Goal: Task Accomplishment & Management: Use online tool/utility

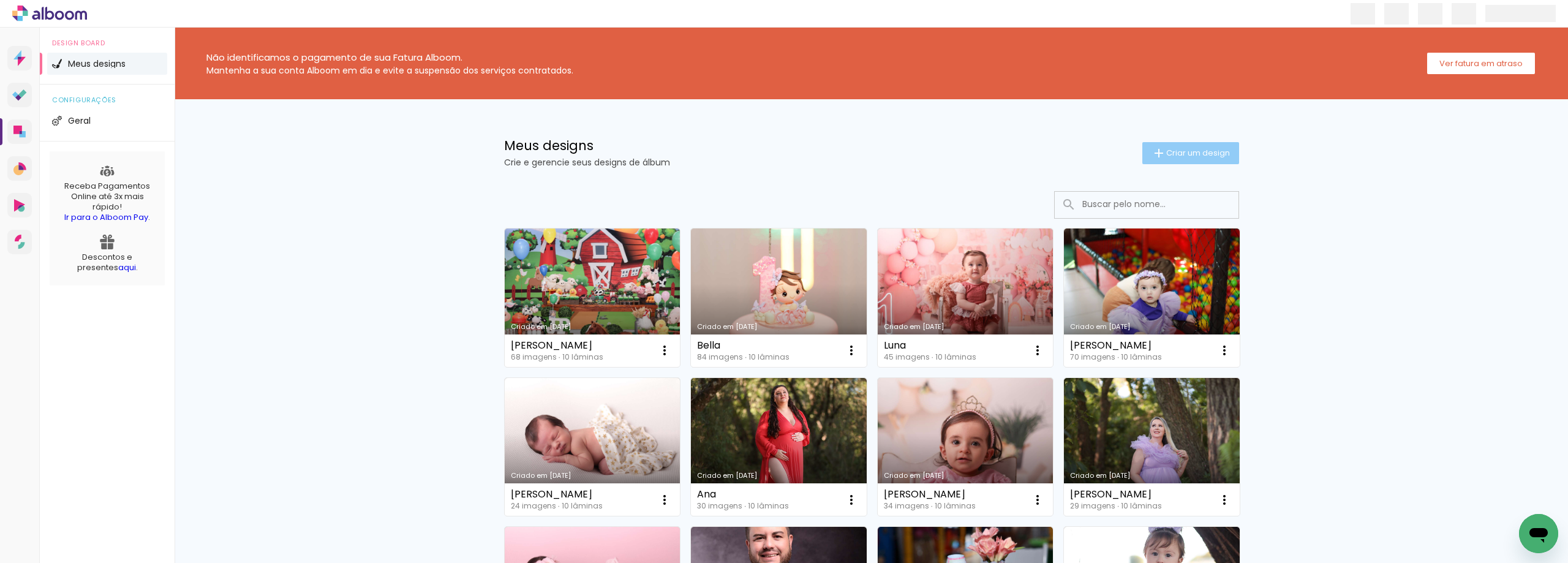
click at [1153, 149] on iron-icon at bounding box center [1159, 153] width 15 height 15
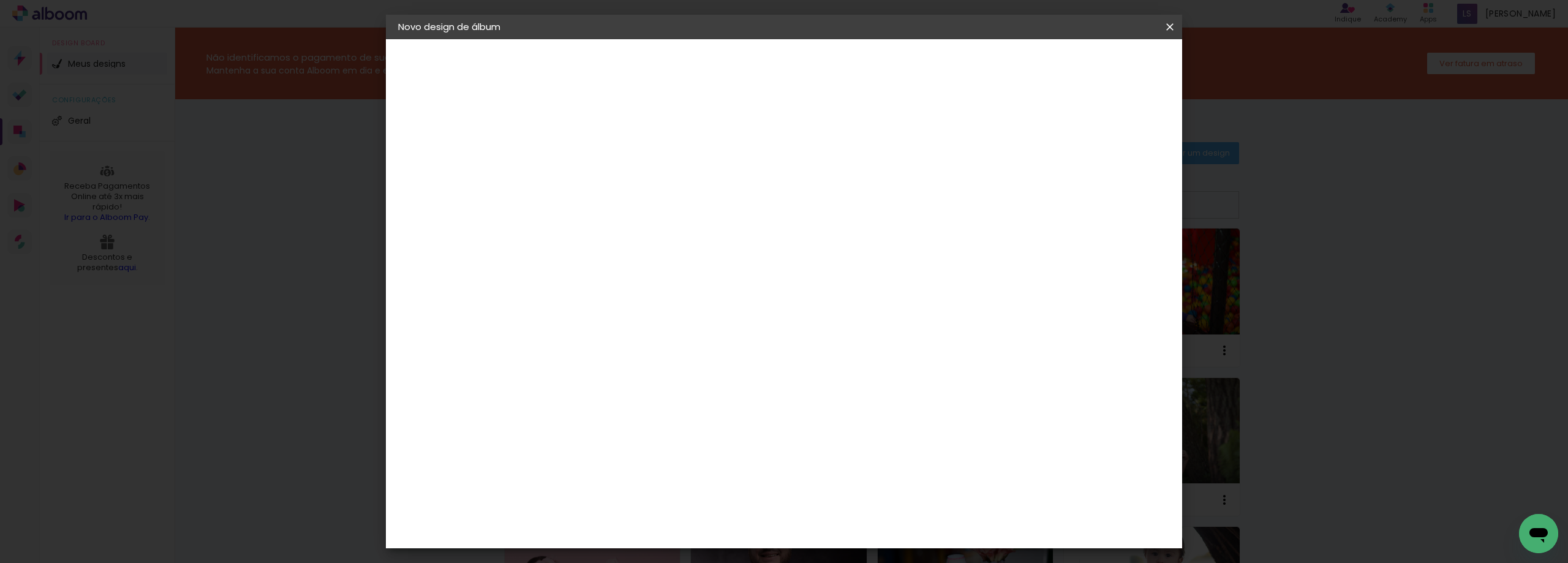
click at [598, 167] on input at bounding box center [598, 164] width 0 height 19
type input "y"
type input "[PERSON_NAME]"
type paper-input "[PERSON_NAME]"
click at [0, 0] on slot "Avançar" at bounding box center [0, 0] width 0 height 0
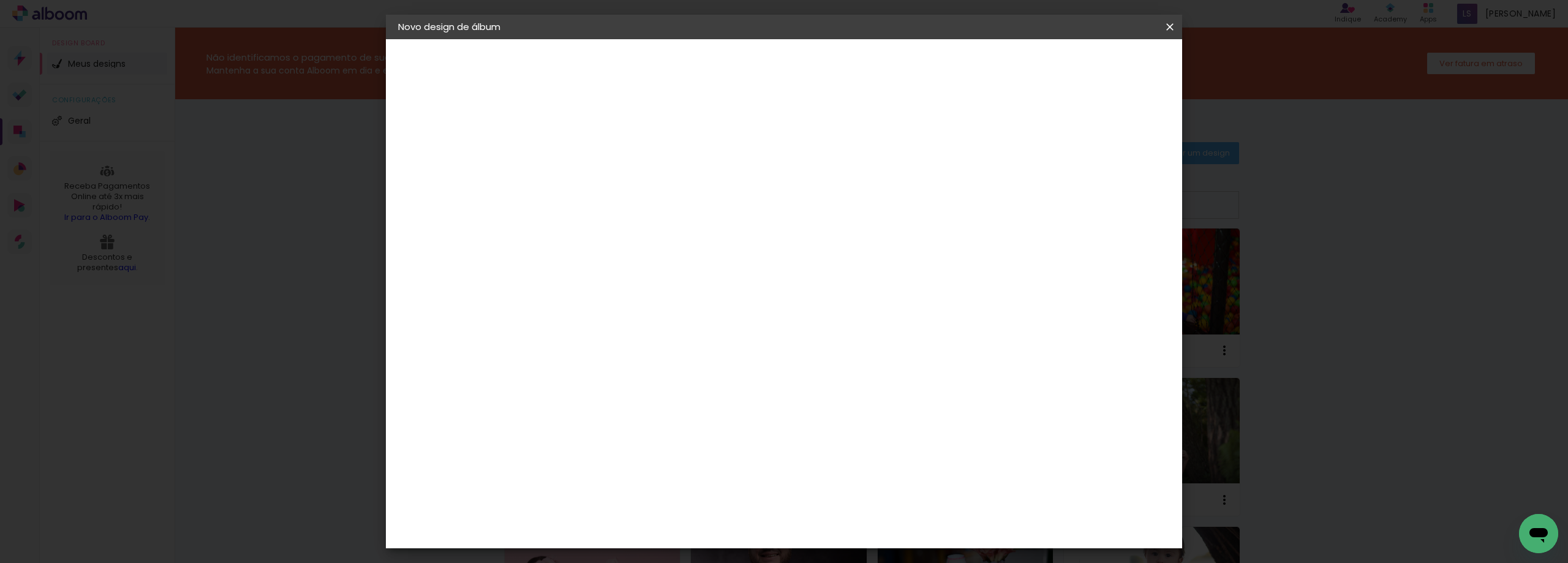
click at [828, 188] on paper-item "Tamanho Livre" at bounding box center [769, 186] width 117 height 27
click at [0, 0] on slot "Avançar" at bounding box center [0, 0] width 0 height 0
click at [861, 514] on input "60" at bounding box center [851, 510] width 32 height 18
type input "40"
type paper-input "40"
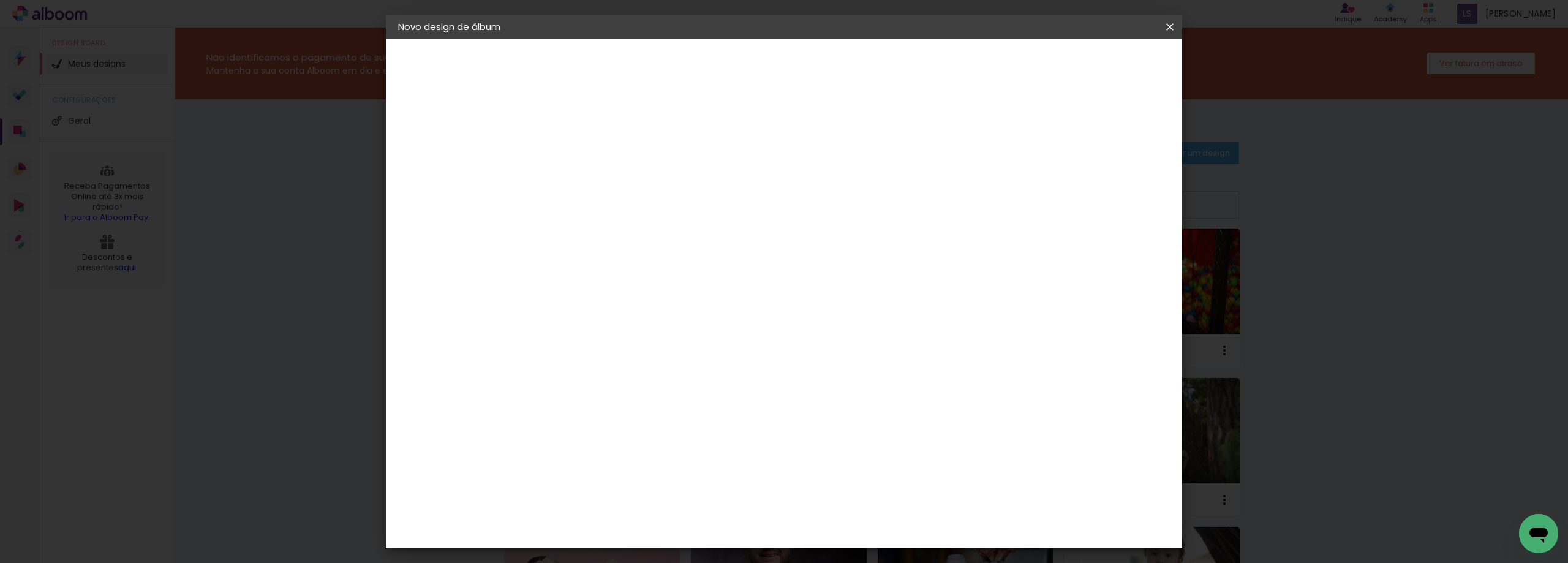
drag, startPoint x: 578, startPoint y: 406, endPoint x: 554, endPoint y: 402, distance: 24.3
click at [554, 402] on div "30" at bounding box center [567, 407] width 46 height 18
type input "3"
type input "15,2"
type paper-input "15,2"
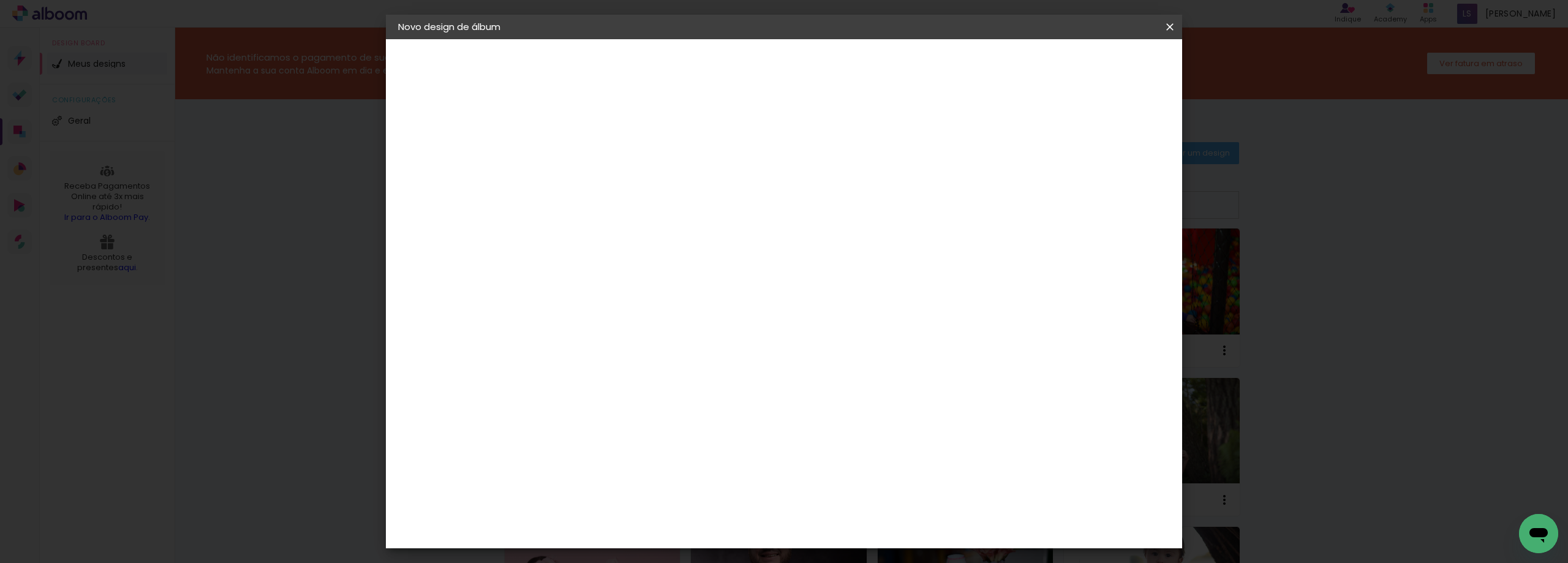
click at [1101, 183] on input "5" at bounding box center [1102, 185] width 22 height 18
type input "0"
type paper-input "0"
click at [571, 134] on input "2" at bounding box center [590, 140] width 42 height 15
click at [576, 137] on input "2" at bounding box center [590, 140] width 42 height 15
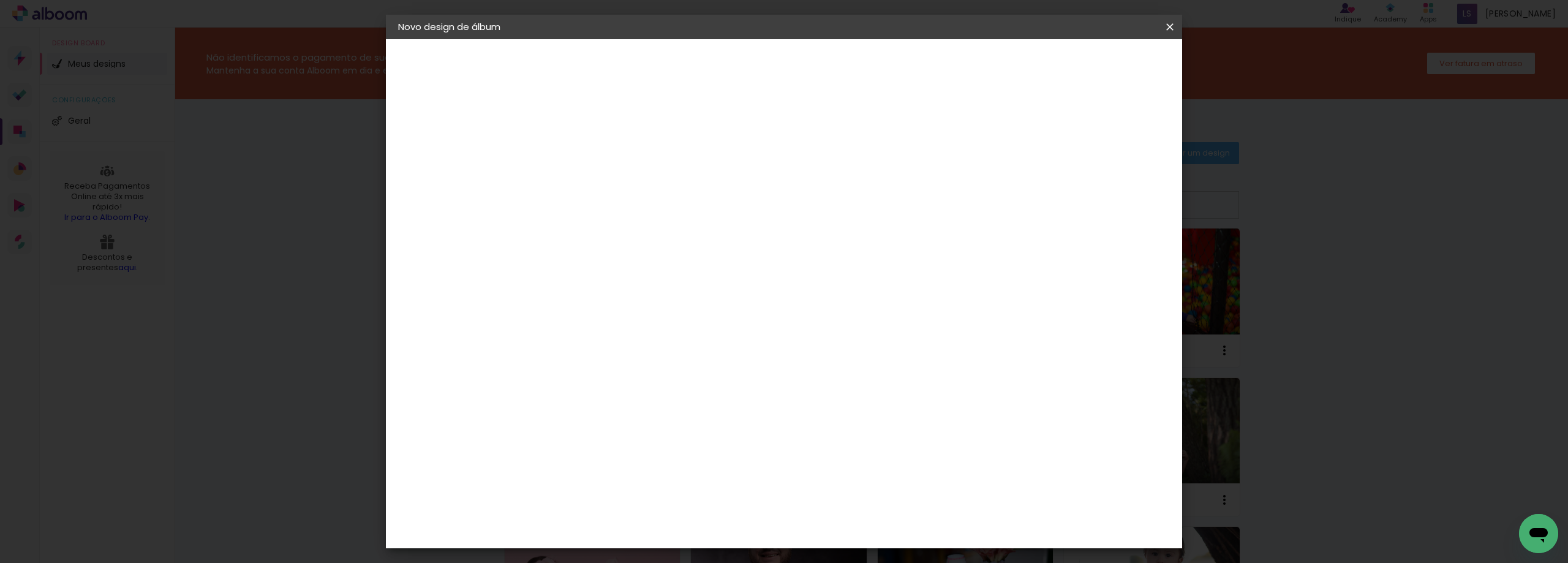
type input "0"
type paper-input "0"
click at [1105, 75] on paper-button "Iniciar design" at bounding box center [1065, 65] width 80 height 21
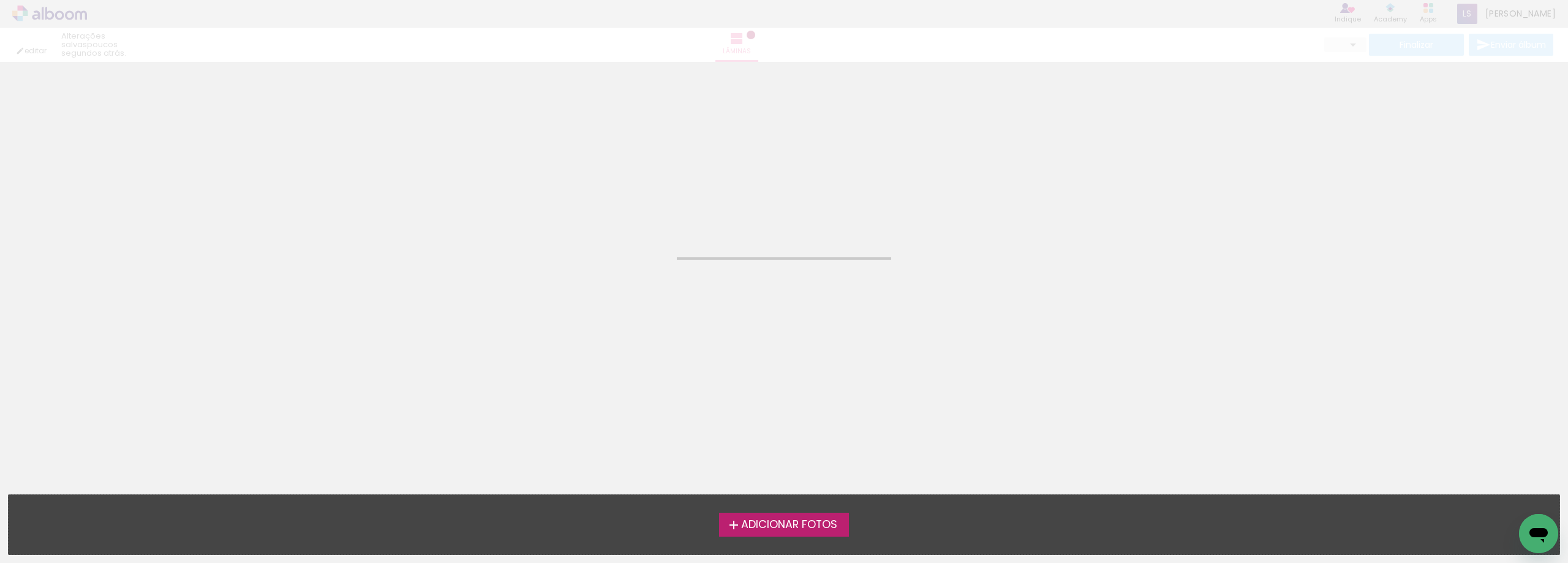
click at [782, 526] on span "Adicionar Fotos" at bounding box center [789, 525] width 96 height 11
click at [0, 0] on input "file" at bounding box center [0, 0] width 0 height 0
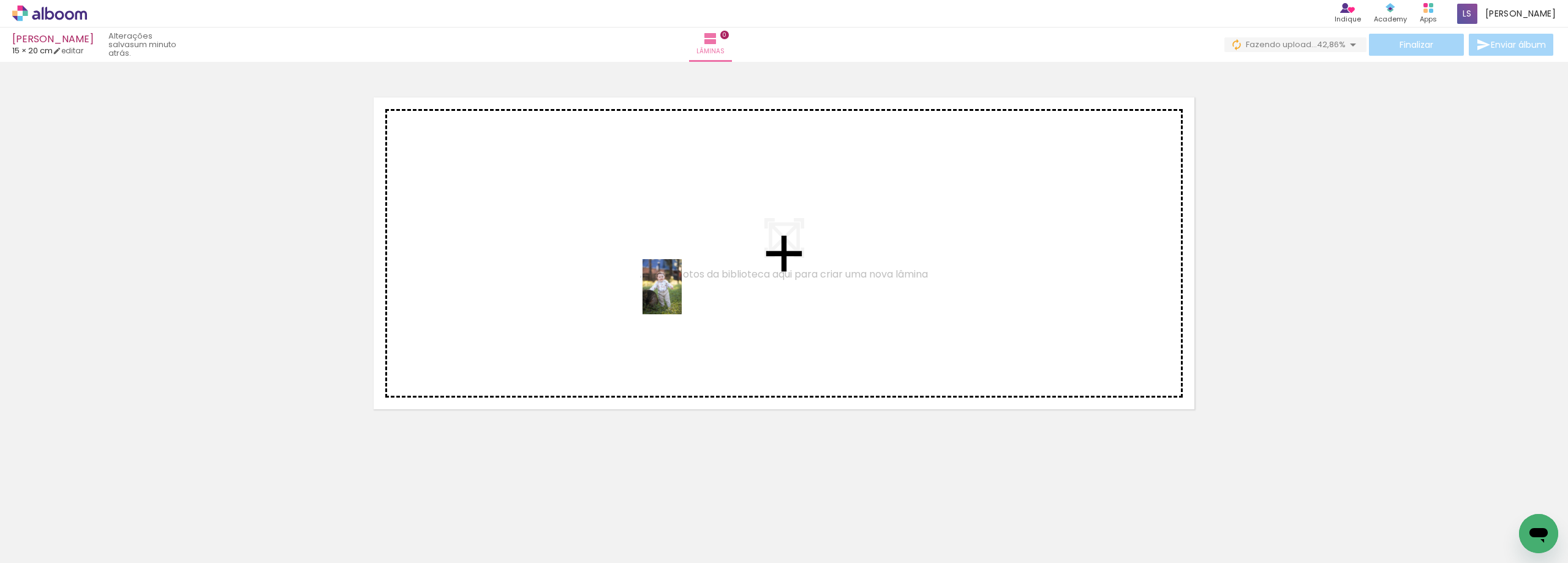
drag, startPoint x: 125, startPoint y: 533, endPoint x: 679, endPoint y: 295, distance: 603.0
click at [679, 295] on quentale-workspace at bounding box center [784, 281] width 1568 height 563
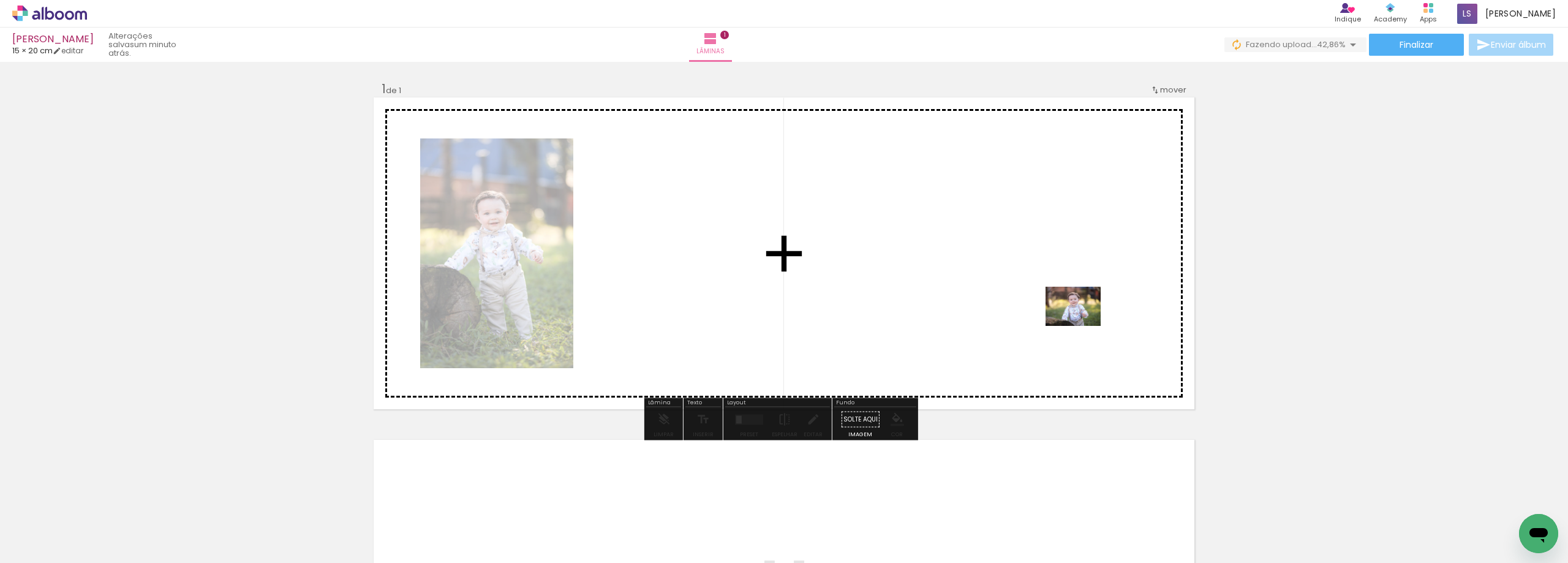
drag, startPoint x: 204, startPoint y: 528, endPoint x: 1082, endPoint y: 324, distance: 901.4
click at [1082, 324] on quentale-workspace at bounding box center [784, 281] width 1568 height 563
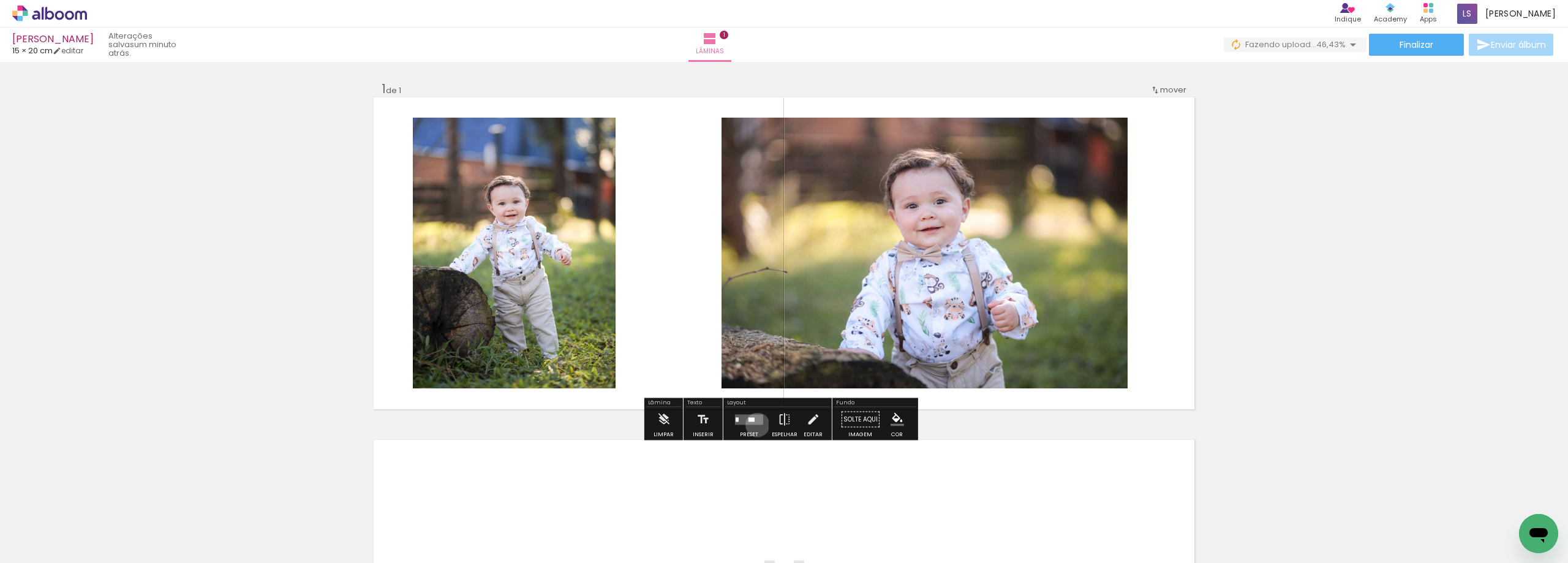
click at [755, 425] on div at bounding box center [749, 419] width 33 height 25
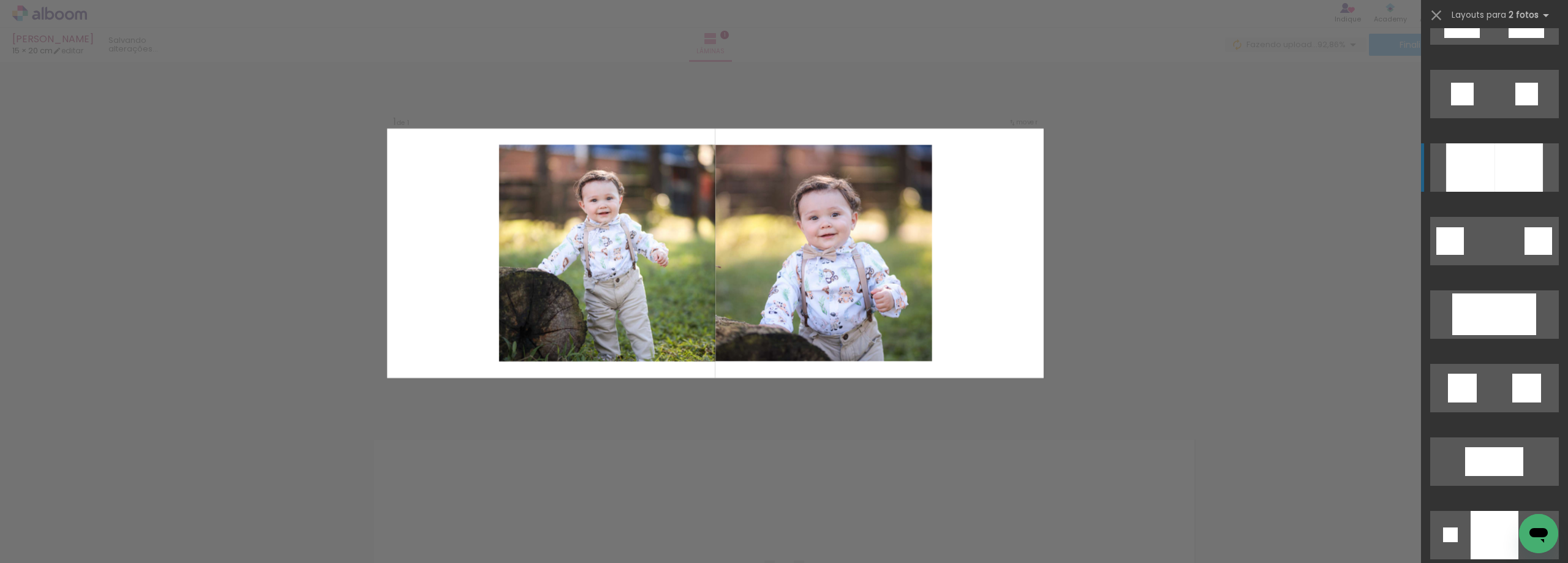
scroll to position [1593, 0]
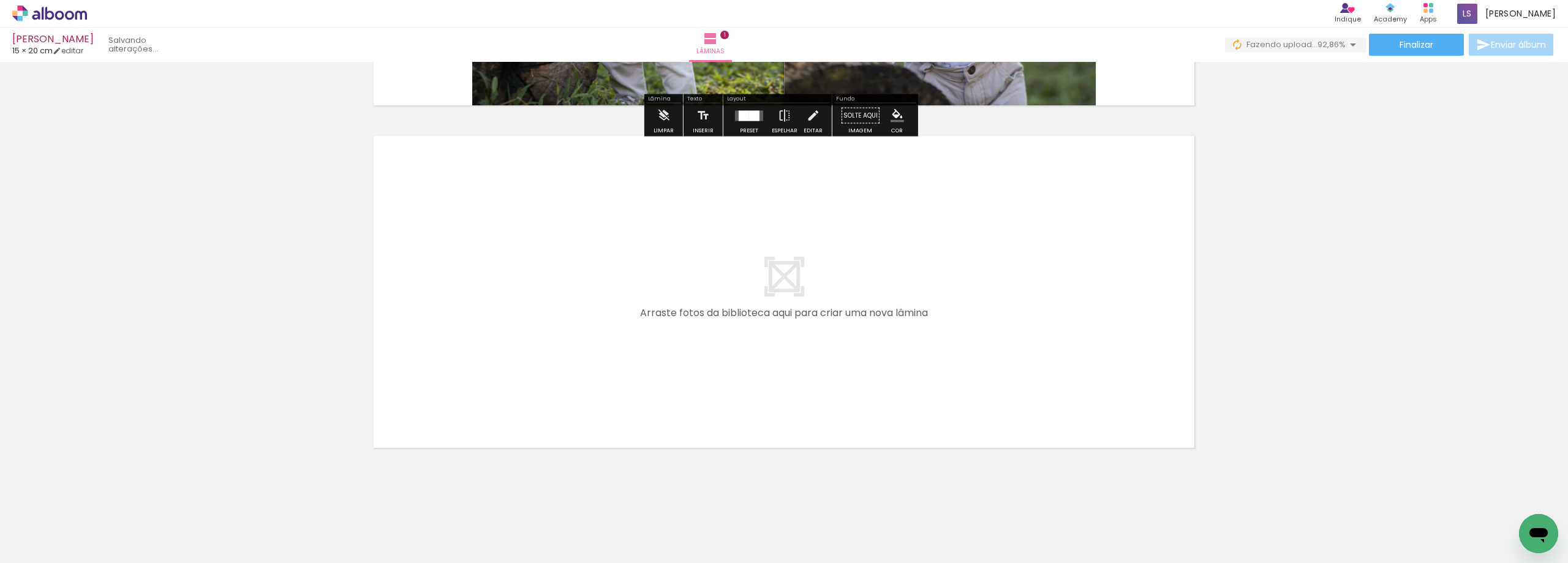
scroll to position [307, 0]
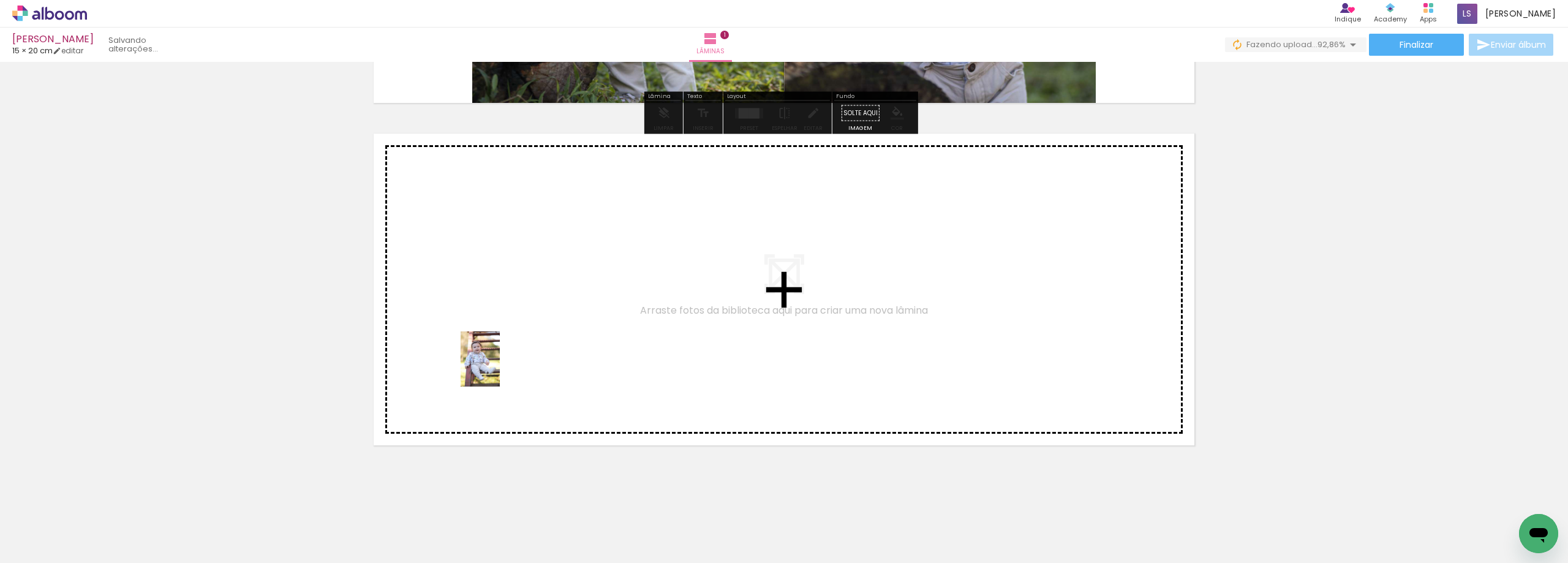
drag, startPoint x: 276, startPoint y: 528, endPoint x: 498, endPoint y: 368, distance: 273.6
click at [498, 368] on quentale-workspace at bounding box center [784, 281] width 1568 height 563
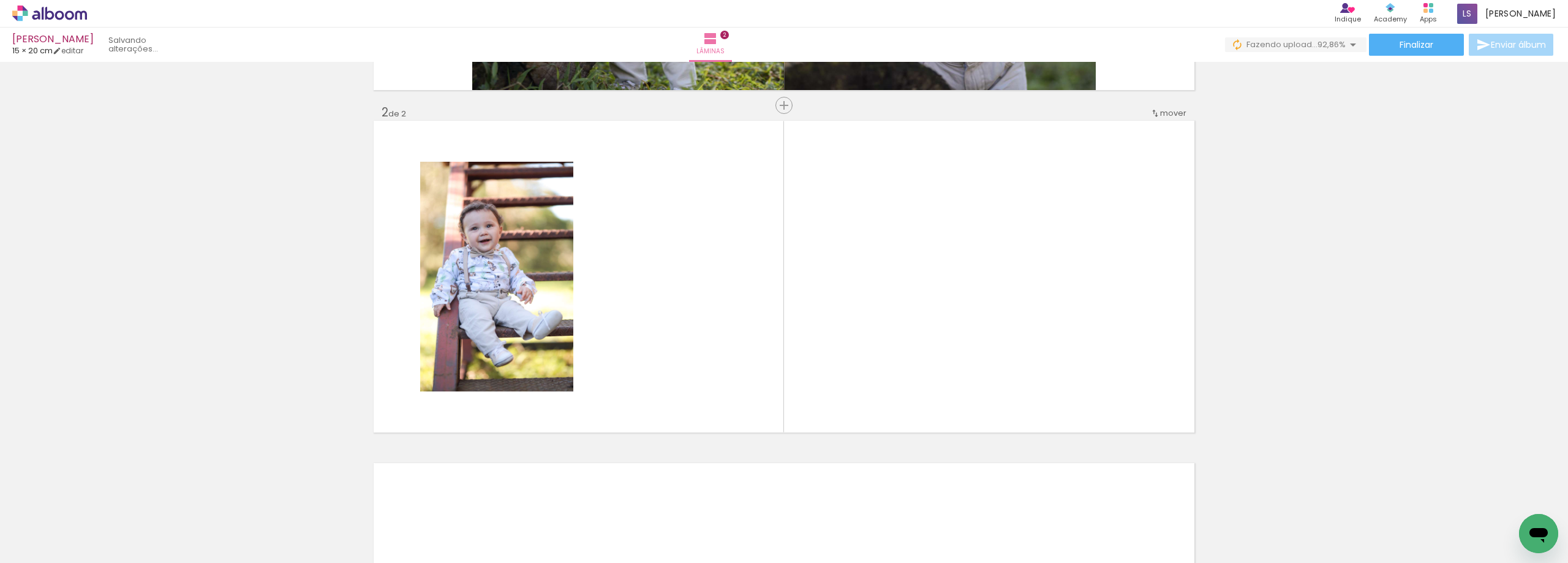
scroll to position [321, 0]
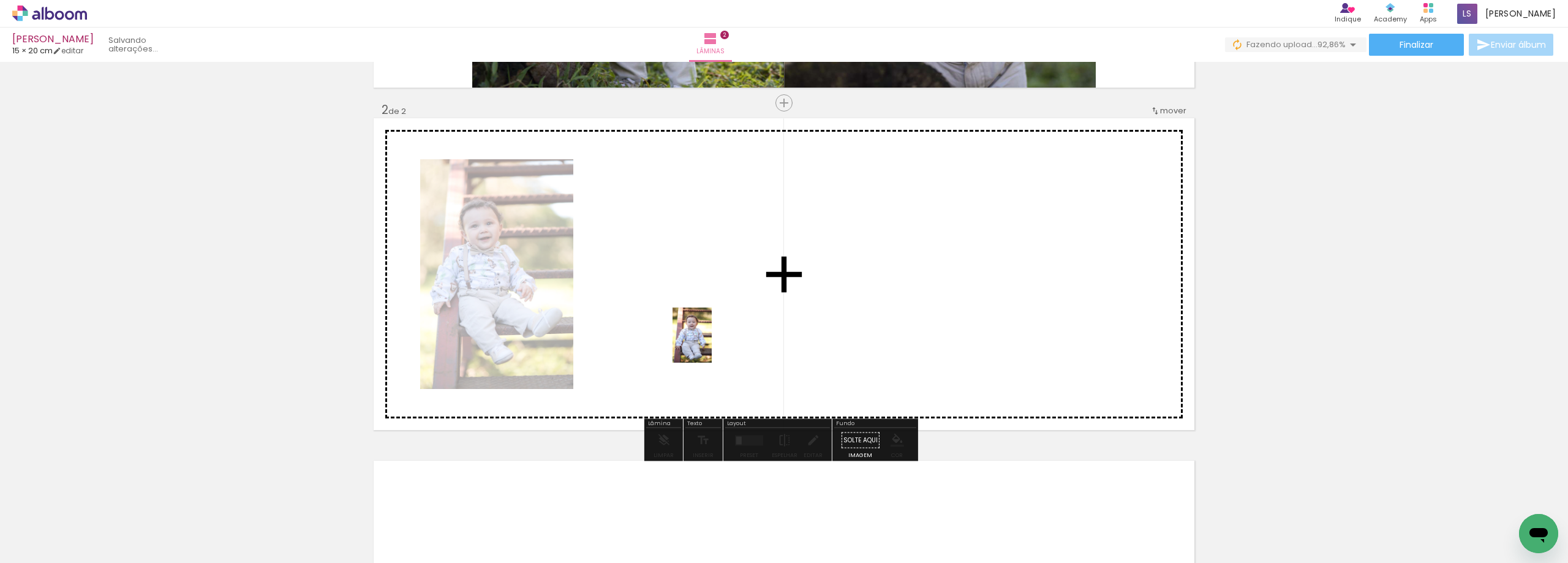
drag, startPoint x: 339, startPoint y: 536, endPoint x: 709, endPoint y: 344, distance: 416.9
click at [709, 344] on quentale-workspace at bounding box center [784, 281] width 1568 height 563
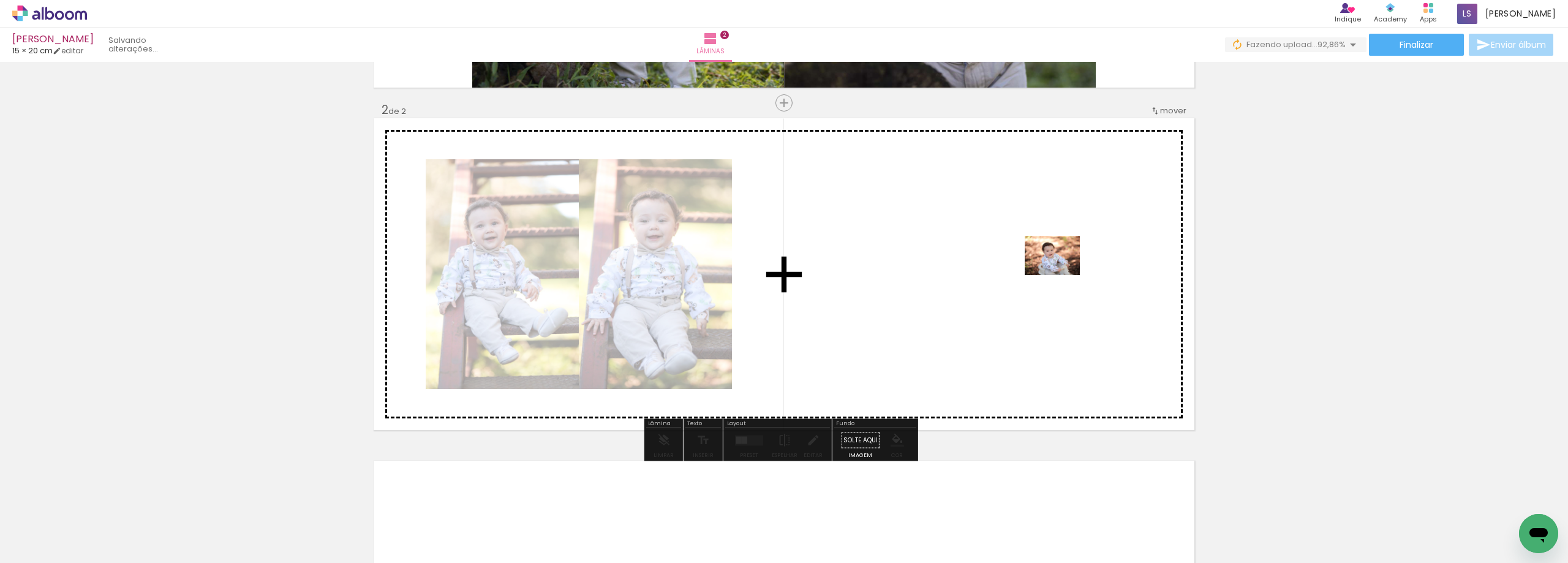
drag, startPoint x: 545, startPoint y: 524, endPoint x: 1061, endPoint y: 273, distance: 573.8
click at [1061, 273] on quentale-workspace at bounding box center [784, 281] width 1568 height 563
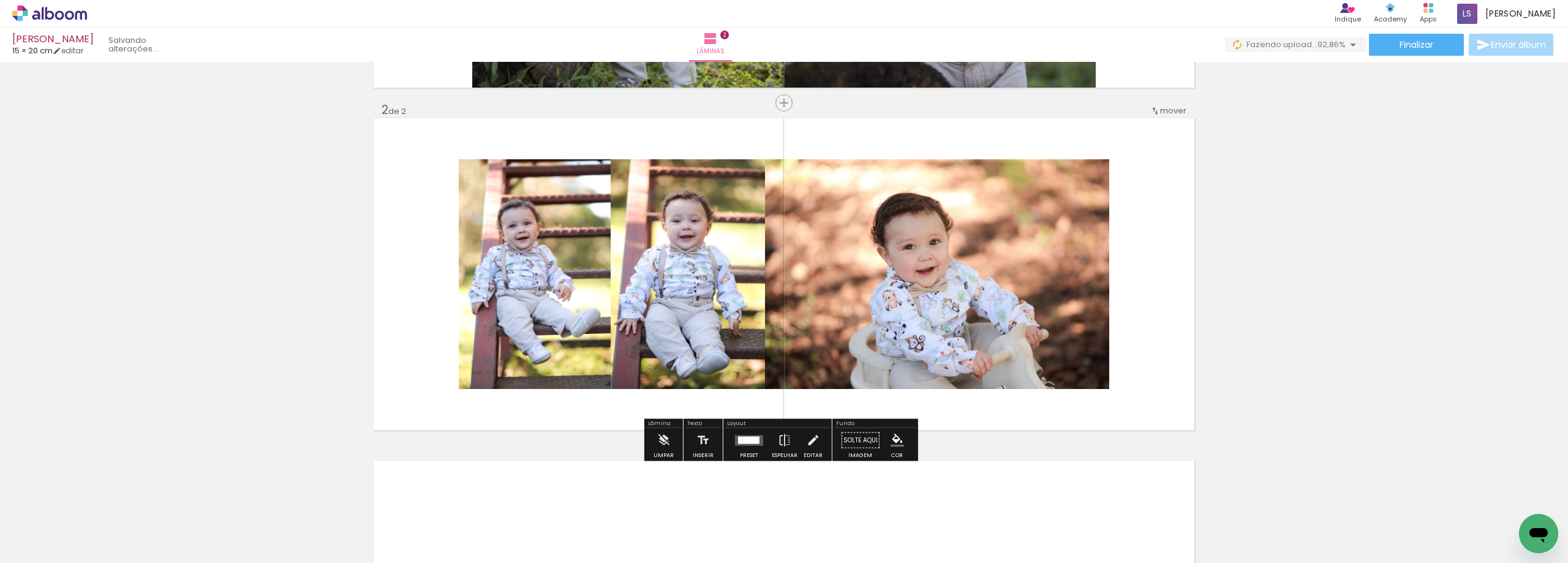
click at [743, 439] on div at bounding box center [745, 439] width 5 height 7
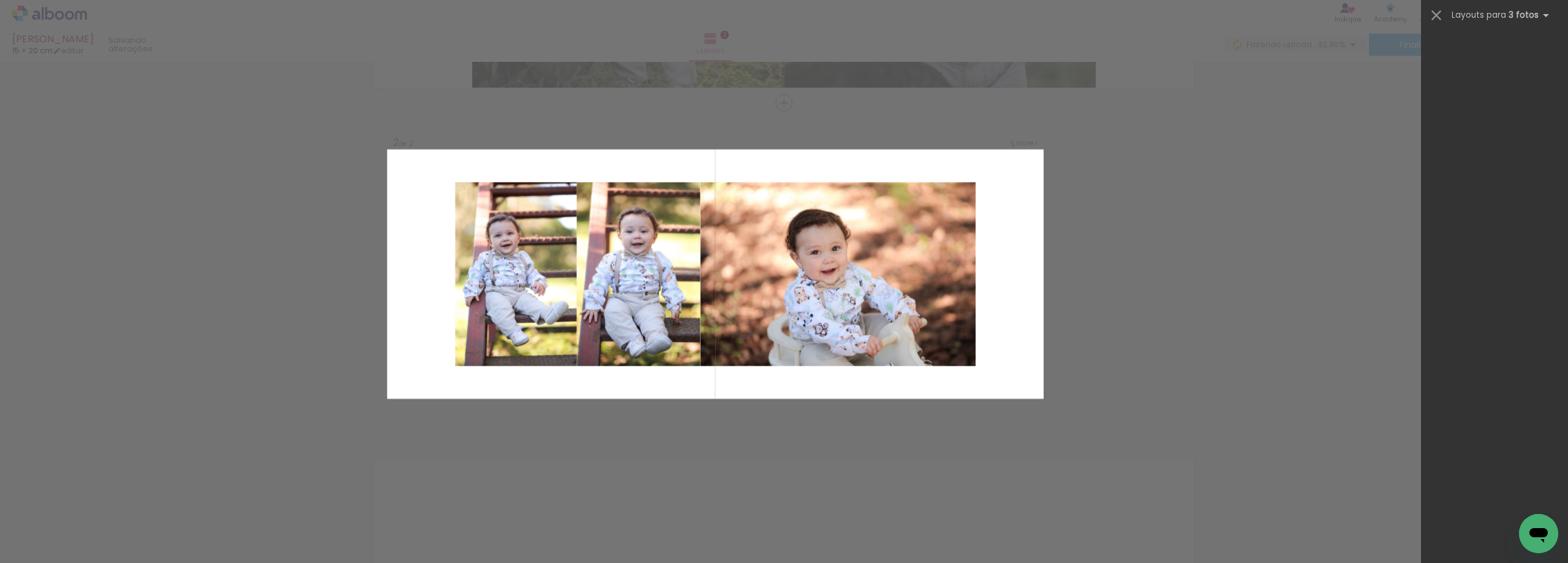
scroll to position [0, 0]
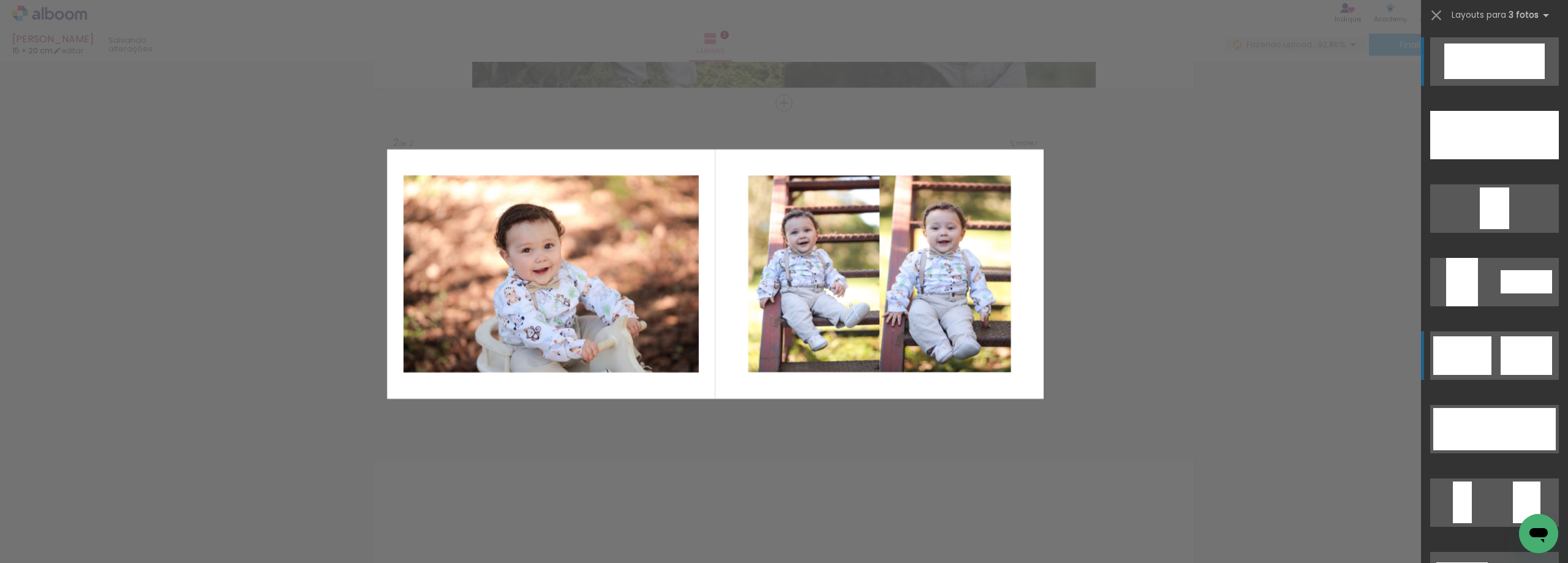
click at [1510, 159] on div at bounding box center [1514, 135] width 31 height 48
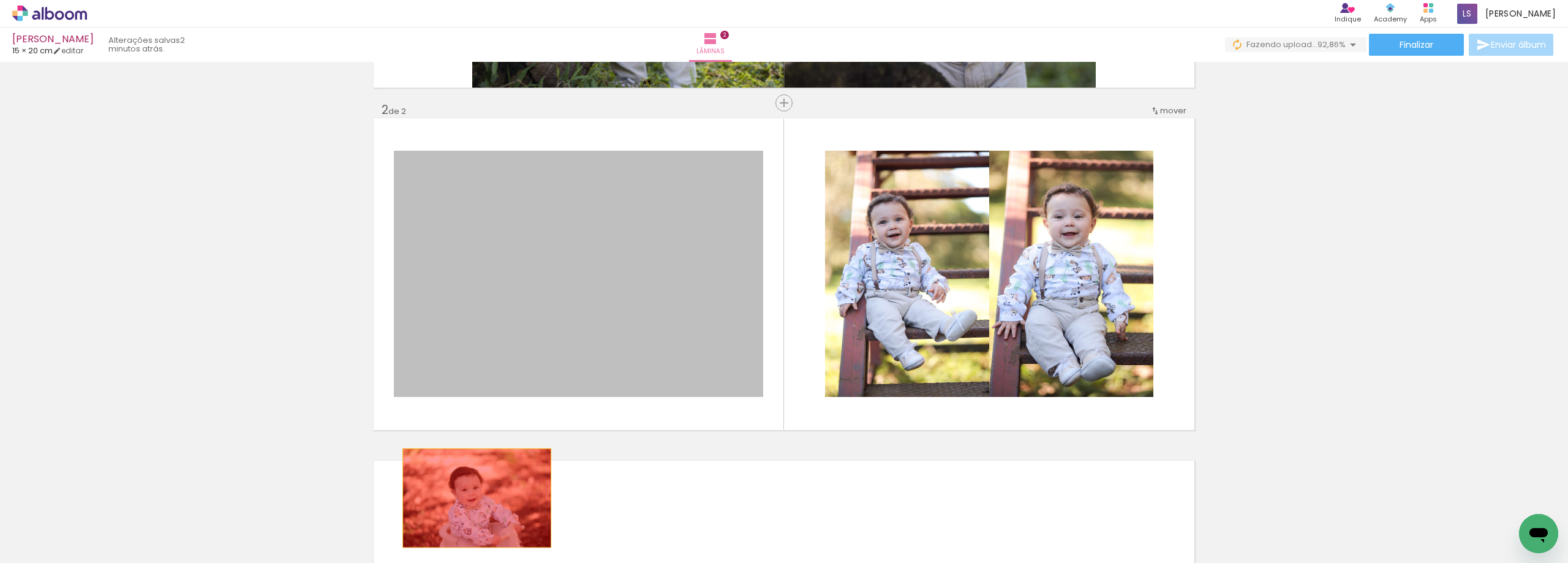
drag, startPoint x: 612, startPoint y: 278, endPoint x: 473, endPoint y: 503, distance: 264.5
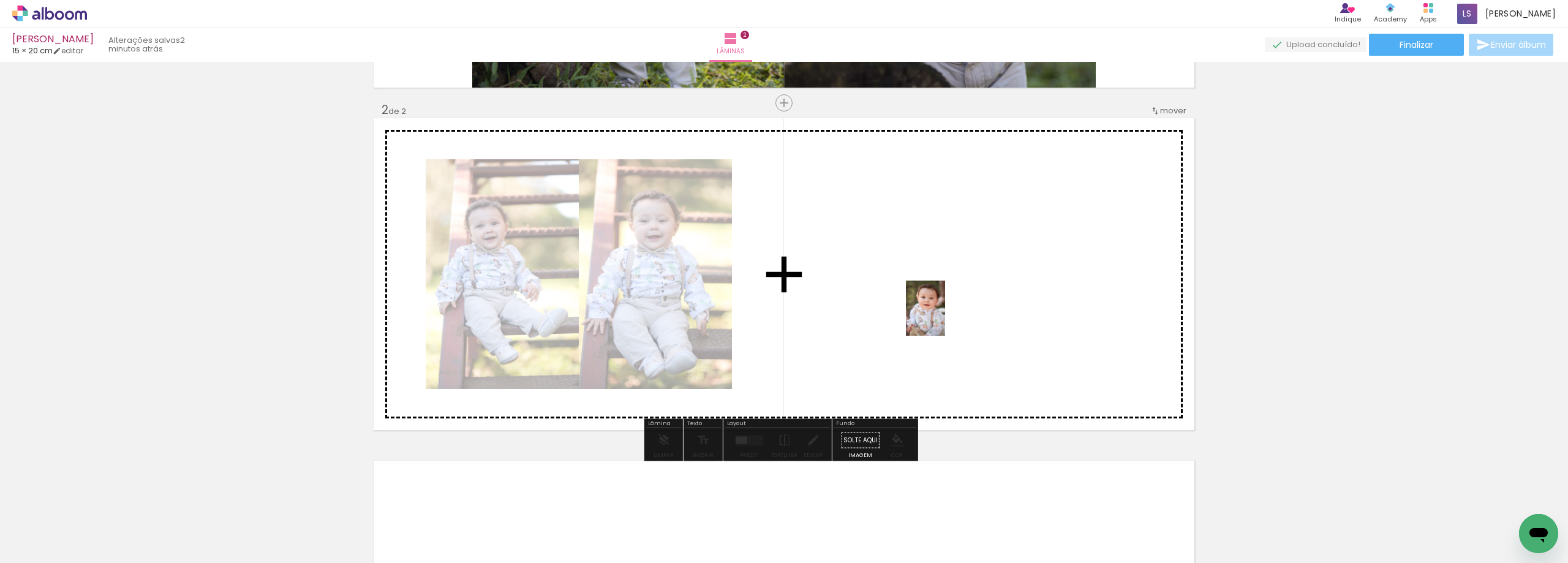
drag, startPoint x: 725, startPoint y: 469, endPoint x: 942, endPoint y: 317, distance: 264.9
click at [942, 317] on quentale-workspace at bounding box center [784, 281] width 1568 height 563
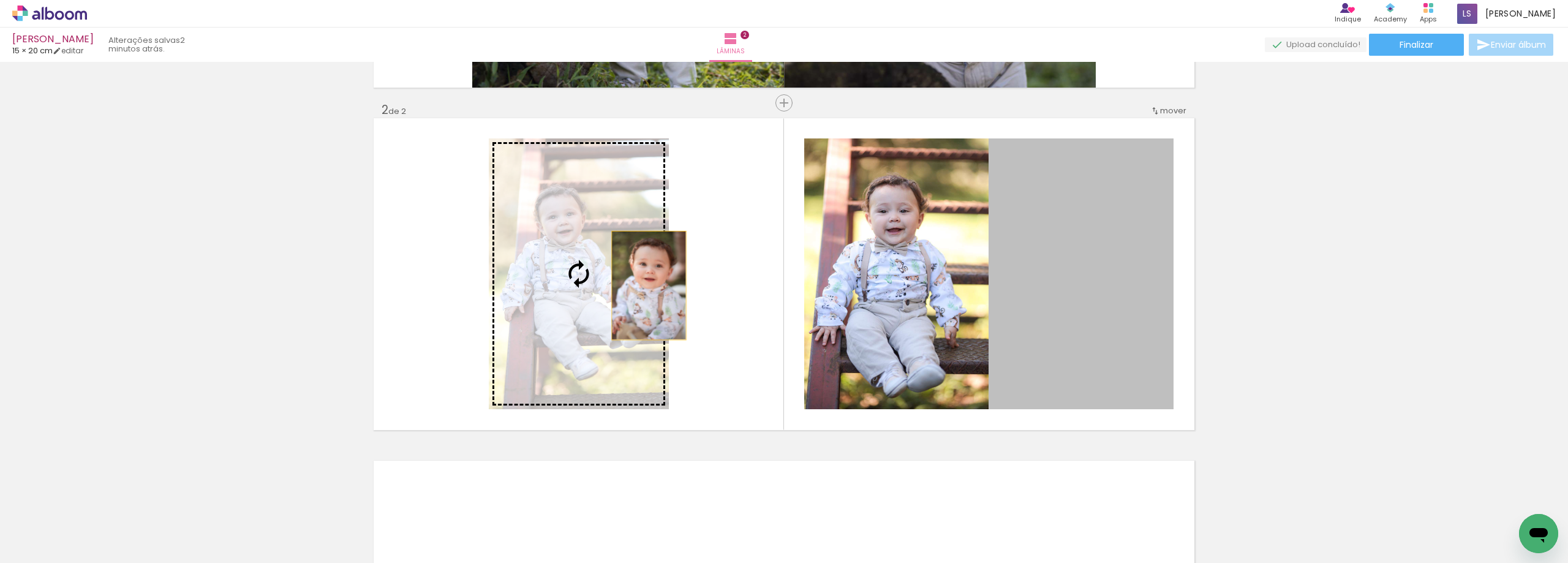
drag, startPoint x: 1108, startPoint y: 293, endPoint x: 614, endPoint y: 280, distance: 494.2
click at [0, 0] on slot at bounding box center [0, 0] width 0 height 0
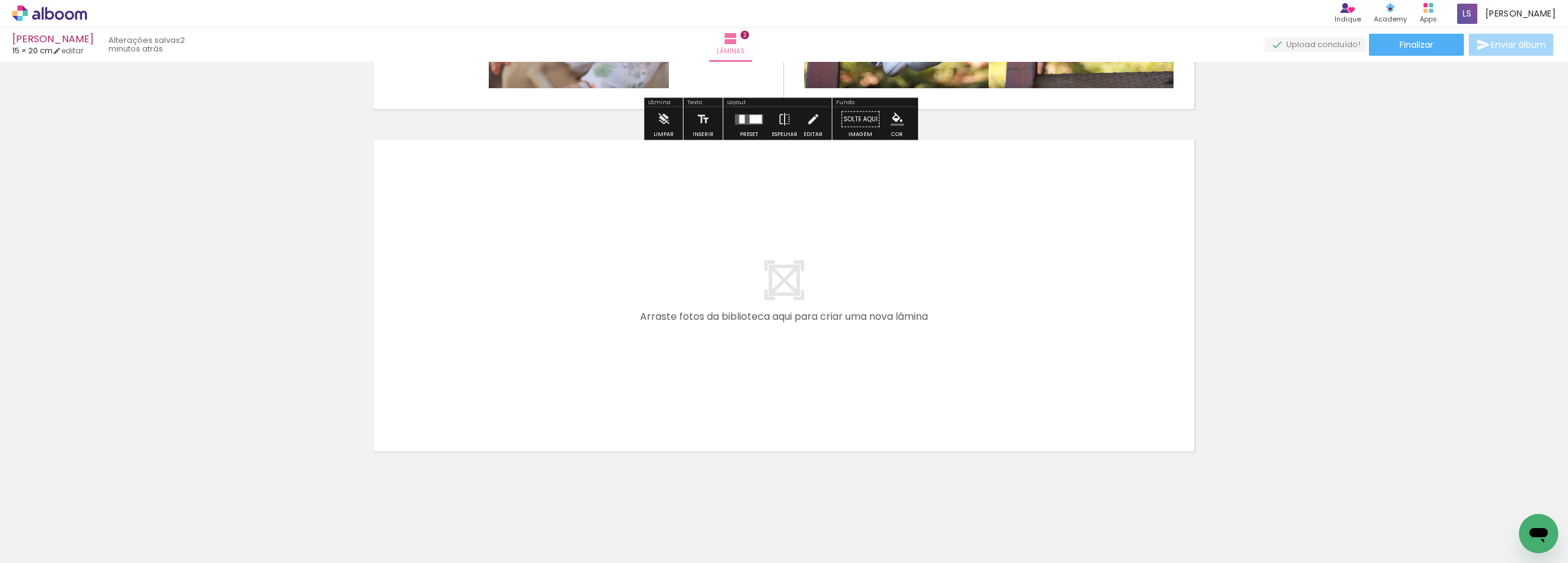
scroll to position [650, 0]
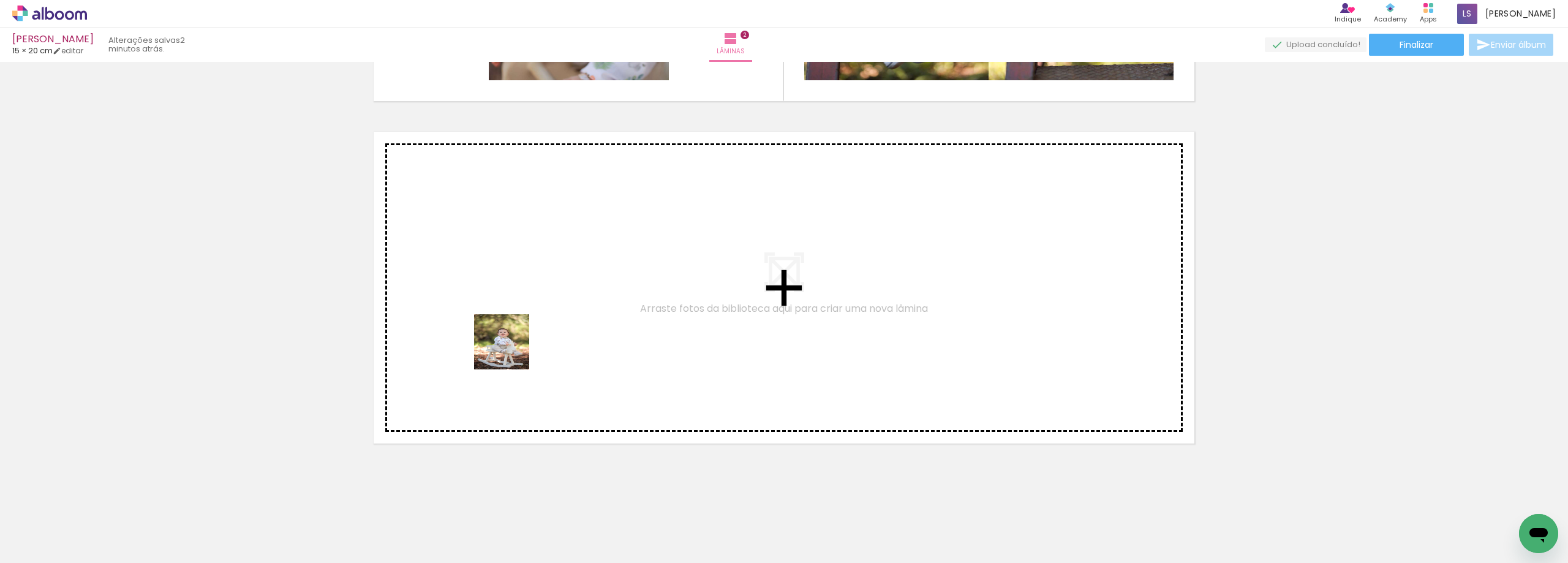
drag, startPoint x: 404, startPoint y: 519, endPoint x: 603, endPoint y: 298, distance: 297.4
click at [603, 298] on quentale-workspace at bounding box center [784, 281] width 1568 height 563
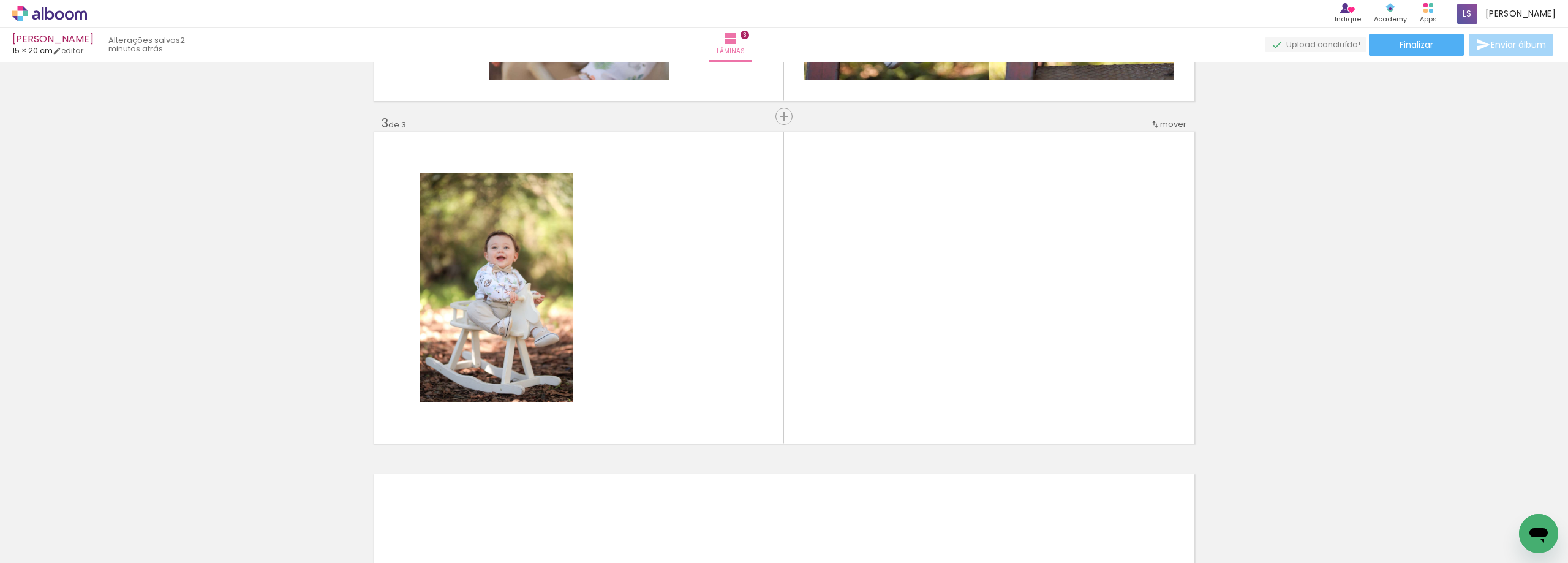
scroll to position [664, 0]
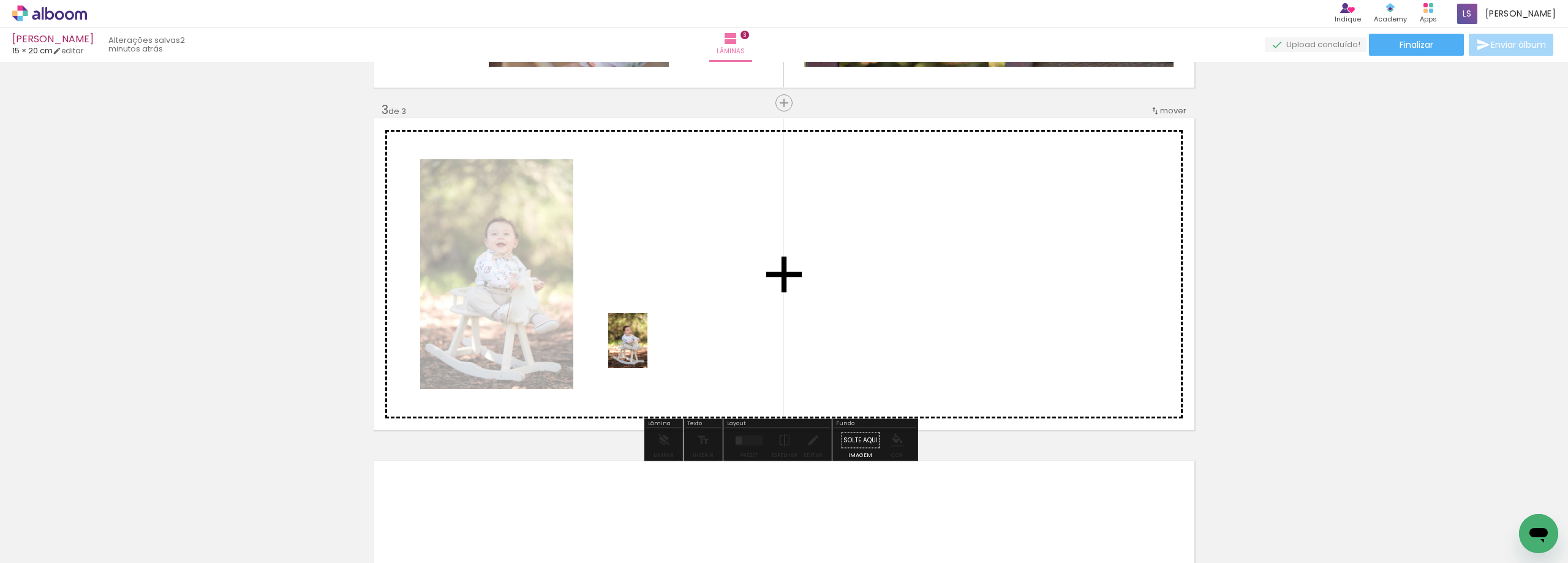
drag, startPoint x: 460, startPoint y: 536, endPoint x: 645, endPoint y: 349, distance: 263.0
click at [645, 349] on quentale-workspace at bounding box center [784, 281] width 1568 height 563
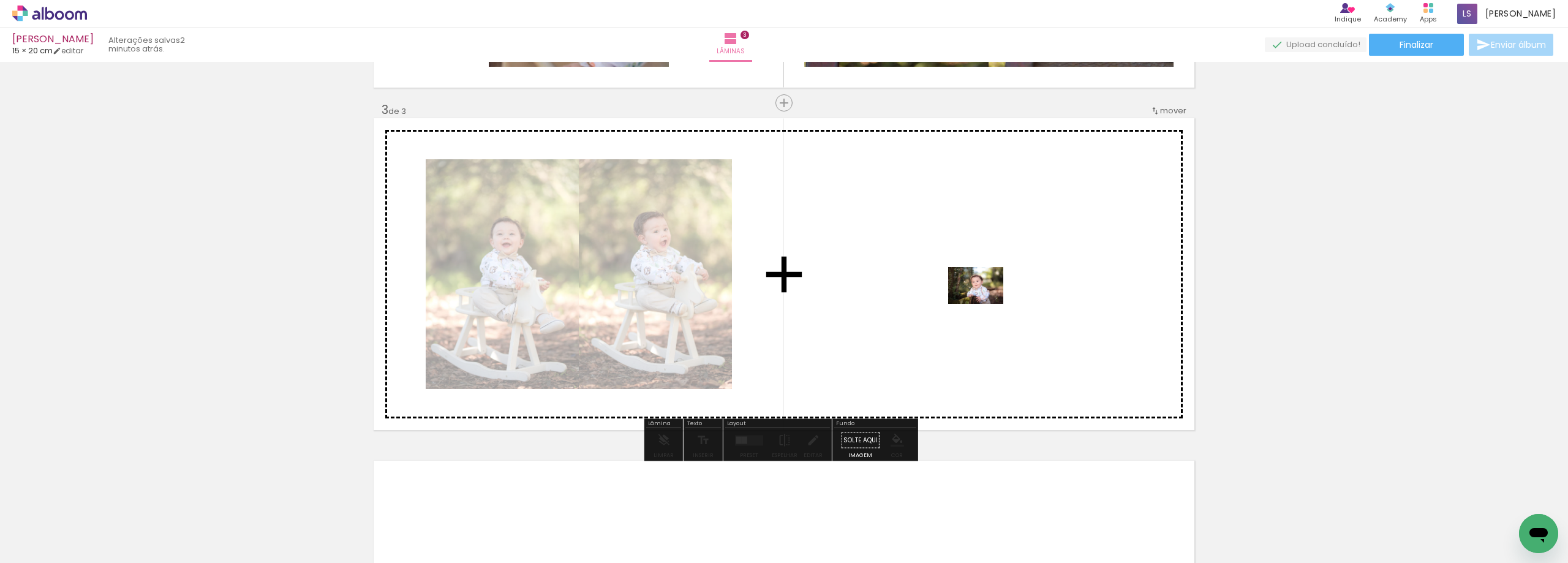
drag, startPoint x: 748, startPoint y: 528, endPoint x: 985, endPoint y: 304, distance: 326.1
click at [985, 304] on quentale-workspace at bounding box center [784, 281] width 1568 height 563
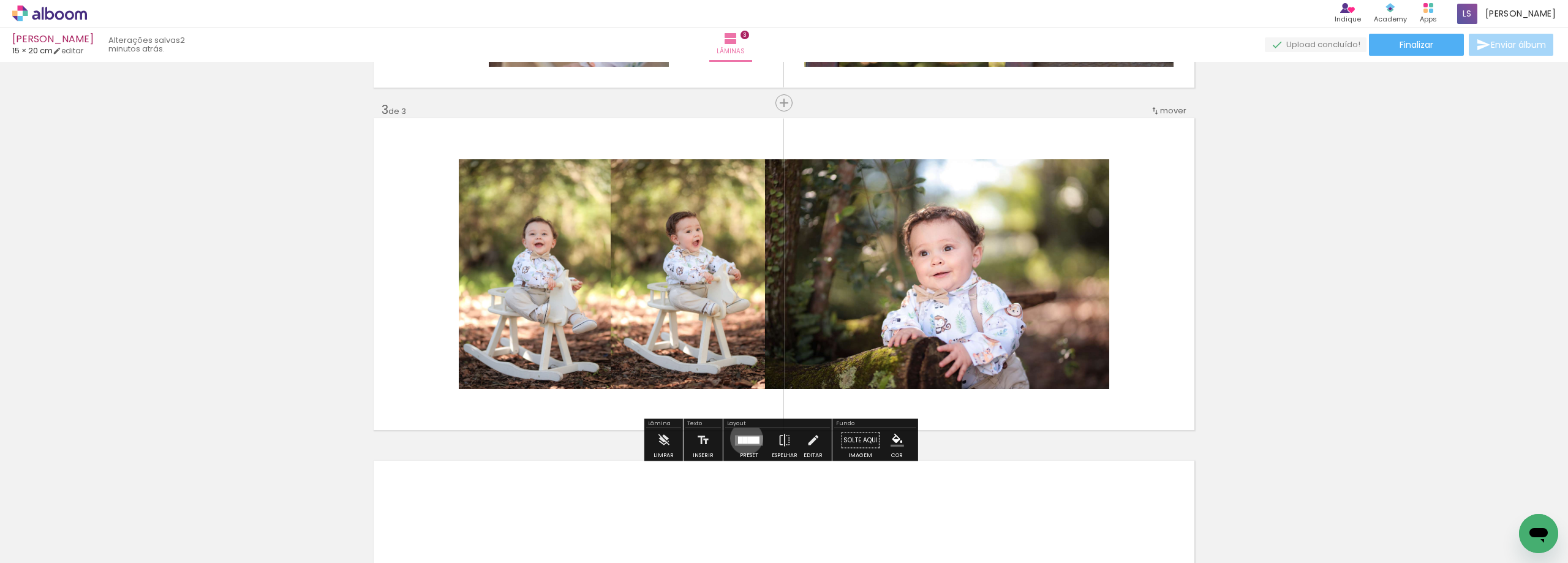
click at [743, 437] on div at bounding box center [745, 439] width 5 height 7
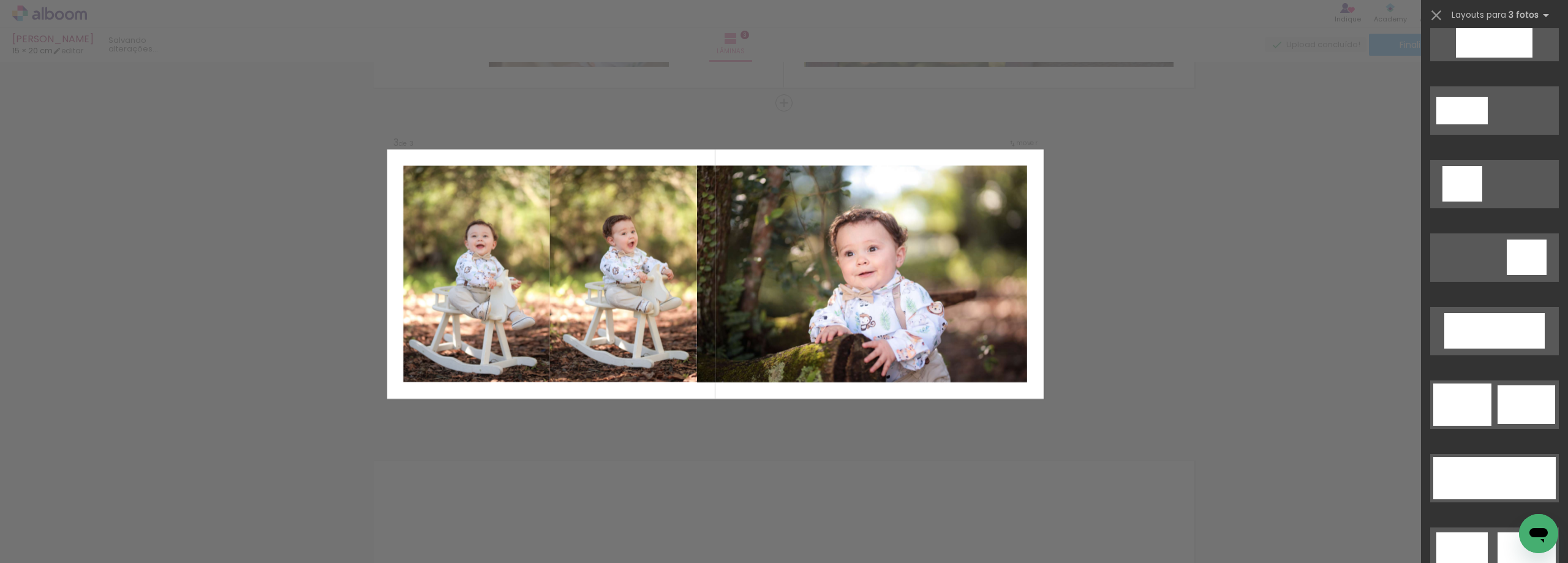
scroll to position [796, 0]
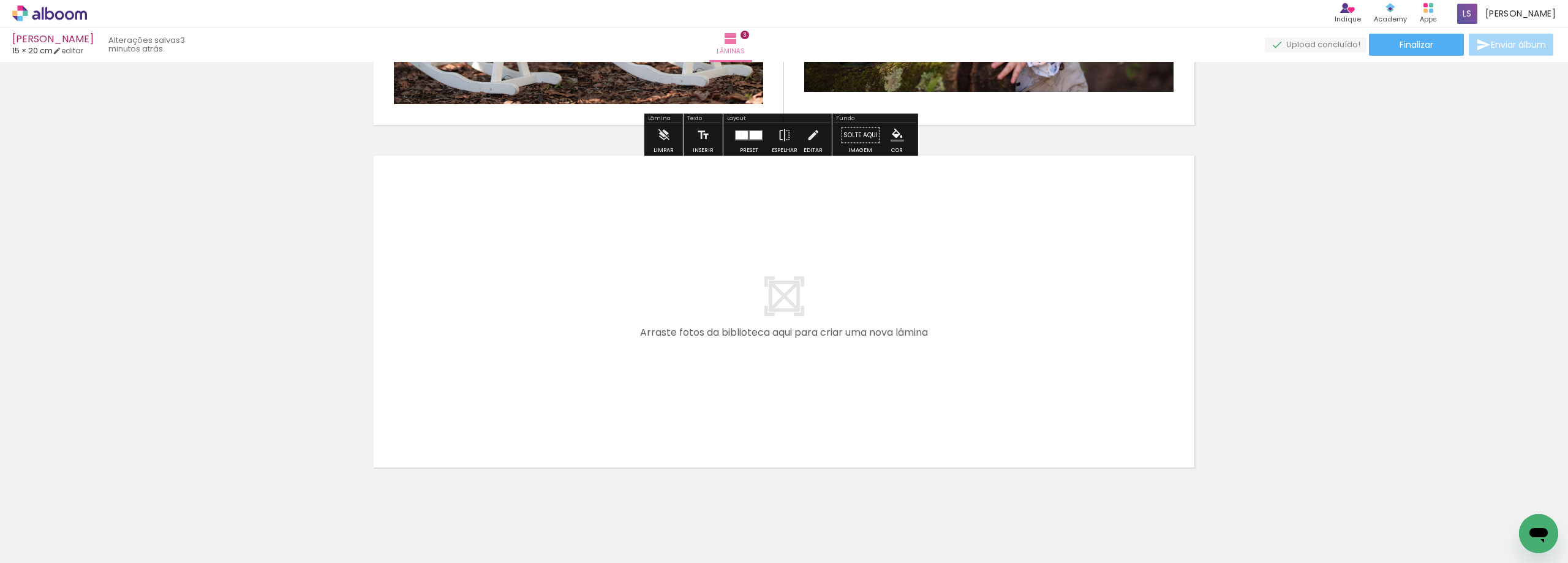
scroll to position [992, 0]
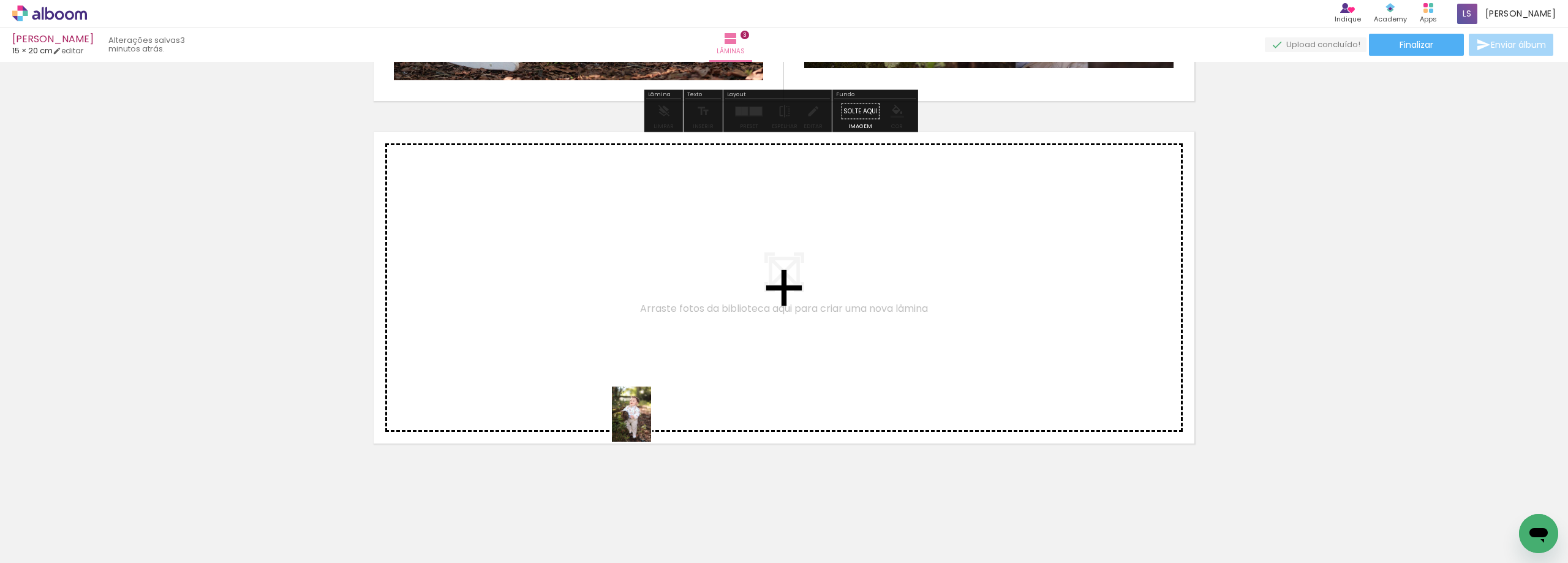
drag, startPoint x: 681, startPoint y: 528, endPoint x: 648, endPoint y: 423, distance: 110.1
click at [648, 423] on quentale-workspace at bounding box center [784, 281] width 1568 height 563
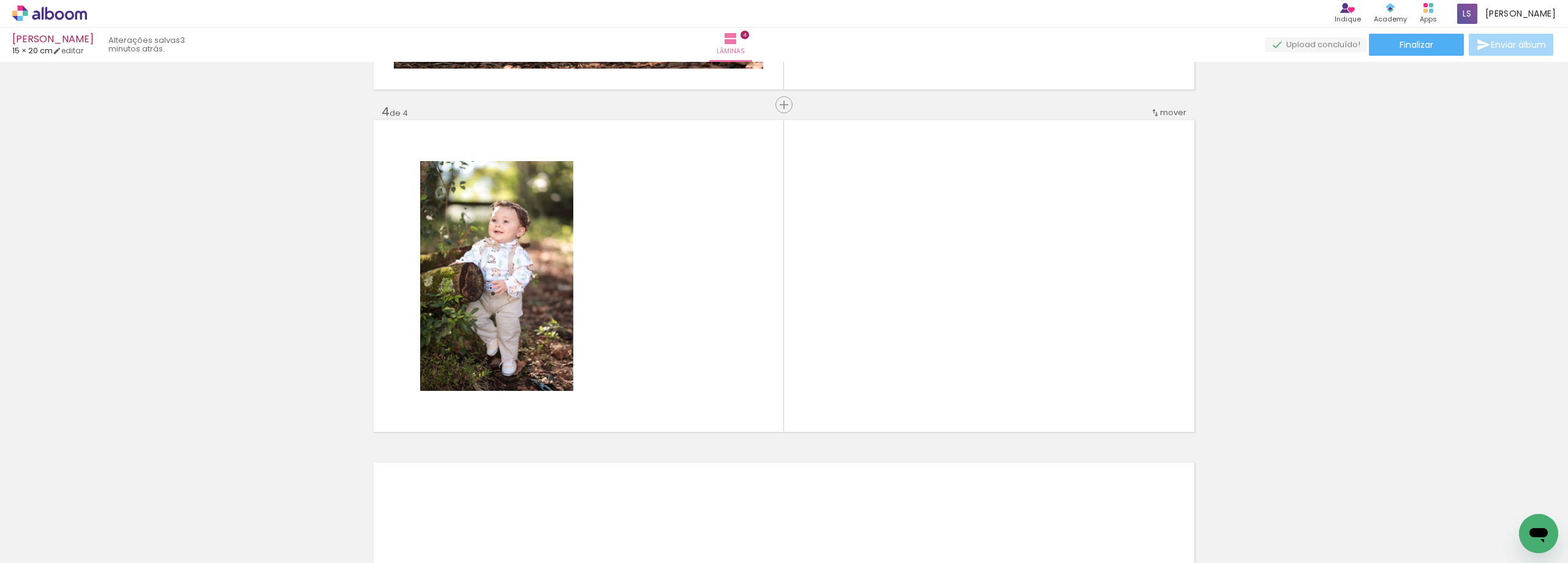
scroll to position [1006, 0]
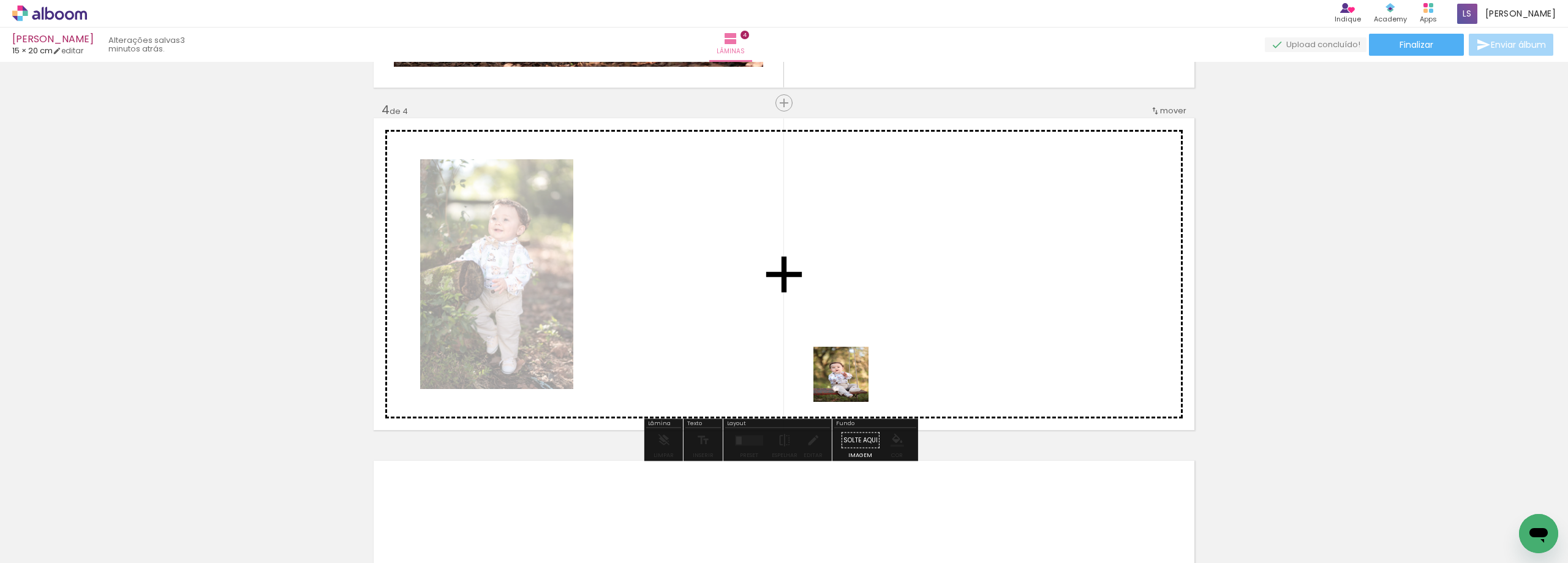
drag, startPoint x: 808, startPoint y: 541, endPoint x: 875, endPoint y: 496, distance: 80.7
click at [856, 368] on quentale-workspace at bounding box center [784, 281] width 1568 height 563
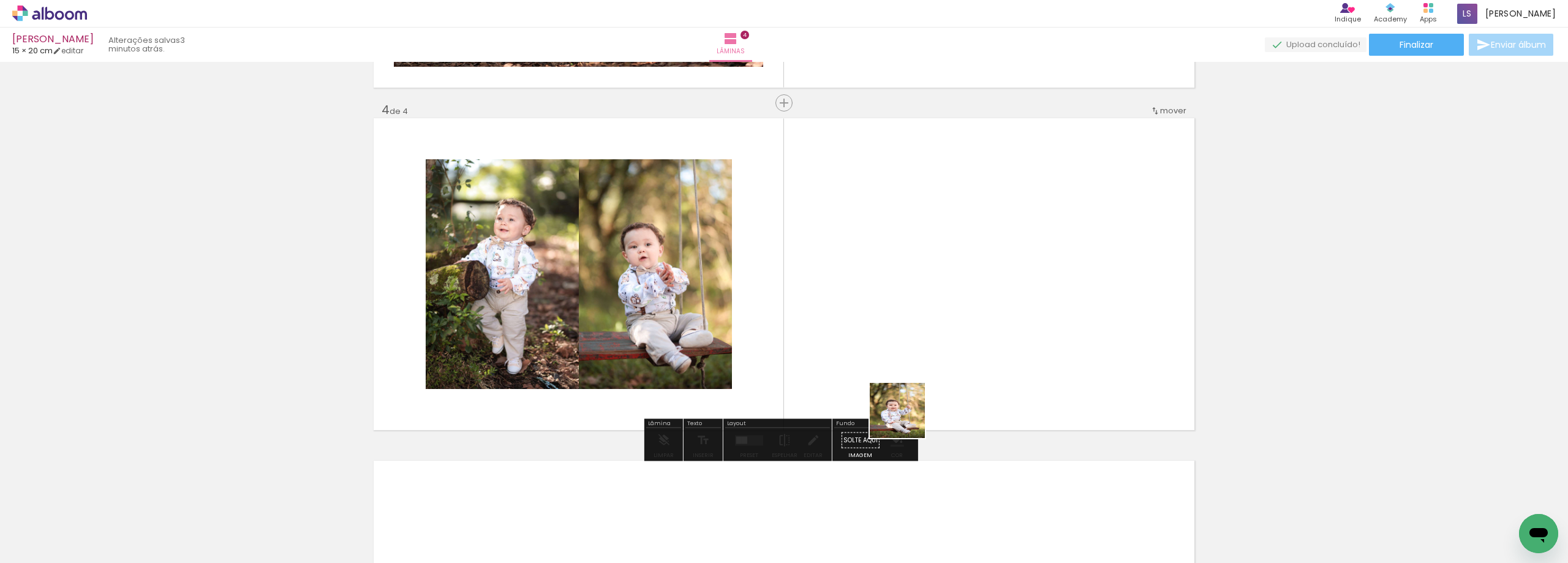
drag, startPoint x: 880, startPoint y: 528, endPoint x: 915, endPoint y: 352, distance: 179.4
click at [921, 359] on quentale-workspace at bounding box center [784, 281] width 1568 height 563
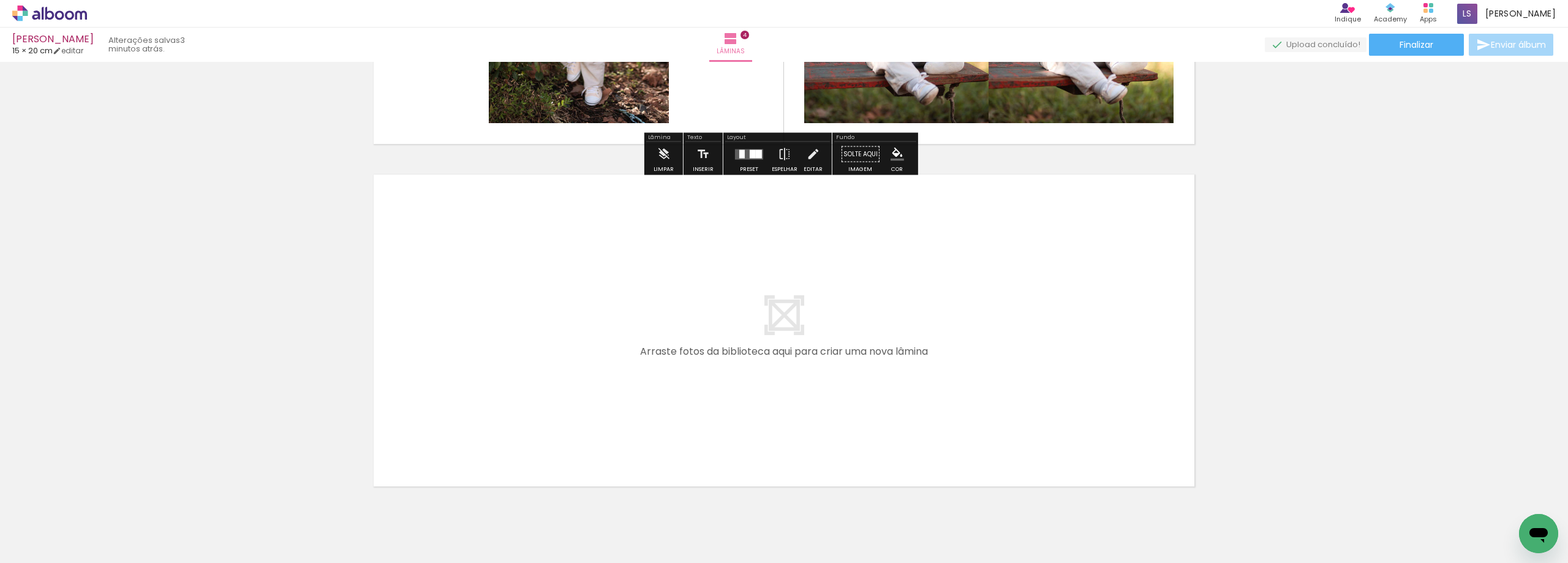
scroll to position [1335, 0]
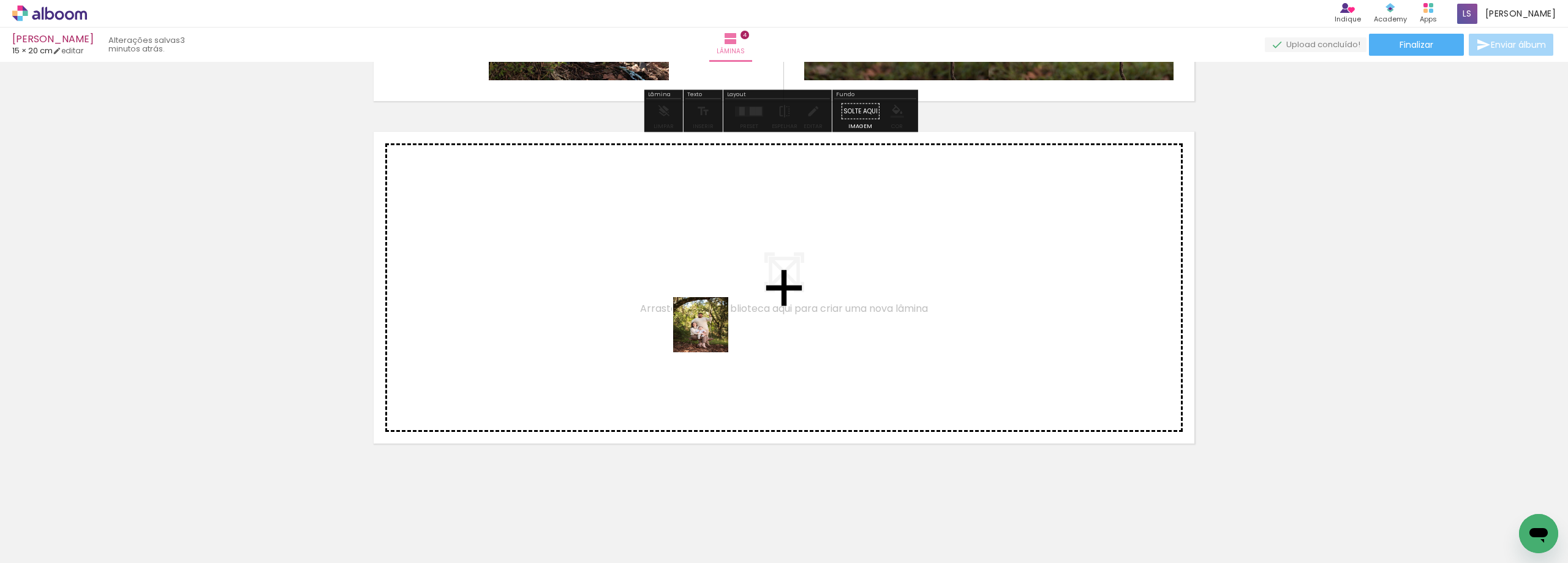
drag, startPoint x: 959, startPoint y: 533, endPoint x: 708, endPoint y: 333, distance: 320.9
click at [708, 333] on quentale-workspace at bounding box center [784, 281] width 1568 height 563
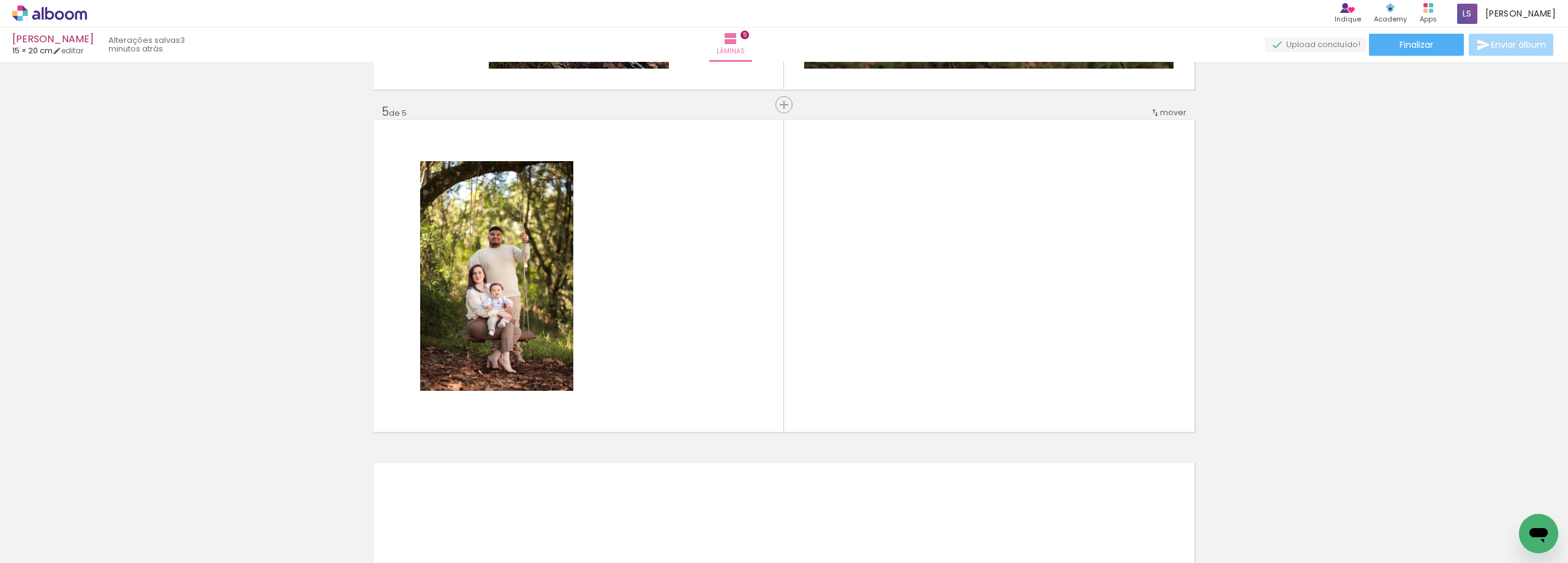
scroll to position [1349, 0]
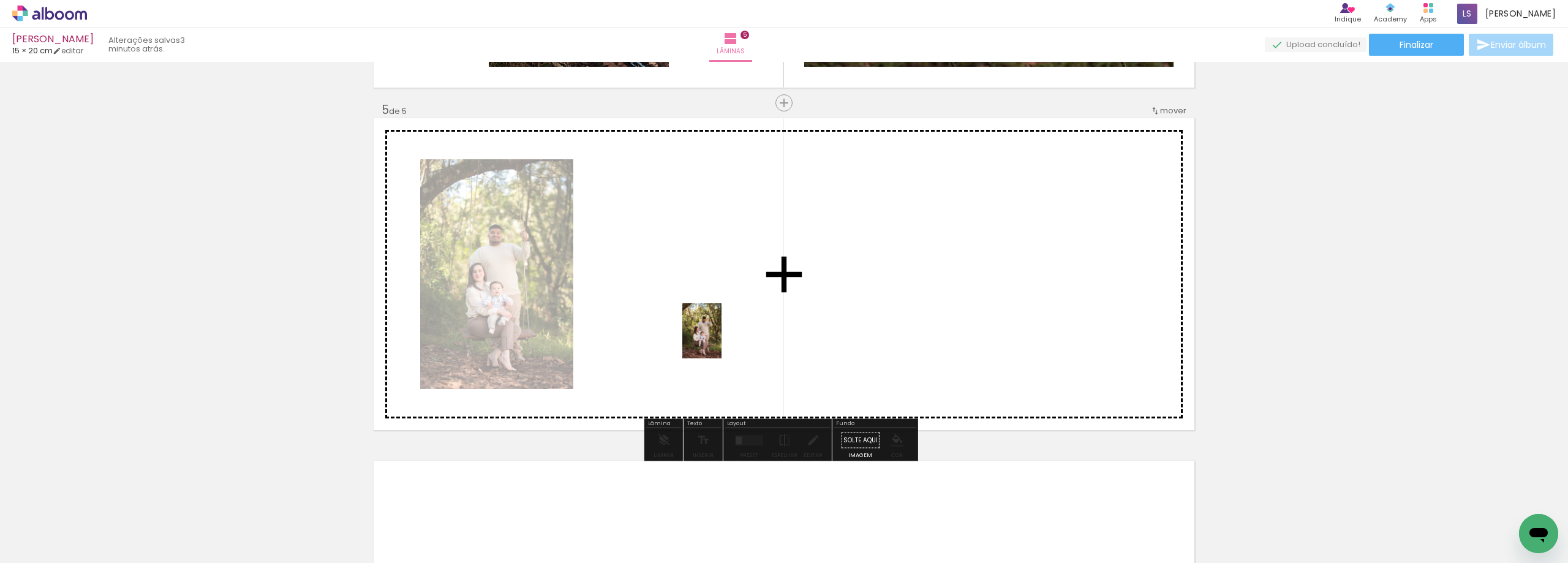
drag, startPoint x: 1013, startPoint y: 534, endPoint x: 719, endPoint y: 340, distance: 352.2
click at [719, 340] on quentale-workspace at bounding box center [784, 281] width 1568 height 563
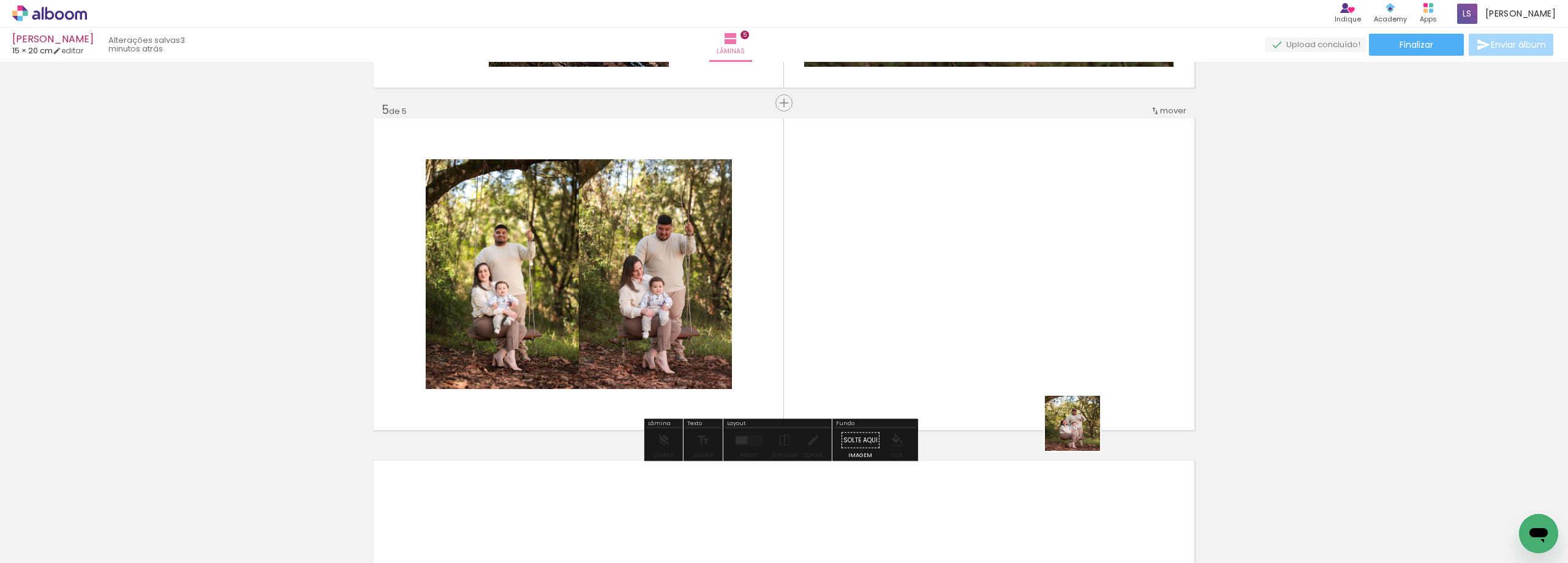
drag, startPoint x: 1091, startPoint y: 538, endPoint x: 1068, endPoint y: 379, distance: 160.7
click at [1068, 379] on quentale-workspace at bounding box center [784, 281] width 1568 height 563
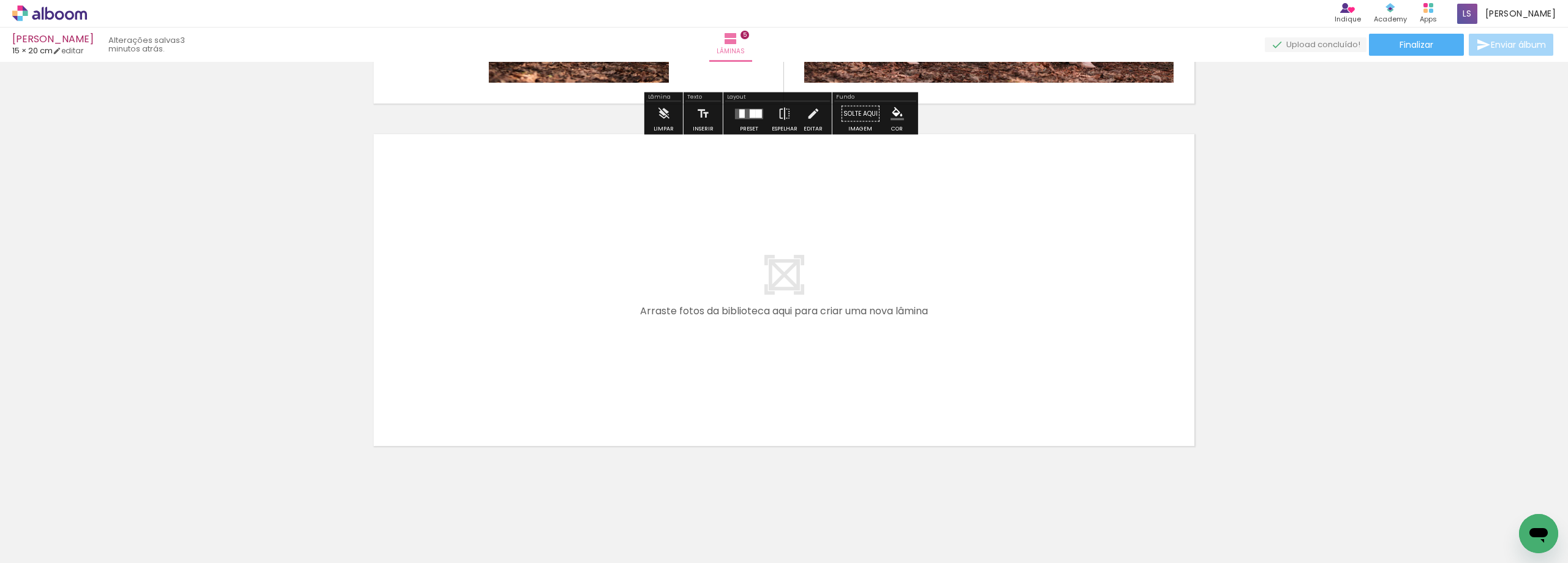
scroll to position [1677, 0]
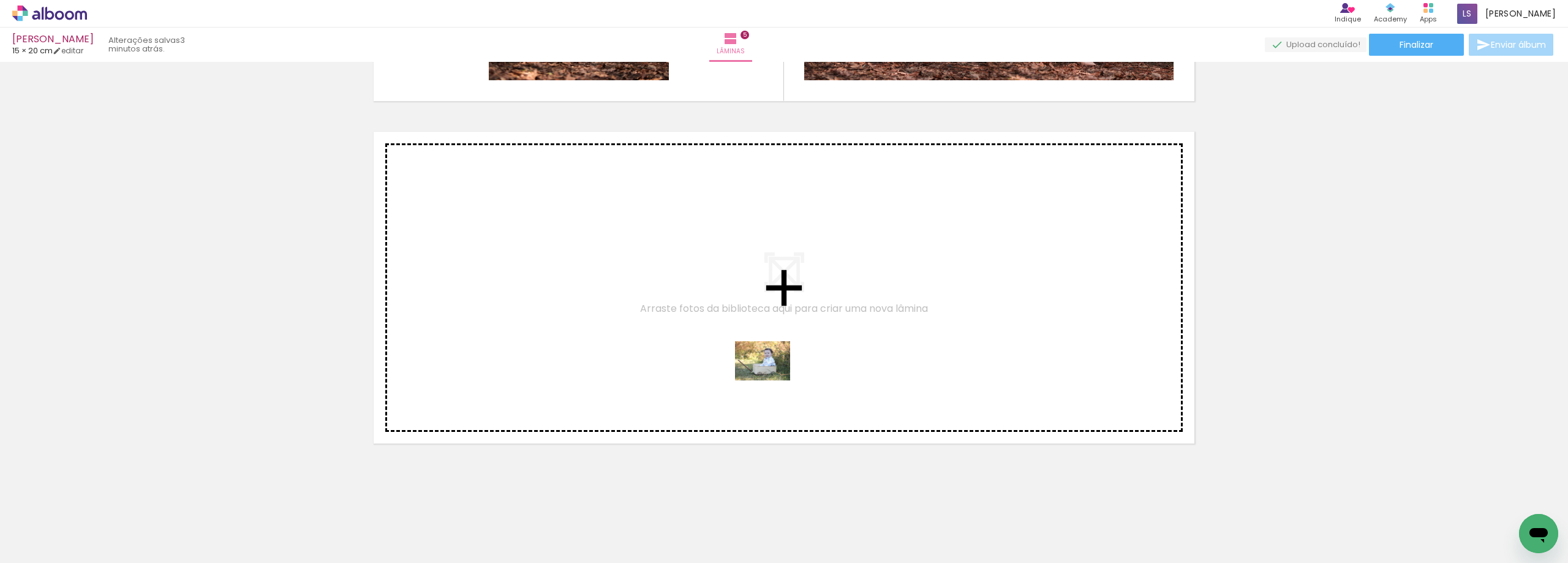
drag, startPoint x: 1153, startPoint y: 535, endPoint x: 771, endPoint y: 377, distance: 413.4
click at [771, 377] on quentale-workspace at bounding box center [784, 281] width 1568 height 563
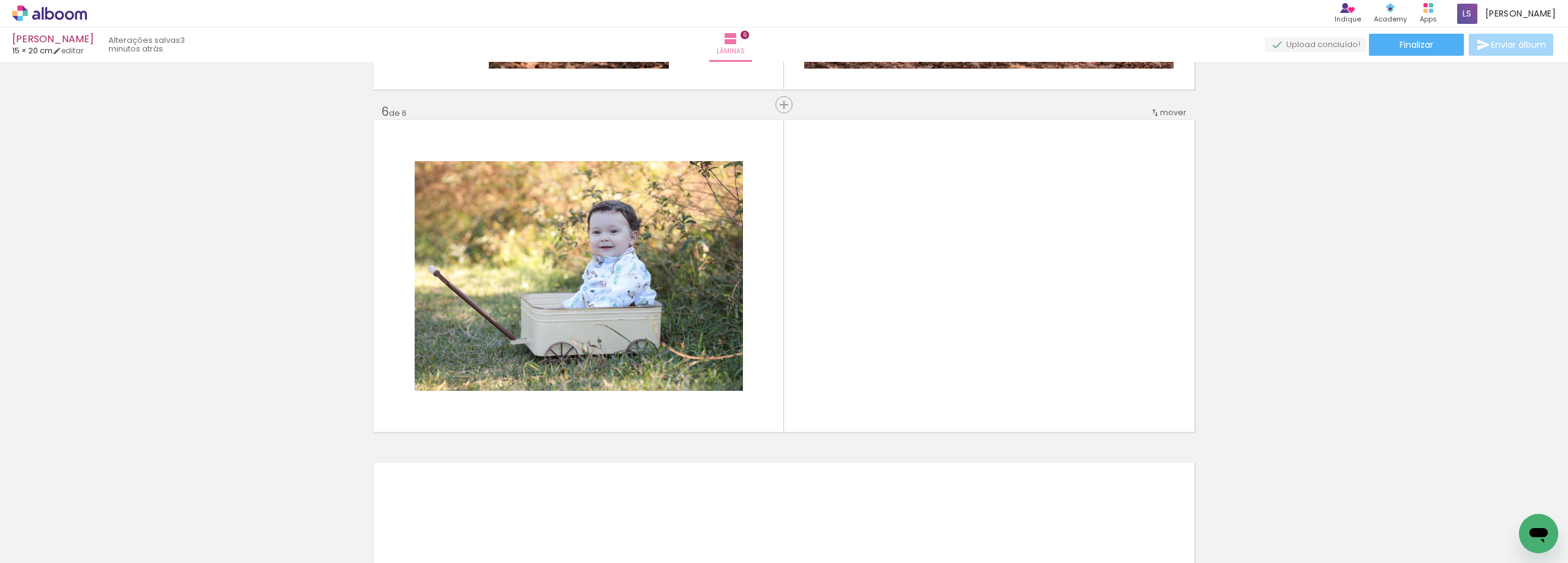
scroll to position [1691, 0]
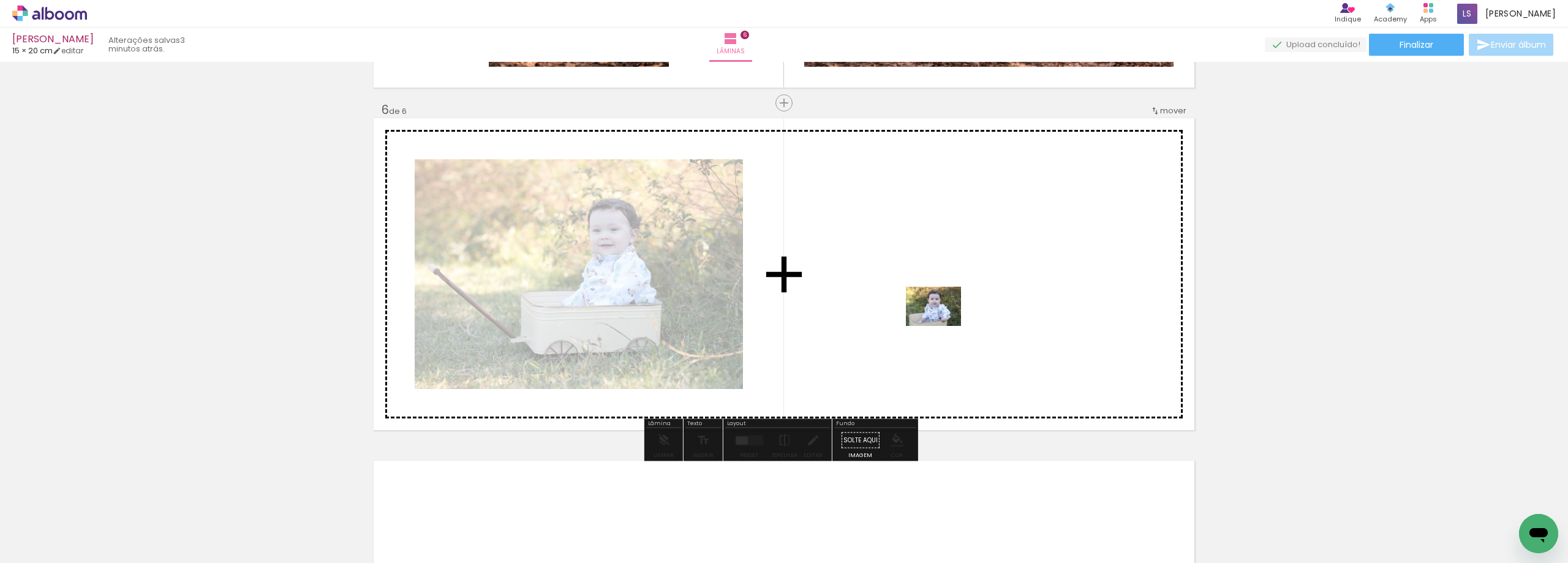
drag, startPoint x: 1227, startPoint y: 538, endPoint x: 942, endPoint y: 324, distance: 356.4
click at [942, 324] on quentale-workspace at bounding box center [784, 281] width 1568 height 563
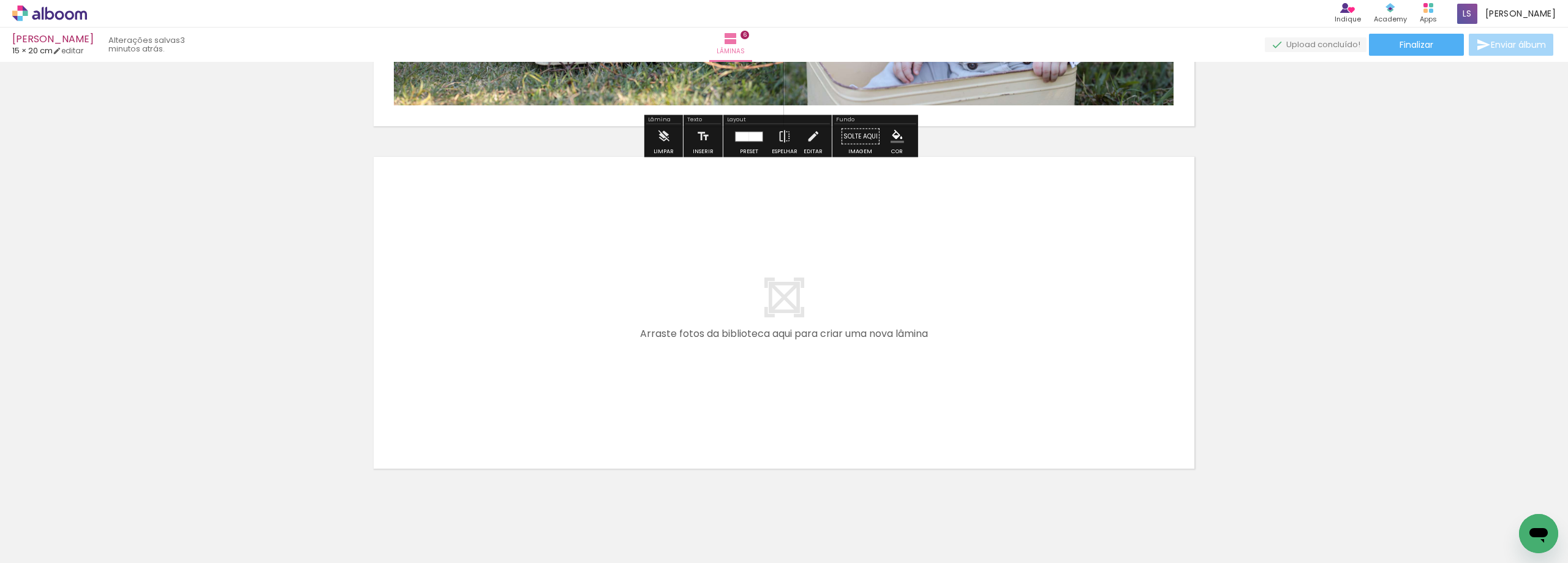
scroll to position [1997, 0]
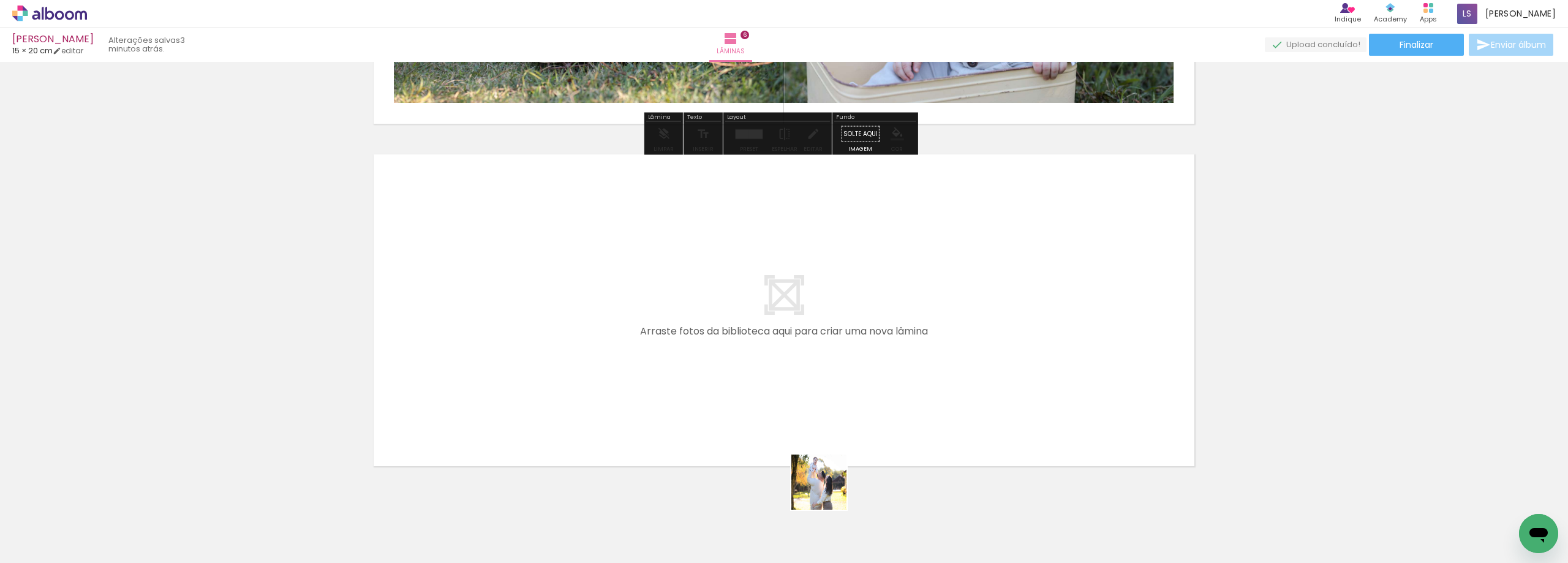
drag, startPoint x: 833, startPoint y: 521, endPoint x: 949, endPoint y: 547, distance: 118.9
click at [739, 372] on quentale-workspace at bounding box center [784, 281] width 1568 height 563
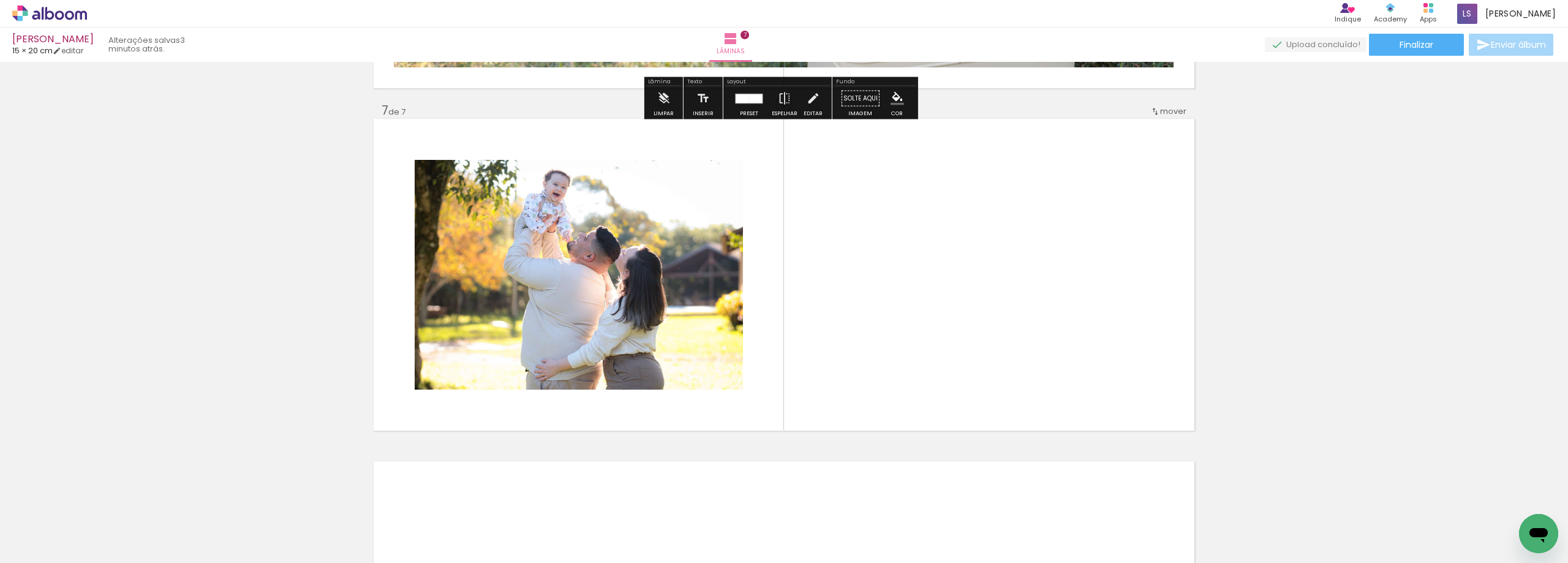
scroll to position [2033, 0]
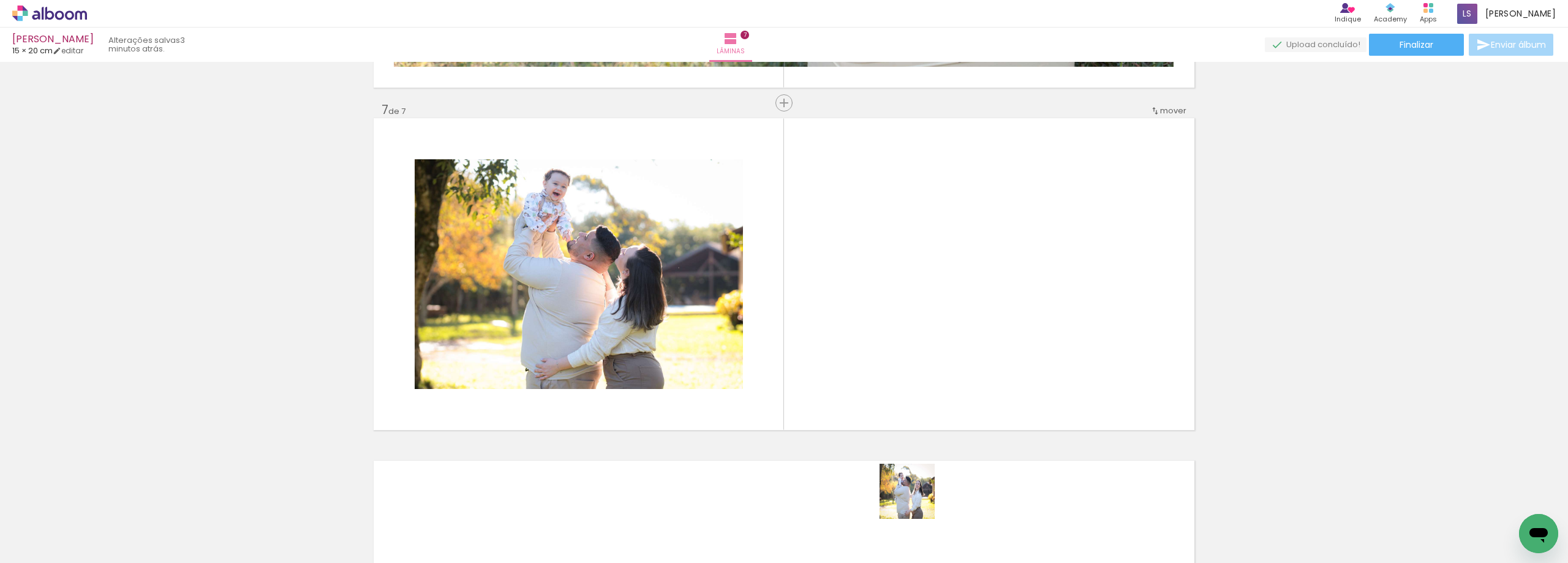
drag, startPoint x: 918, startPoint y: 533, endPoint x: 934, endPoint y: 537, distance: 16.5
click at [858, 292] on quentale-workspace at bounding box center [784, 281] width 1568 height 563
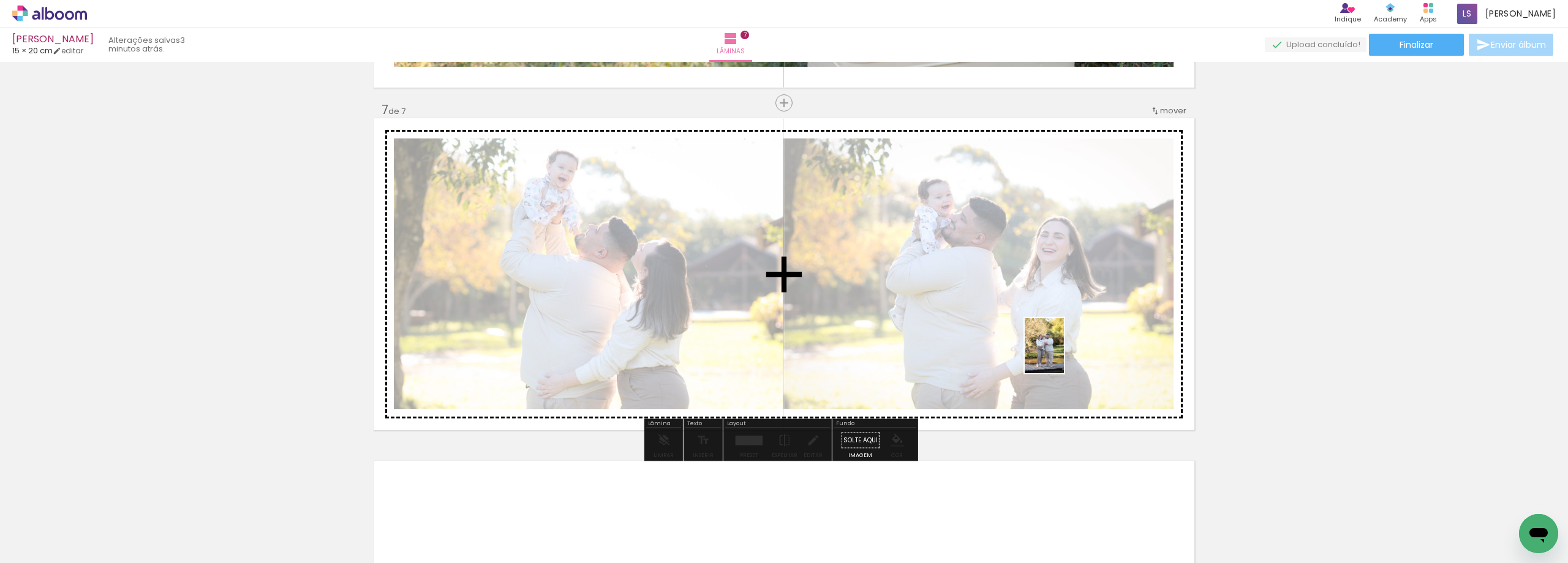
drag, startPoint x: 973, startPoint y: 528, endPoint x: 1061, endPoint y: 354, distance: 195.0
click at [1061, 354] on quentale-workspace at bounding box center [784, 281] width 1568 height 563
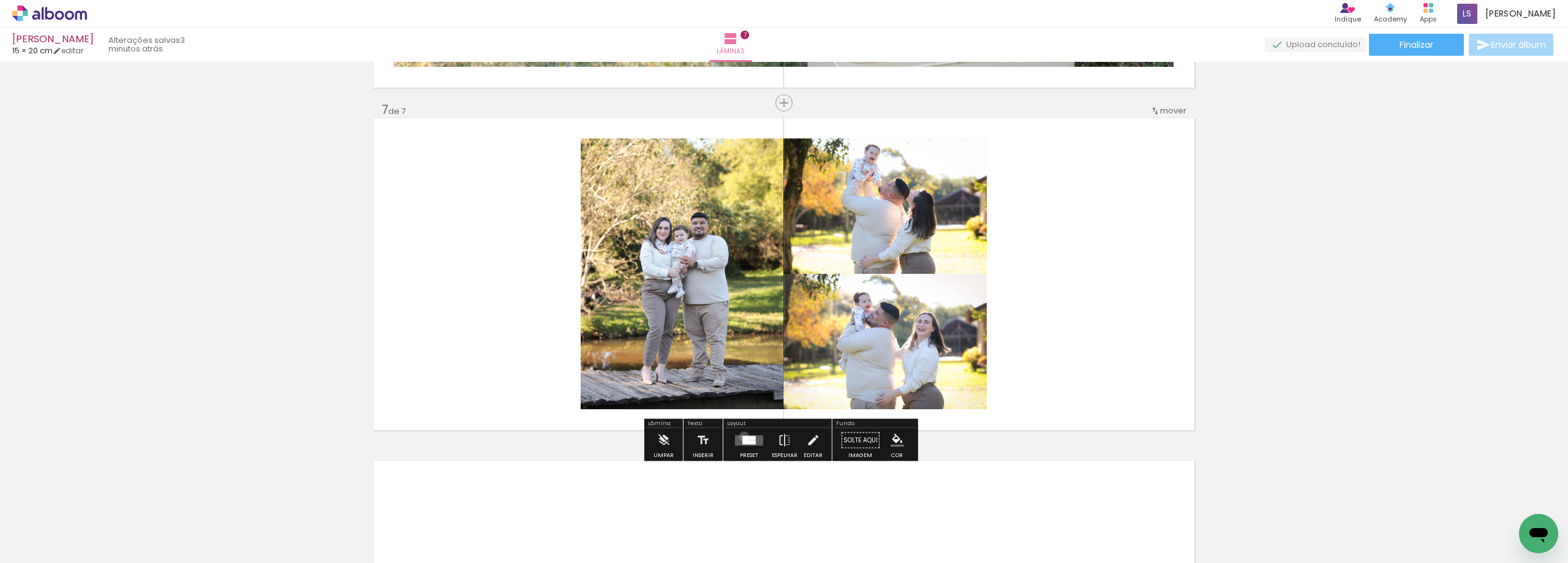
click at [742, 436] on div at bounding box center [745, 439] width 6 height 8
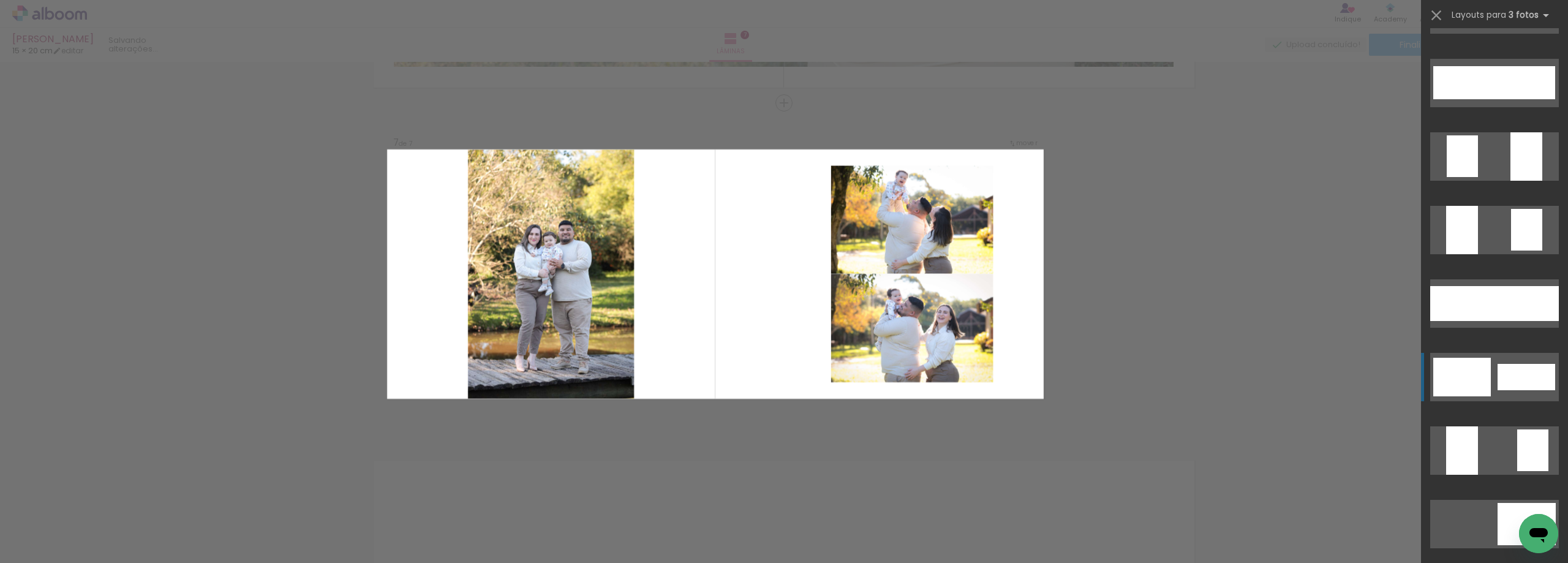
scroll to position [1531, 0]
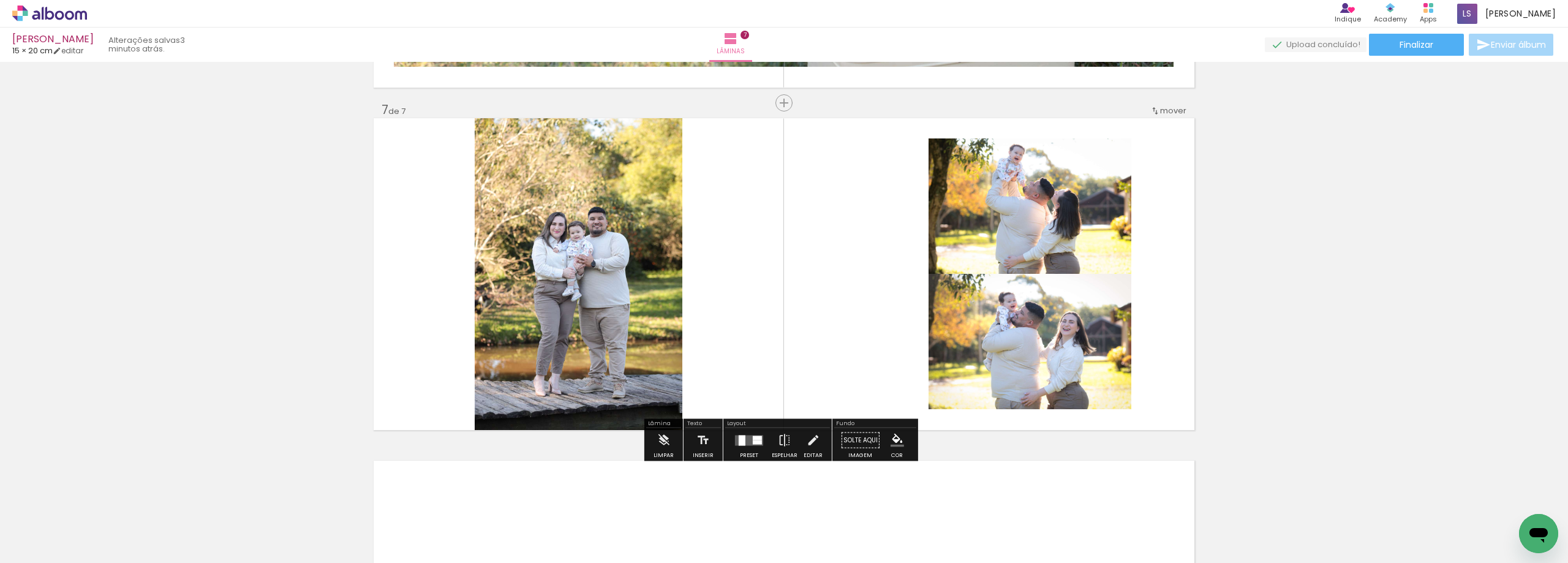
click at [750, 447] on div at bounding box center [749, 440] width 33 height 25
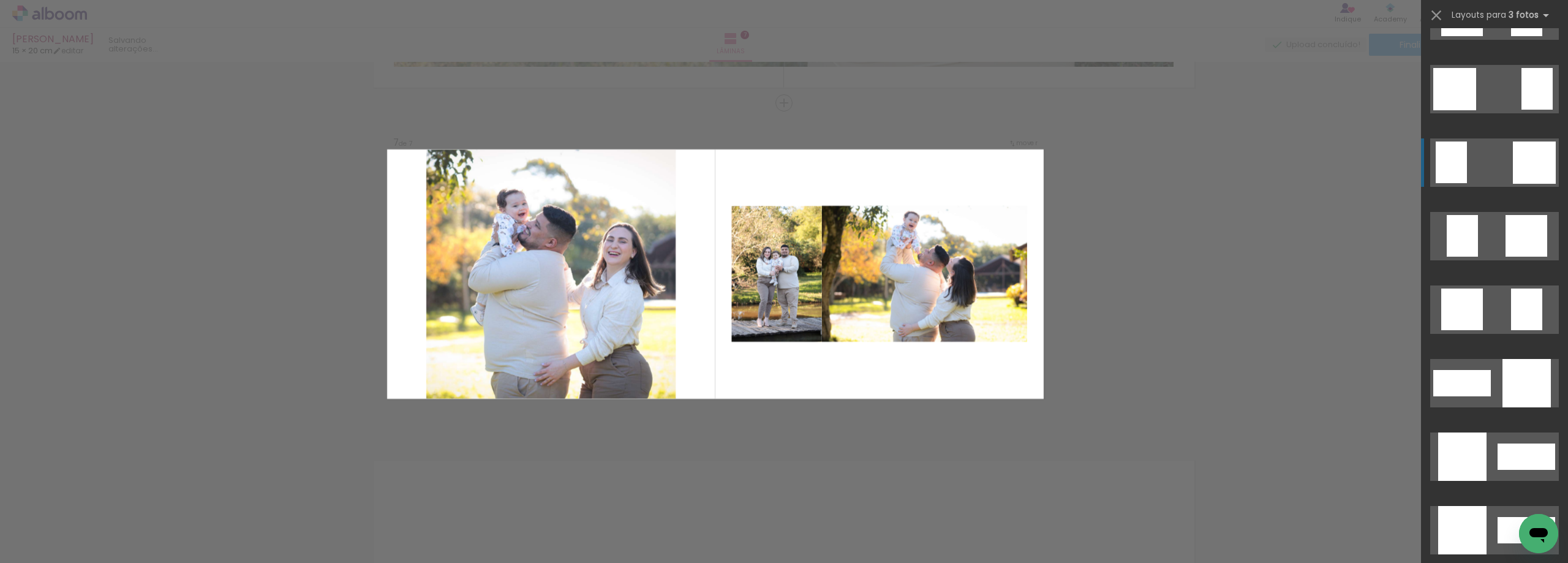
scroll to position [2388, 0]
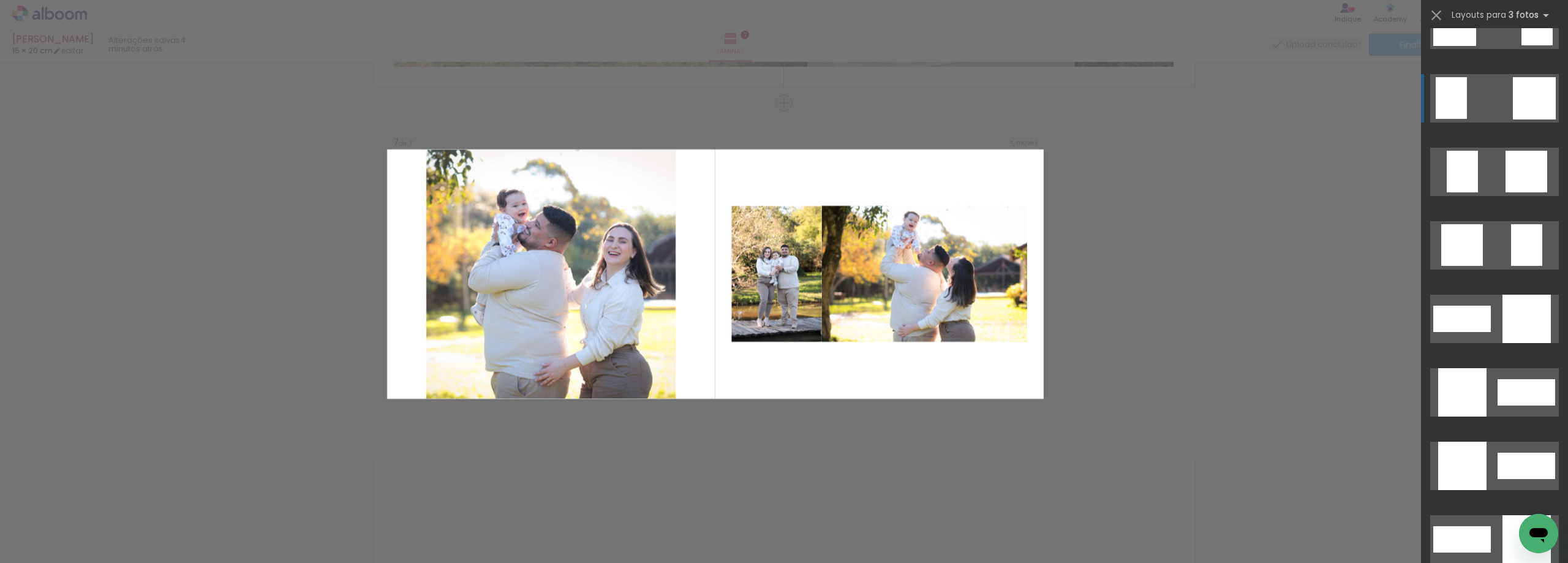
click at [1478, 417] on div at bounding box center [1462, 392] width 48 height 48
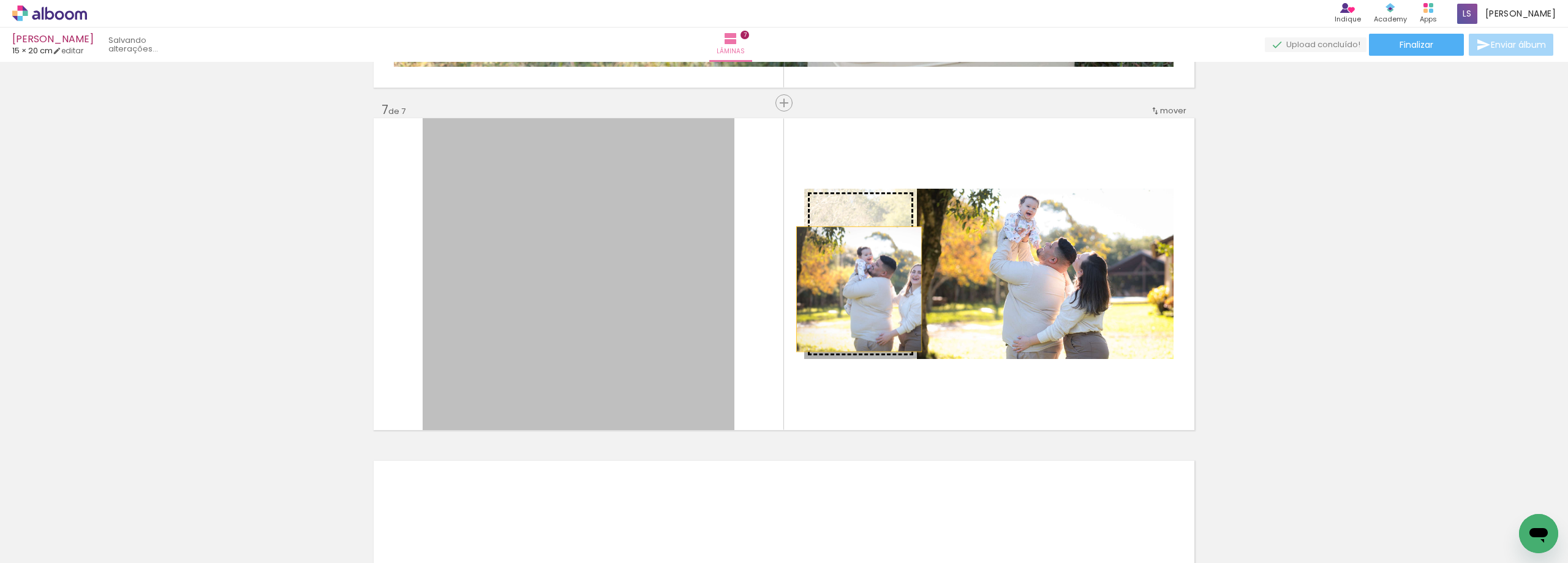
drag, startPoint x: 599, startPoint y: 334, endPoint x: 854, endPoint y: 289, distance: 258.9
click at [0, 0] on slot at bounding box center [0, 0] width 0 height 0
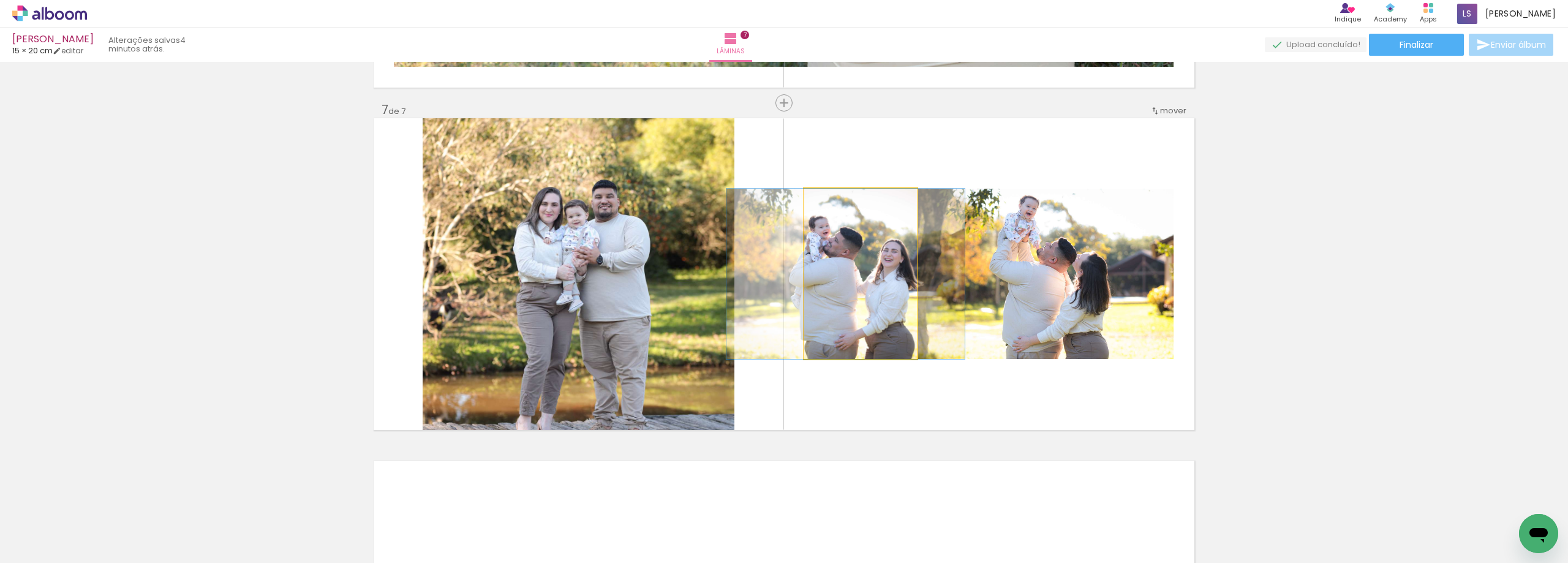
drag, startPoint x: 859, startPoint y: 284, endPoint x: 845, endPoint y: 284, distance: 14.0
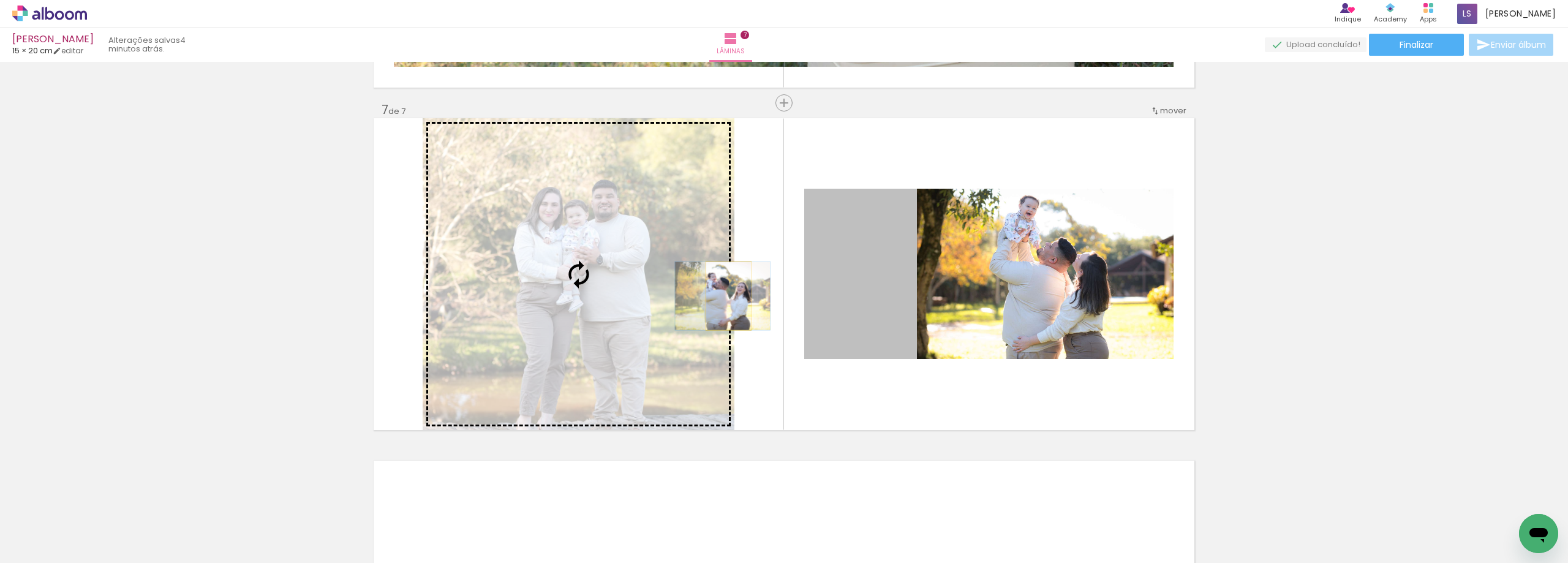
drag, startPoint x: 845, startPoint y: 284, endPoint x: 724, endPoint y: 296, distance: 121.6
click at [0, 0] on slot at bounding box center [0, 0] width 0 height 0
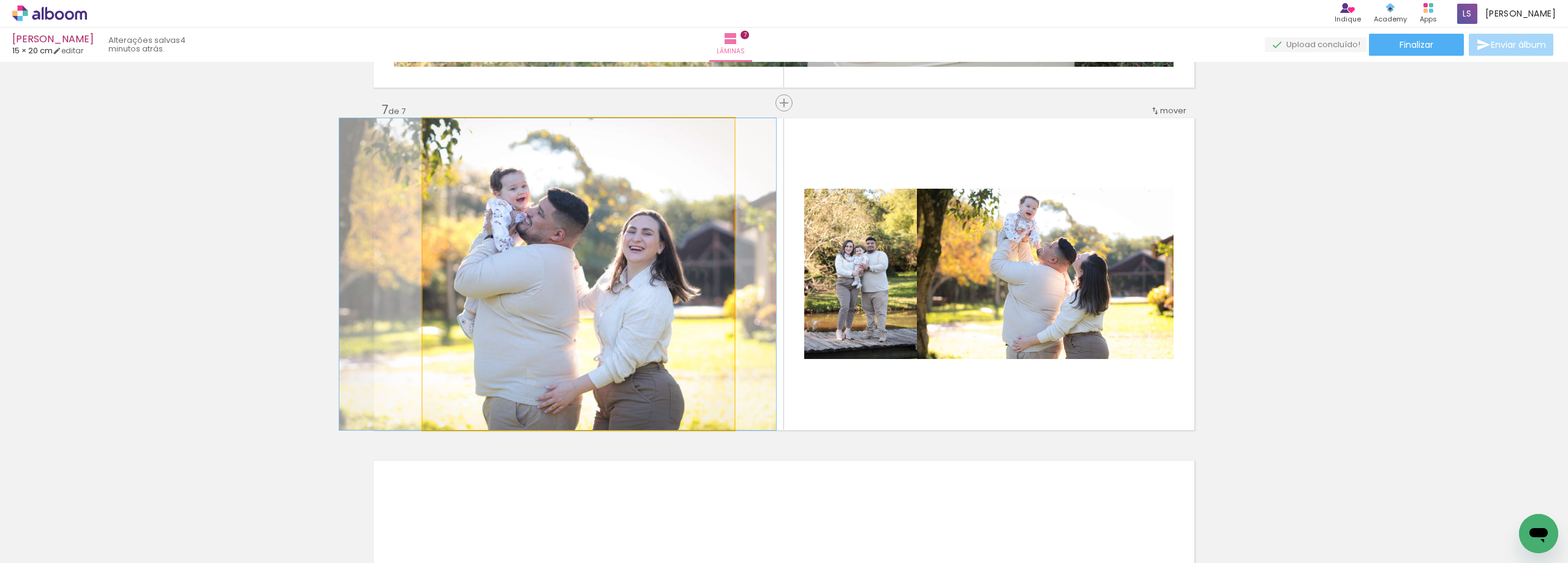
drag, startPoint x: 578, startPoint y: 324, endPoint x: 558, endPoint y: 322, distance: 20.1
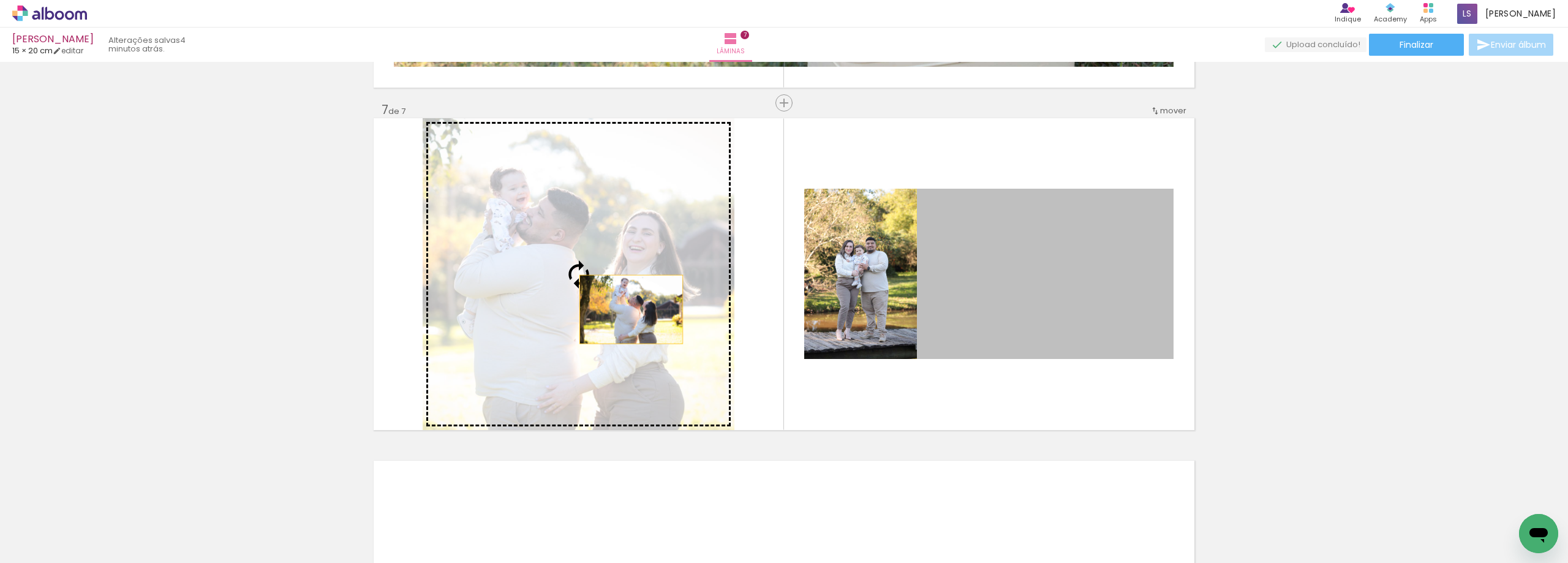
drag, startPoint x: 1048, startPoint y: 309, endPoint x: 624, endPoint y: 308, distance: 424.0
click at [0, 0] on slot at bounding box center [0, 0] width 0 height 0
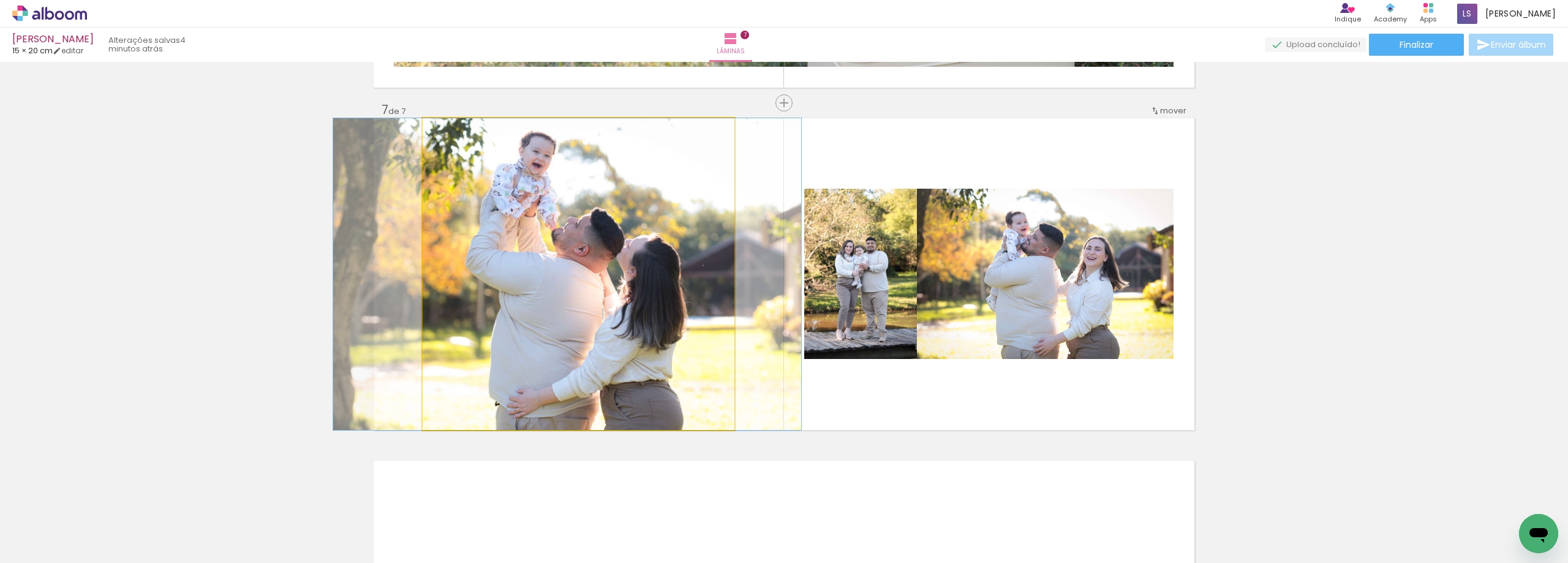
drag, startPoint x: 616, startPoint y: 304, endPoint x: 605, endPoint y: 304, distance: 11.0
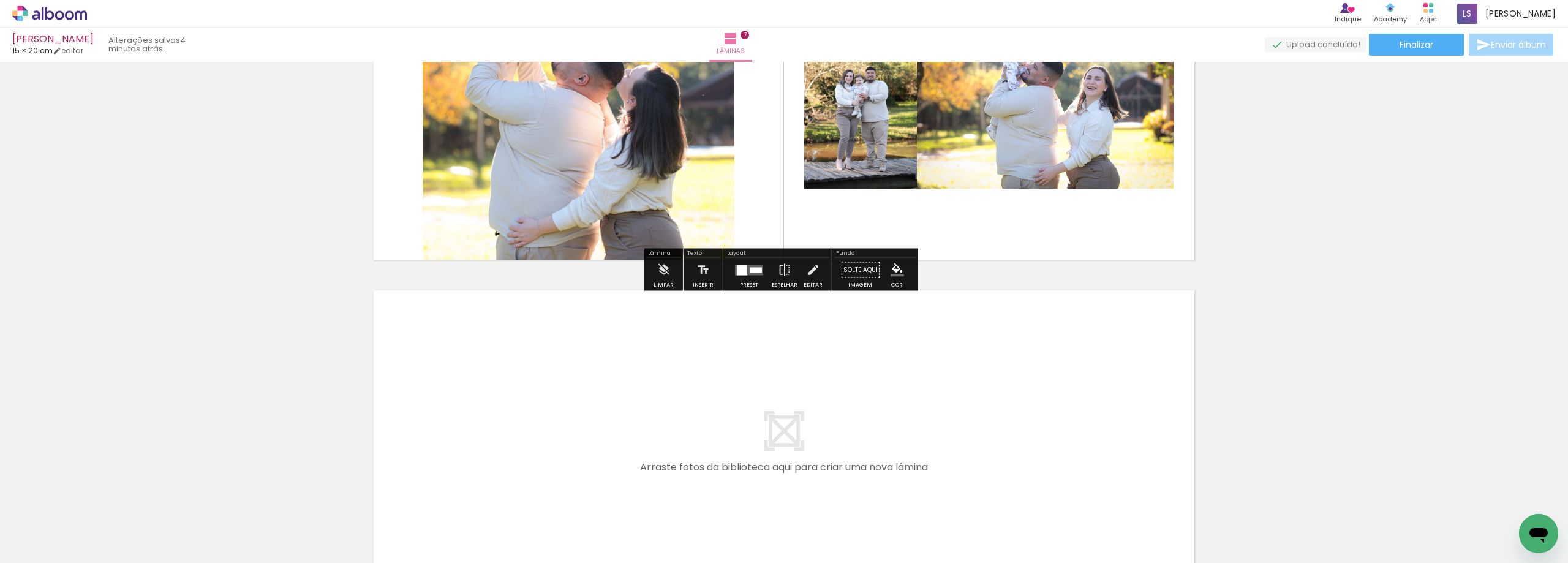
scroll to position [2278, 0]
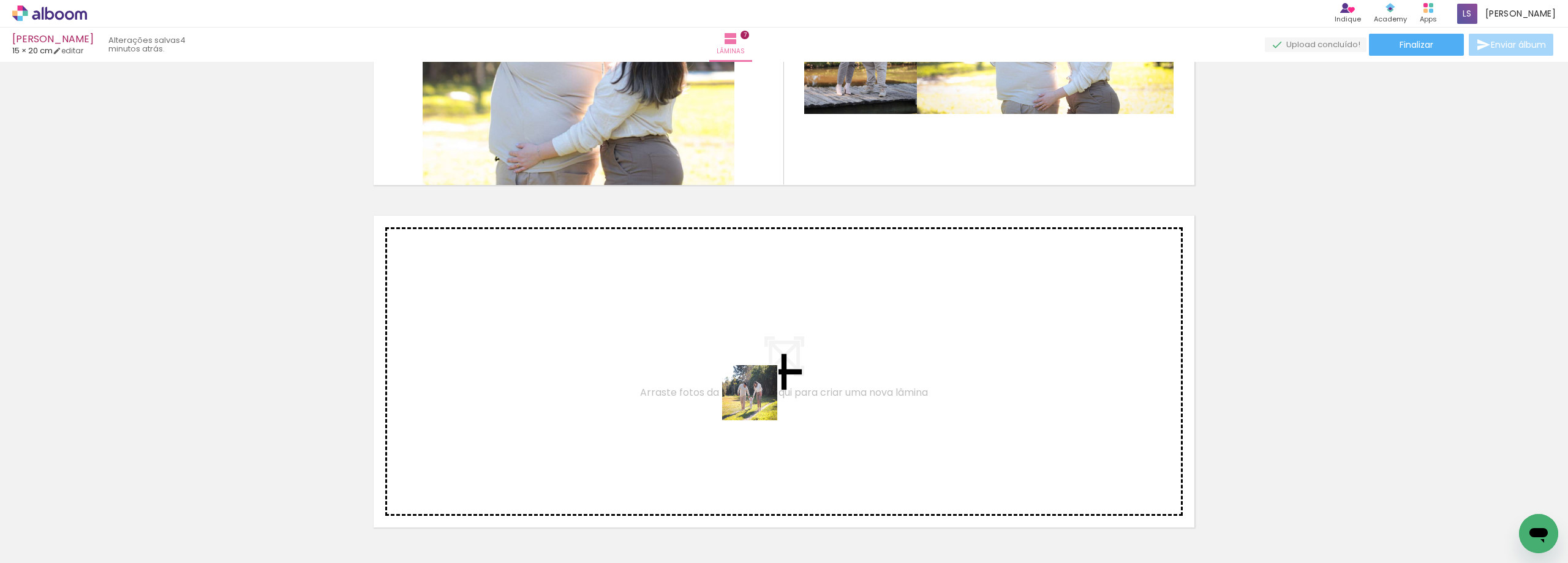
drag, startPoint x: 1042, startPoint y: 525, endPoint x: 759, endPoint y: 402, distance: 308.6
click at [759, 402] on quentale-workspace at bounding box center [784, 281] width 1568 height 563
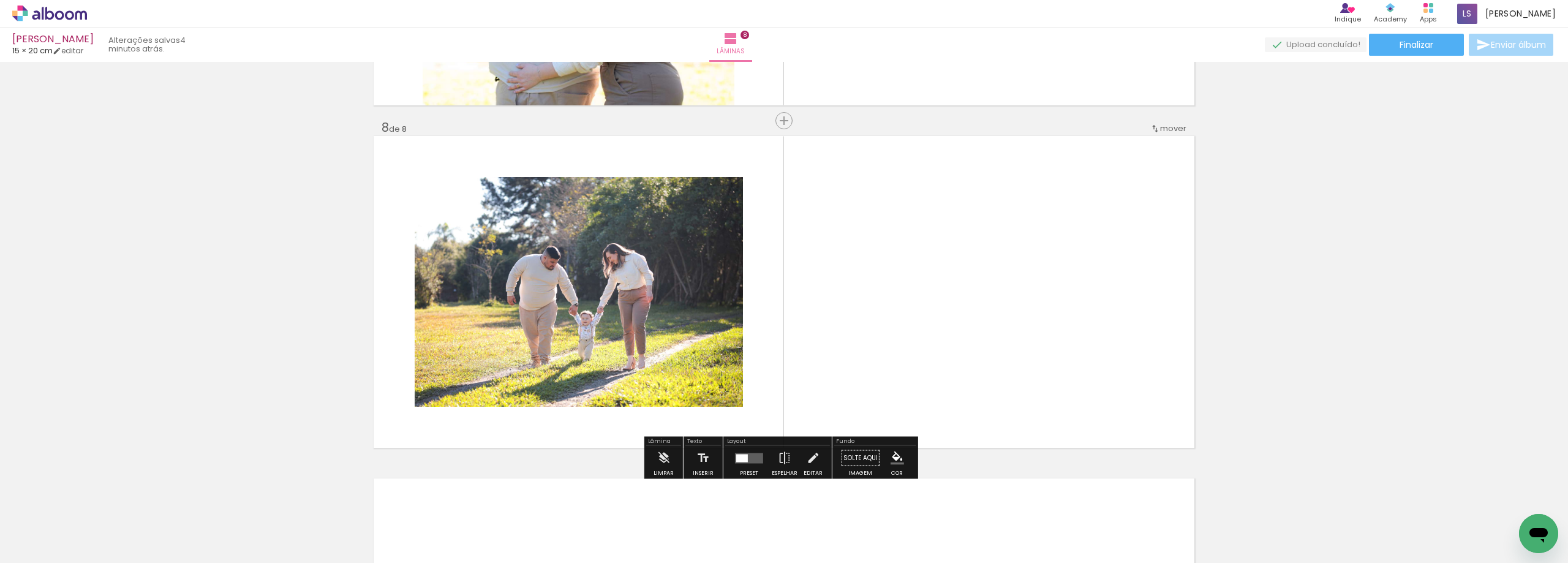
scroll to position [2376, 0]
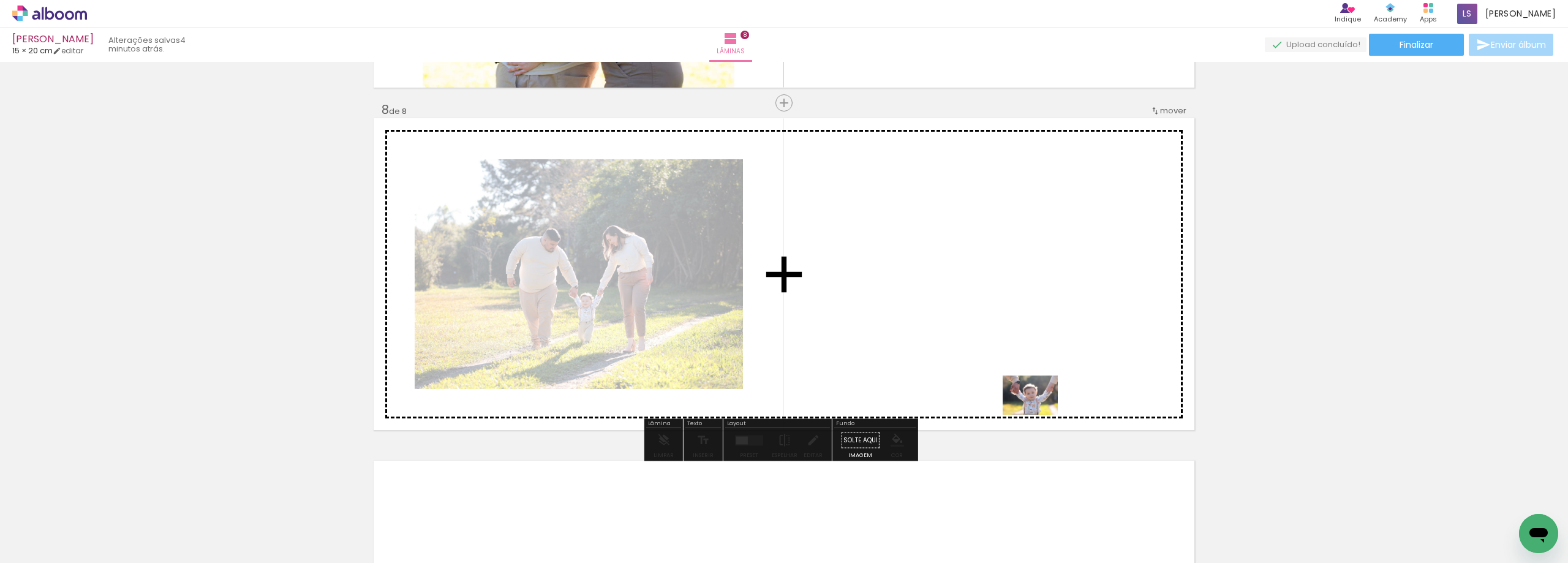
drag, startPoint x: 1094, startPoint y: 520, endPoint x: 1034, endPoint y: 406, distance: 128.8
click at [1034, 406] on quentale-workspace at bounding box center [784, 281] width 1568 height 563
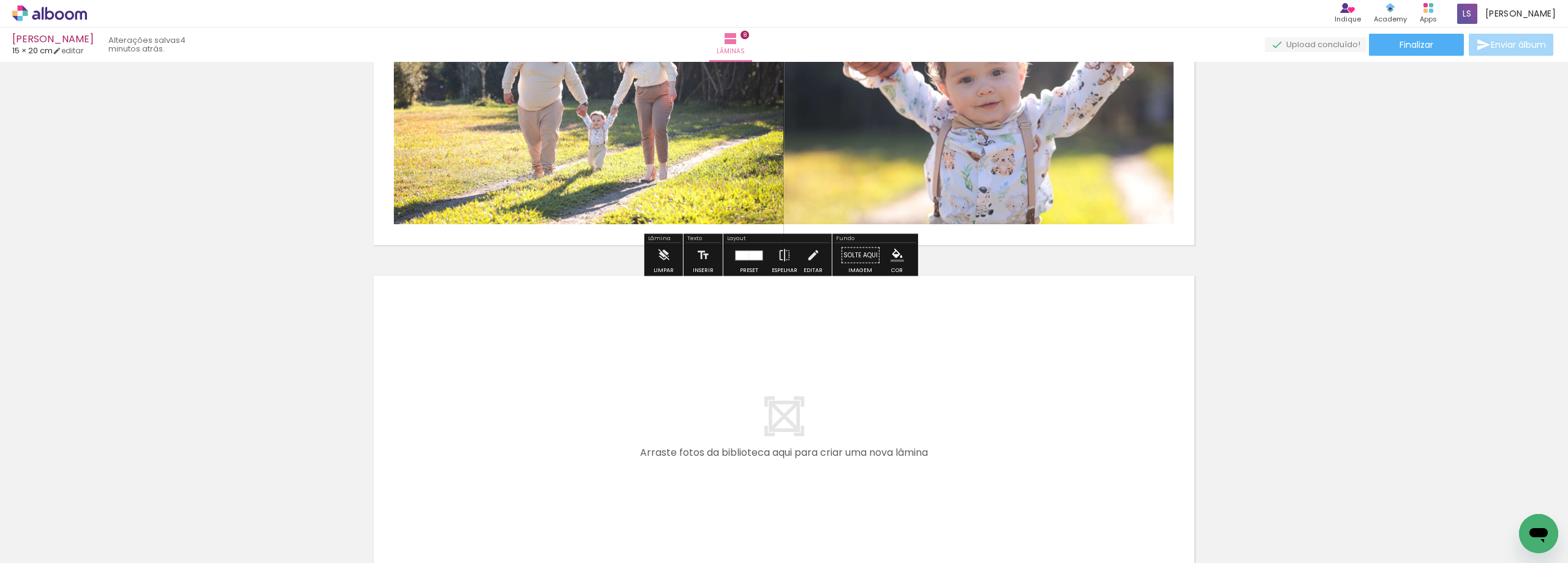
scroll to position [2620, 0]
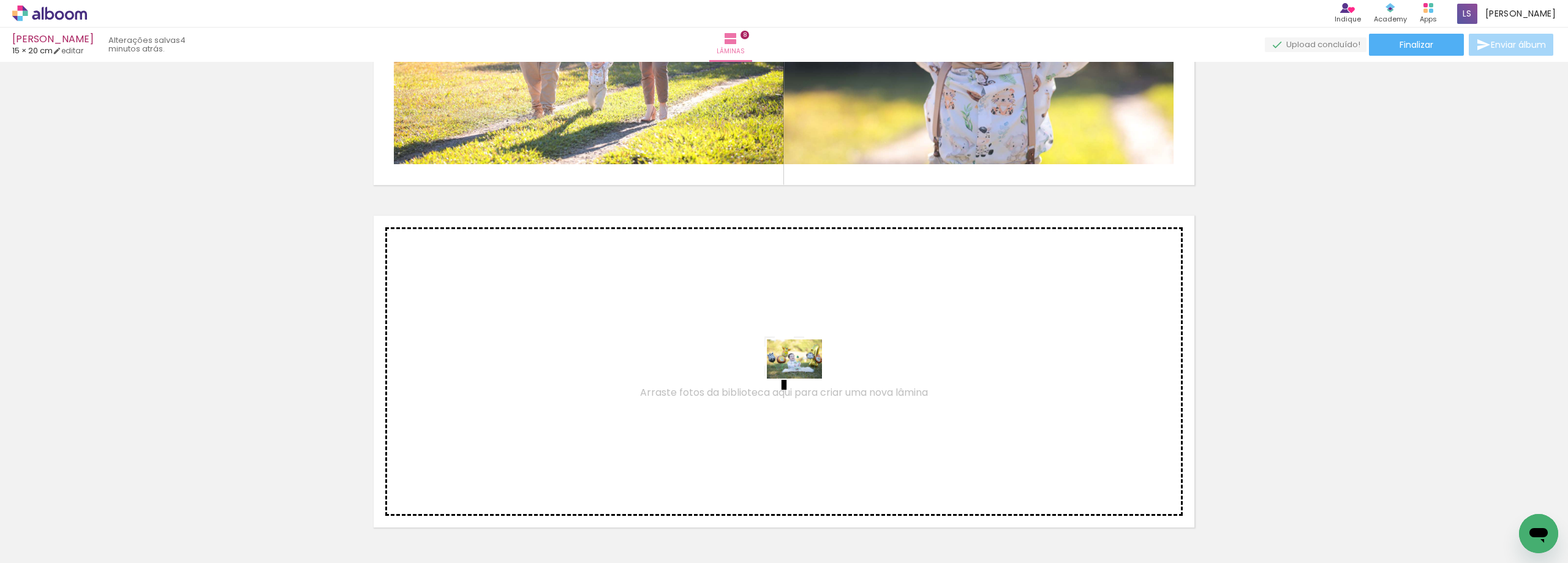
drag, startPoint x: 1180, startPoint y: 531, endPoint x: 802, endPoint y: 376, distance: 408.5
click at [802, 376] on quentale-workspace at bounding box center [784, 281] width 1568 height 563
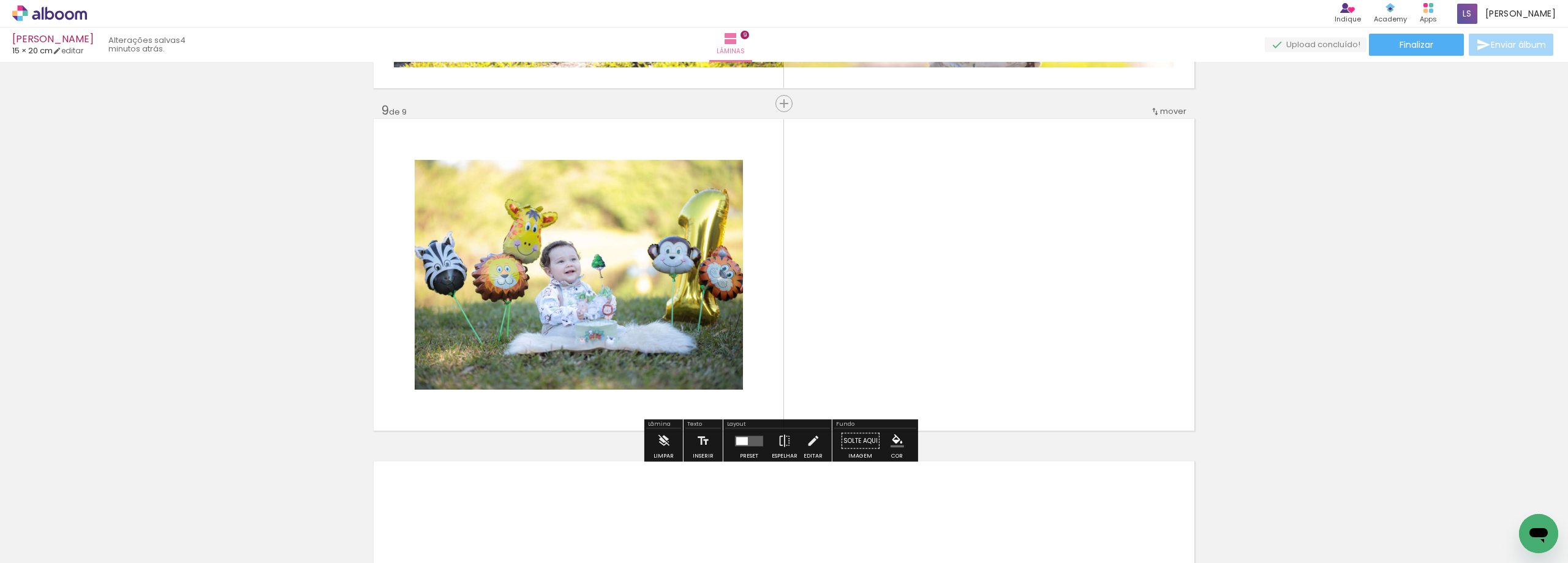
scroll to position [2718, 0]
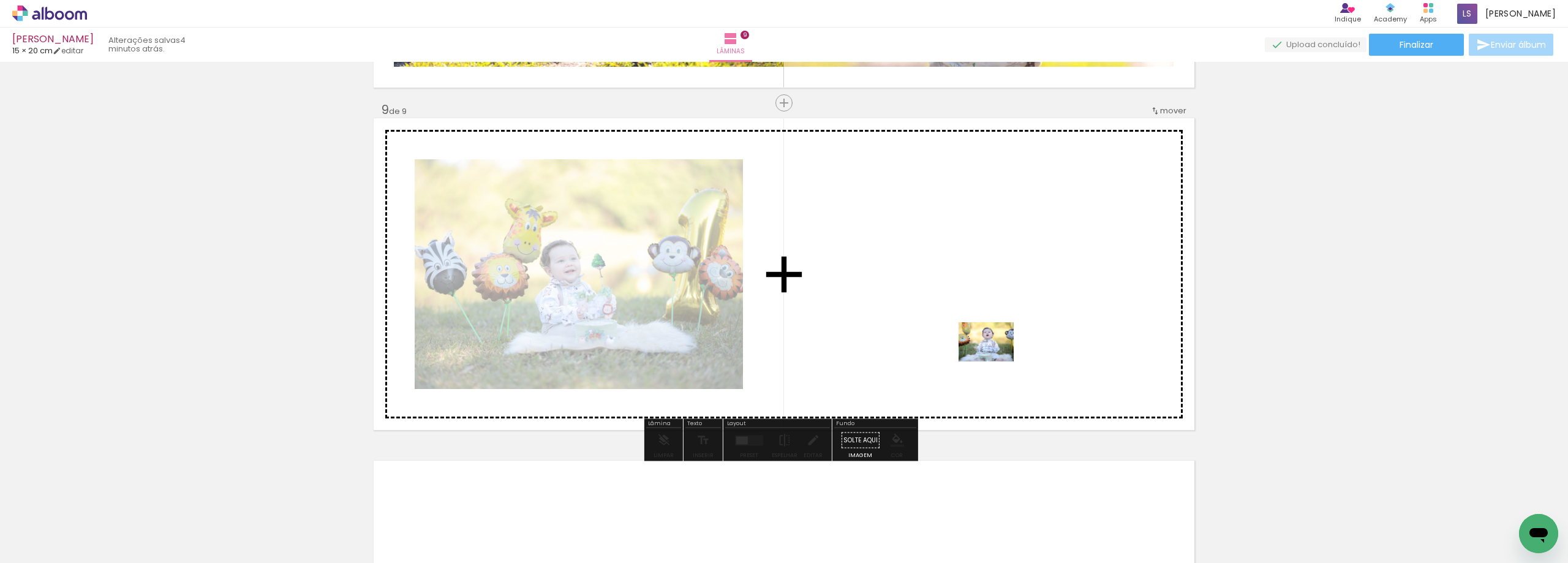
drag, startPoint x: 1261, startPoint y: 537, endPoint x: 995, endPoint y: 359, distance: 320.1
click at [995, 359] on quentale-workspace at bounding box center [784, 281] width 1568 height 563
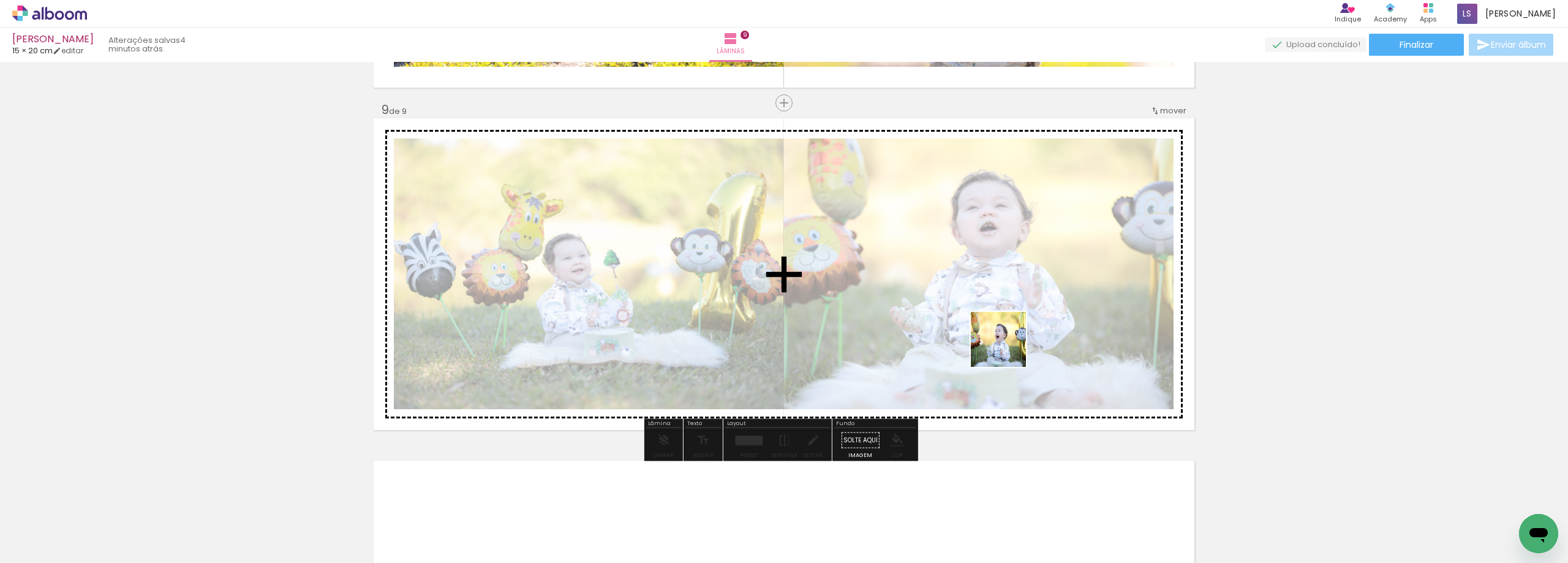
drag, startPoint x: 1321, startPoint y: 530, endPoint x: 1004, endPoint y: 346, distance: 366.5
click at [1004, 346] on quentale-workspace at bounding box center [784, 281] width 1568 height 563
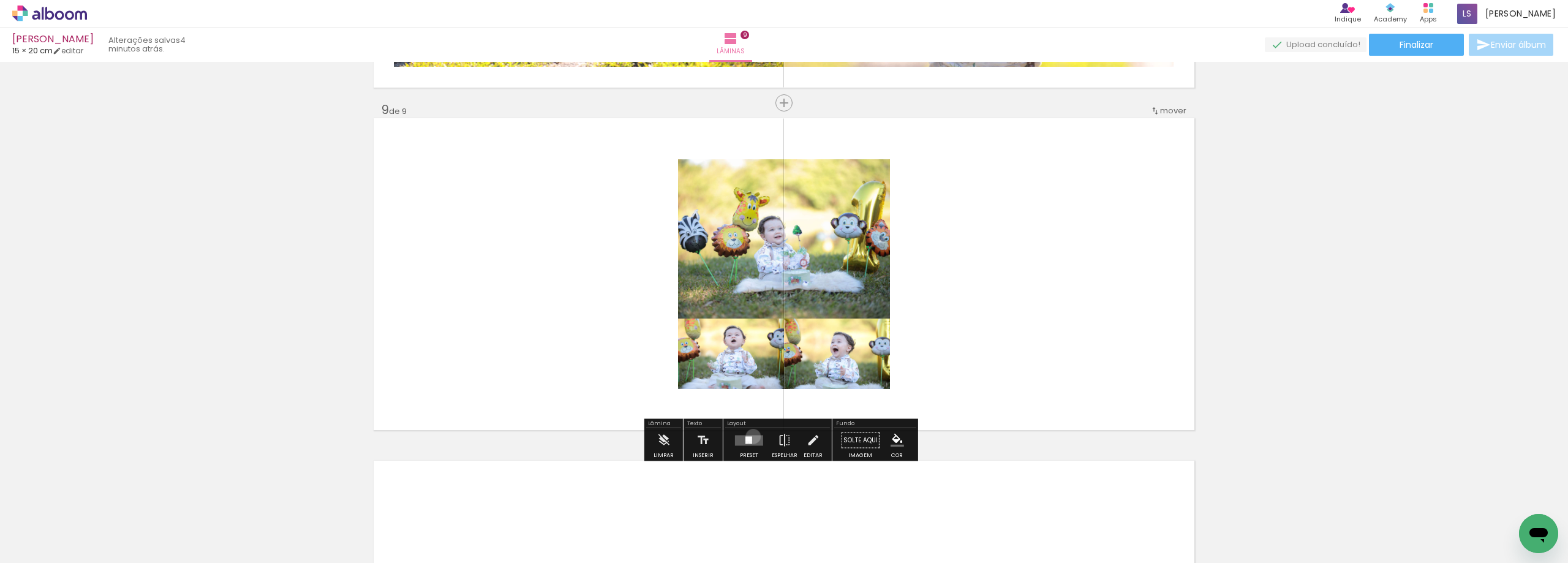
click at [750, 436] on quentale-layouter at bounding box center [749, 439] width 28 height 10
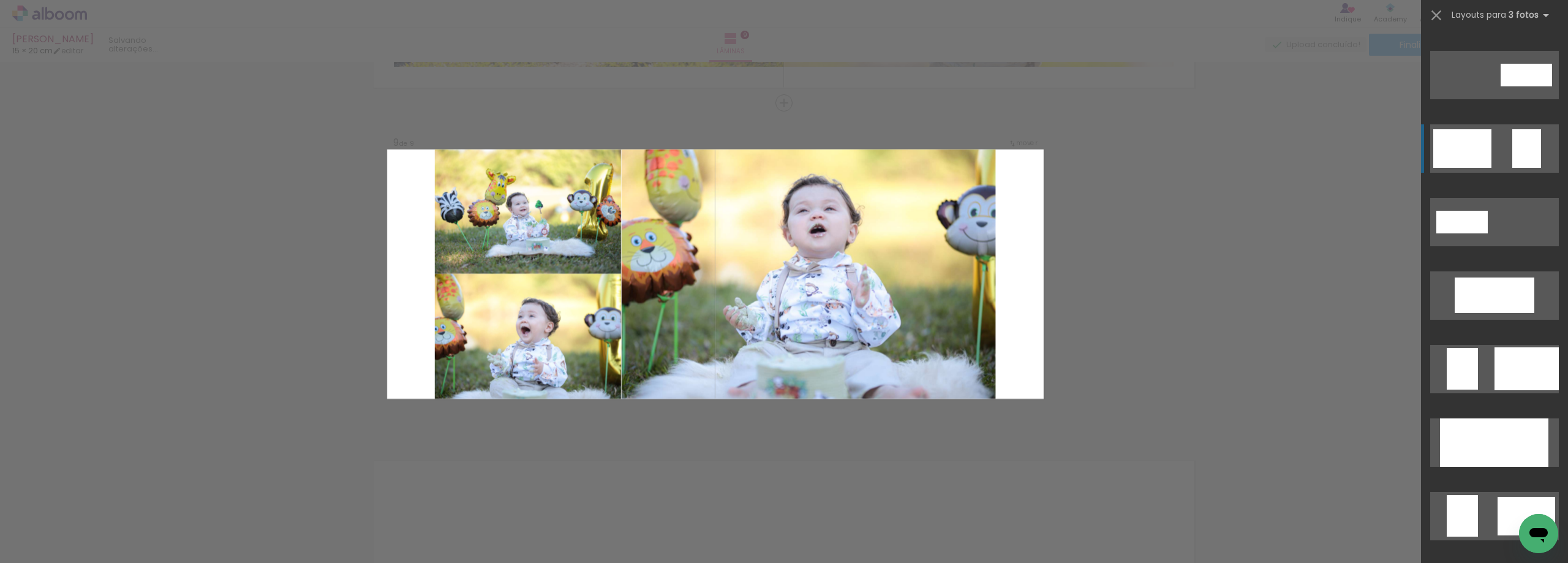
scroll to position [551, 0]
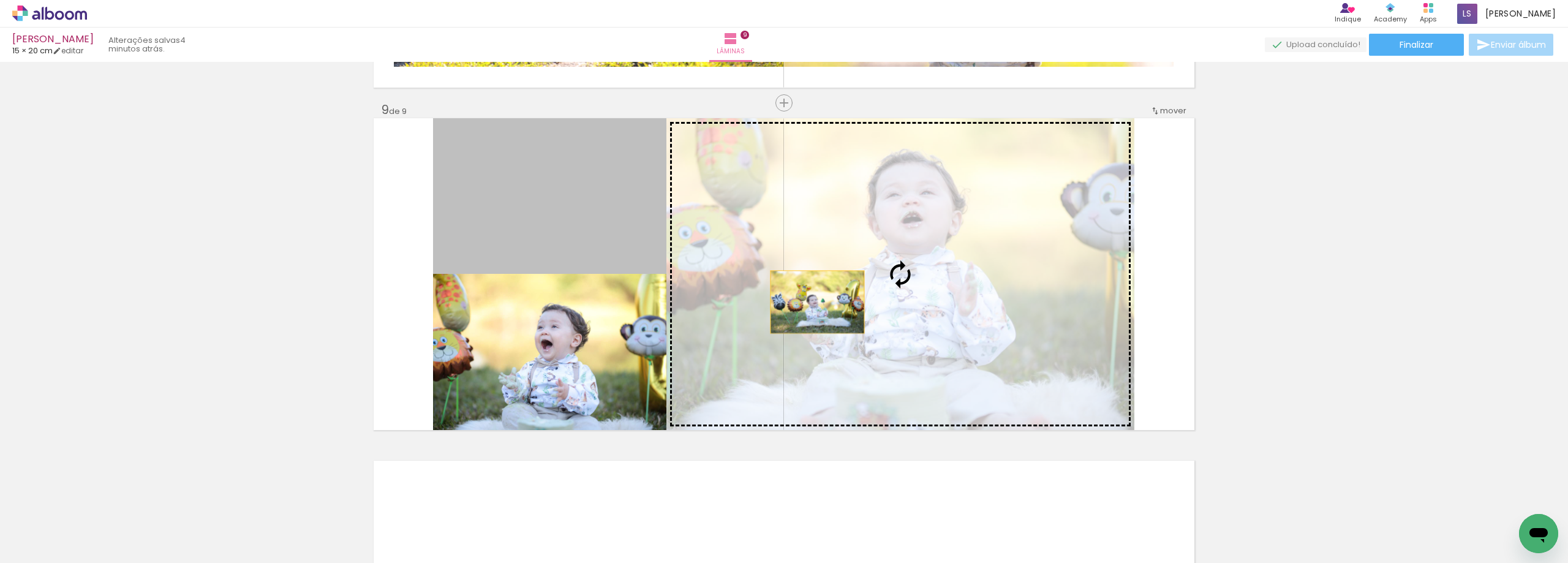
drag, startPoint x: 550, startPoint y: 209, endPoint x: 813, endPoint y: 302, distance: 279.0
click at [0, 0] on slot at bounding box center [0, 0] width 0 height 0
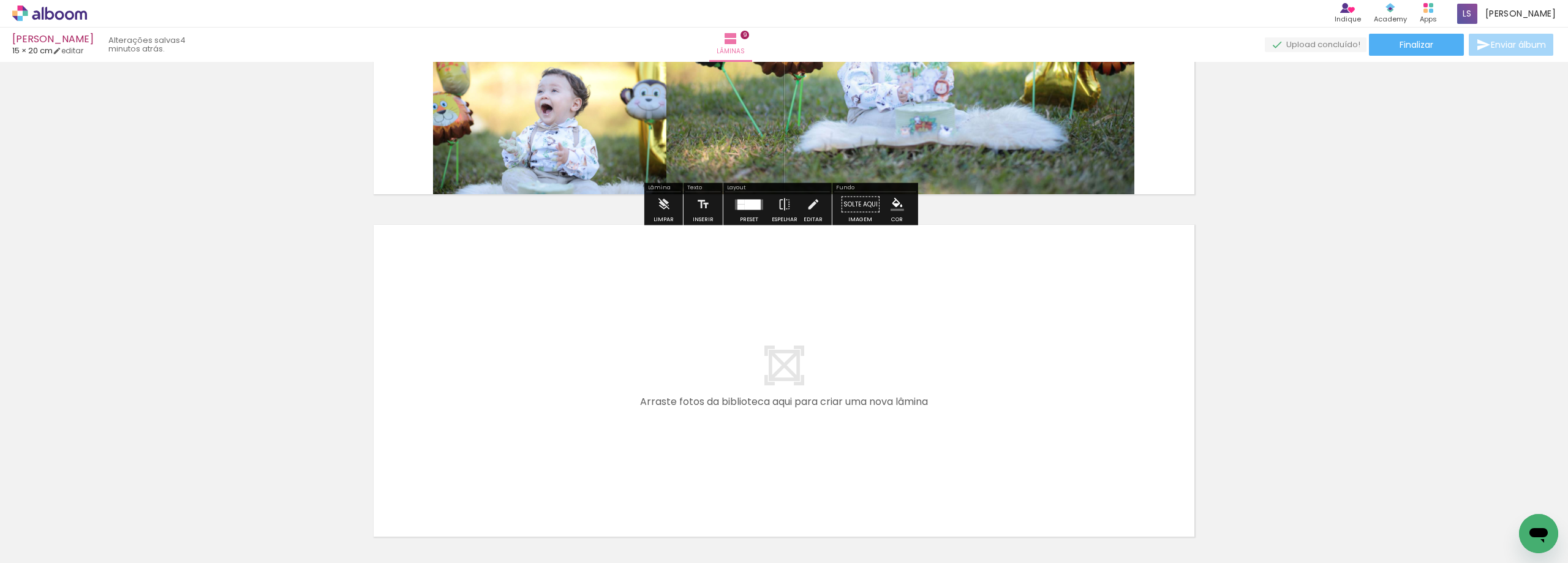
scroll to position [3024, 0]
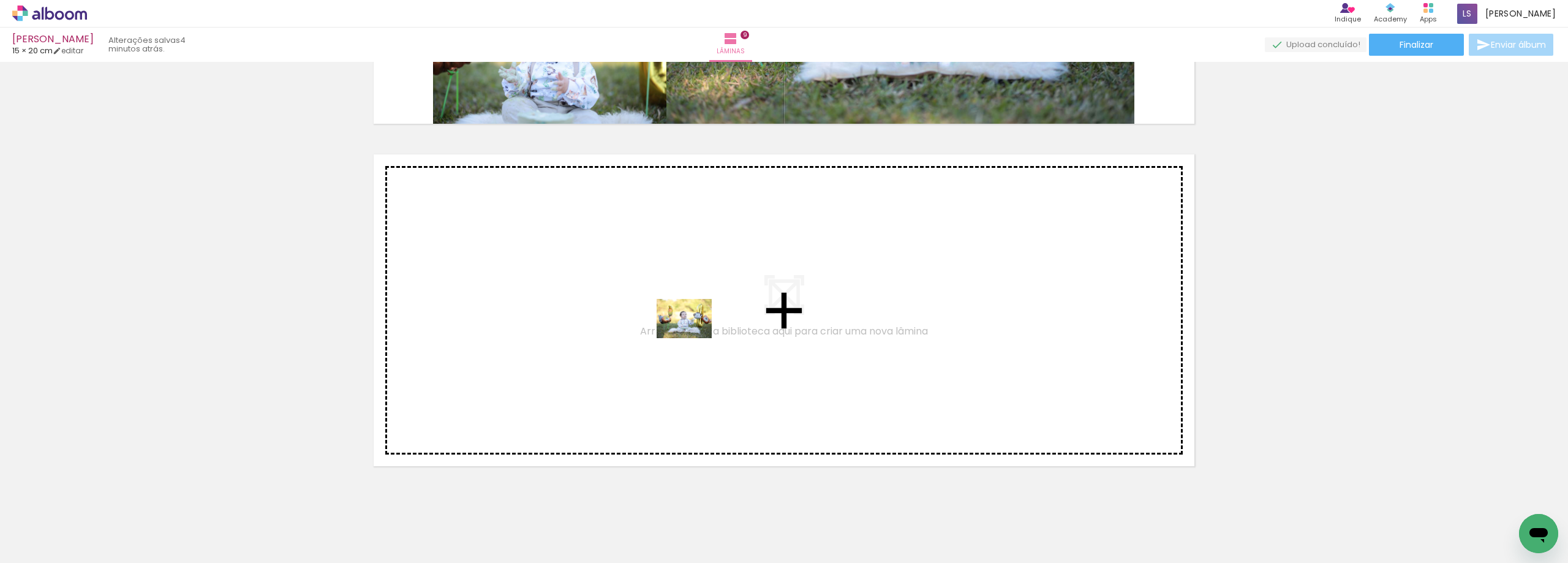
drag, startPoint x: 1387, startPoint y: 530, endPoint x: 693, endPoint y: 336, distance: 720.6
click at [693, 336] on quentale-workspace at bounding box center [784, 281] width 1568 height 563
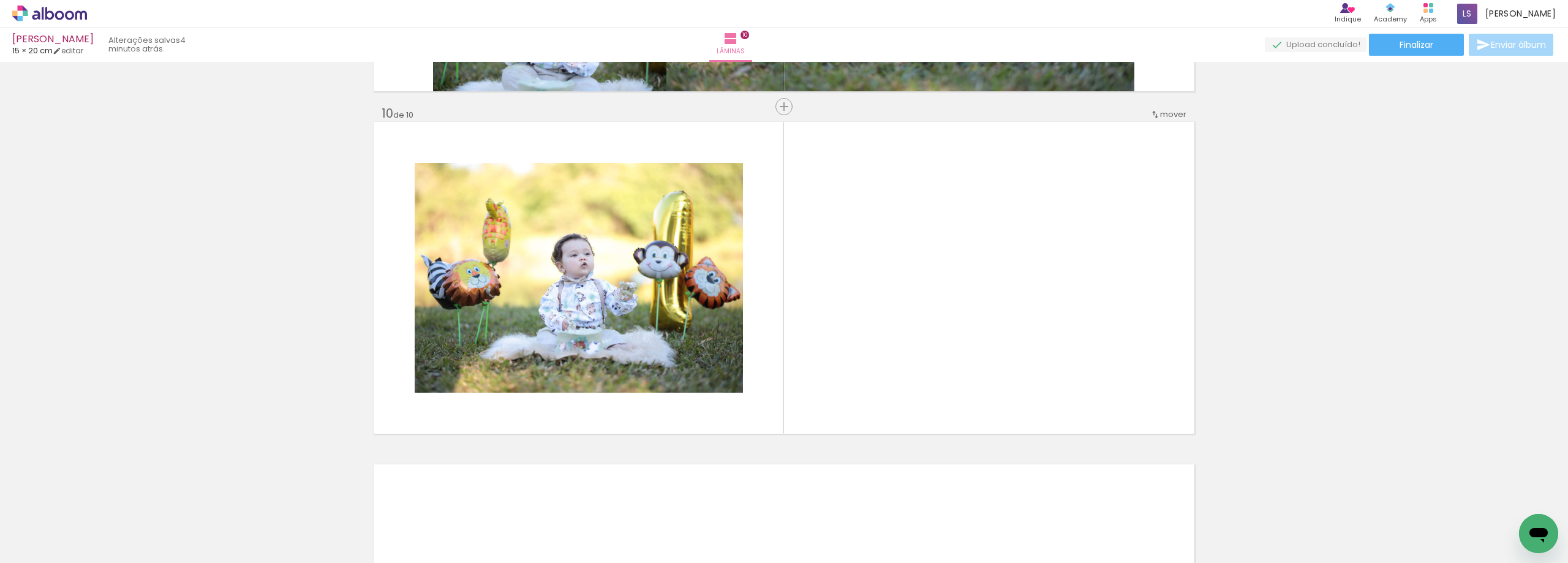
scroll to position [3061, 0]
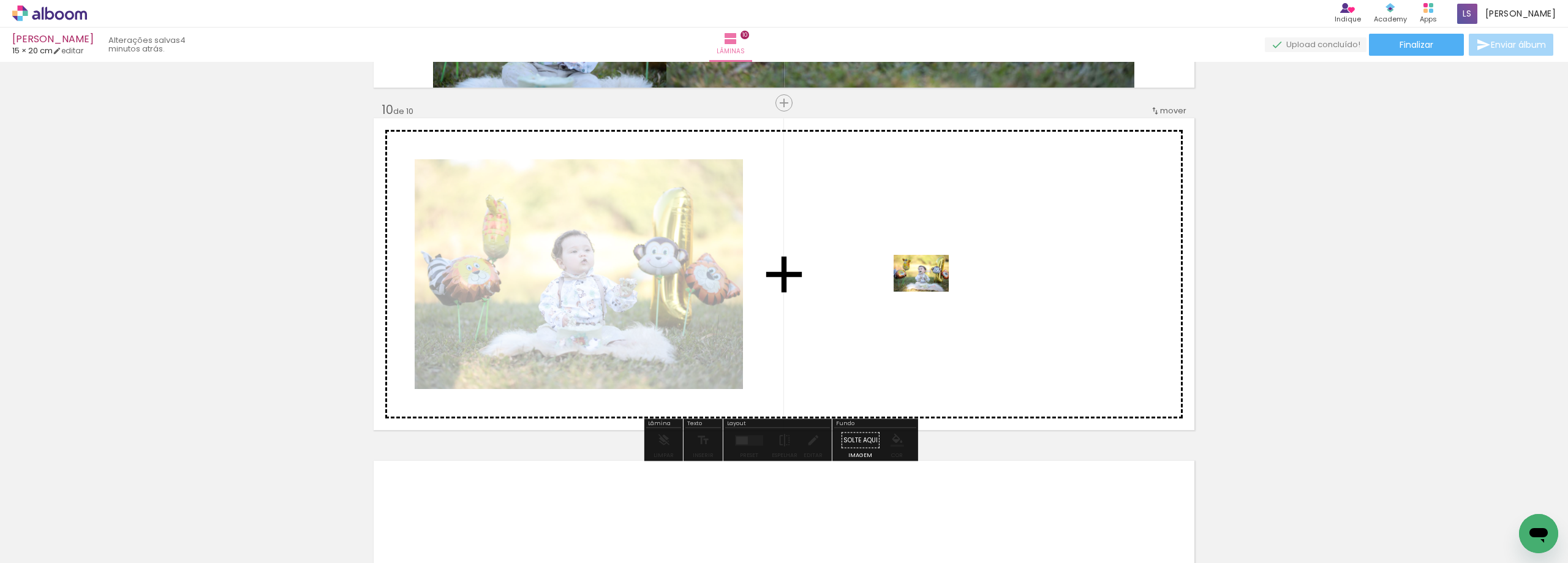
drag, startPoint x: 1444, startPoint y: 537, endPoint x: 930, endPoint y: 292, distance: 569.4
click at [930, 292] on quentale-workspace at bounding box center [784, 281] width 1568 height 563
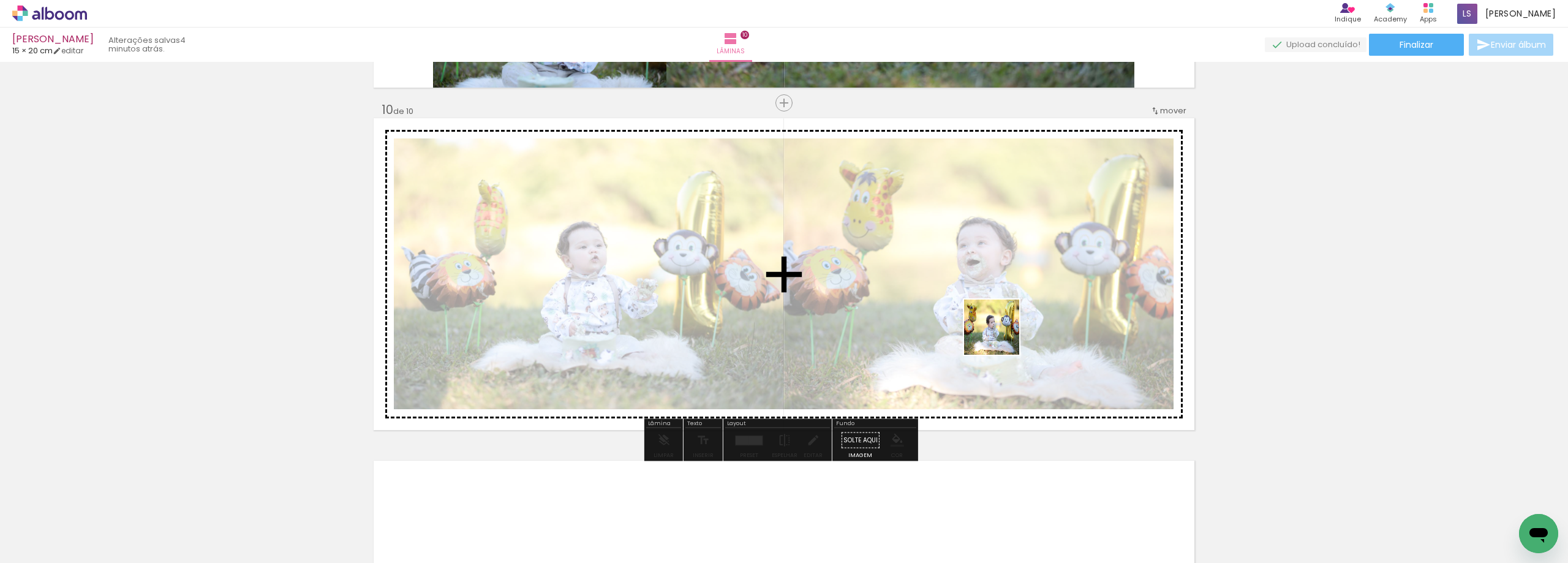
drag, startPoint x: 1505, startPoint y: 516, endPoint x: 1000, endPoint y: 337, distance: 535.8
click at [1000, 337] on quentale-workspace at bounding box center [784, 281] width 1568 height 563
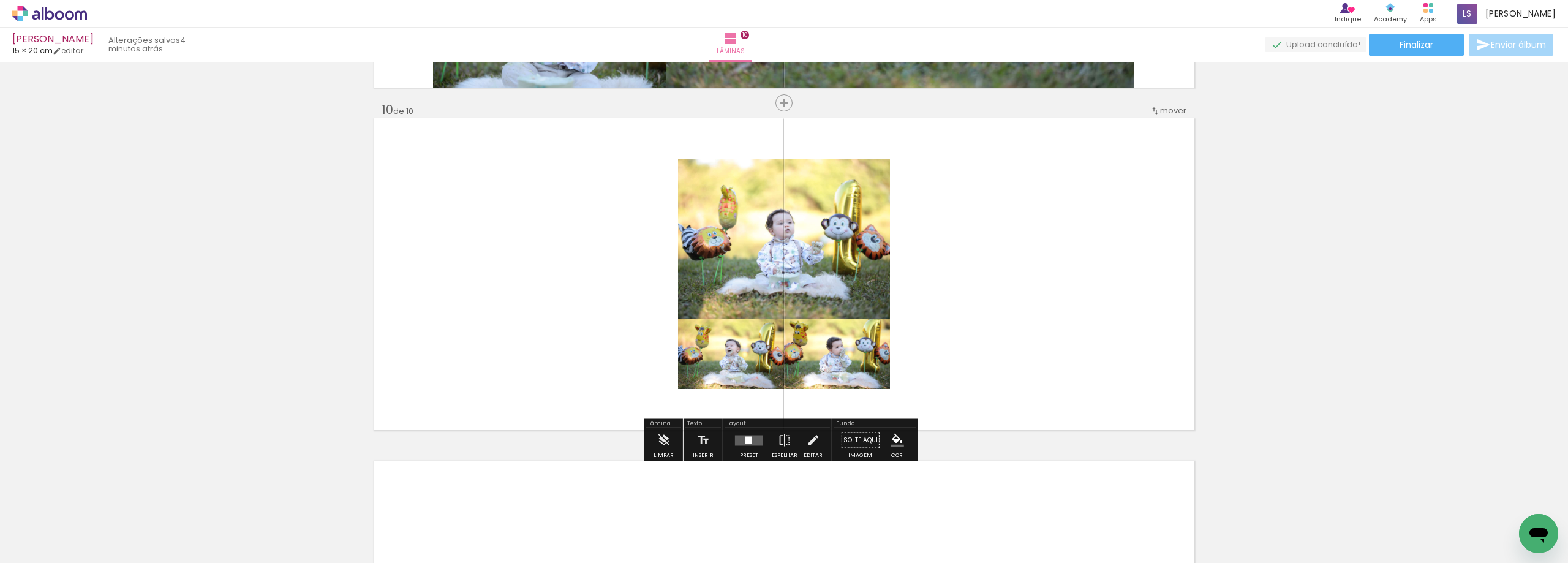
click at [738, 442] on quentale-layouter at bounding box center [749, 439] width 28 height 10
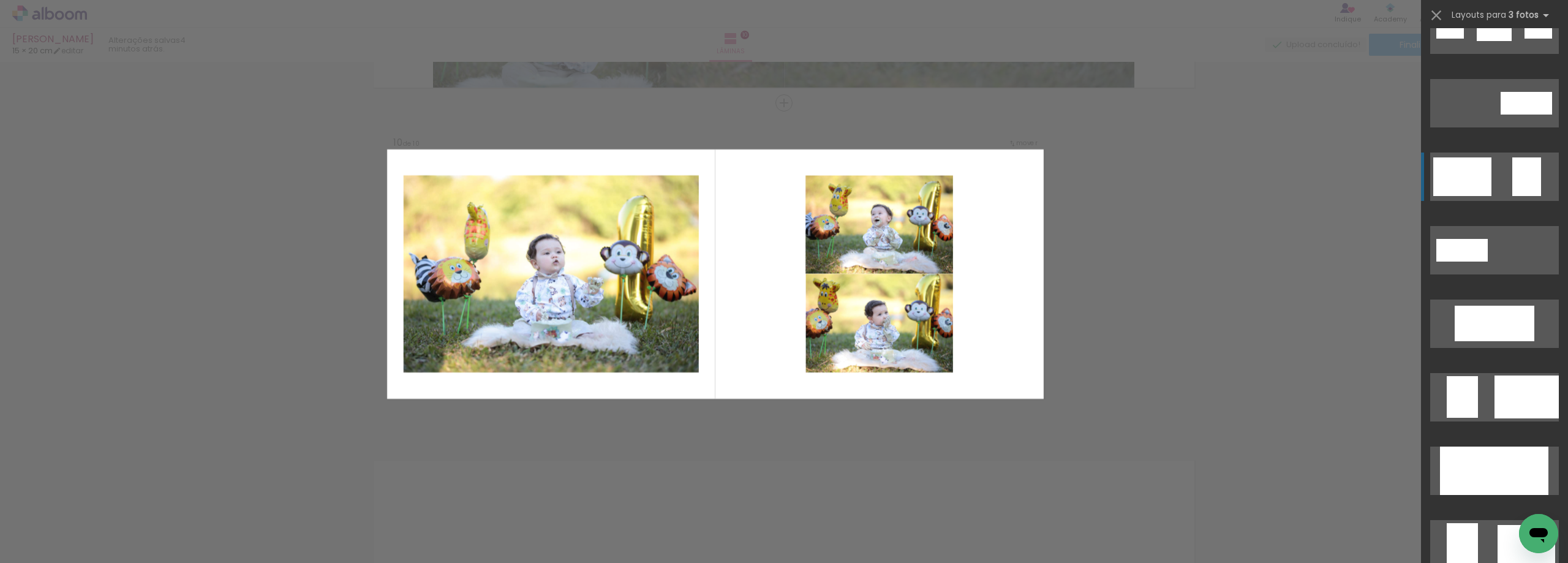
scroll to position [490, 0]
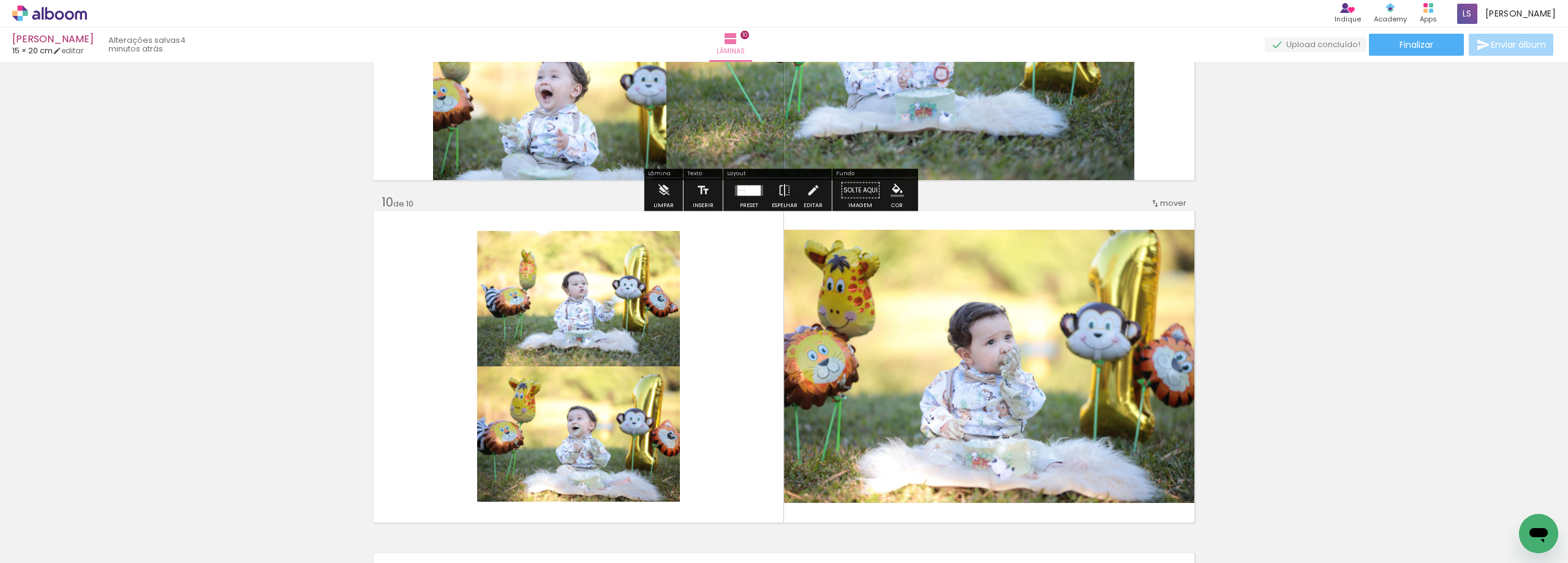
scroll to position [2999, 0]
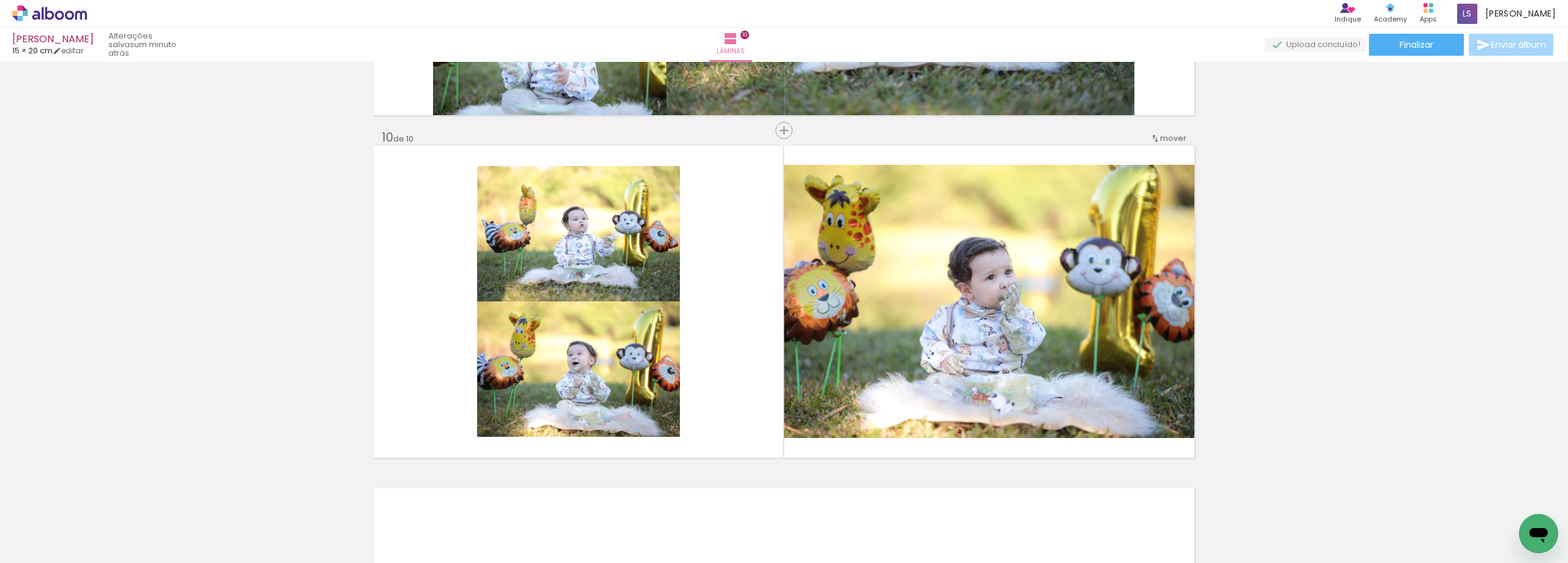
scroll to position [3062, 0]
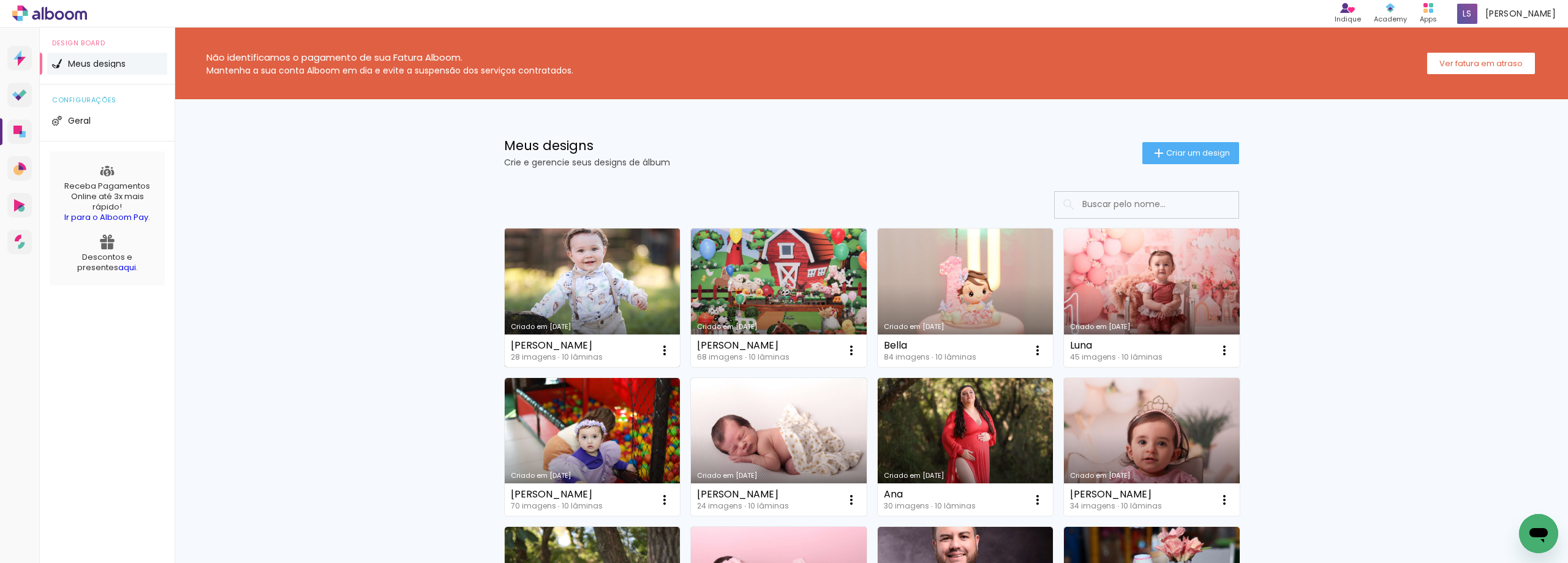
click at [609, 297] on link "Criado em [DATE]" at bounding box center [592, 297] width 176 height 138
click at [606, 282] on link "Criado em [DATE]" at bounding box center [592, 297] width 176 height 138
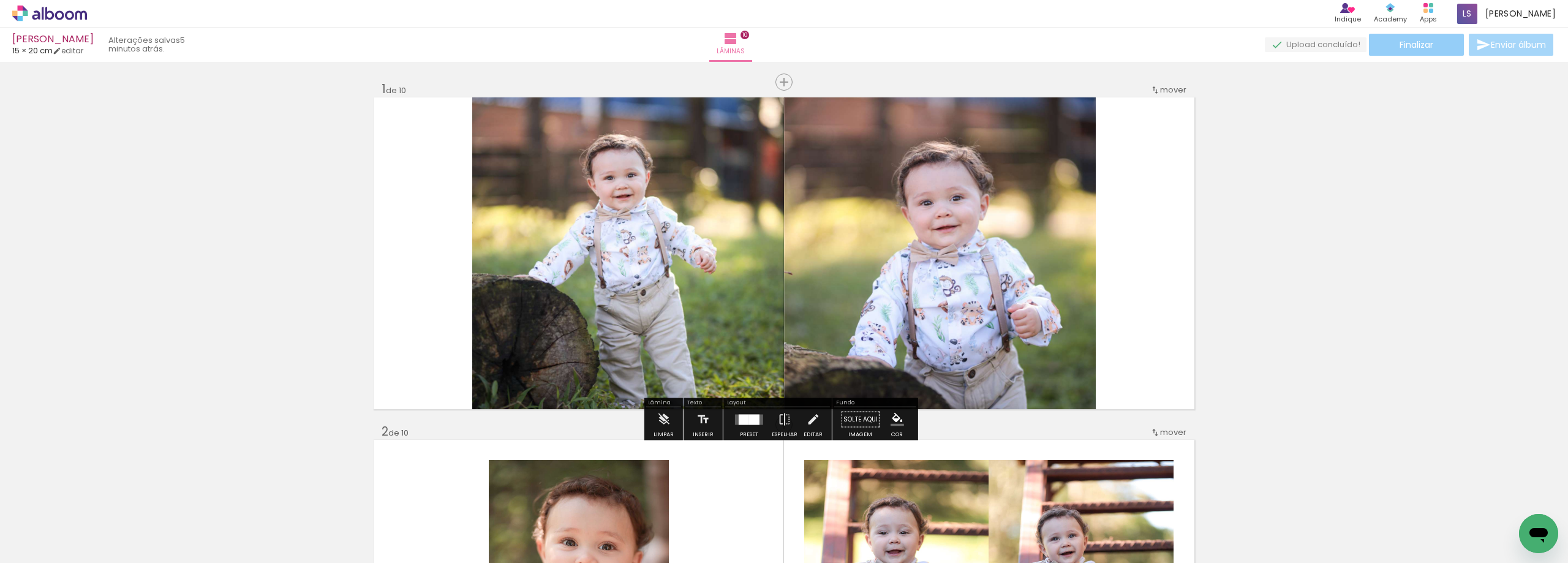
click at [1400, 48] on span "Finalizar" at bounding box center [1416, 44] width 34 height 8
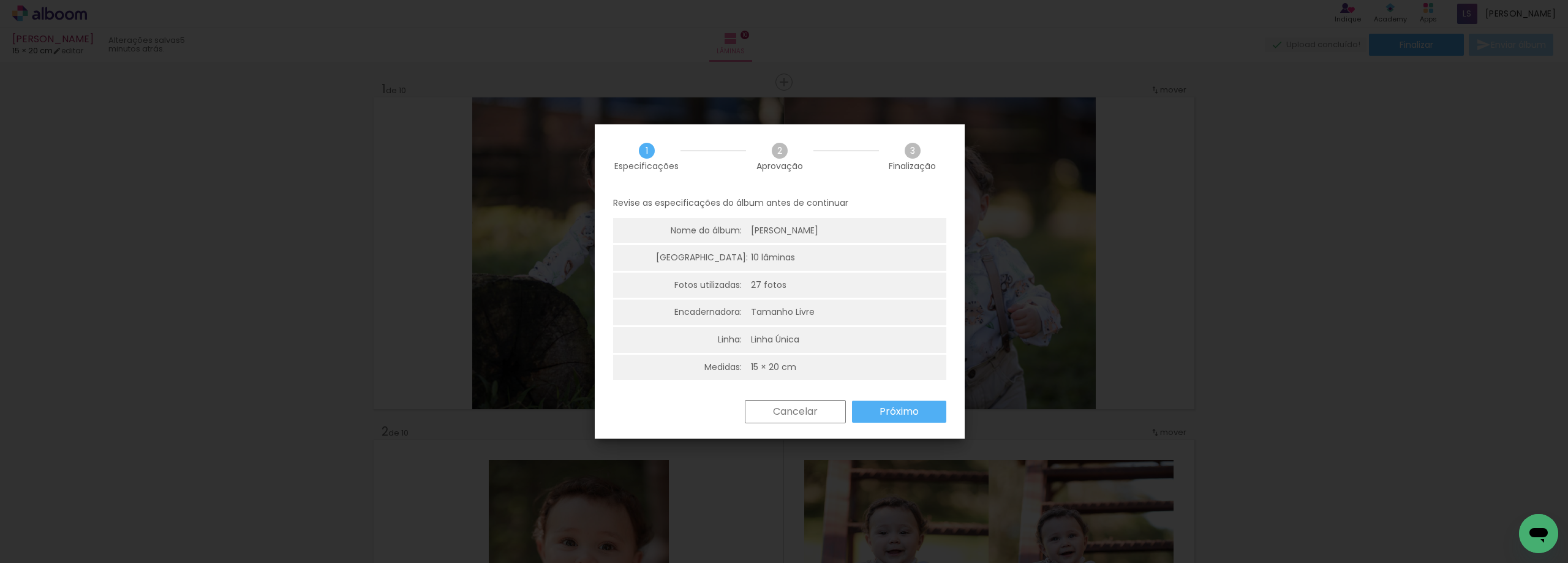
click at [0, 0] on slot "Próximo" at bounding box center [0, 0] width 0 height 0
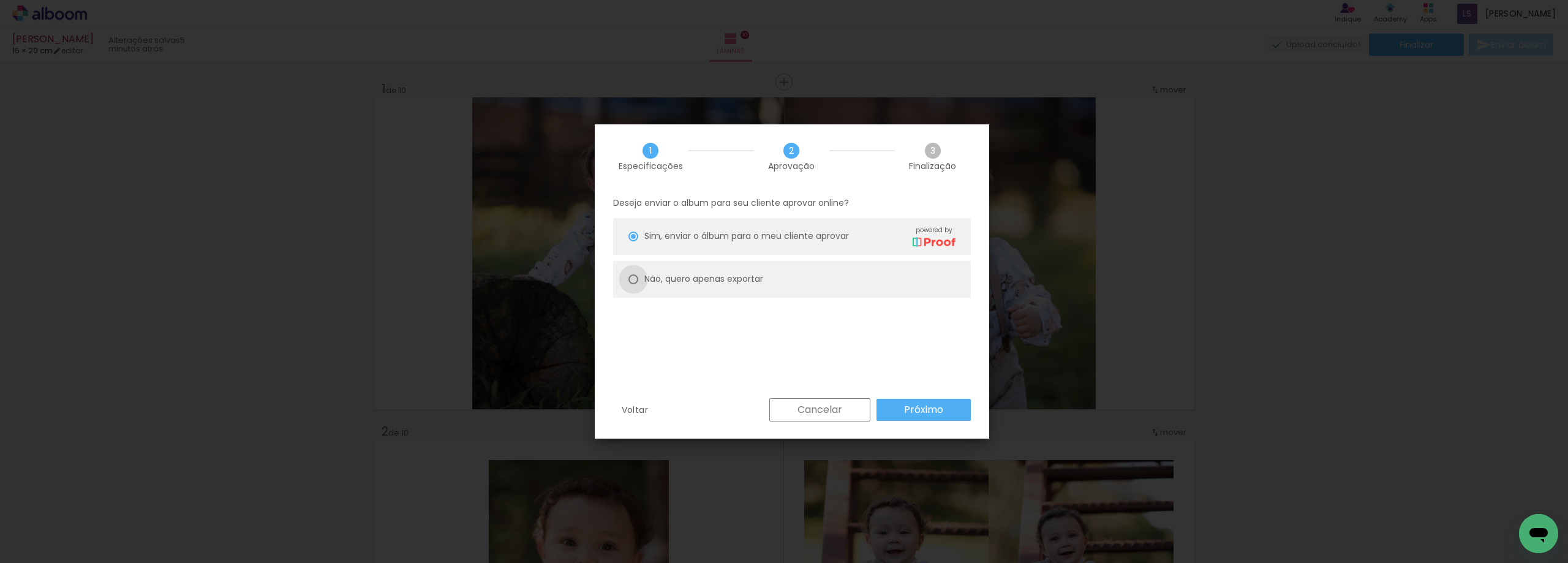
click at [636, 241] on div at bounding box center [633, 236] width 10 height 10
type paper-radio-button "on"
click at [930, 400] on paper-button "Próximo" at bounding box center [924, 409] width 95 height 22
type input "Alta, 300 DPI"
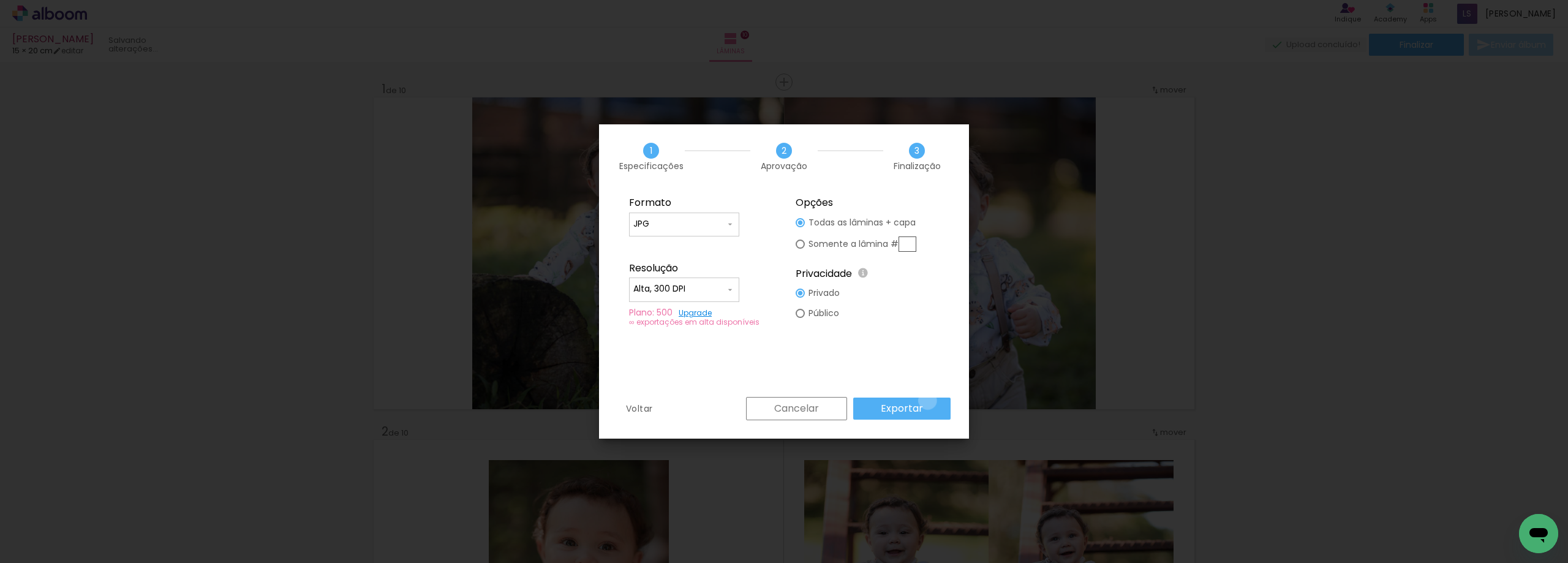
click at [930, 400] on paper-button "Exportar" at bounding box center [901, 408] width 97 height 22
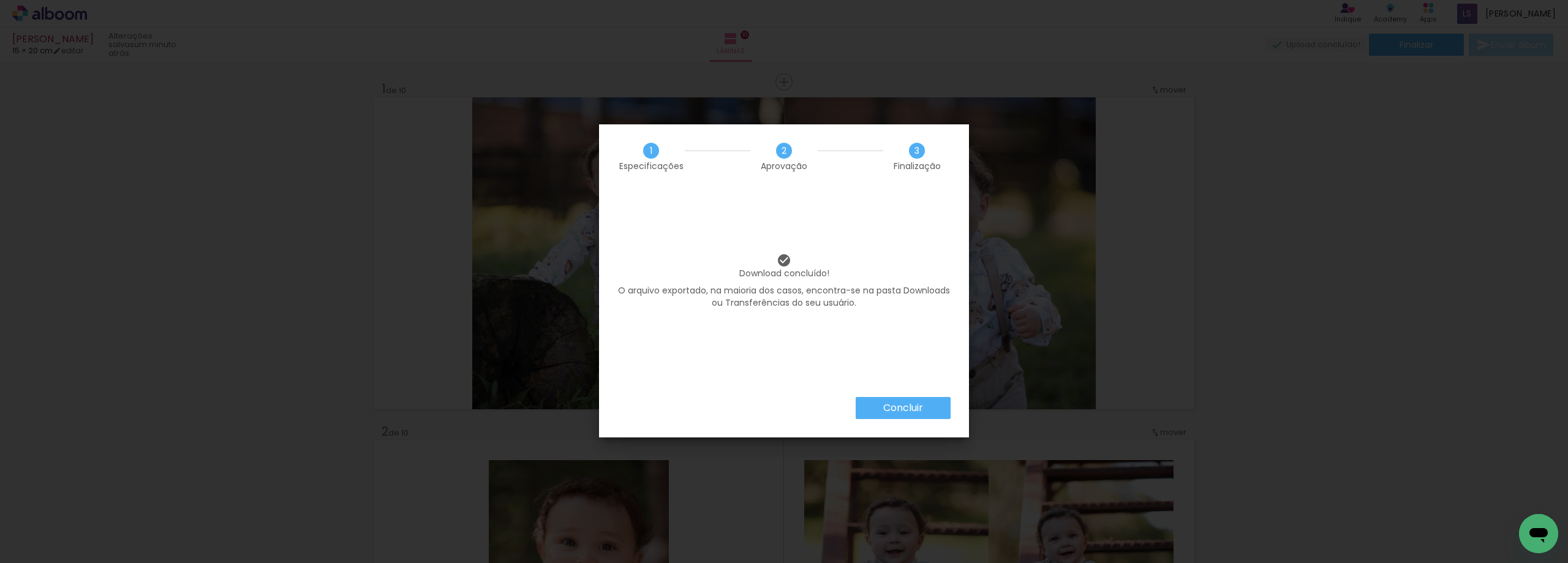
click at [930, 400] on paper-button "Concluir" at bounding box center [903, 407] width 95 height 22
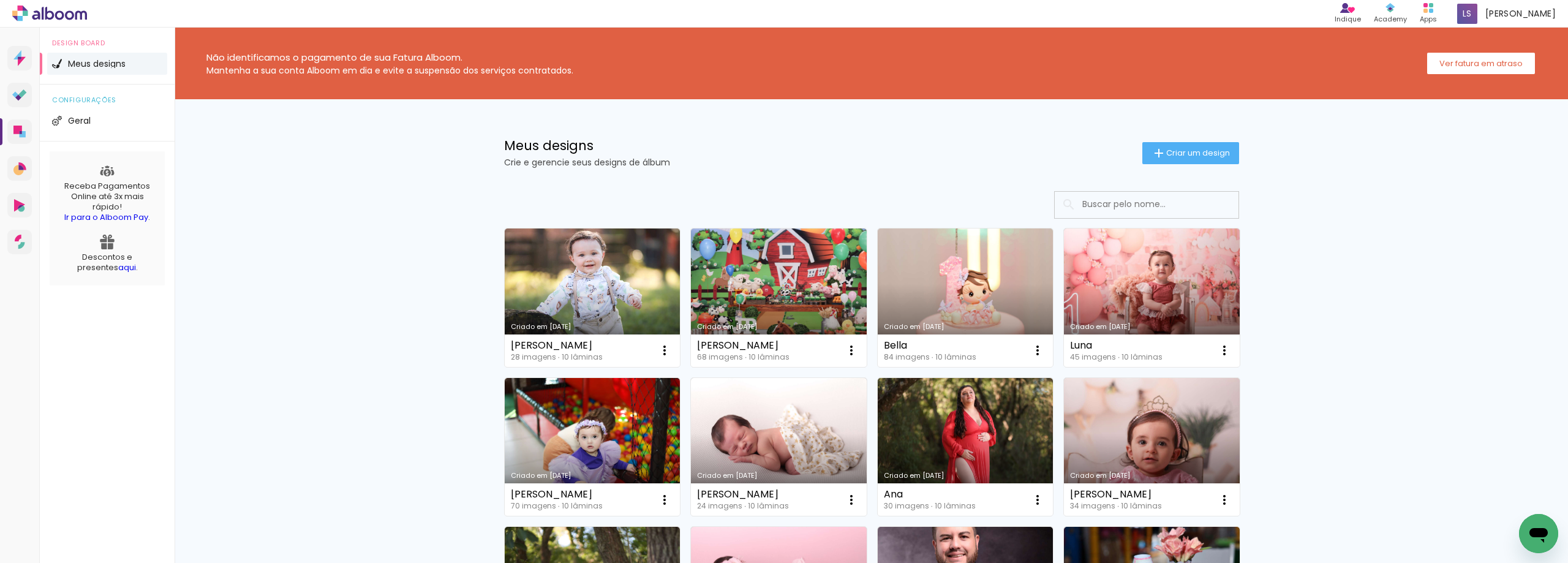
click at [1204, 135] on div "Meus designs Crie e gerencie seus designs de álbum Criar um design" at bounding box center [870, 139] width 796 height 80
click at [1163, 160] on paper-button "Criar um design" at bounding box center [1191, 153] width 96 height 22
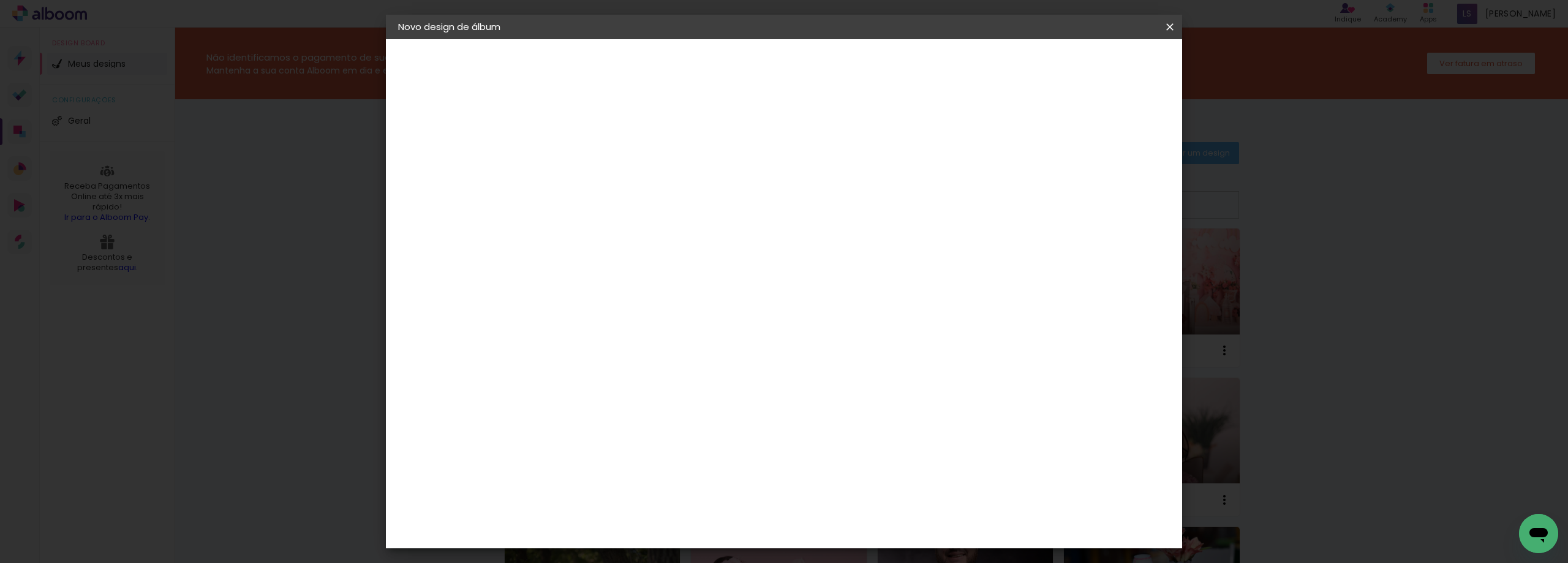
click at [598, 162] on input at bounding box center [598, 164] width 0 height 19
type input "Vitória"
type paper-input "Vitória"
click at [0, 0] on slot "Avançar" at bounding box center [0, 0] width 0 height 0
click at [0, 0] on slot "Tamanho Livre" at bounding box center [0, 0] width 0 height 0
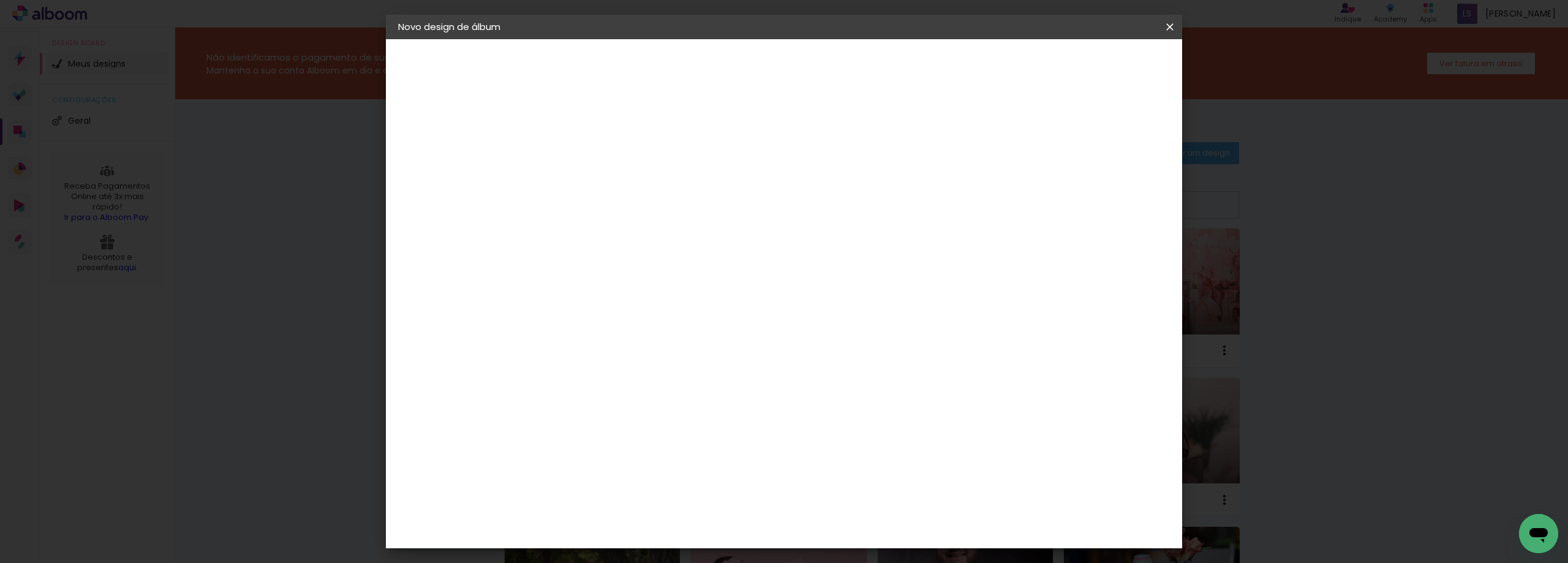
click at [0, 0] on slot "Avançar" at bounding box center [0, 0] width 0 height 0
click at [571, 142] on input "2" at bounding box center [590, 140] width 42 height 15
click at [578, 145] on input "2" at bounding box center [590, 140] width 42 height 15
type input "0"
type paper-input "0"
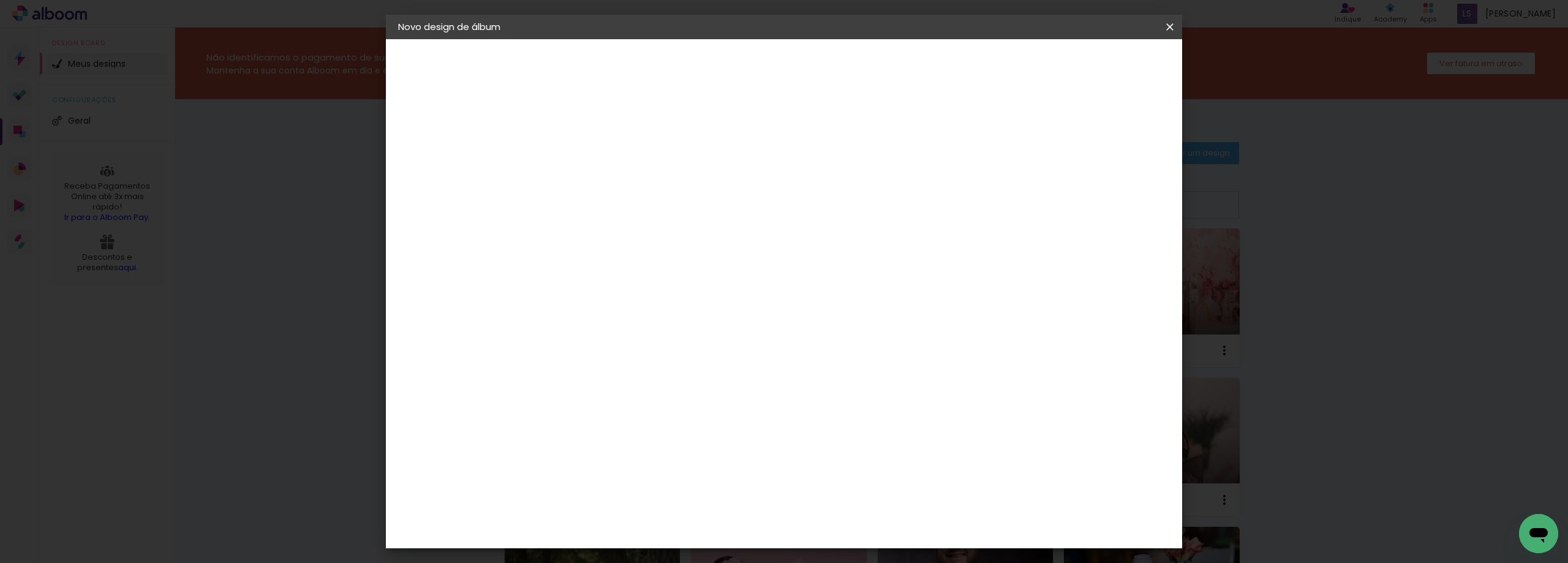
click at [1107, 185] on input "5" at bounding box center [1107, 185] width 22 height 18
type input "0"
click at [856, 510] on input "60" at bounding box center [851, 510] width 32 height 18
type input "40"
type paper-input "40"
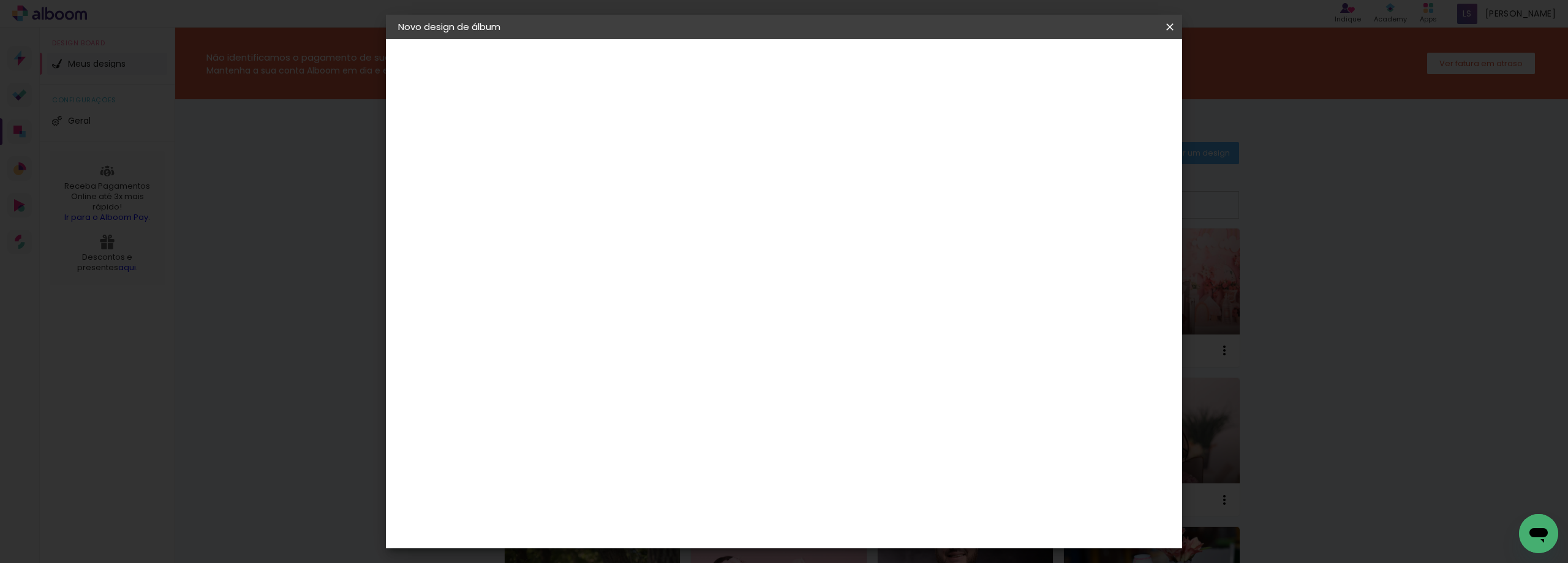
click at [1112, 78] on header "Tamanho livre Defina a largura, altura e sangria das lâminas. Voltar Iniciar de…" at bounding box center [834, 70] width 578 height 63
click at [1105, 72] on paper-button "Iniciar design" at bounding box center [1065, 65] width 80 height 21
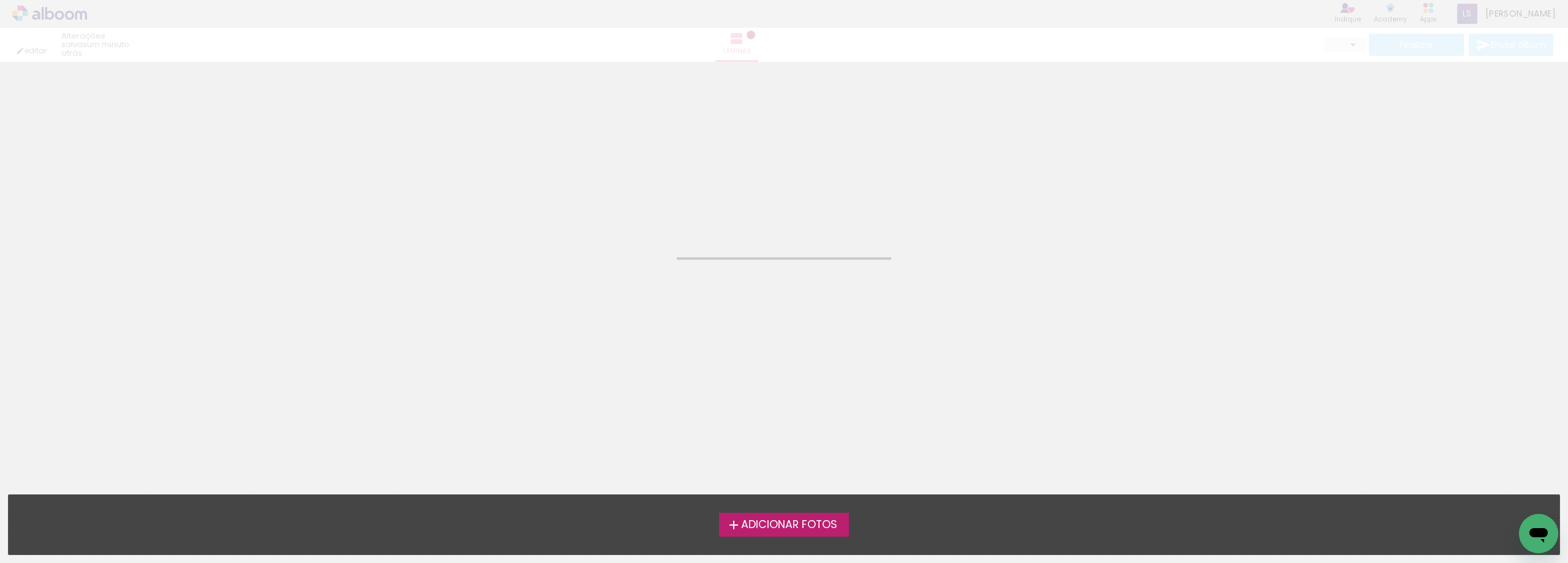
click at [781, 523] on span "Adicionar Fotos" at bounding box center [789, 525] width 96 height 11
click at [0, 0] on input "file" at bounding box center [0, 0] width 0 height 0
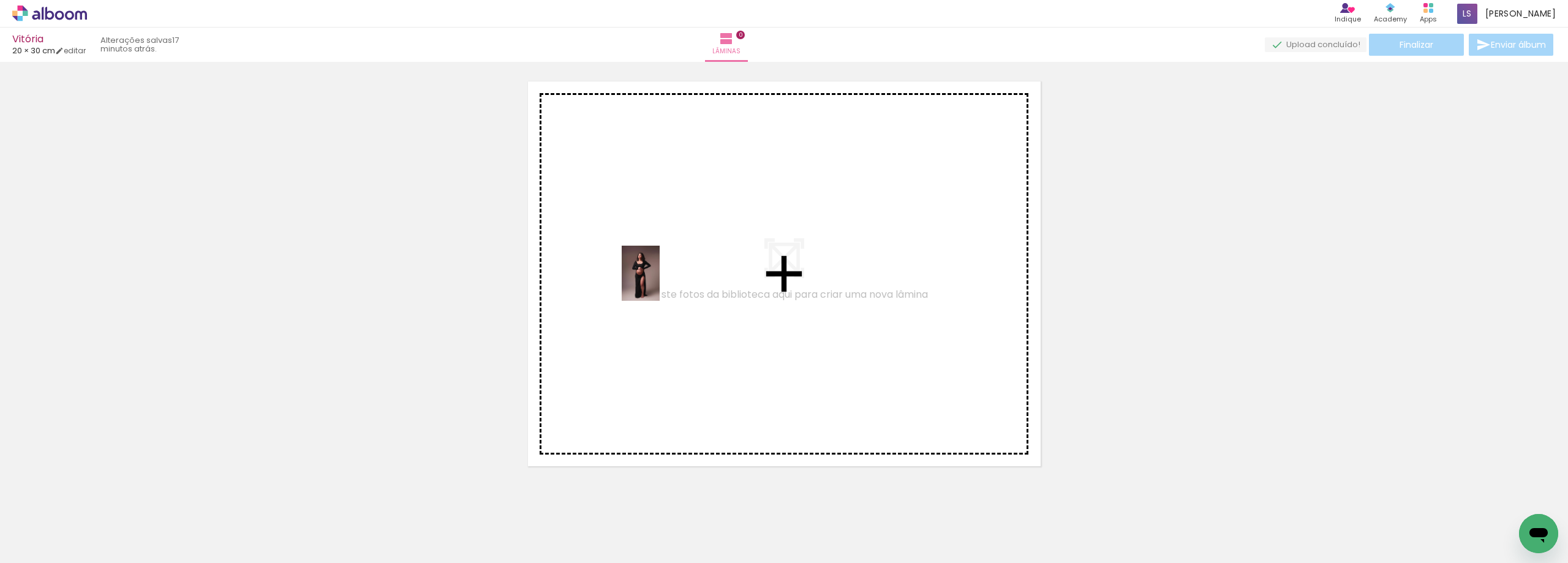
drag, startPoint x: 121, startPoint y: 535, endPoint x: 658, endPoint y: 282, distance: 593.6
click at [658, 282] on quentale-workspace at bounding box center [784, 281] width 1568 height 563
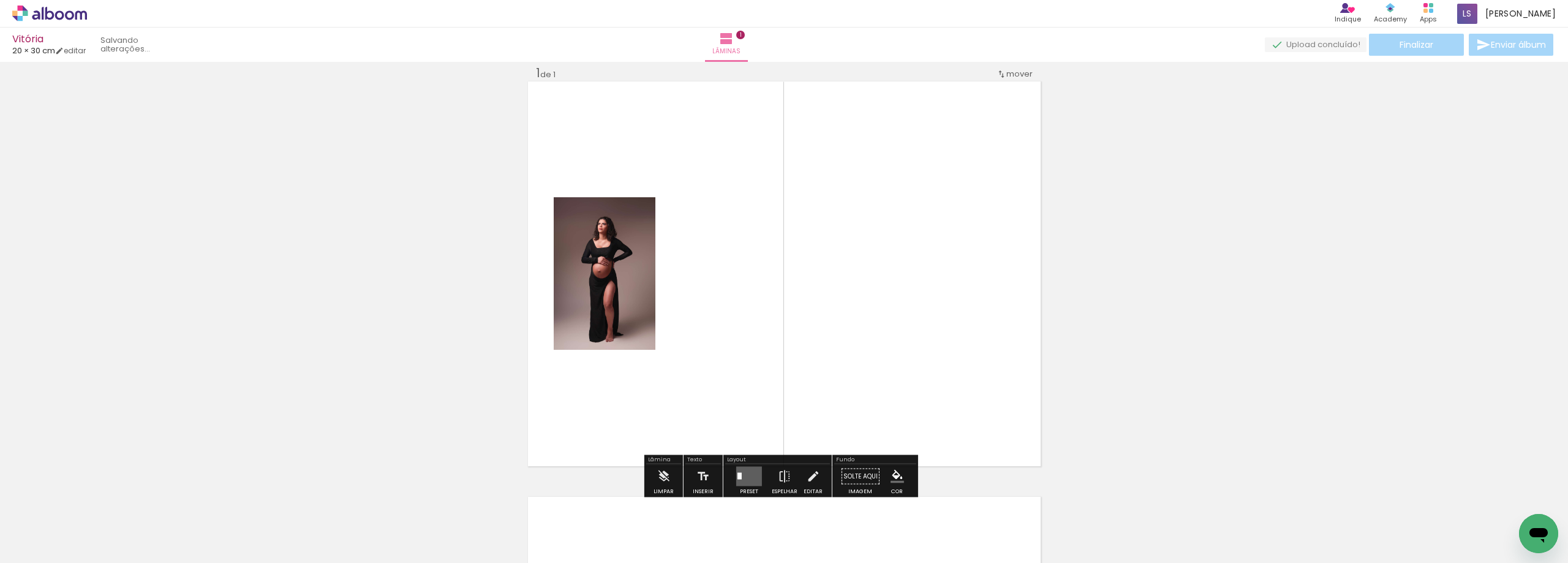
scroll to position [16, 0]
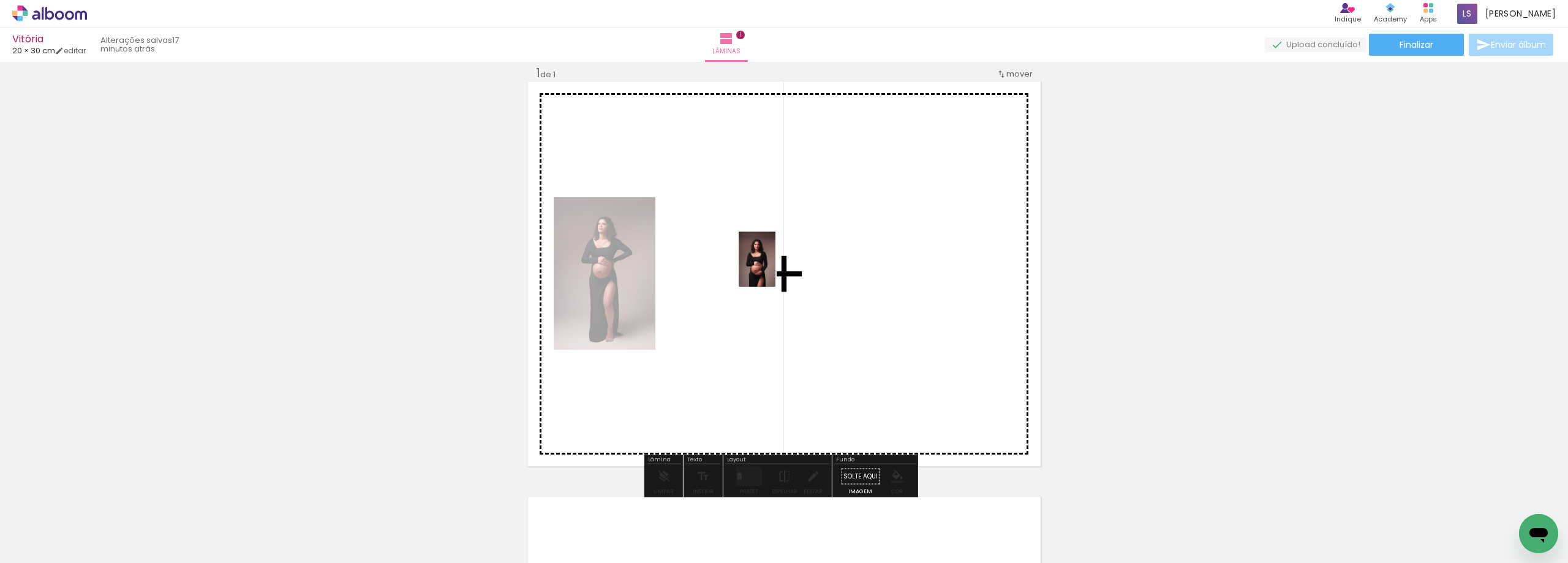
drag, startPoint x: 204, startPoint y: 528, endPoint x: 775, endPoint y: 268, distance: 627.4
click at [775, 268] on quentale-workspace at bounding box center [784, 281] width 1568 height 563
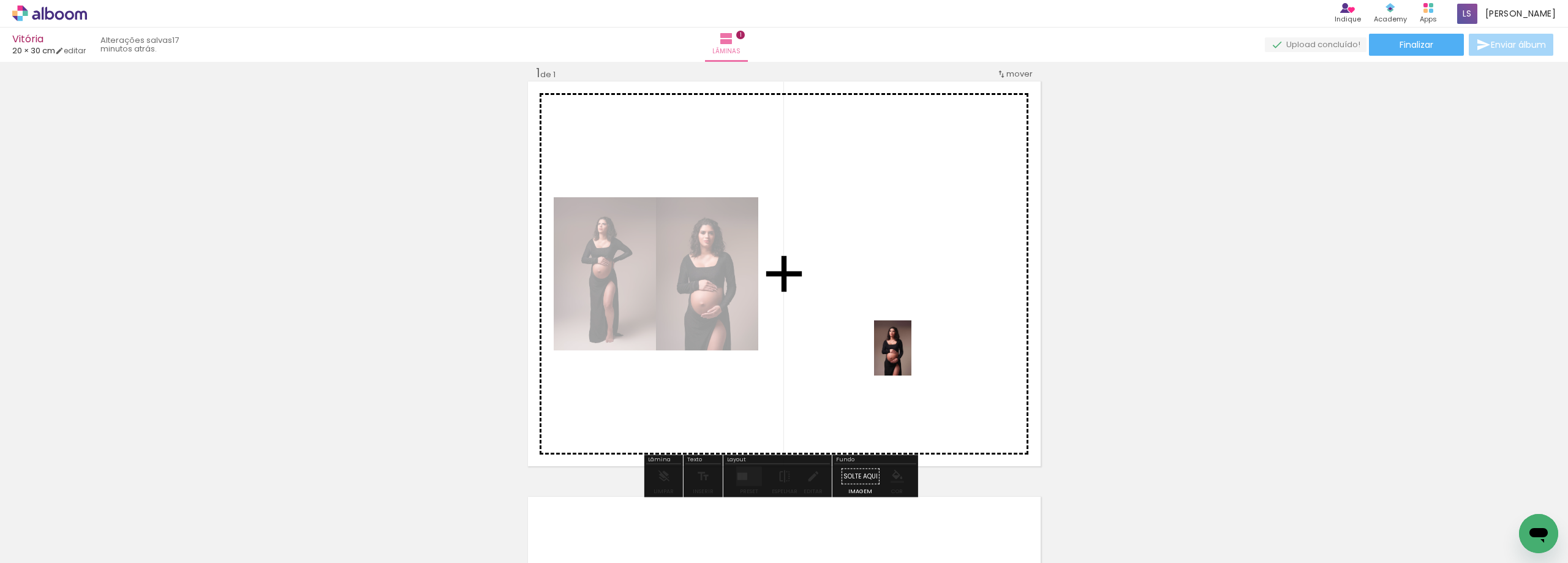
drag, startPoint x: 267, startPoint y: 541, endPoint x: 405, endPoint y: 488, distance: 147.8
click at [910, 357] on quentale-workspace at bounding box center [784, 281] width 1568 height 563
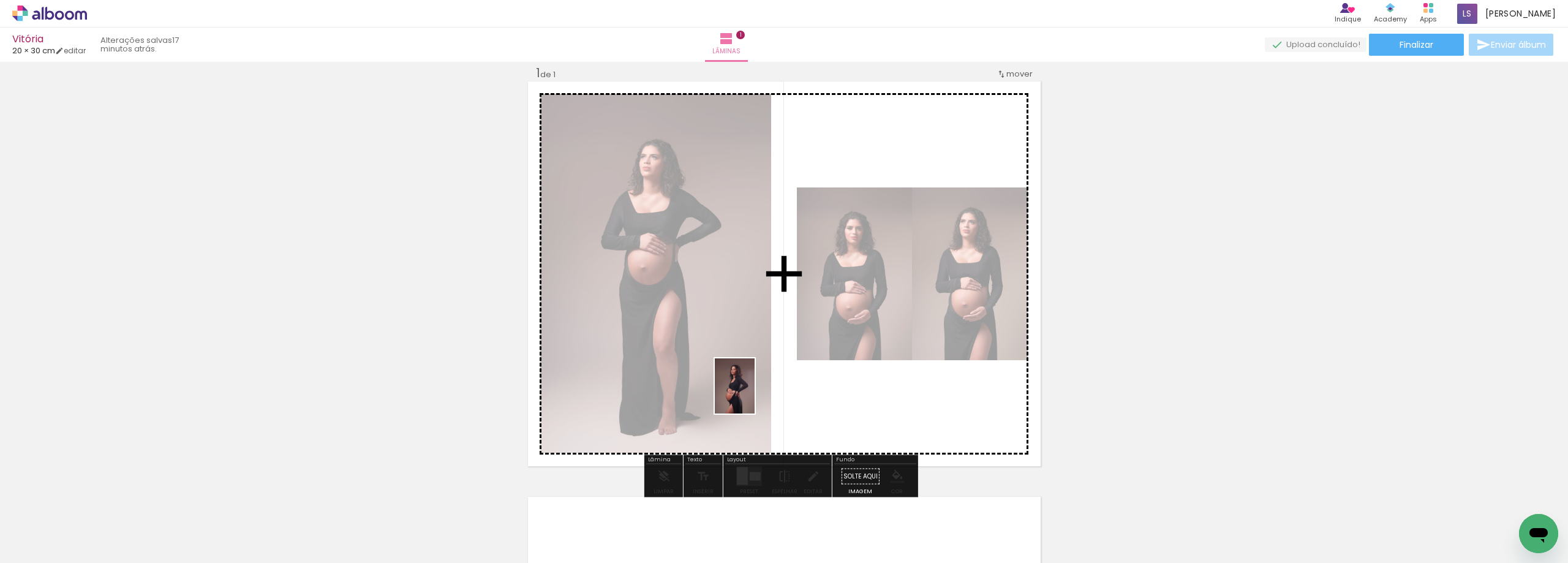
drag, startPoint x: 342, startPoint y: 530, endPoint x: 751, endPoint y: 395, distance: 430.7
click at [751, 395] on quentale-workspace at bounding box center [784, 281] width 1568 height 563
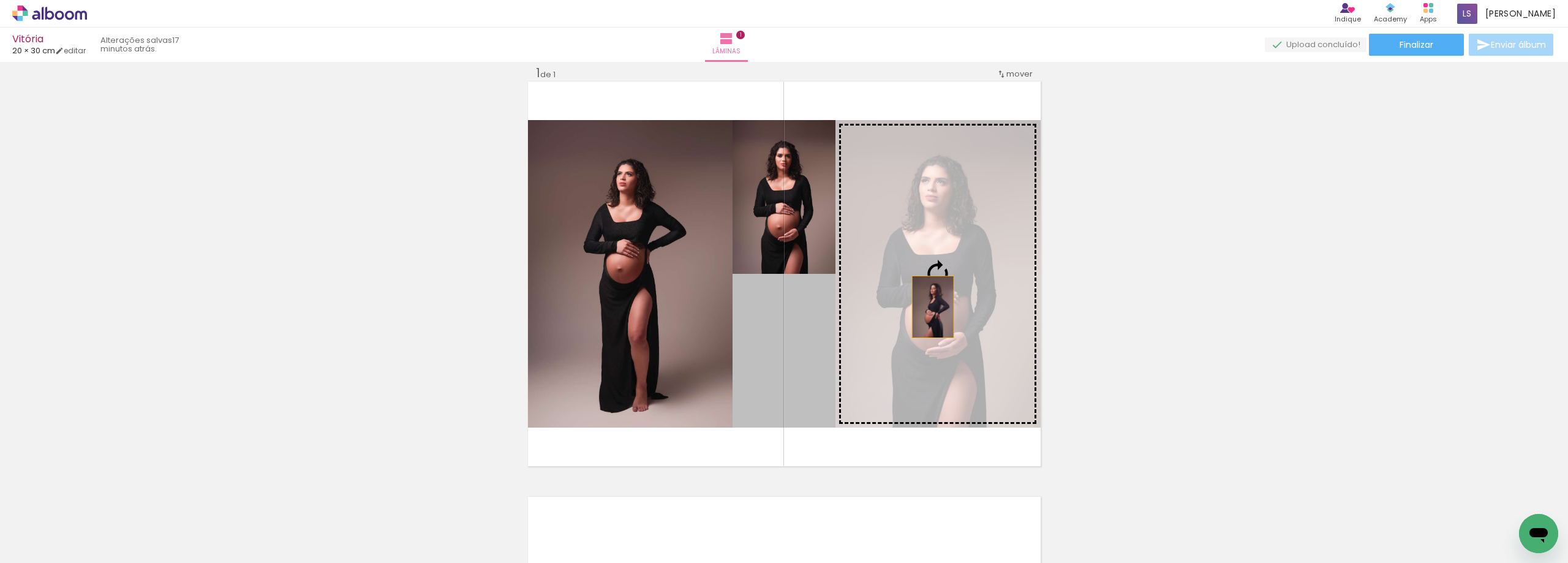
drag, startPoint x: 775, startPoint y: 365, endPoint x: 929, endPoint y: 306, distance: 164.9
click at [0, 0] on slot at bounding box center [0, 0] width 0 height 0
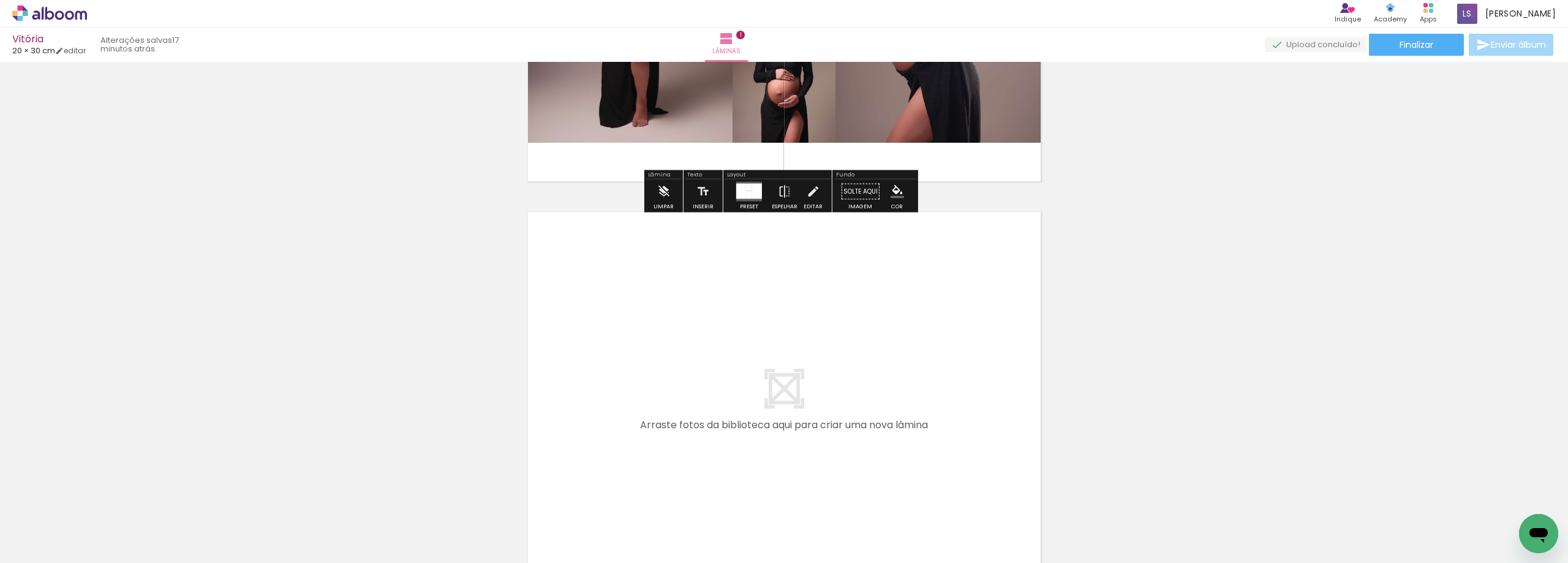
scroll to position [322, 0]
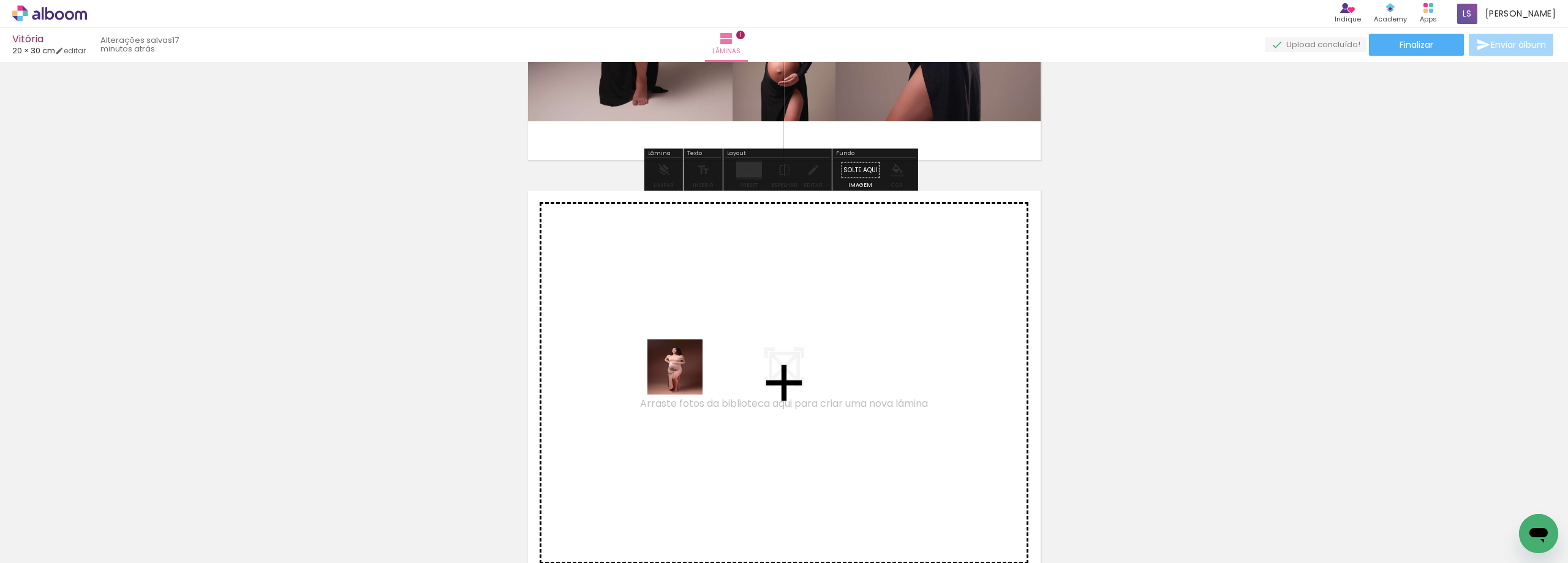
drag, startPoint x: 397, startPoint y: 527, endPoint x: 684, endPoint y: 376, distance: 324.3
click at [684, 376] on quentale-workspace at bounding box center [784, 281] width 1568 height 563
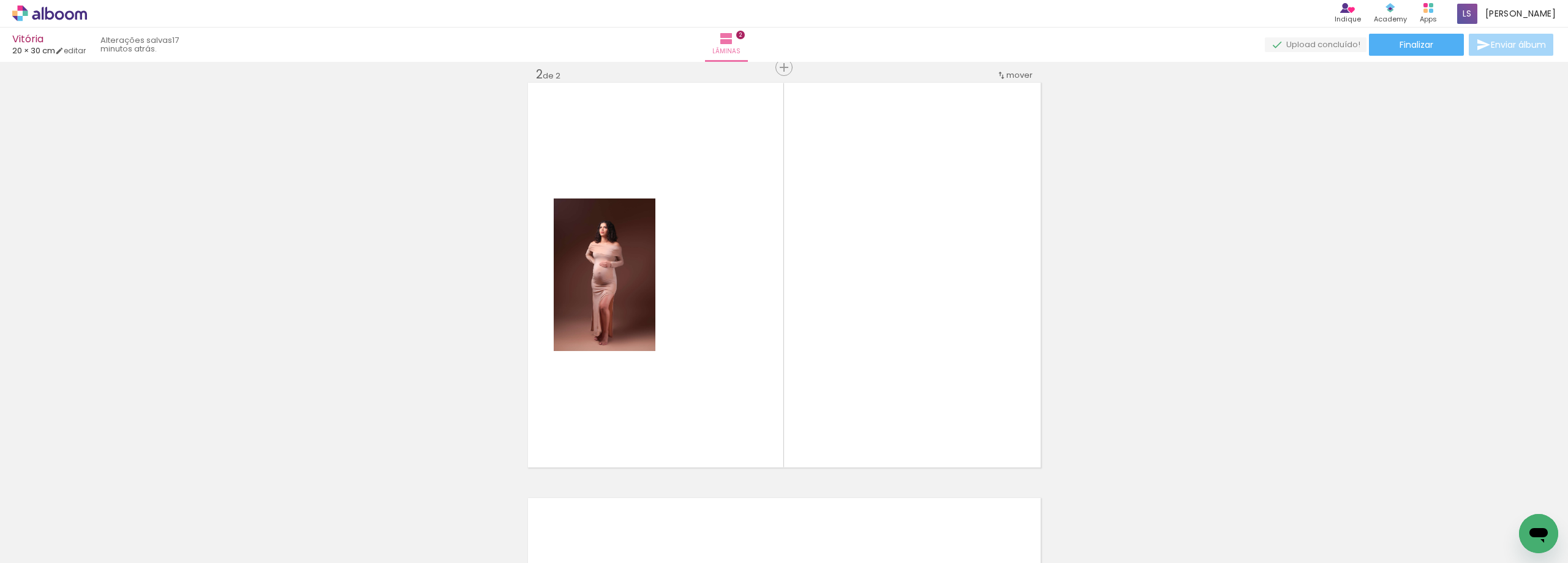
scroll to position [431, 0]
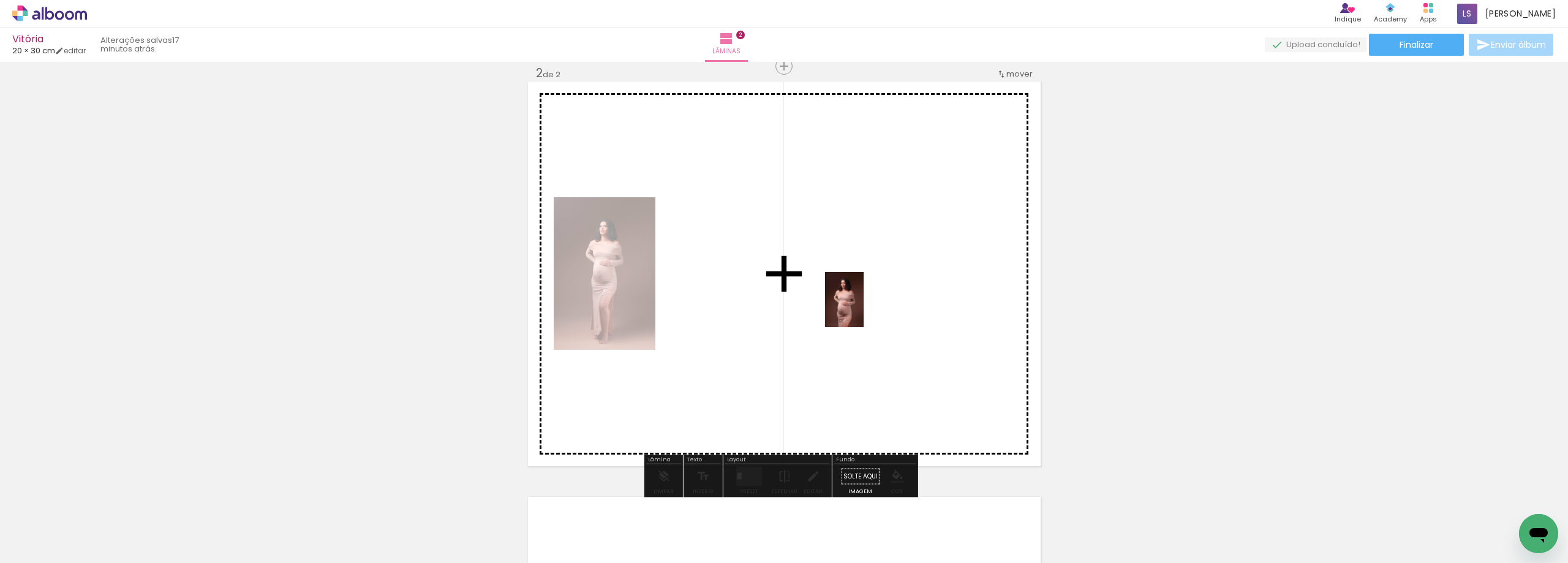
drag, startPoint x: 485, startPoint y: 528, endPoint x: 854, endPoint y: 308, distance: 429.6
click at [862, 308] on quentale-workspace at bounding box center [784, 281] width 1568 height 563
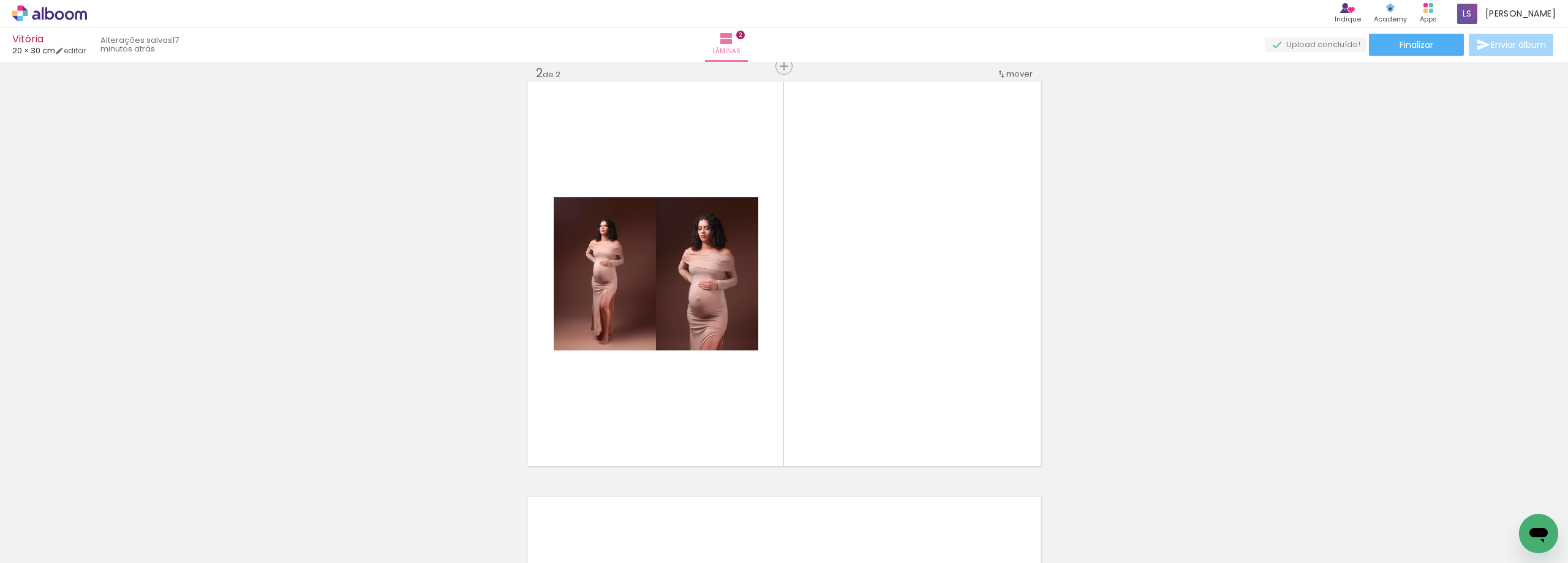
scroll to position [0, 0]
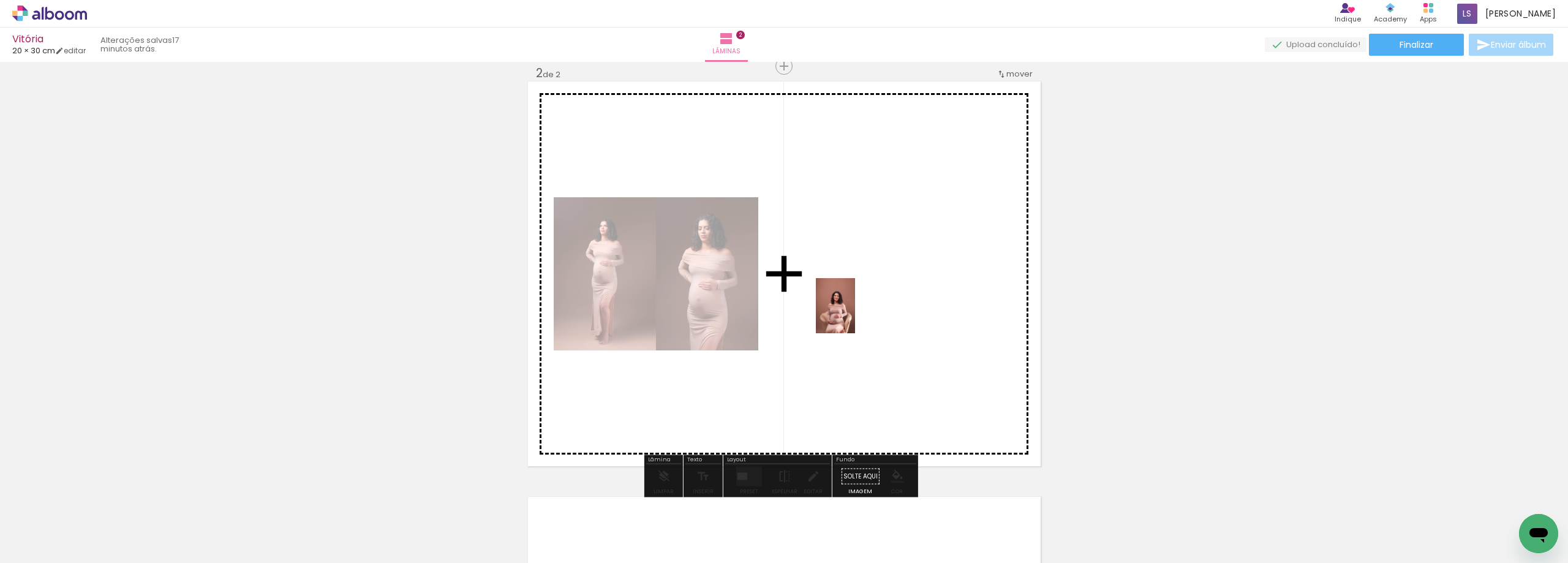
drag, startPoint x: 543, startPoint y: 537, endPoint x: 856, endPoint y: 312, distance: 385.5
click at [856, 312] on quentale-workspace at bounding box center [784, 281] width 1568 height 563
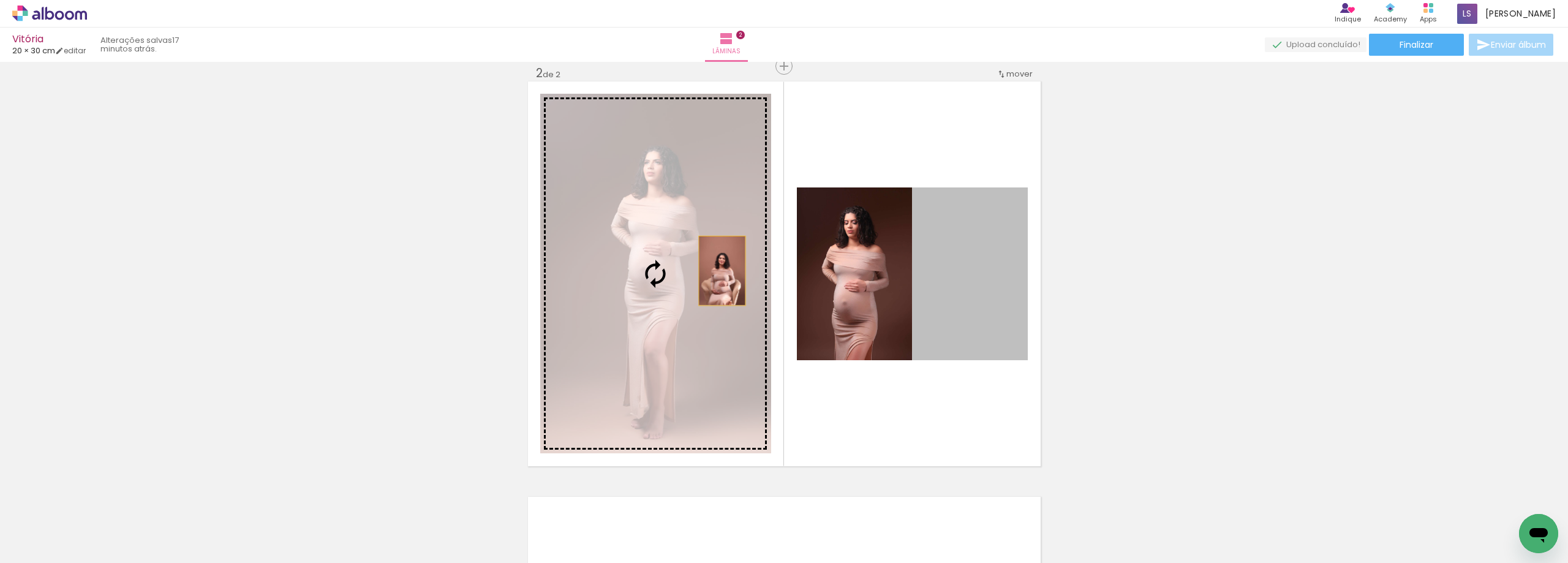
drag, startPoint x: 989, startPoint y: 312, endPoint x: 717, endPoint y: 271, distance: 275.1
click at [0, 0] on slot at bounding box center [0, 0] width 0 height 0
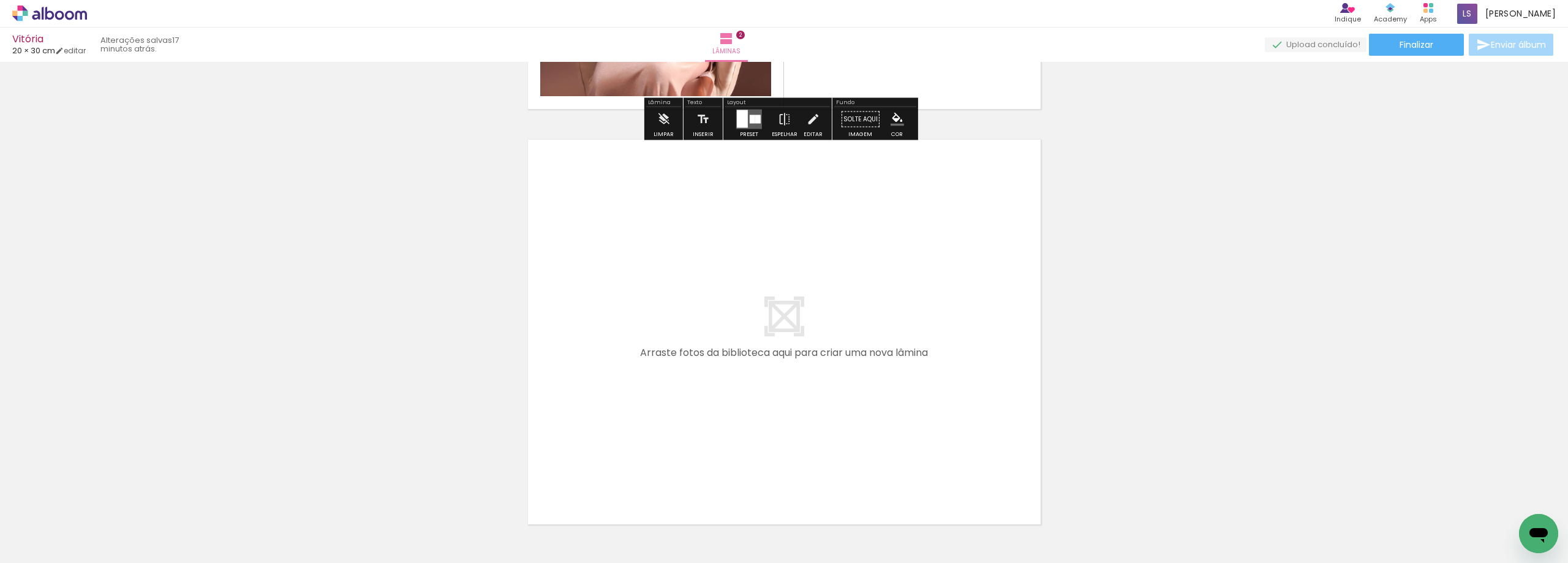
scroll to position [799, 0]
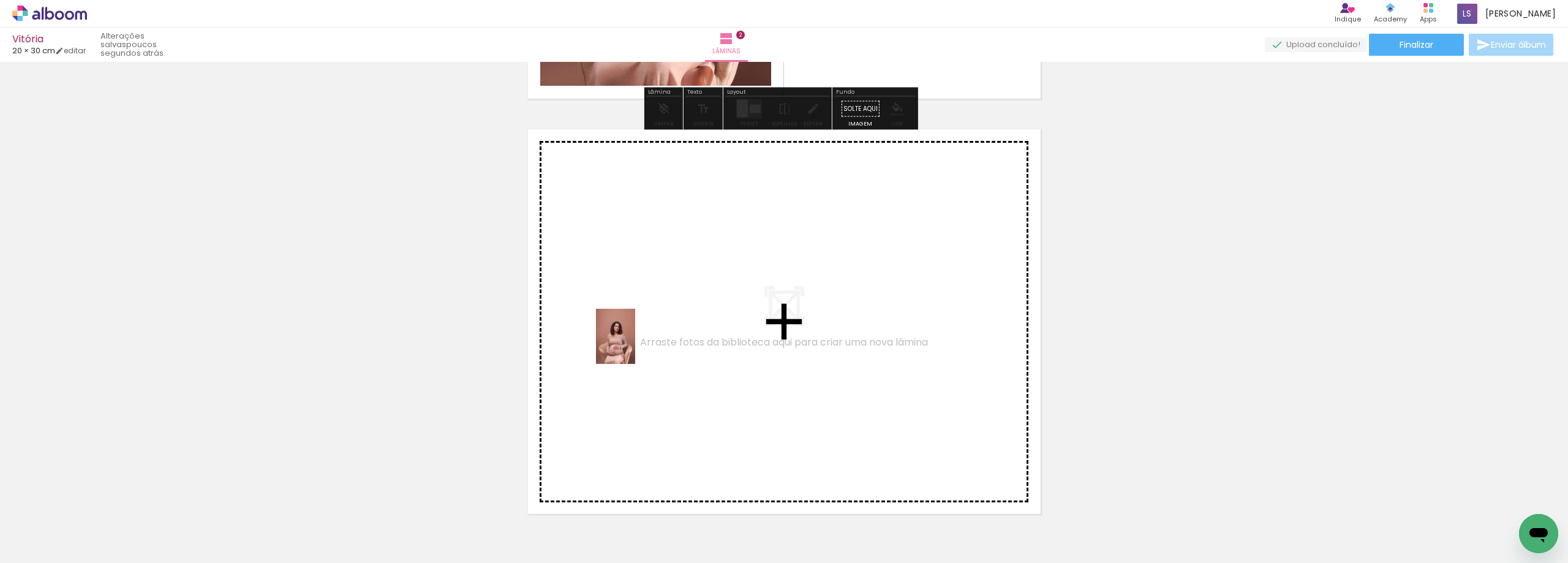
drag, startPoint x: 621, startPoint y: 523, endPoint x: 633, endPoint y: 346, distance: 177.4
click at [633, 346] on quentale-workspace at bounding box center [784, 281] width 1568 height 563
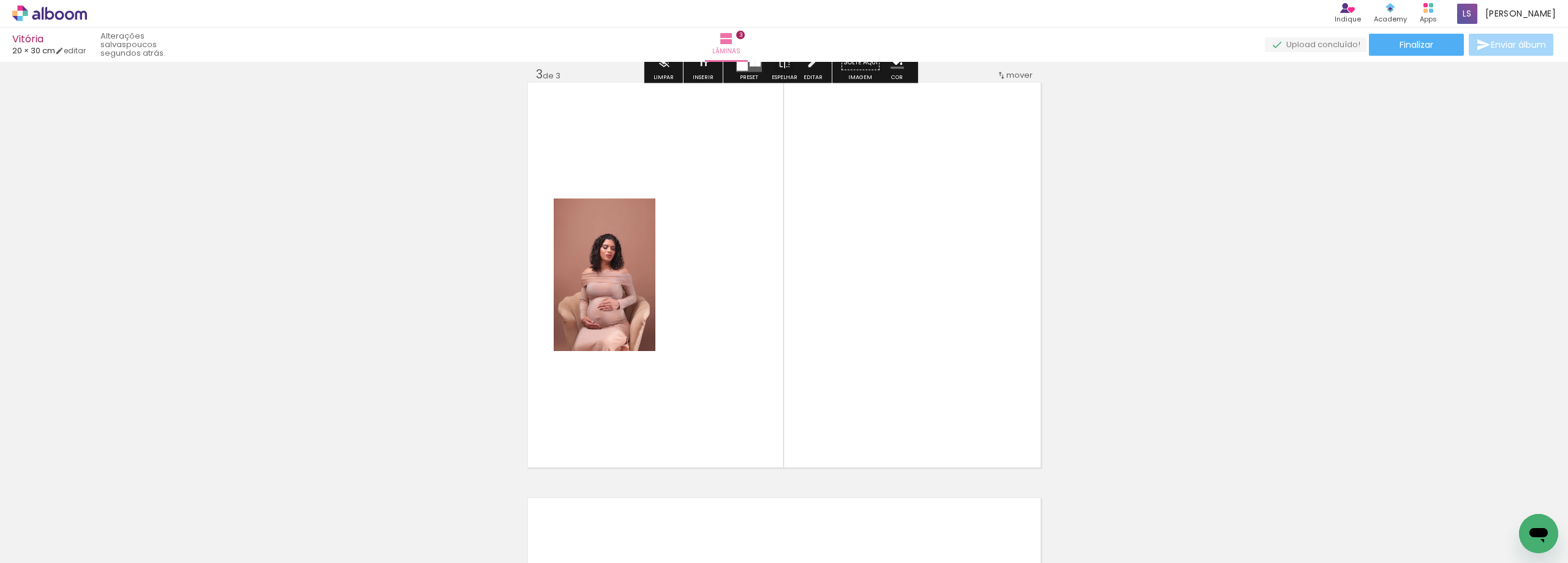
scroll to position [847, 0]
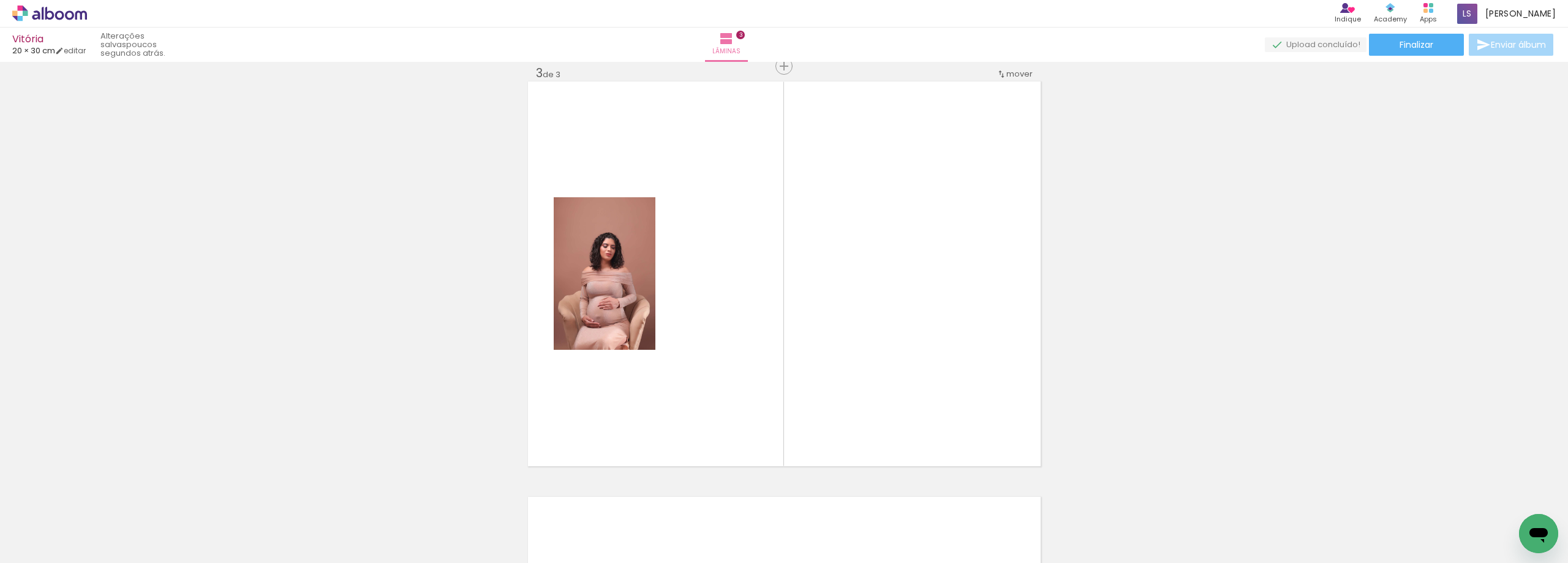
drag, startPoint x: 674, startPoint y: 539, endPoint x: 775, endPoint y: 319, distance: 242.1
click at [775, 319] on quentale-workspace at bounding box center [784, 281] width 1568 height 563
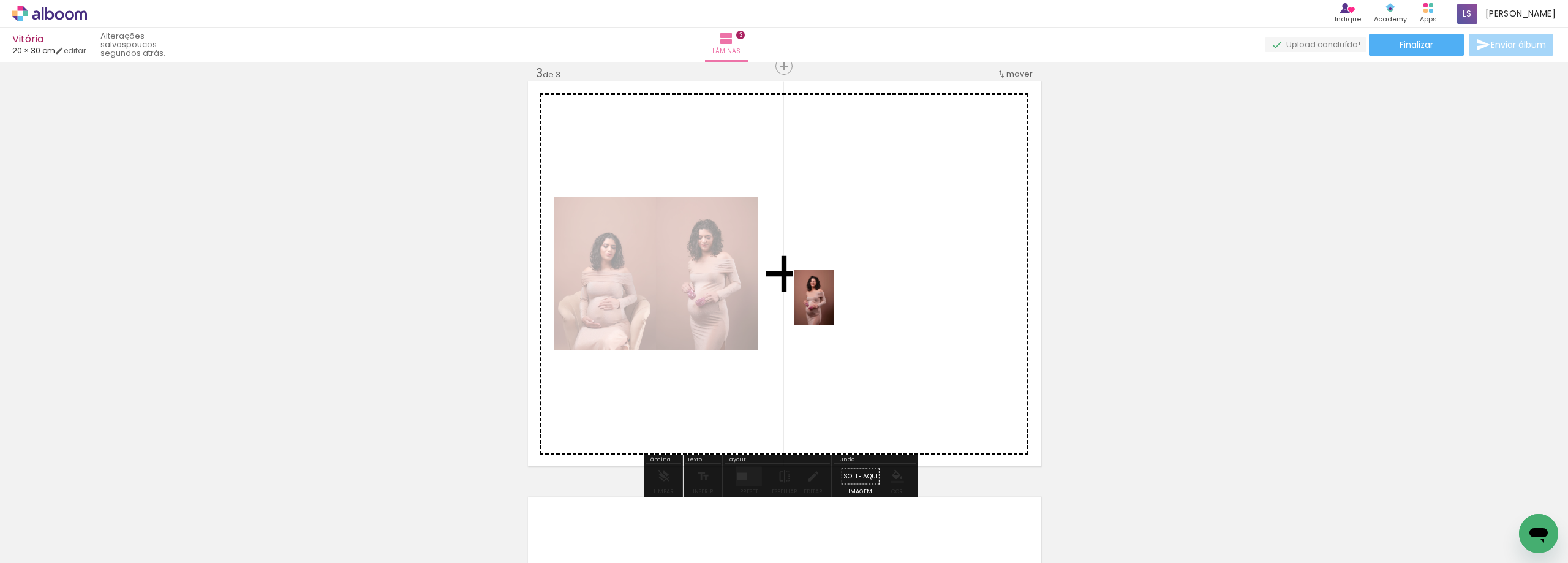
drag, startPoint x: 739, startPoint y: 527, endPoint x: 831, endPoint y: 307, distance: 238.5
click at [831, 307] on quentale-workspace at bounding box center [784, 281] width 1568 height 563
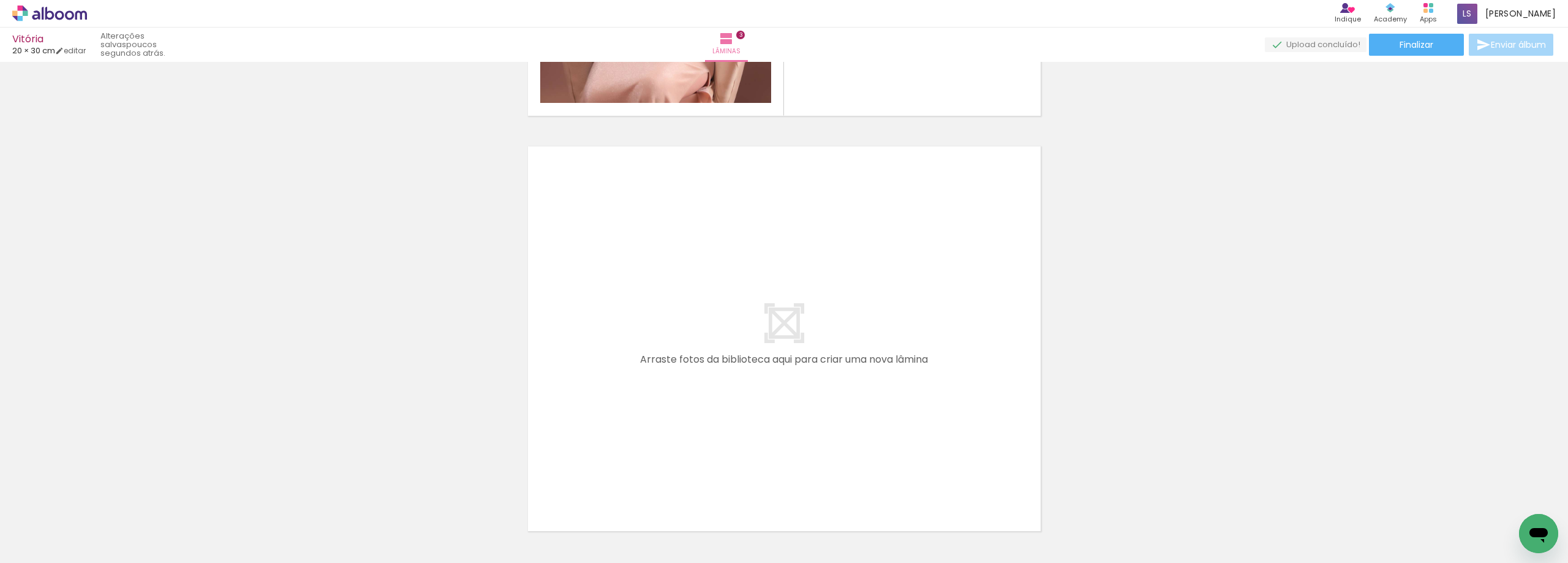
scroll to position [1214, 0]
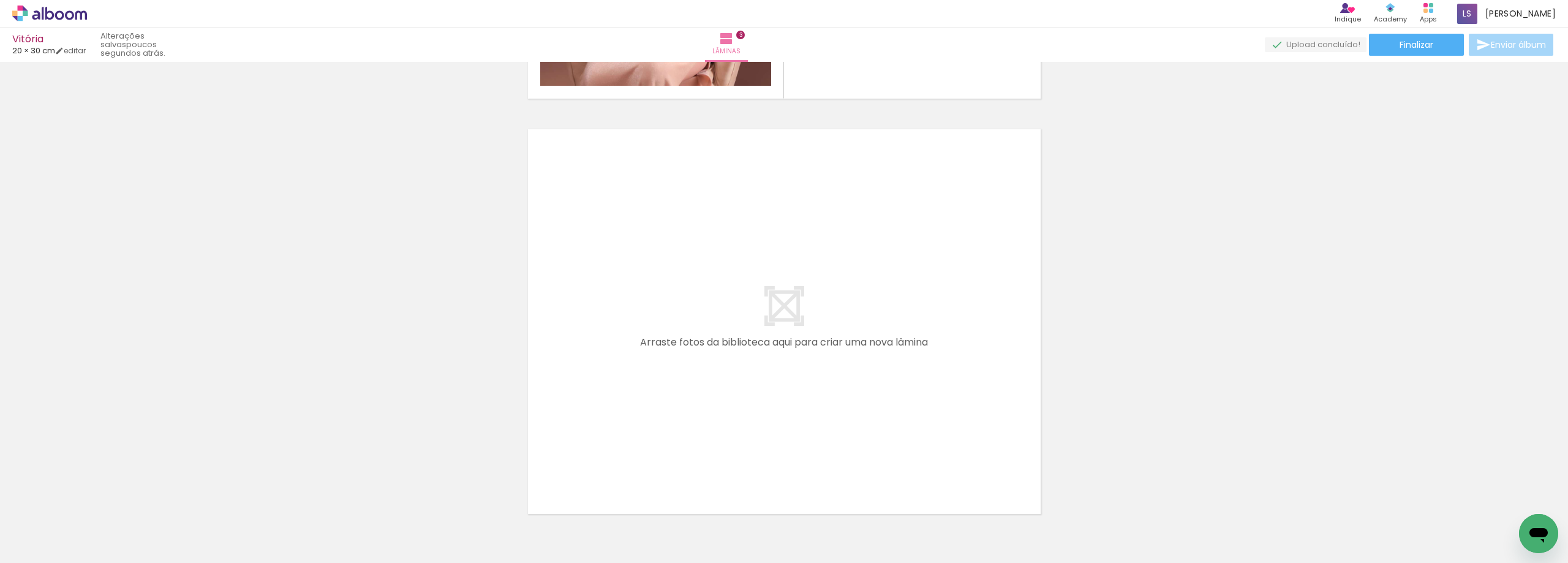
click at [142, 531] on div at bounding box center [123, 521] width 38 height 55
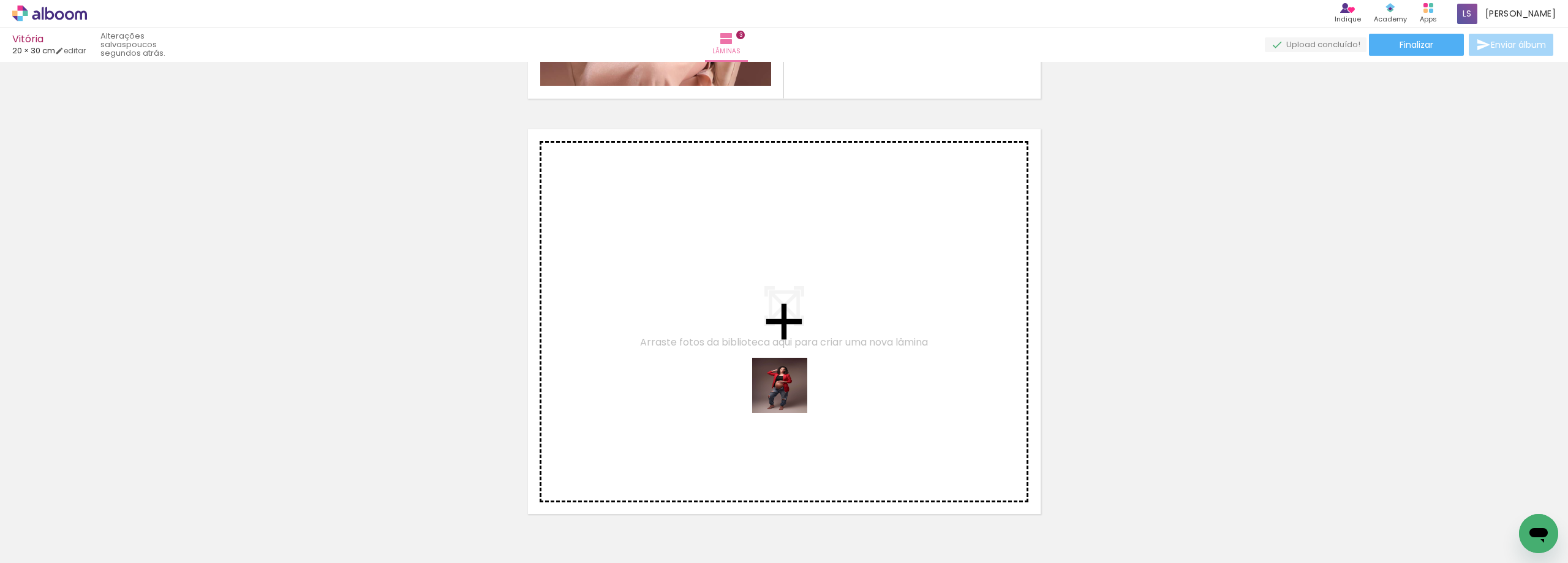
drag, startPoint x: 820, startPoint y: 540, endPoint x: 768, endPoint y: 364, distance: 183.5
click at [768, 364] on quentale-workspace at bounding box center [784, 281] width 1568 height 563
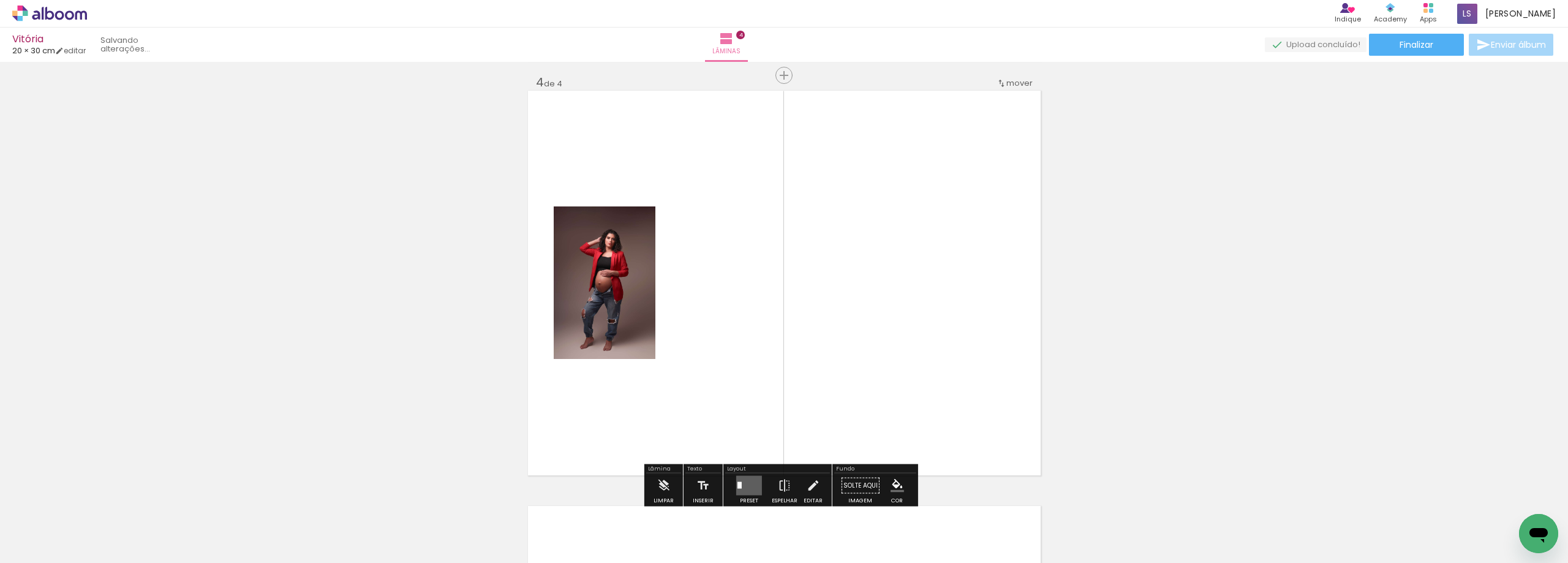
scroll to position [1262, 0]
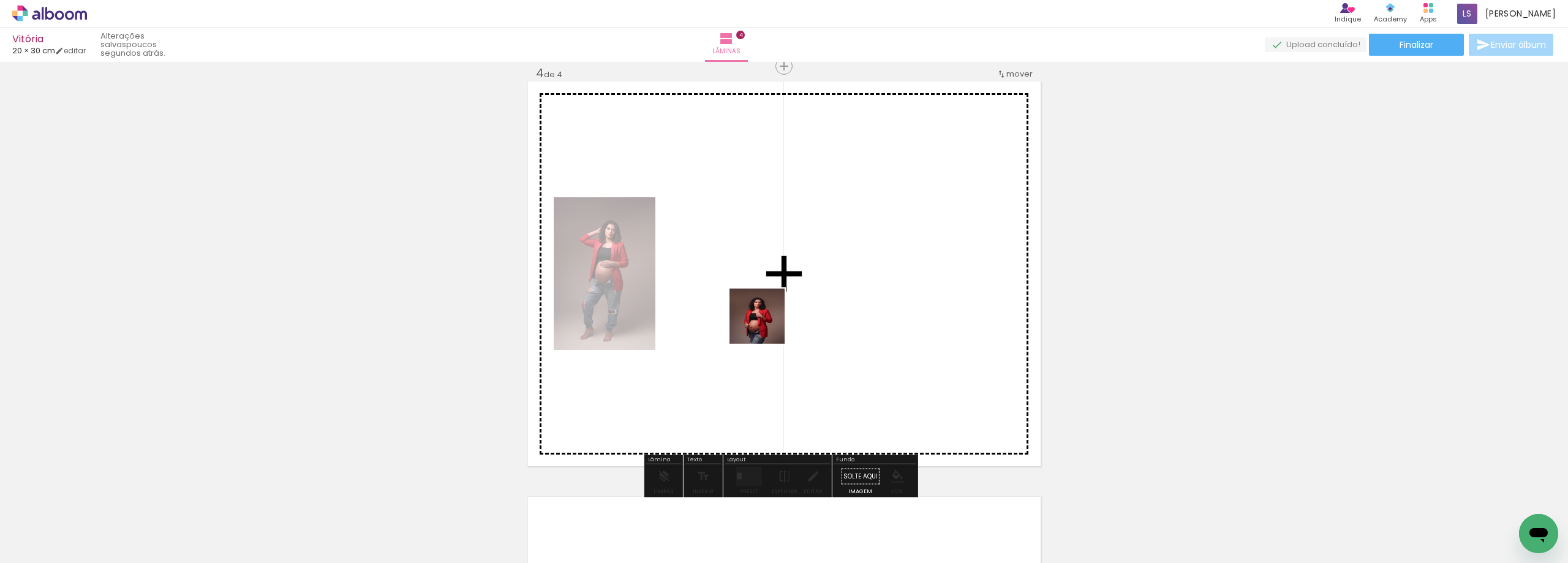
drag, startPoint x: 870, startPoint y: 518, endPoint x: 766, endPoint y: 326, distance: 218.4
click at [766, 326] on quentale-workspace at bounding box center [784, 281] width 1568 height 563
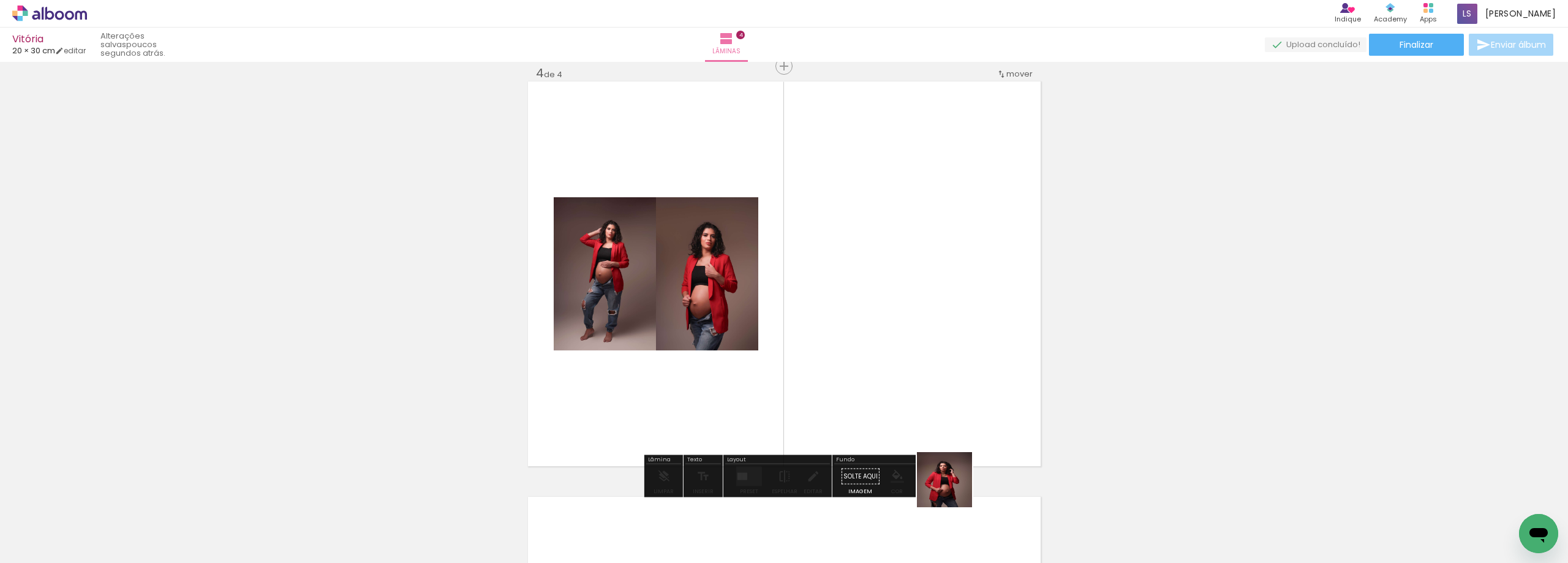
drag, startPoint x: 960, startPoint y: 526, endPoint x: 1011, endPoint y: 453, distance: 89.1
click at [928, 234] on quentale-workspace at bounding box center [784, 281] width 1568 height 563
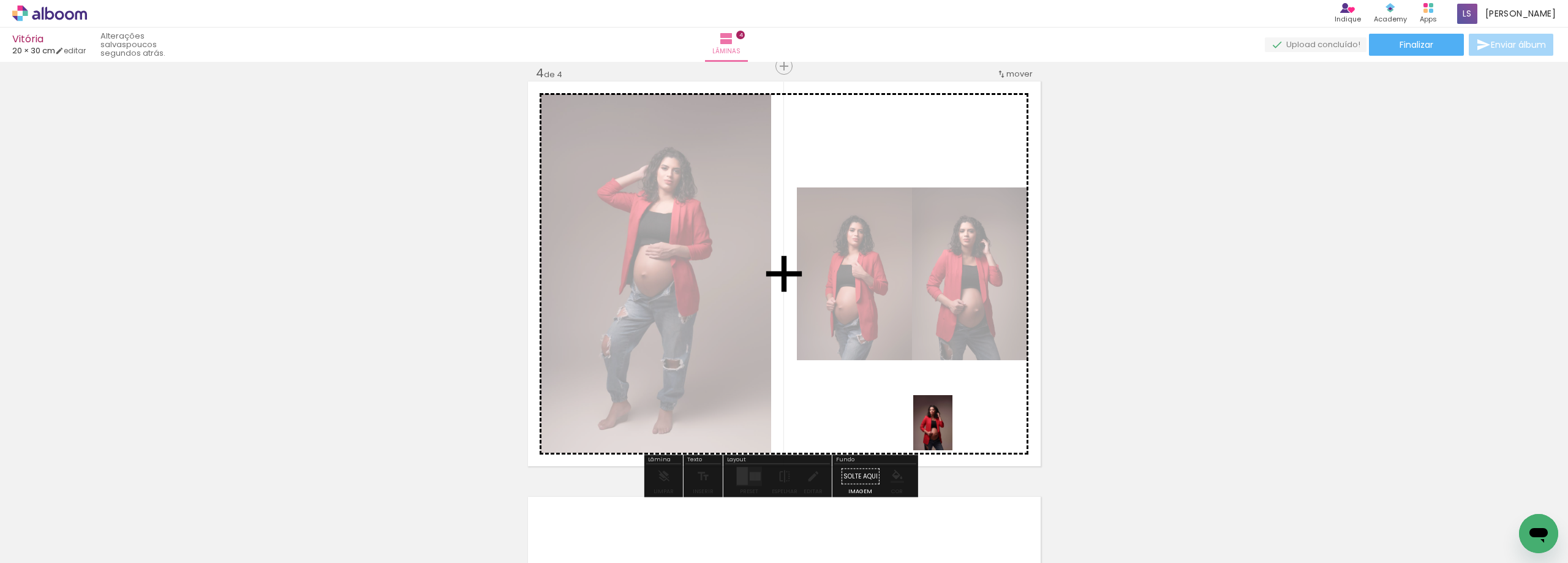
drag, startPoint x: 1020, startPoint y: 528, endPoint x: 950, endPoint y: 432, distance: 118.8
click at [950, 432] on quentale-workspace at bounding box center [784, 281] width 1568 height 563
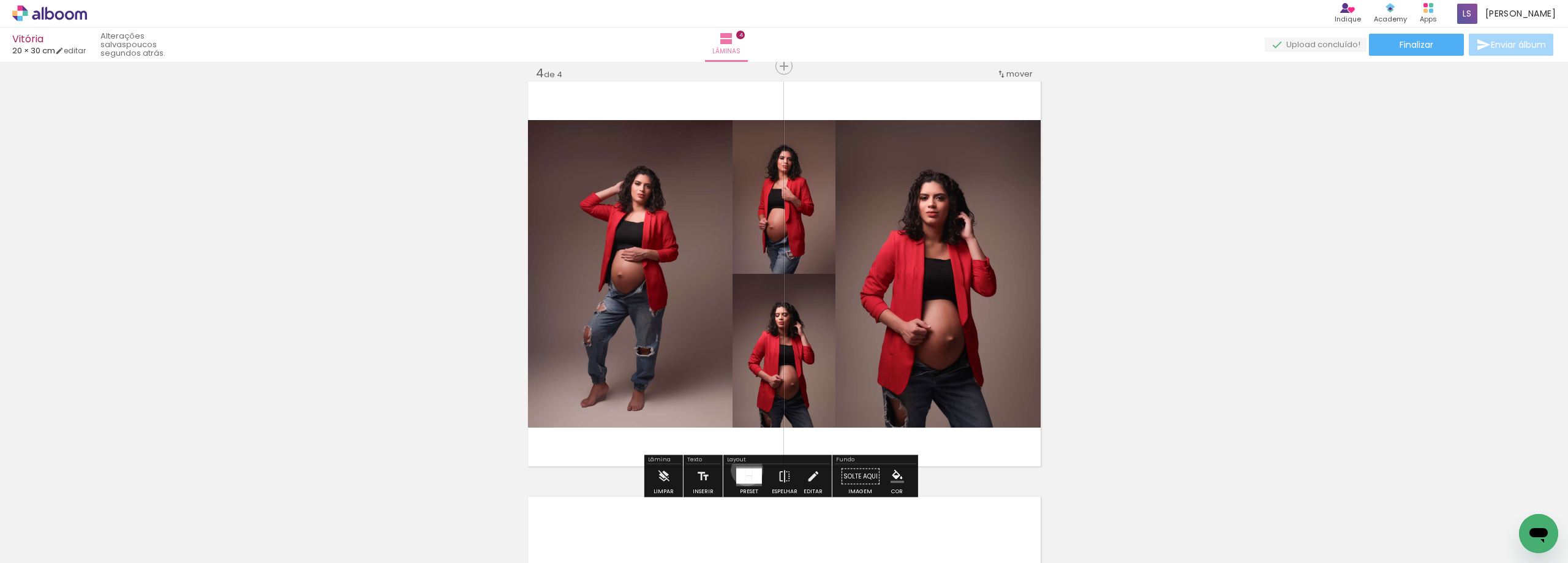
click at [746, 469] on div at bounding box center [749, 472] width 6 height 7
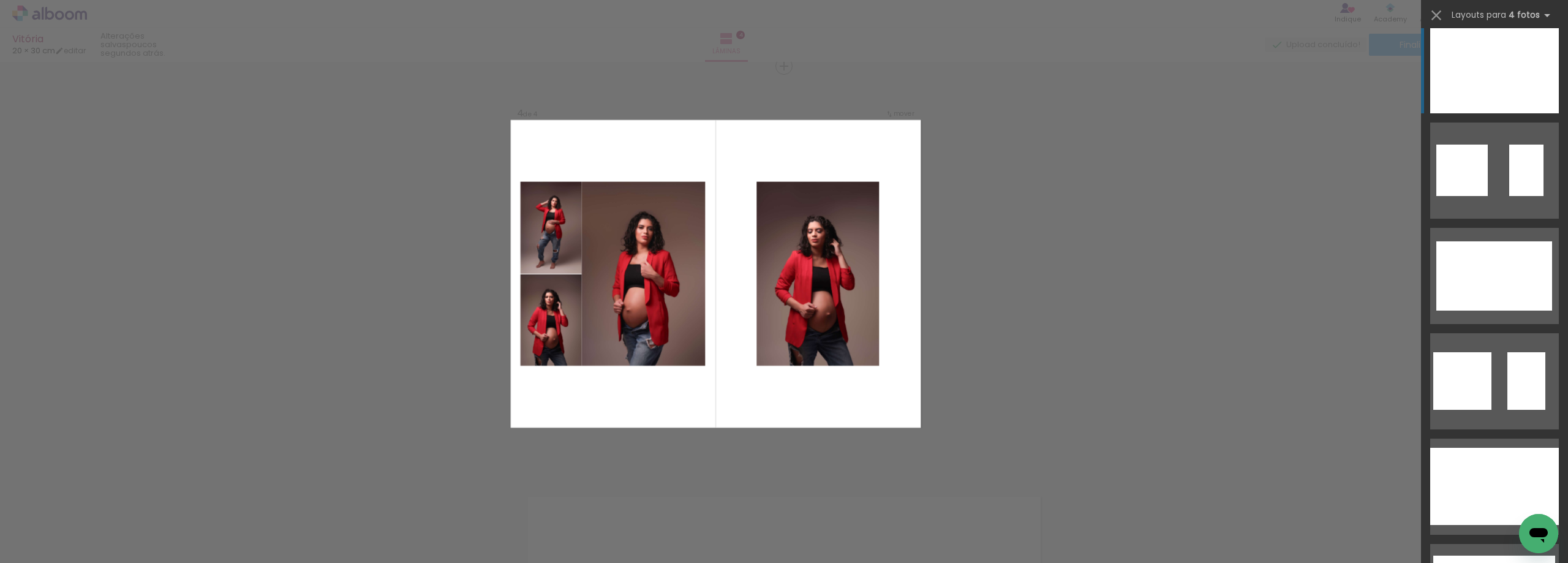
scroll to position [551, 0]
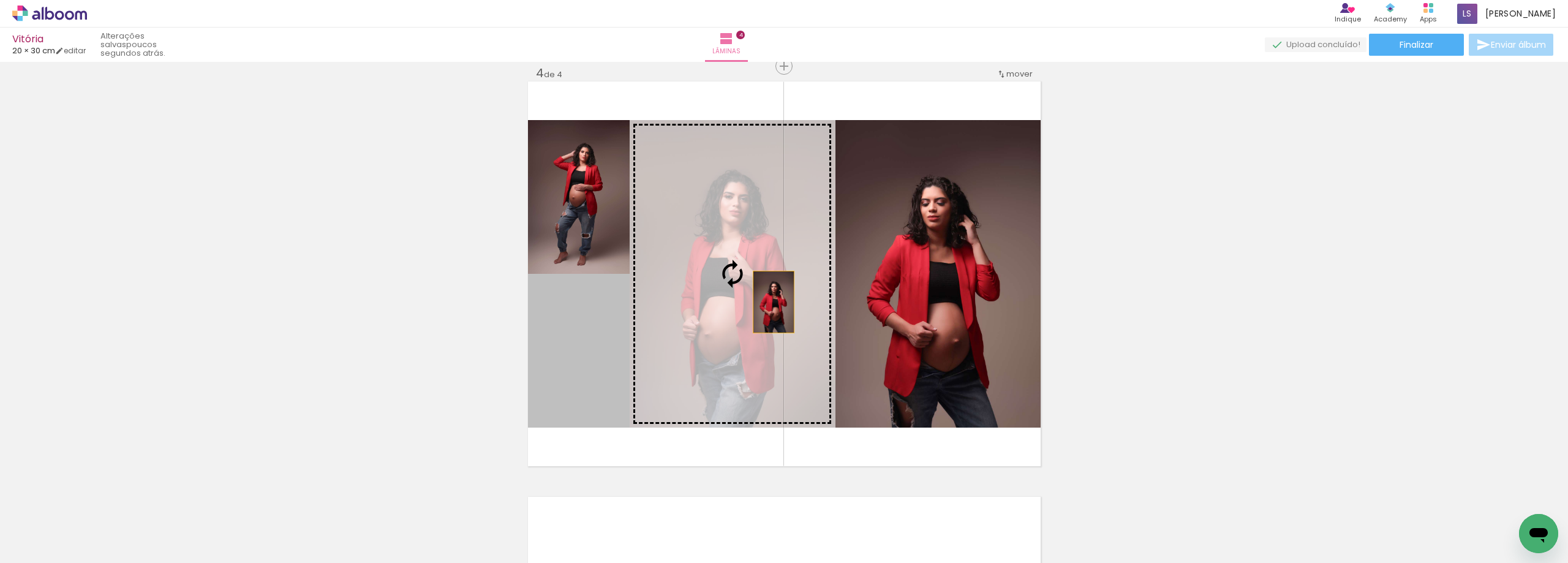
drag, startPoint x: 565, startPoint y: 401, endPoint x: 769, endPoint y: 302, distance: 226.8
click at [0, 0] on slot at bounding box center [0, 0] width 0 height 0
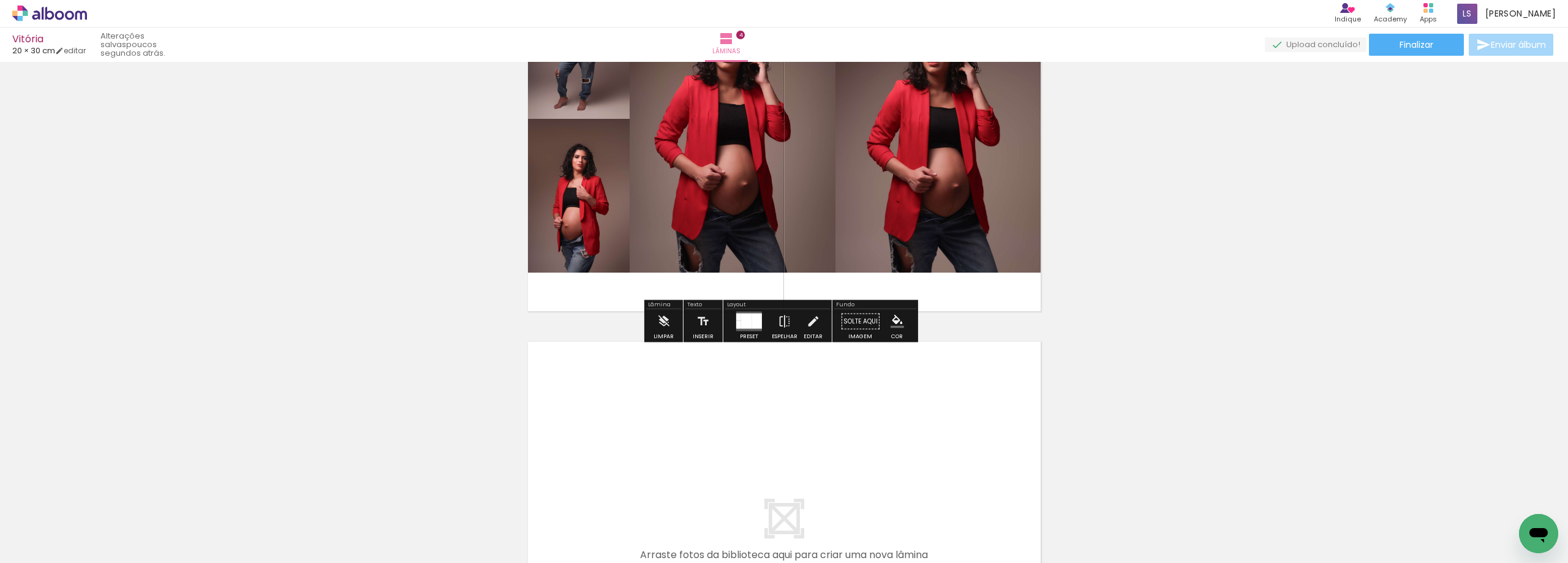
scroll to position [1506, 0]
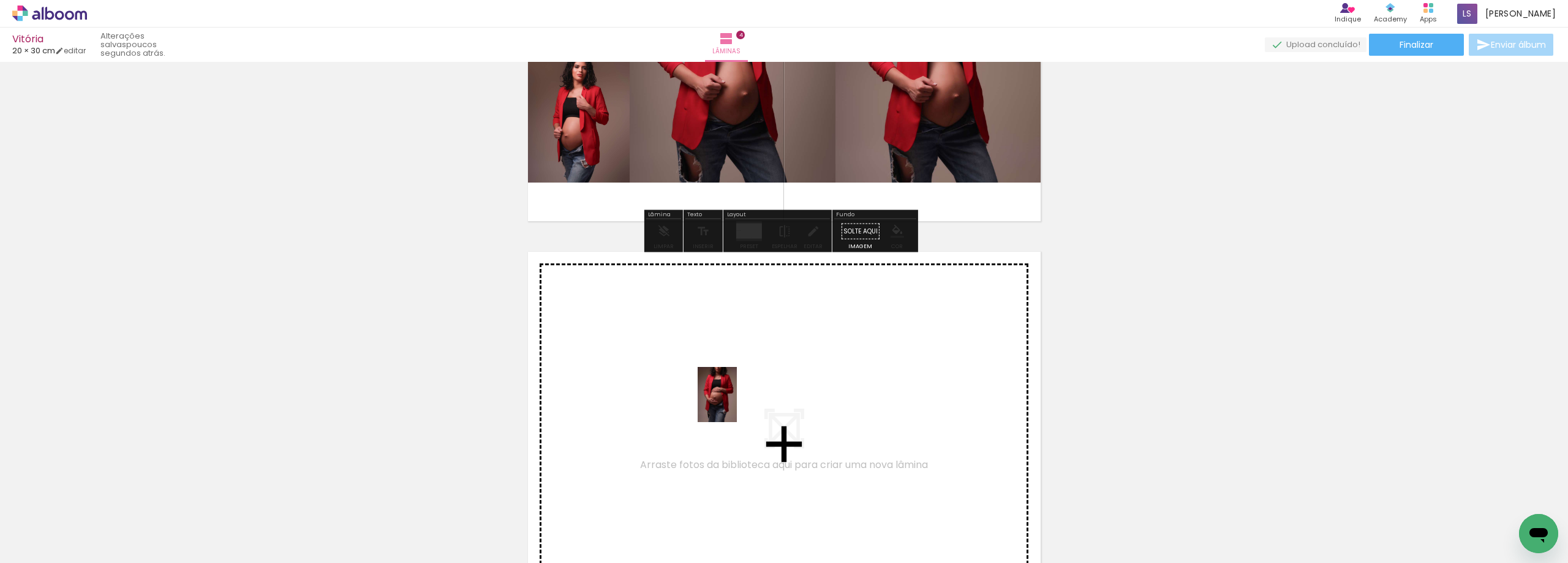
drag, startPoint x: 1087, startPoint y: 538, endPoint x: 734, endPoint y: 404, distance: 377.6
click at [734, 404] on quentale-workspace at bounding box center [784, 281] width 1568 height 563
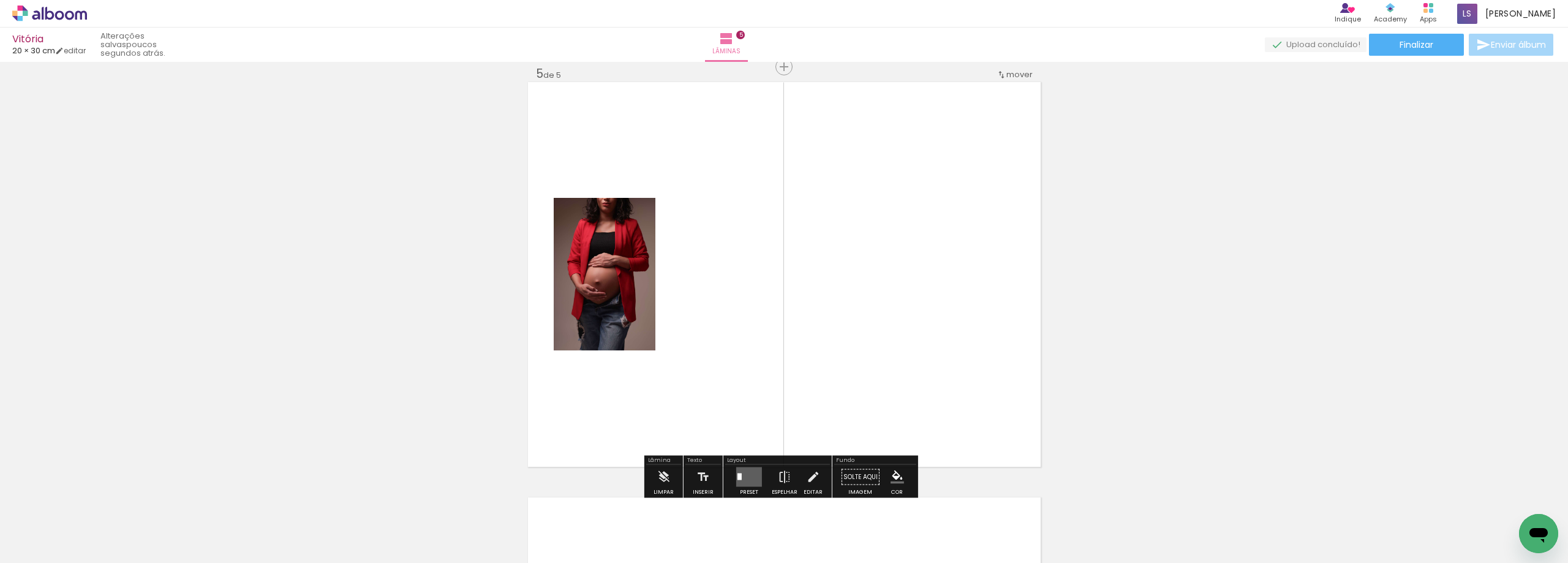
scroll to position [1677, 0]
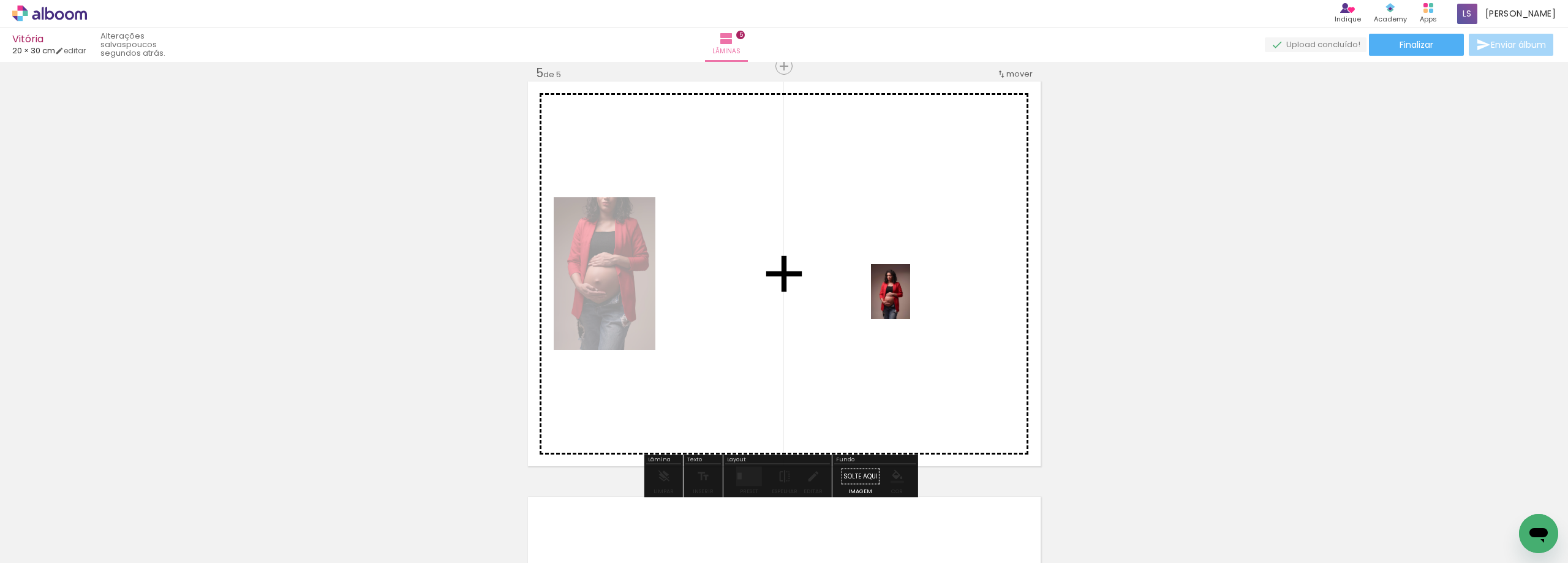
drag, startPoint x: 1150, startPoint y: 536, endPoint x: 908, endPoint y: 301, distance: 337.3
click at [908, 301] on quentale-workspace at bounding box center [784, 281] width 1568 height 563
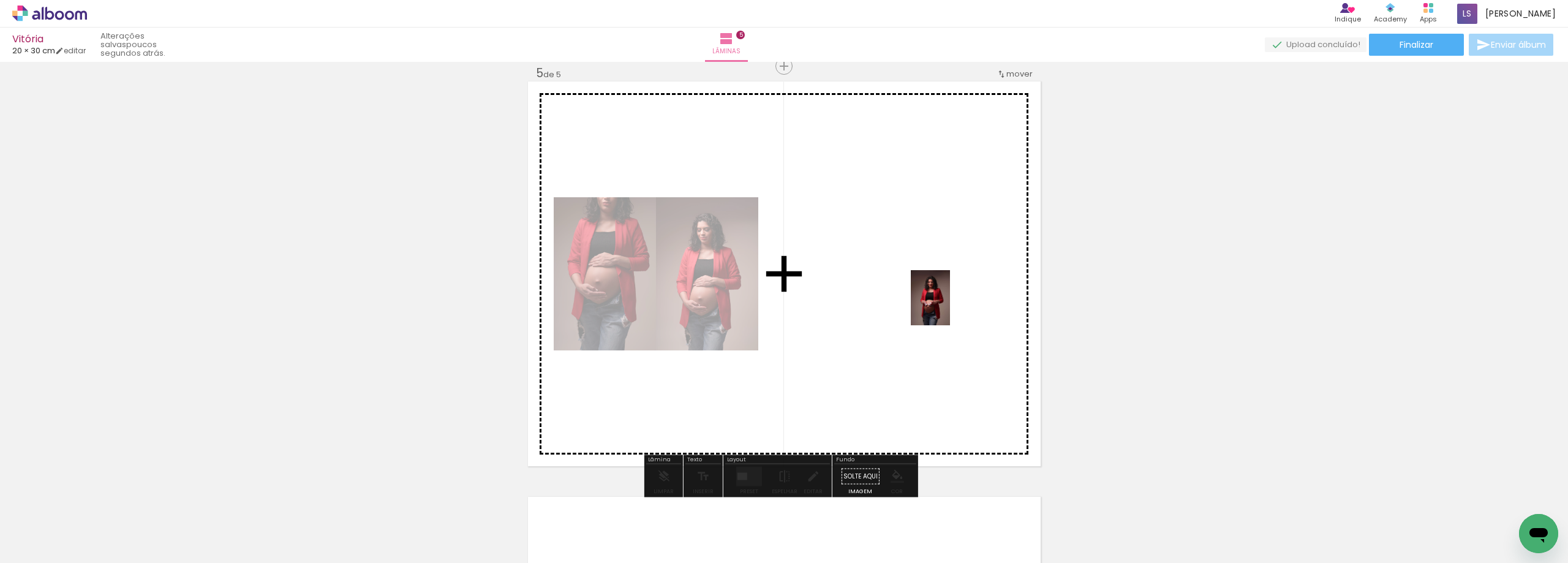
drag, startPoint x: 1146, startPoint y: 528, endPoint x: 935, endPoint y: 303, distance: 308.5
click at [935, 303] on quentale-workspace at bounding box center [784, 281] width 1568 height 563
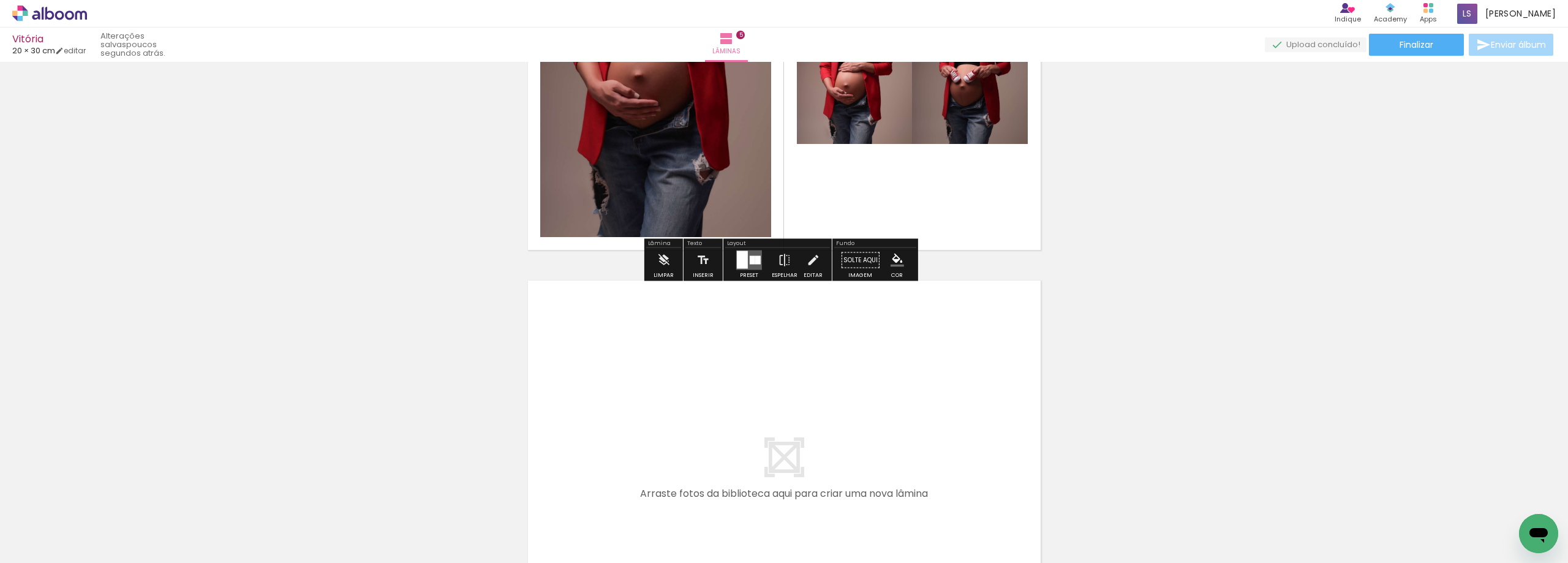
scroll to position [1922, 0]
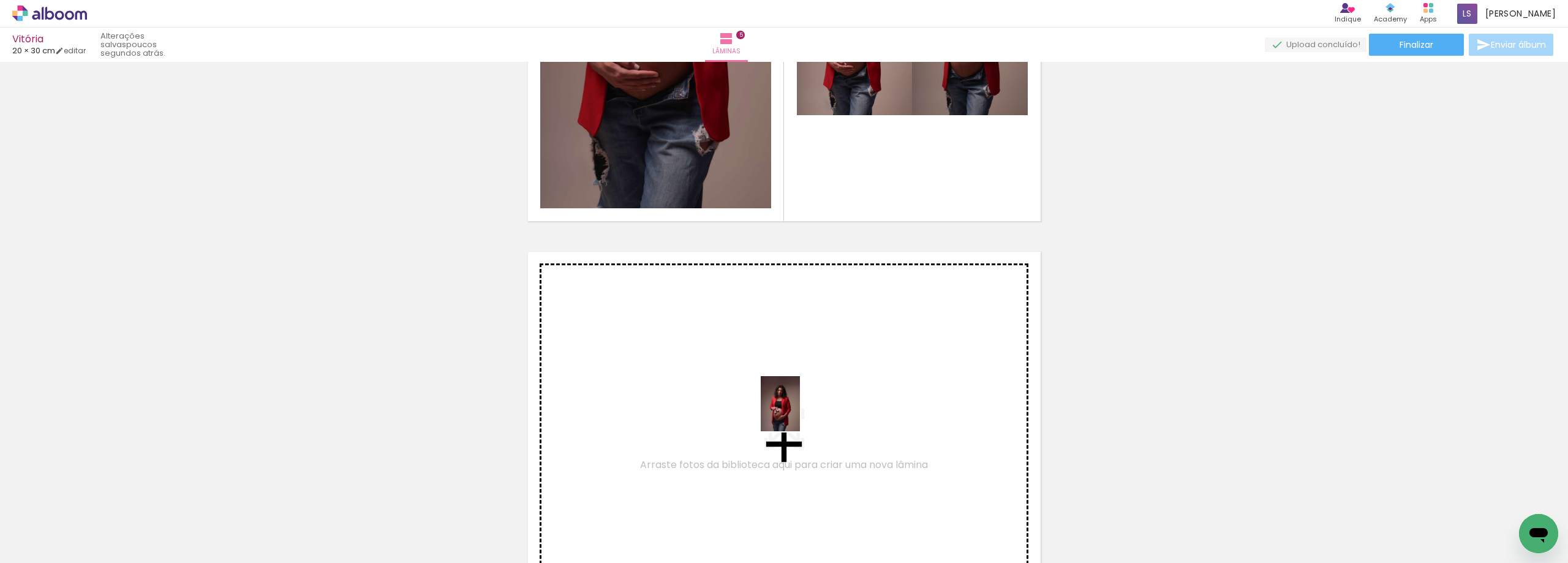
drag, startPoint x: 951, startPoint y: 544, endPoint x: 798, endPoint y: 413, distance: 201.4
click at [798, 413] on quentale-workspace at bounding box center [784, 281] width 1568 height 563
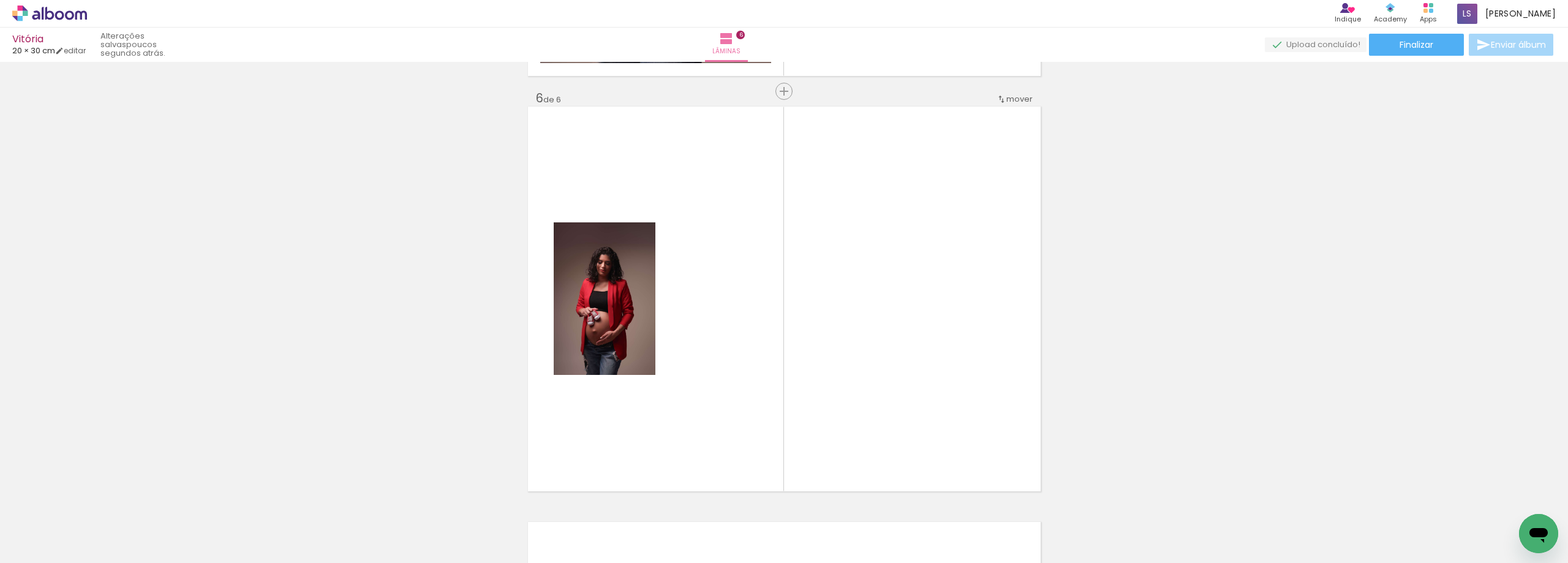
scroll to position [2092, 0]
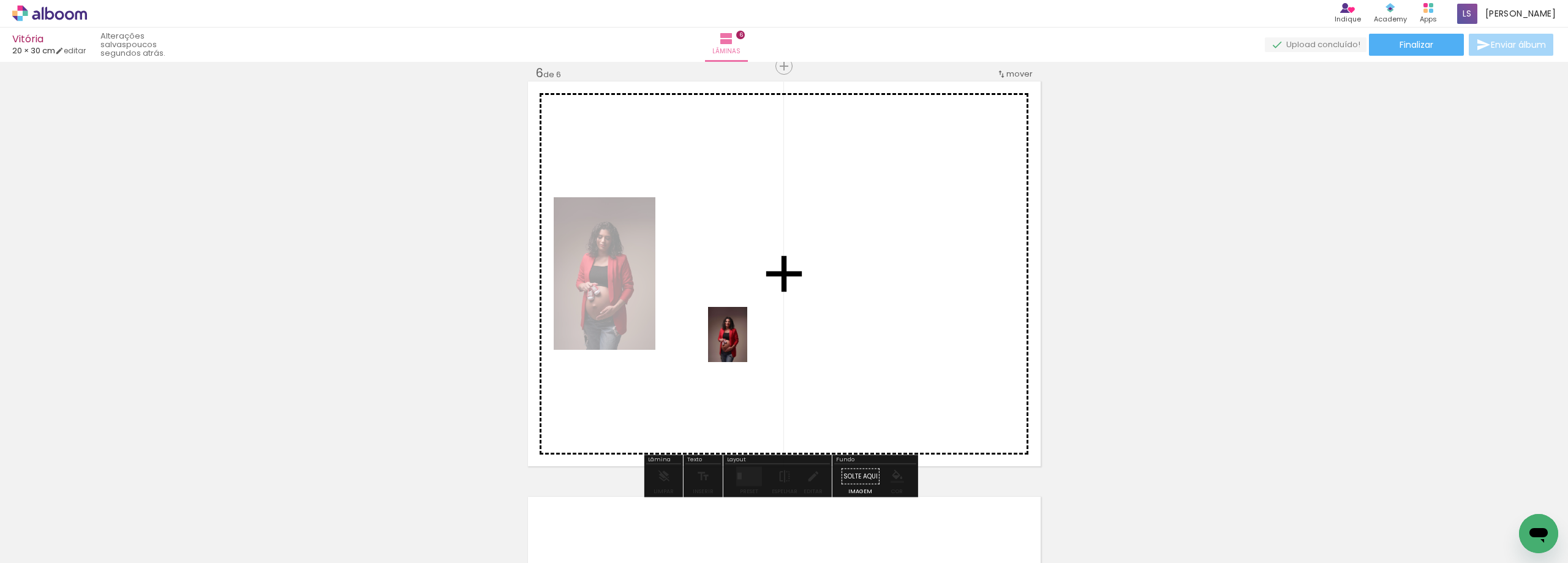
drag, startPoint x: 1011, startPoint y: 528, endPoint x: 738, endPoint y: 310, distance: 349.4
click at [738, 310] on quentale-workspace at bounding box center [784, 281] width 1568 height 563
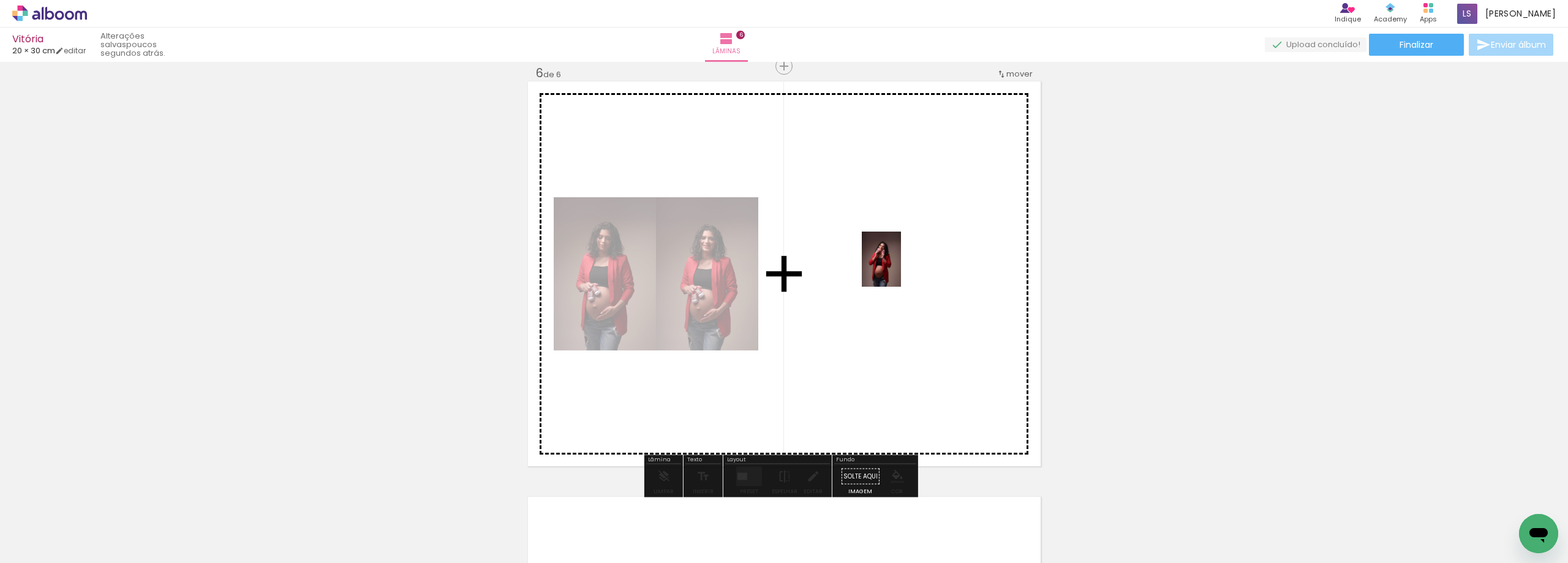
drag, startPoint x: 1070, startPoint y: 529, endPoint x: 899, endPoint y: 268, distance: 312.0
click at [899, 268] on quentale-workspace at bounding box center [784, 281] width 1568 height 563
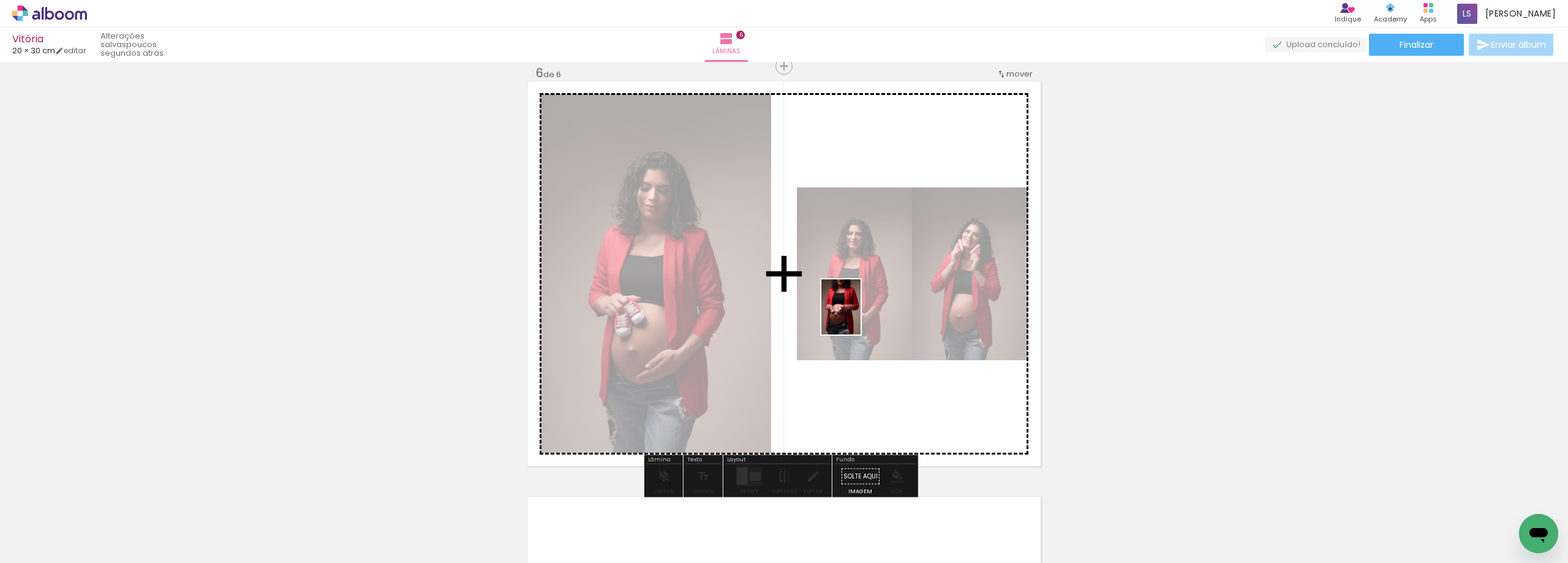
drag, startPoint x: 1218, startPoint y: 527, endPoint x: 858, endPoint y: 316, distance: 417.3
click at [858, 316] on quentale-workspace at bounding box center [784, 281] width 1568 height 563
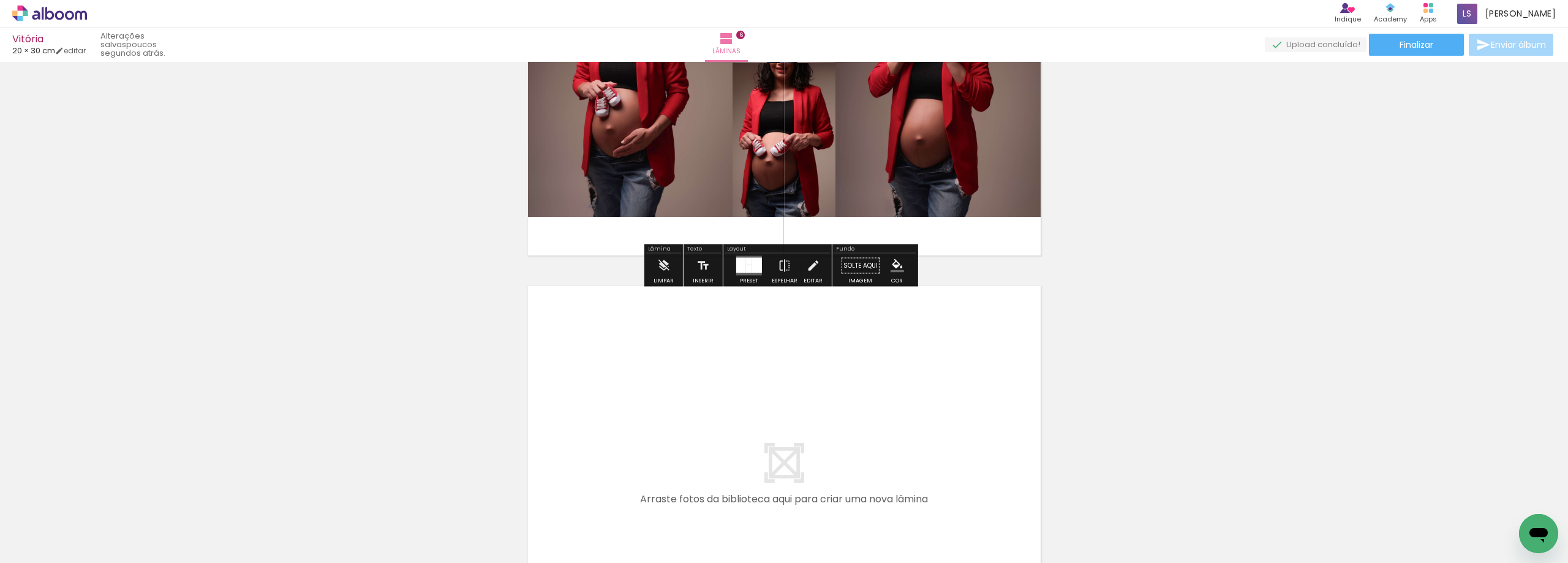
scroll to position [2337, 0]
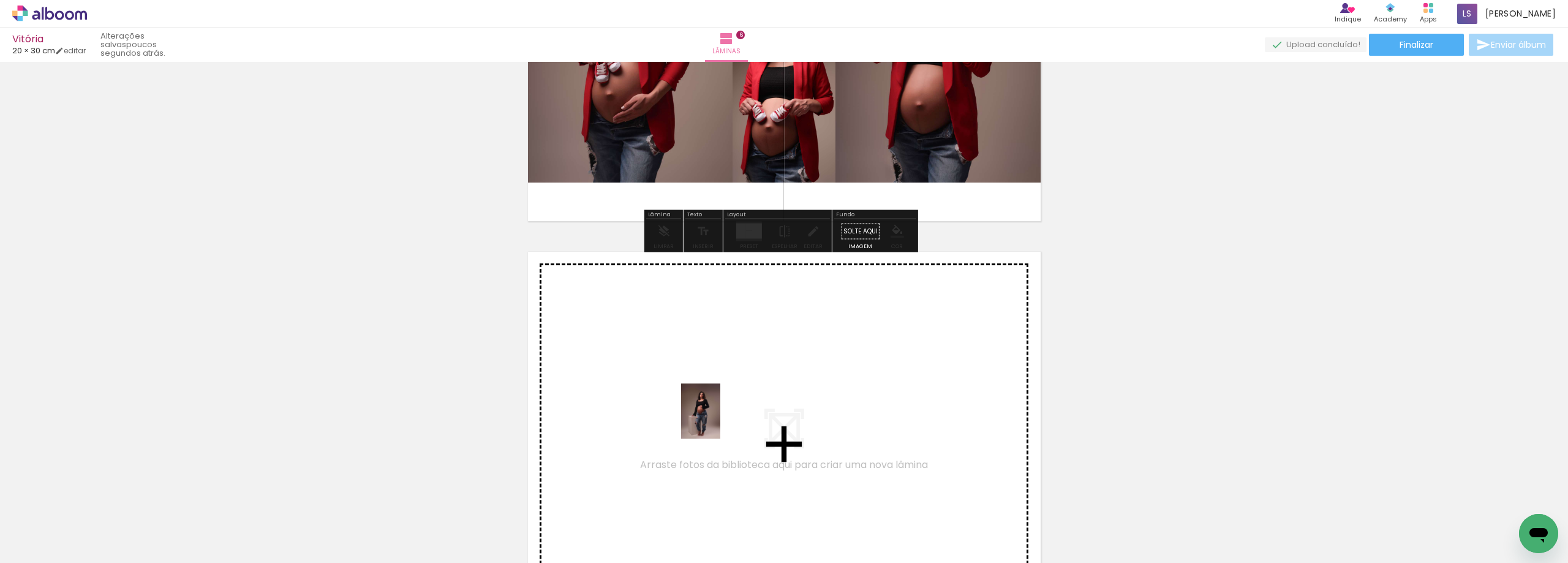
drag, startPoint x: 1279, startPoint y: 529, endPoint x: 718, endPoint y: 420, distance: 571.5
click at [718, 420] on quentale-workspace at bounding box center [784, 281] width 1568 height 563
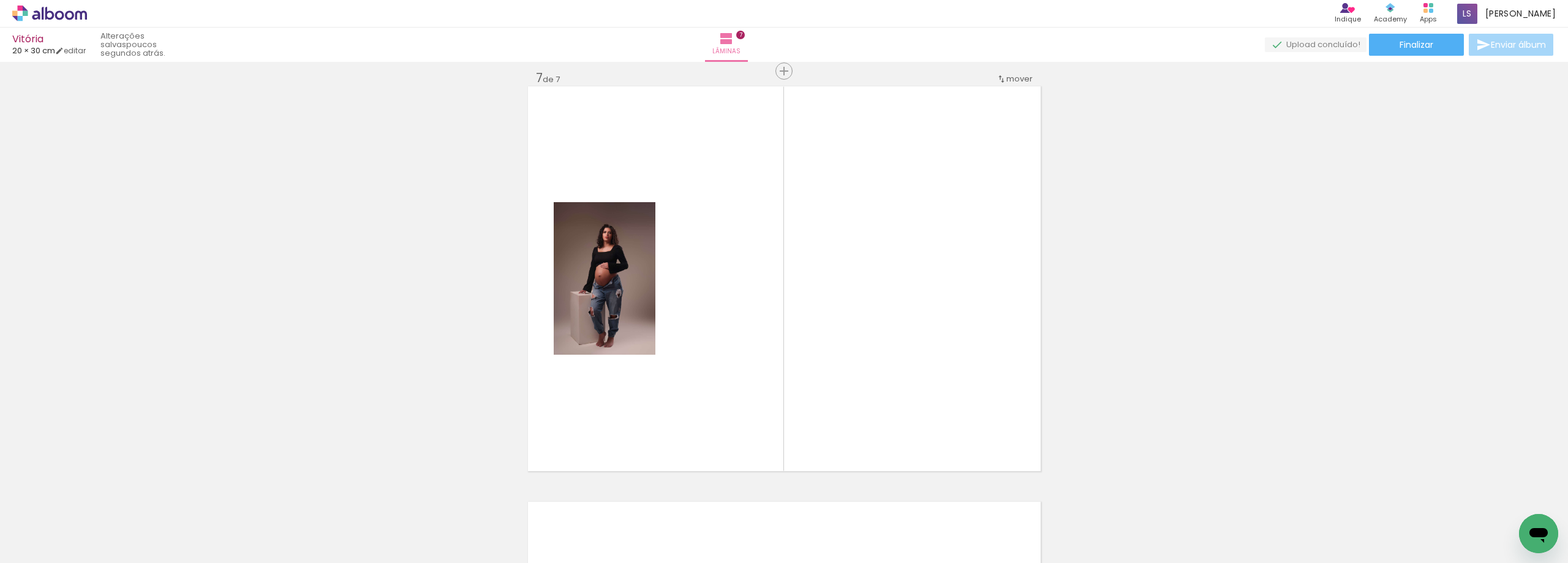
scroll to position [2508, 0]
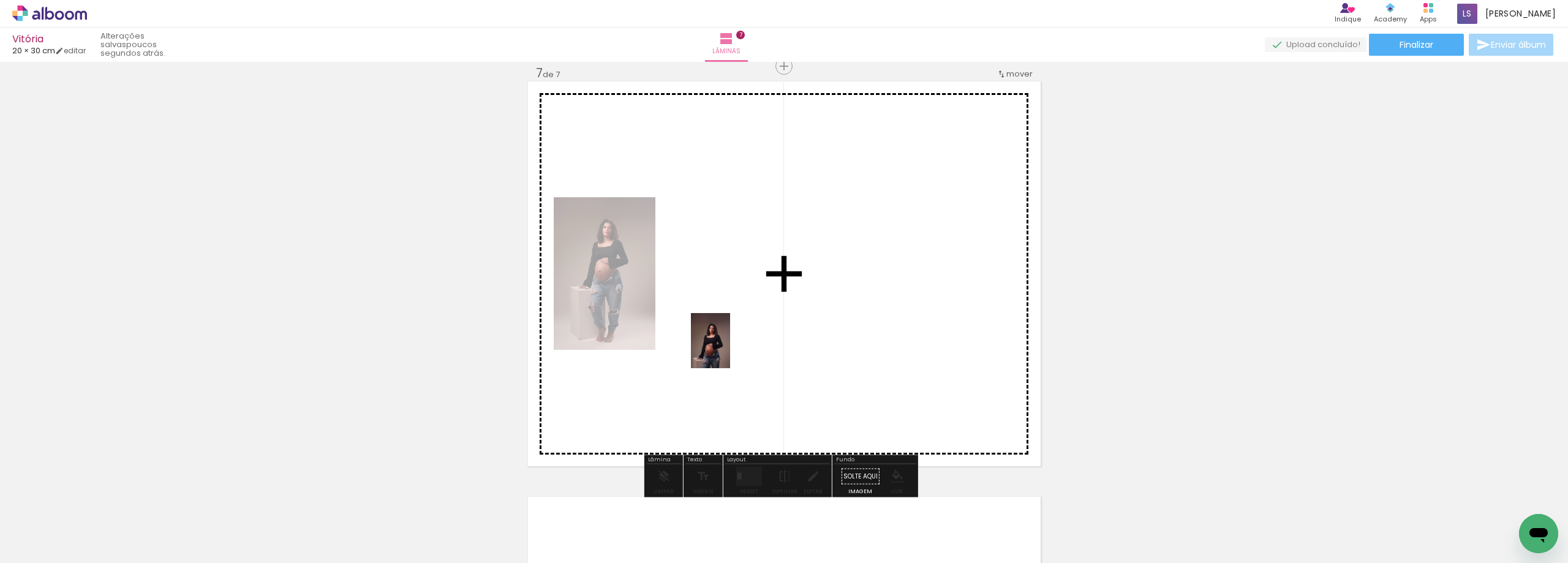
drag, startPoint x: 1352, startPoint y: 528, endPoint x: 737, endPoint y: 331, distance: 645.8
click at [737, 331] on quentale-workspace at bounding box center [784, 281] width 1568 height 563
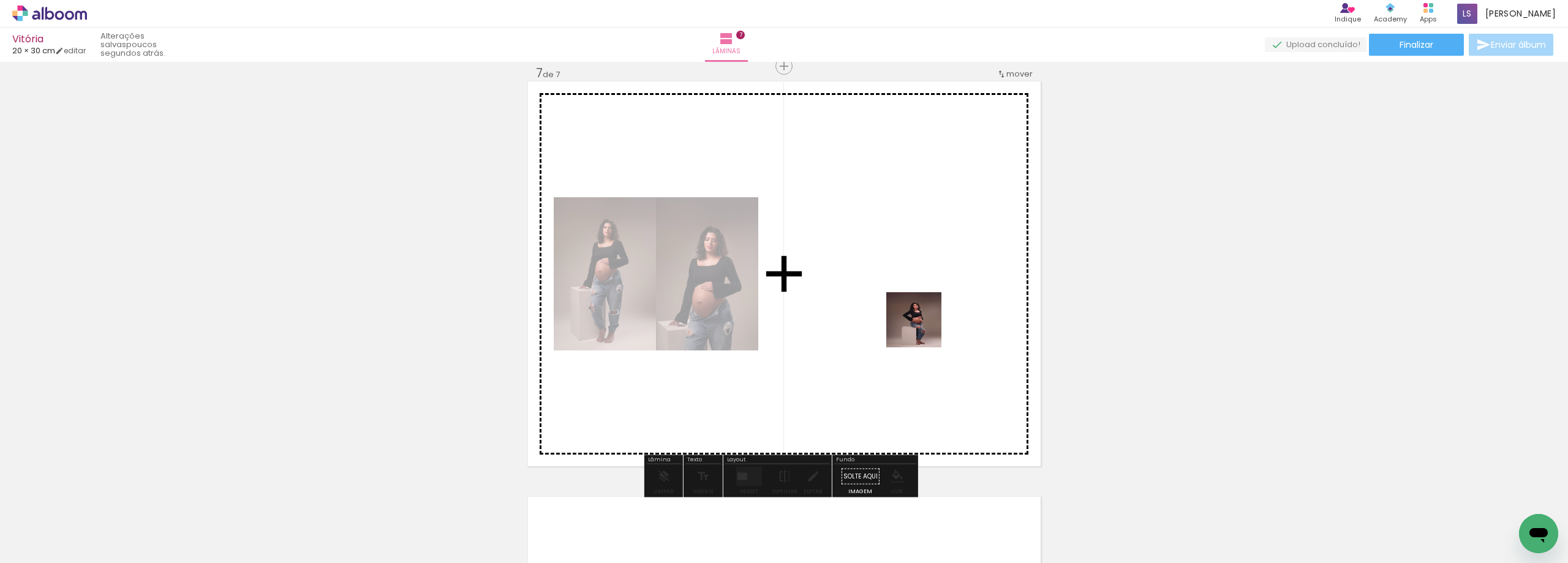
drag, startPoint x: 1420, startPoint y: 529, endPoint x: 923, endPoint y: 329, distance: 535.7
click at [923, 329] on quentale-workspace at bounding box center [784, 281] width 1568 height 563
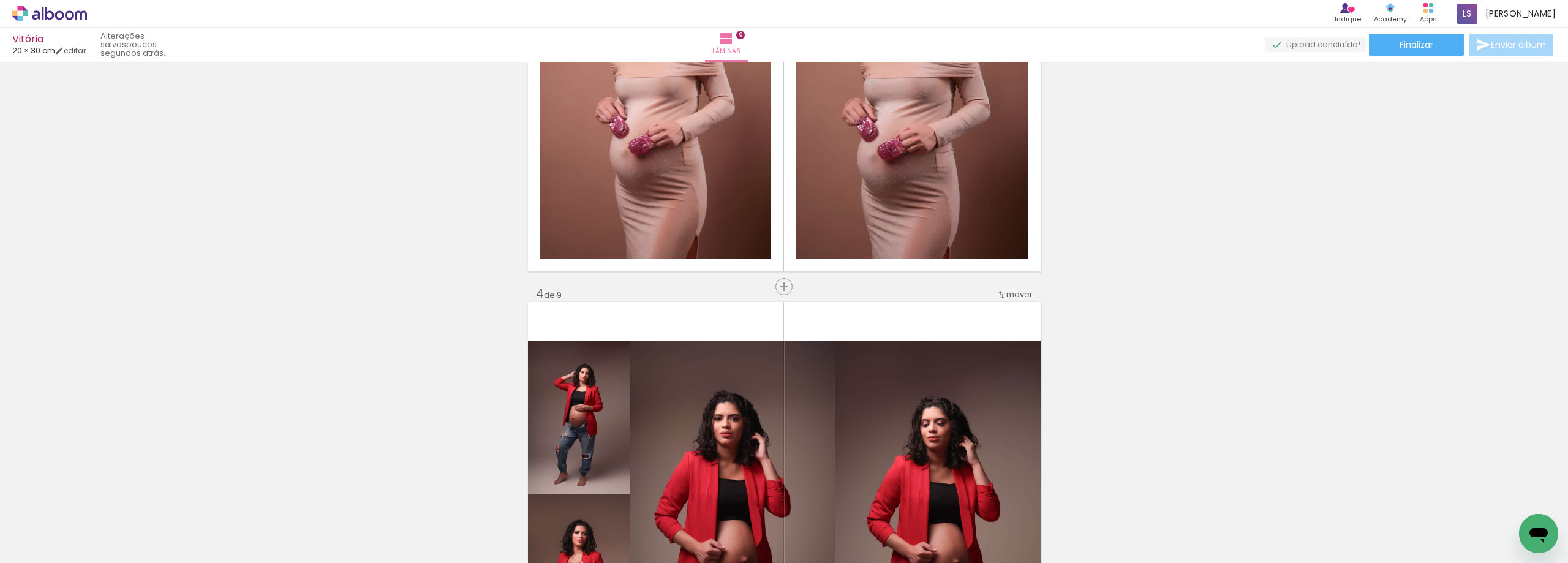
scroll to position [0, 95]
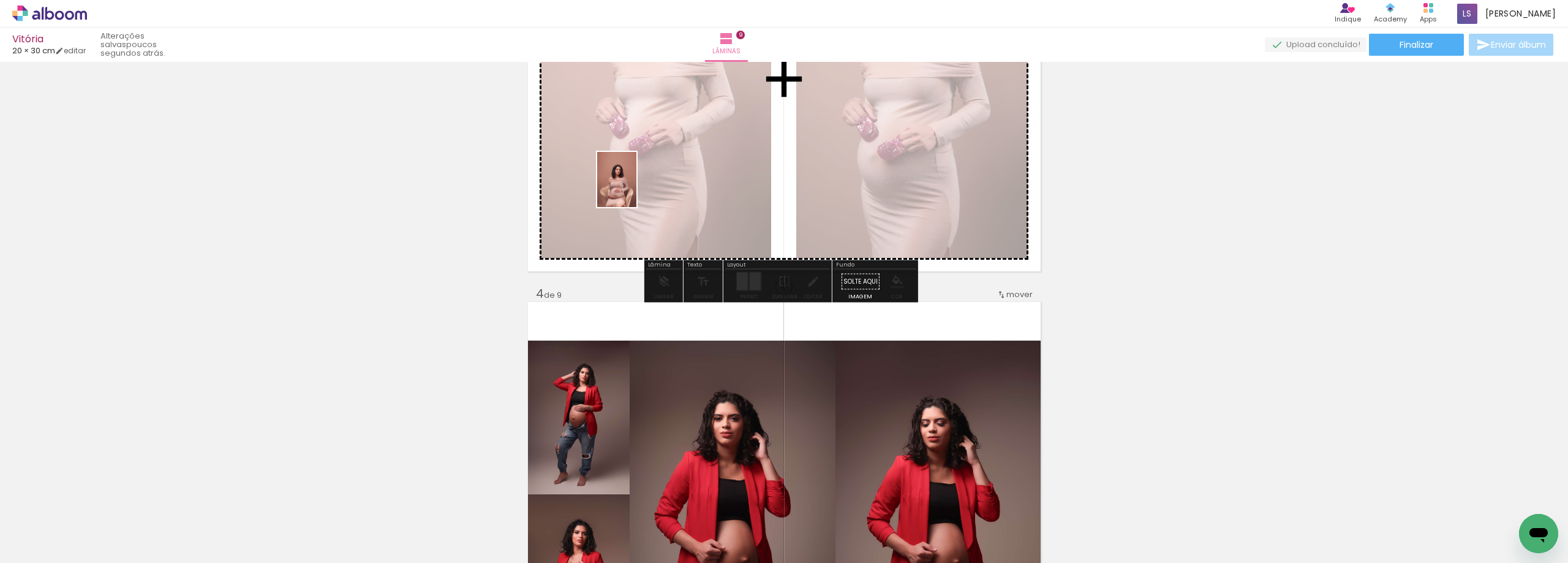
drag, startPoint x: 505, startPoint y: 541, endPoint x: 634, endPoint y: 188, distance: 375.8
click at [634, 188] on quentale-workspace at bounding box center [784, 281] width 1568 height 563
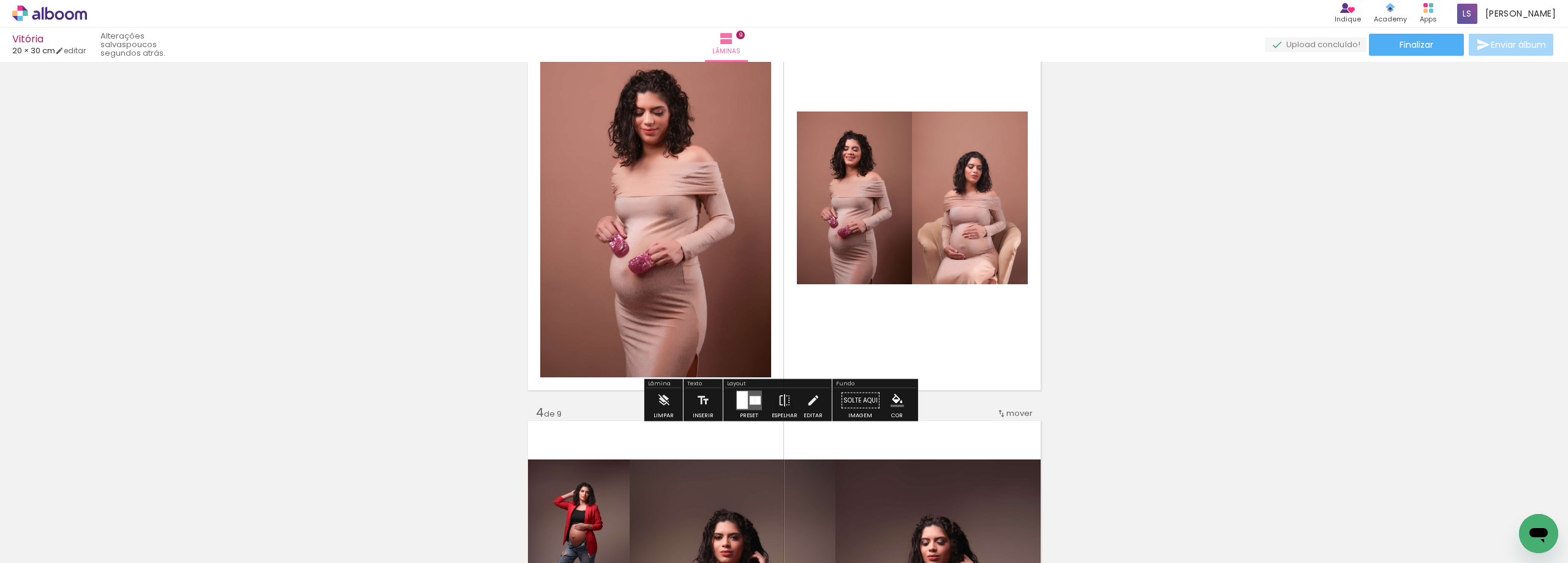
scroll to position [919, 0]
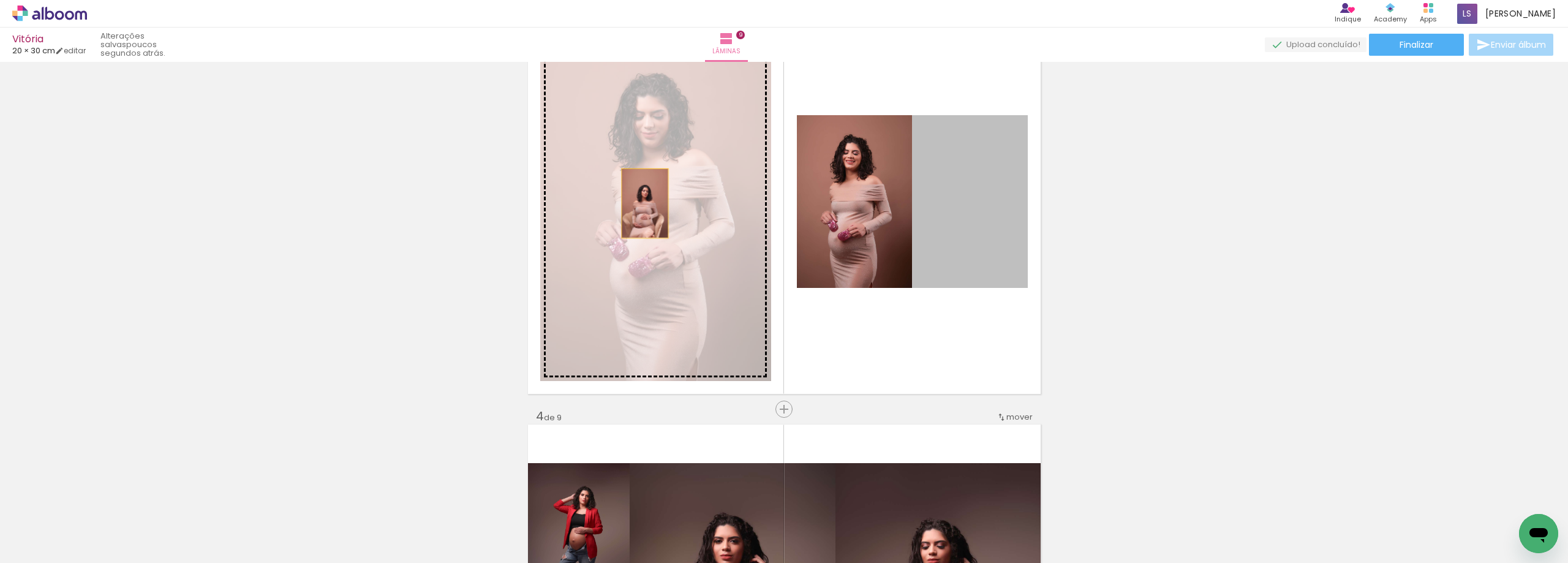
drag, startPoint x: 938, startPoint y: 222, endPoint x: 640, endPoint y: 204, distance: 298.5
click at [0, 0] on slot at bounding box center [0, 0] width 0 height 0
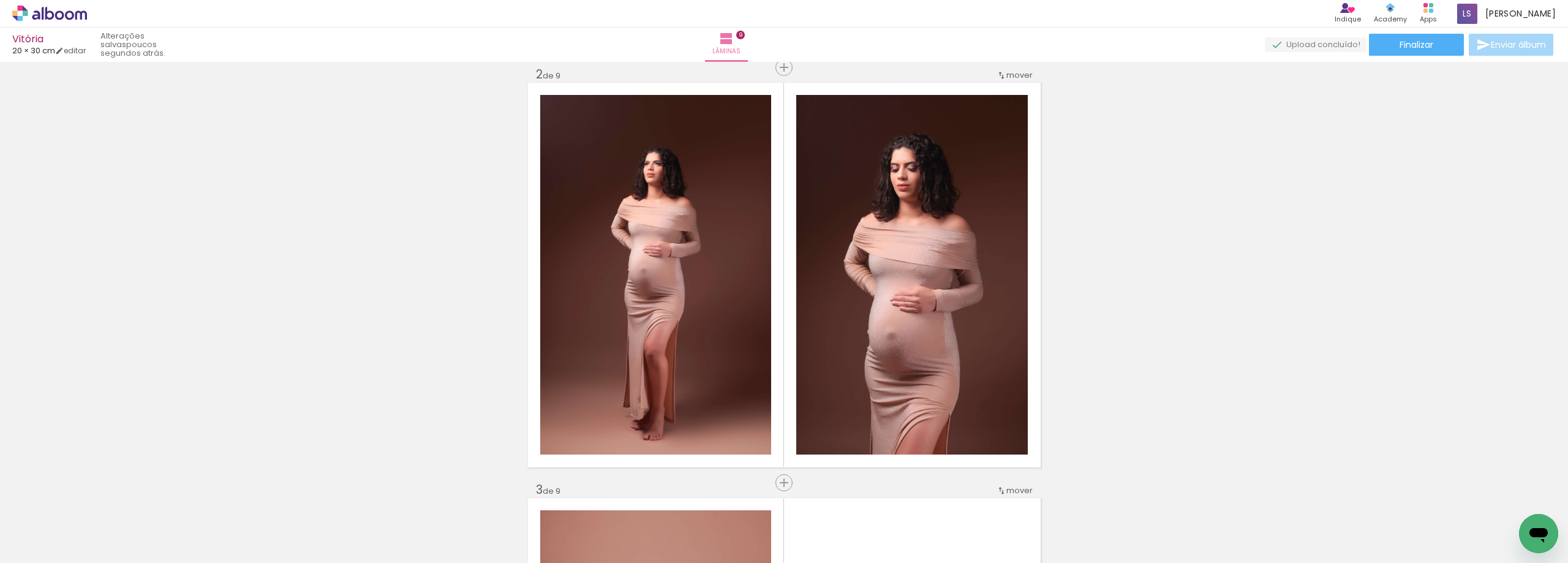
scroll to position [428, 0]
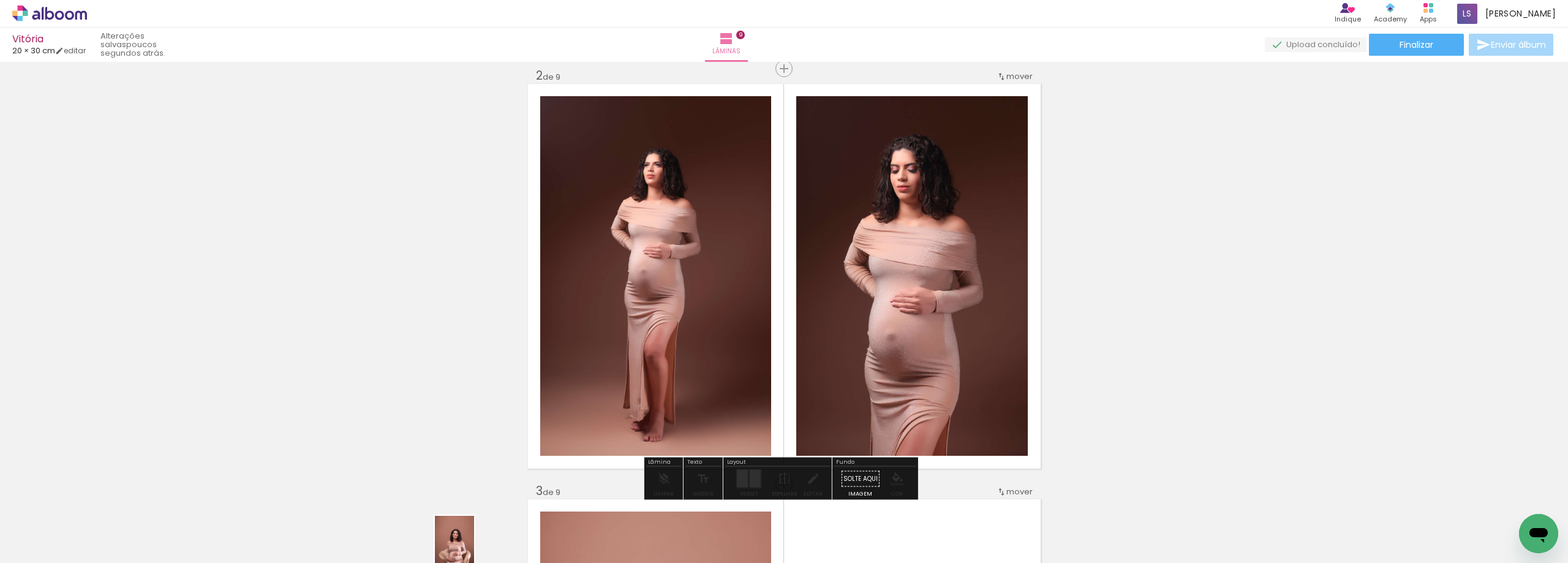
drag, startPoint x: 456, startPoint y: 543, endPoint x: 469, endPoint y: 552, distance: 15.8
click at [461, 552] on div at bounding box center [439, 521] width 44 height 61
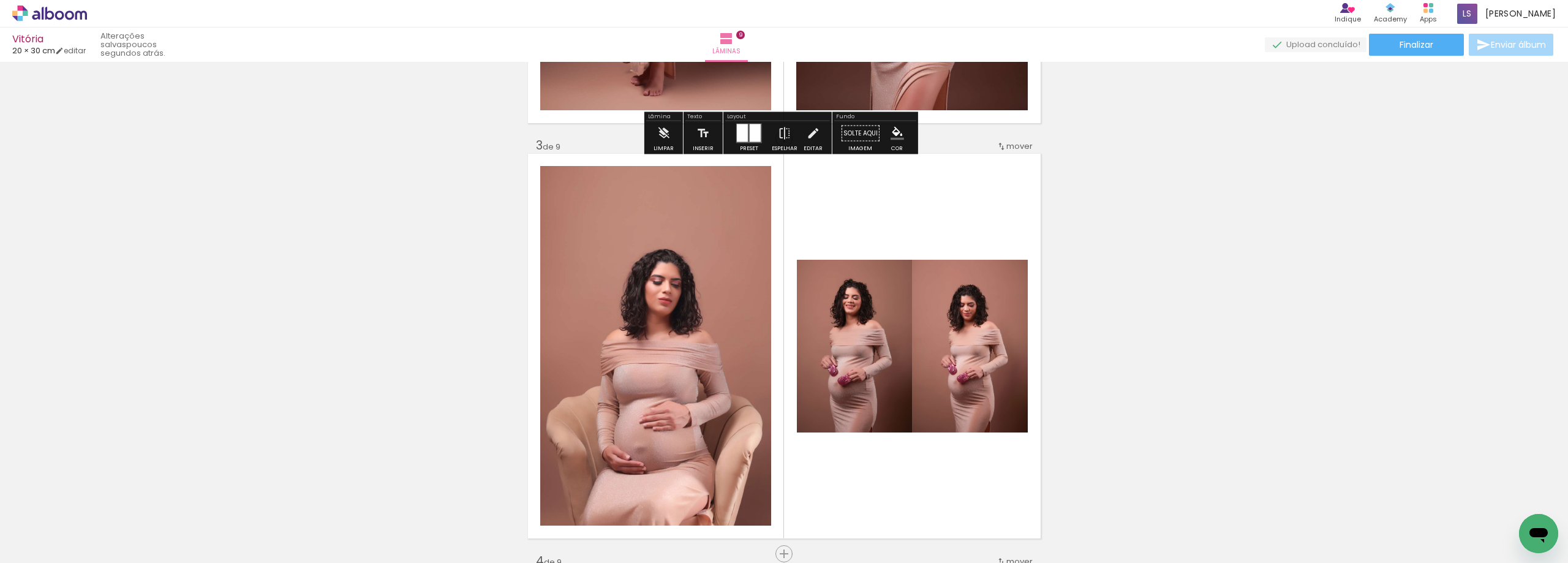
scroll to position [796, 0]
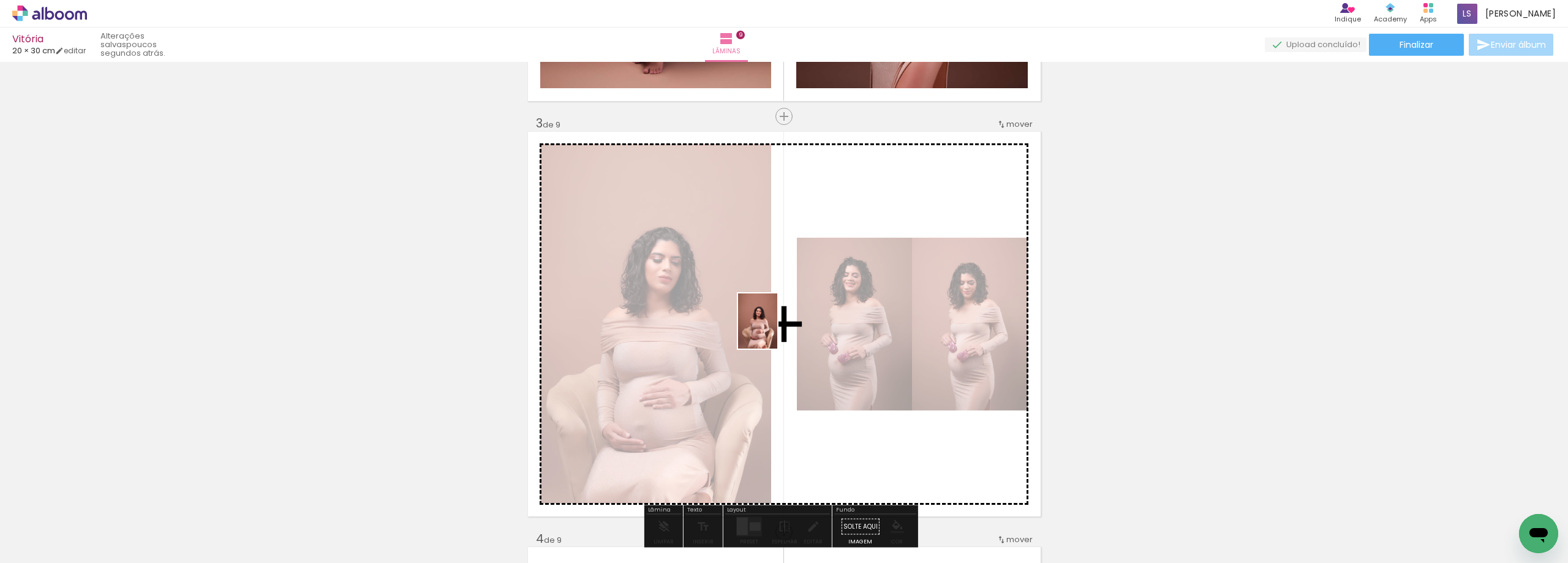
drag, startPoint x: 435, startPoint y: 533, endPoint x: 775, endPoint y: 330, distance: 396.0
click at [775, 330] on quentale-workspace at bounding box center [784, 281] width 1568 height 563
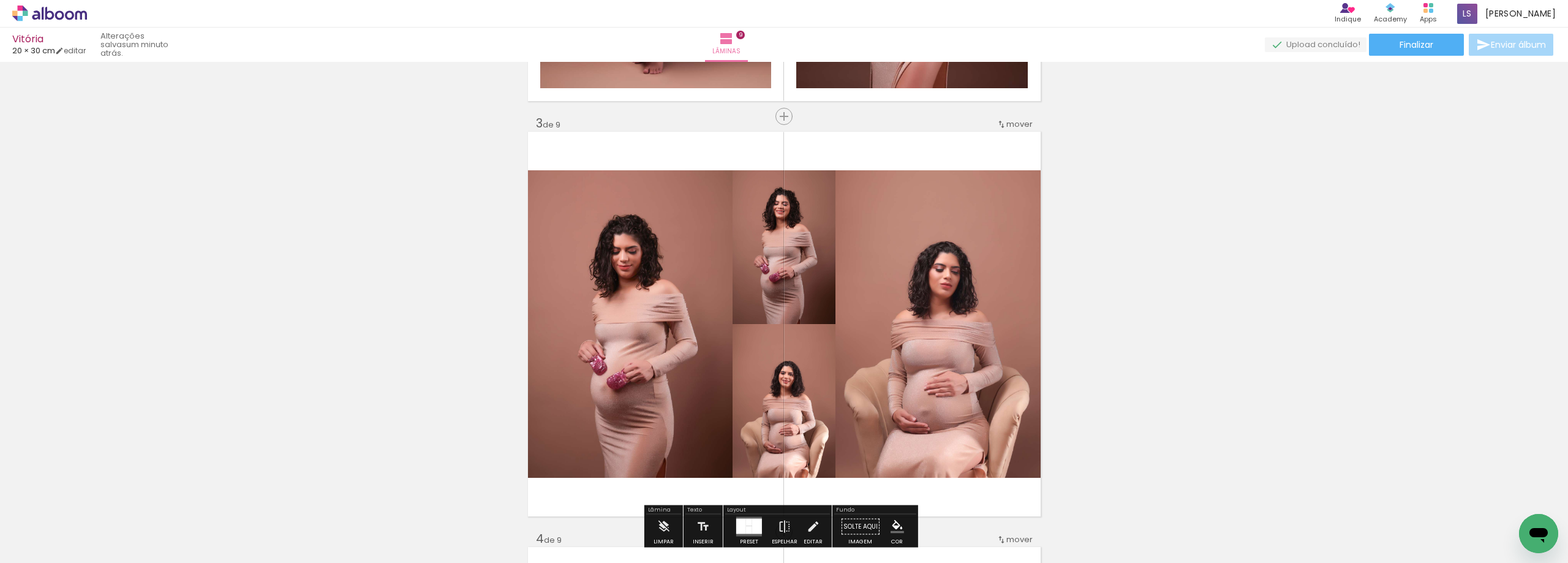
scroll to position [858, 0]
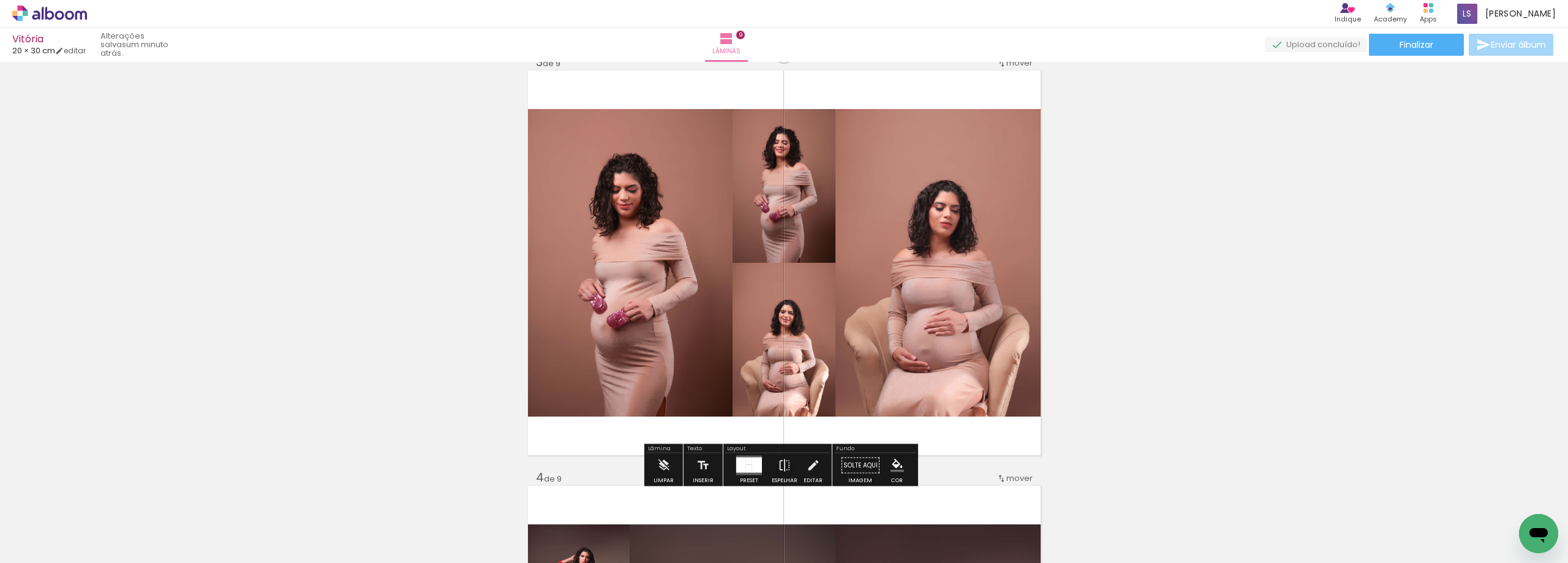
click at [746, 468] on div at bounding box center [749, 468] width 6 height 8
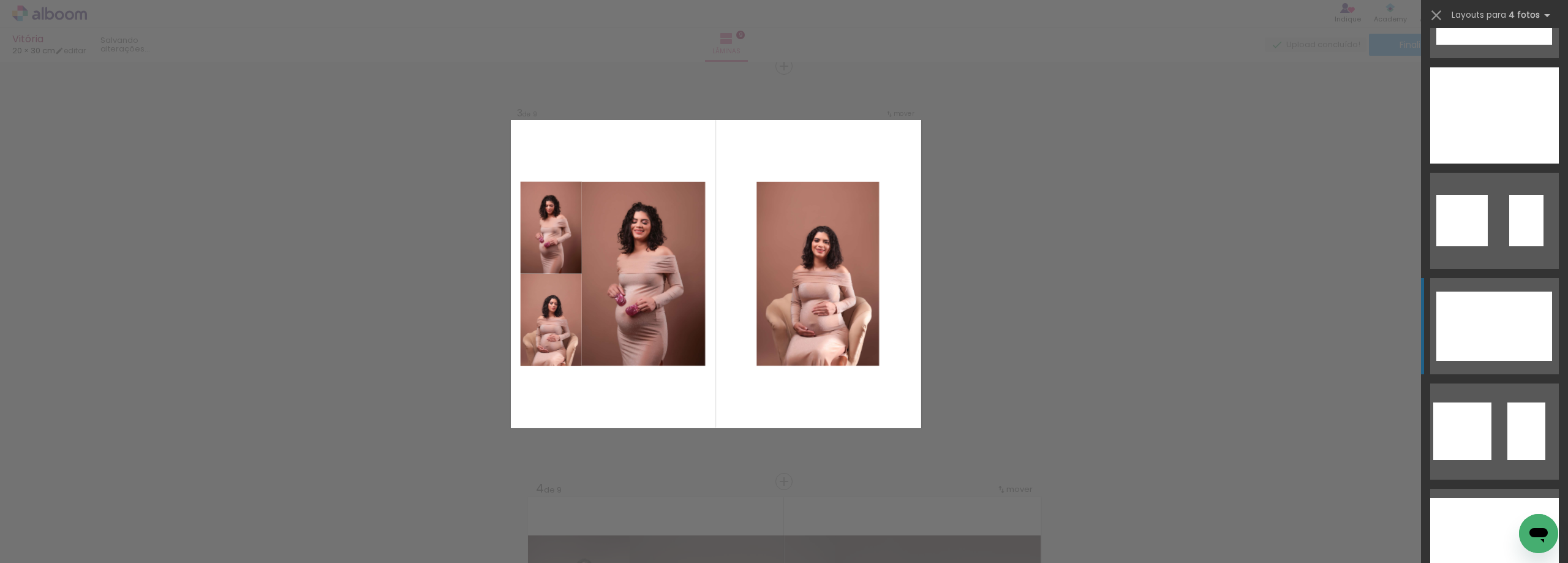
scroll to position [551, 0]
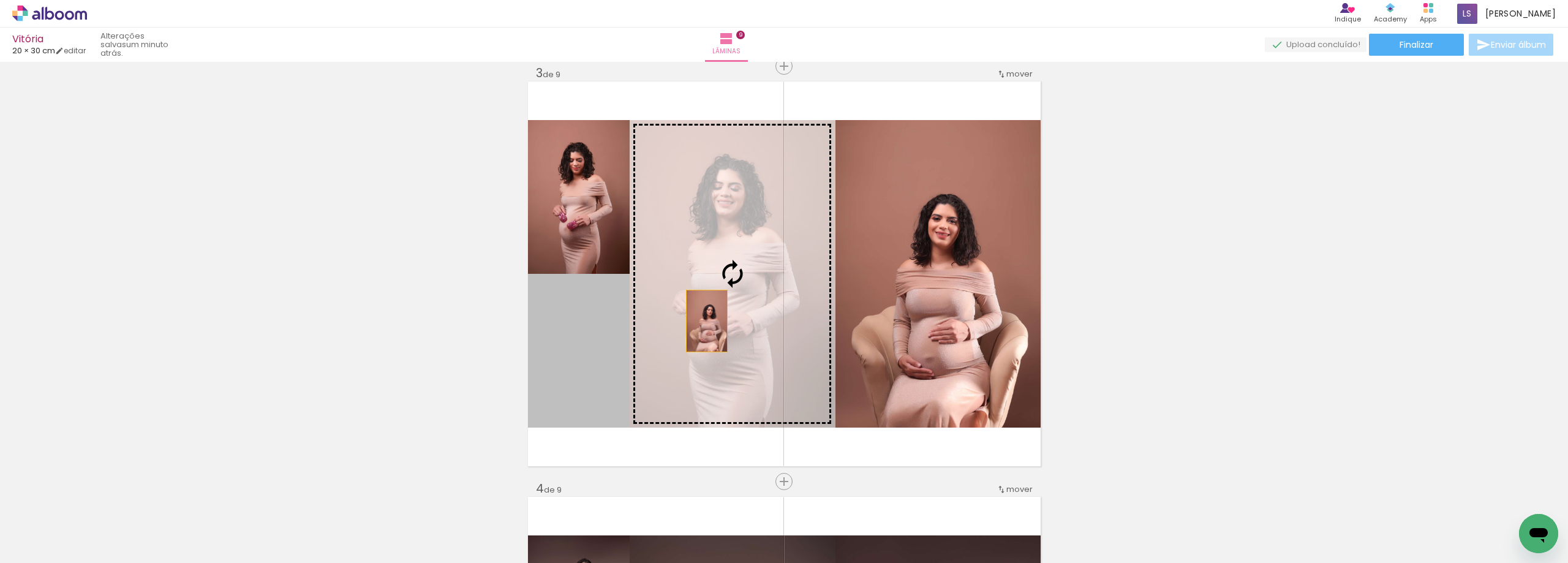
drag, startPoint x: 578, startPoint y: 406, endPoint x: 702, endPoint y: 321, distance: 150.3
click at [0, 0] on slot at bounding box center [0, 0] width 0 height 0
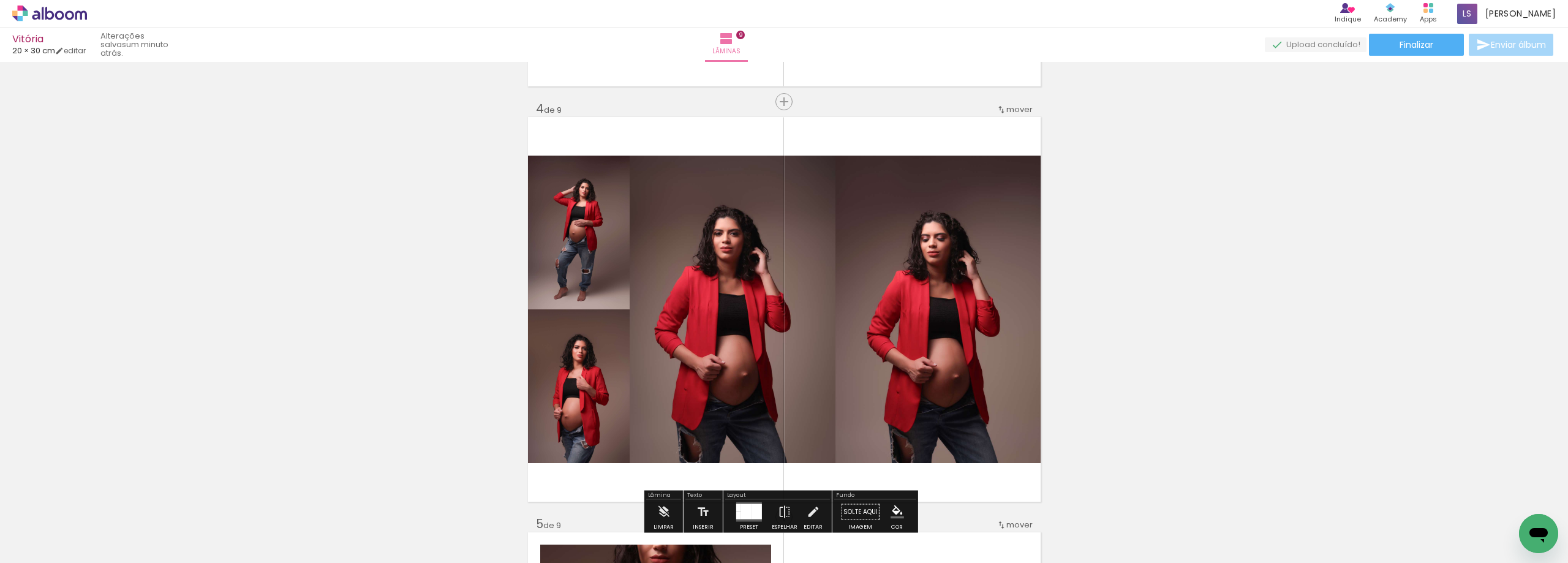
scroll to position [1225, 0]
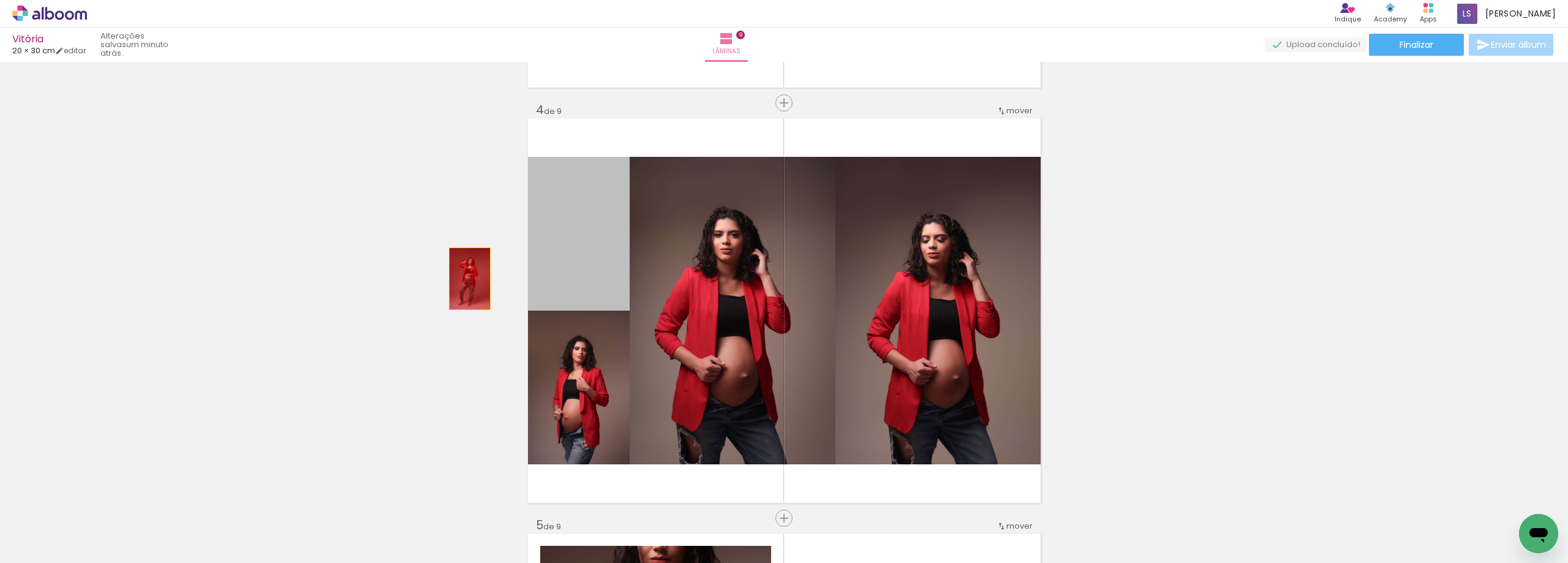
drag, startPoint x: 559, startPoint y: 264, endPoint x: 292, endPoint y: 330, distance: 275.0
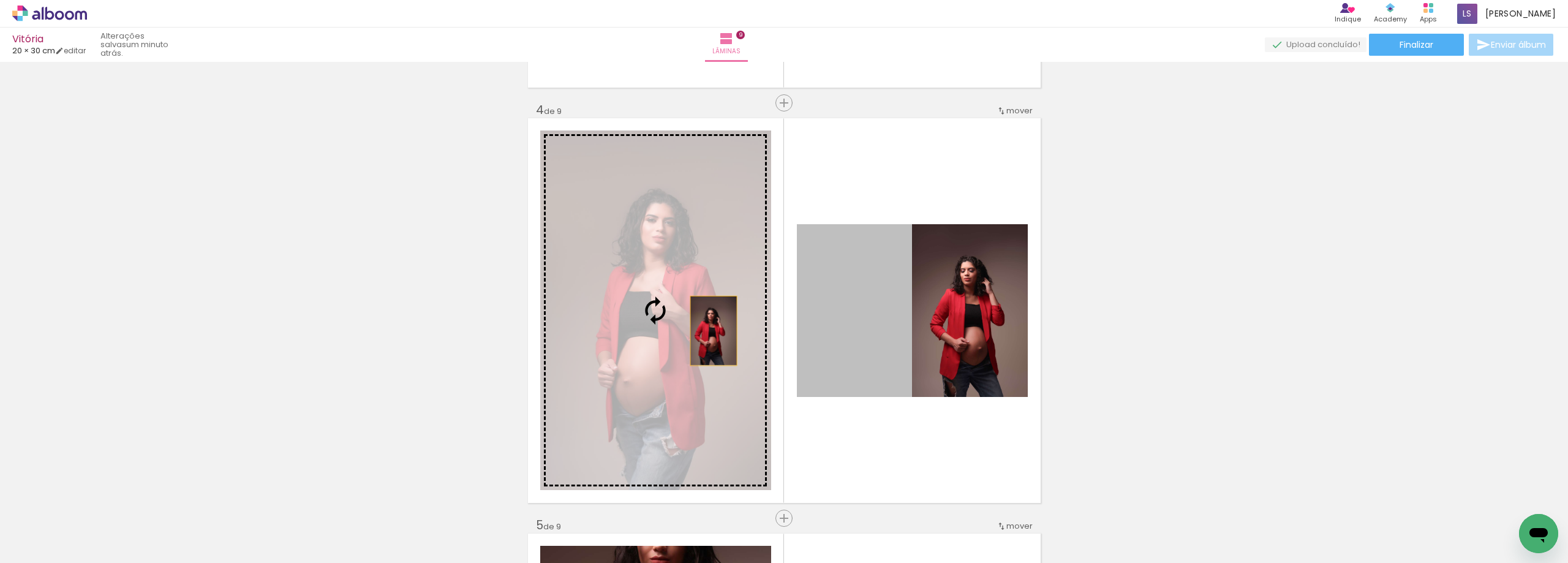
drag, startPoint x: 878, startPoint y: 347, endPoint x: 706, endPoint y: 332, distance: 172.7
click at [0, 0] on slot at bounding box center [0, 0] width 0 height 0
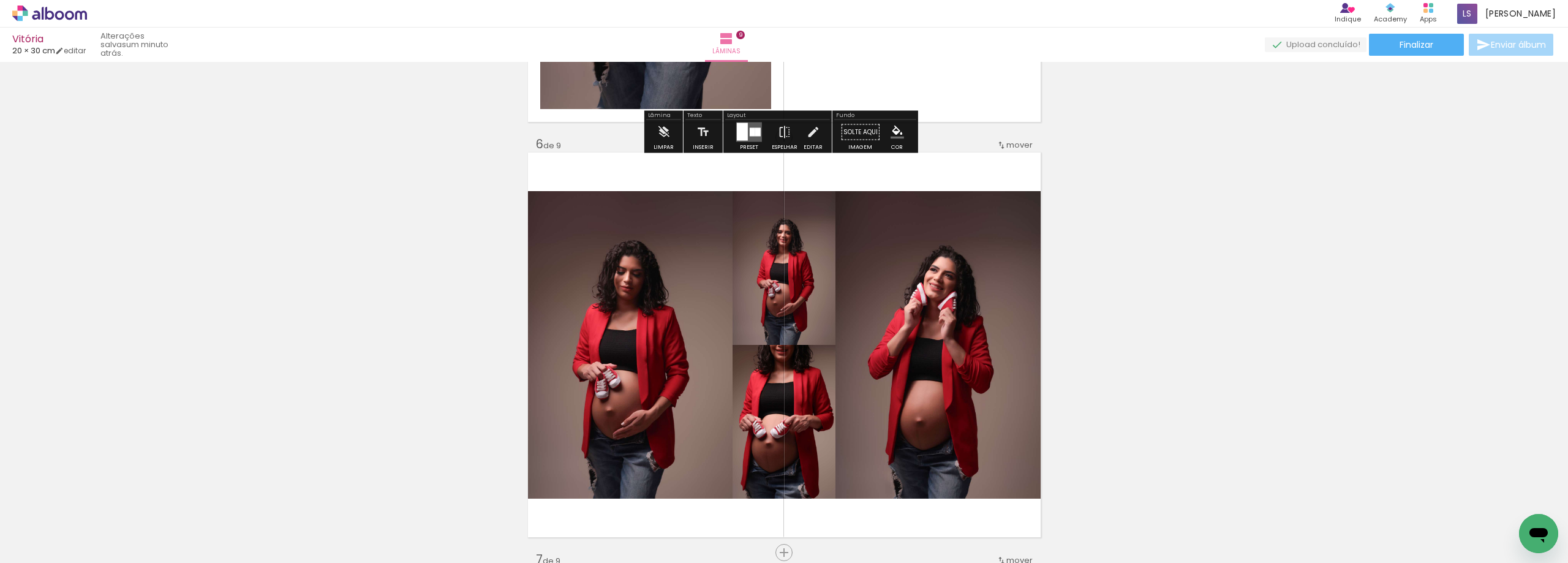
scroll to position [2144, 0]
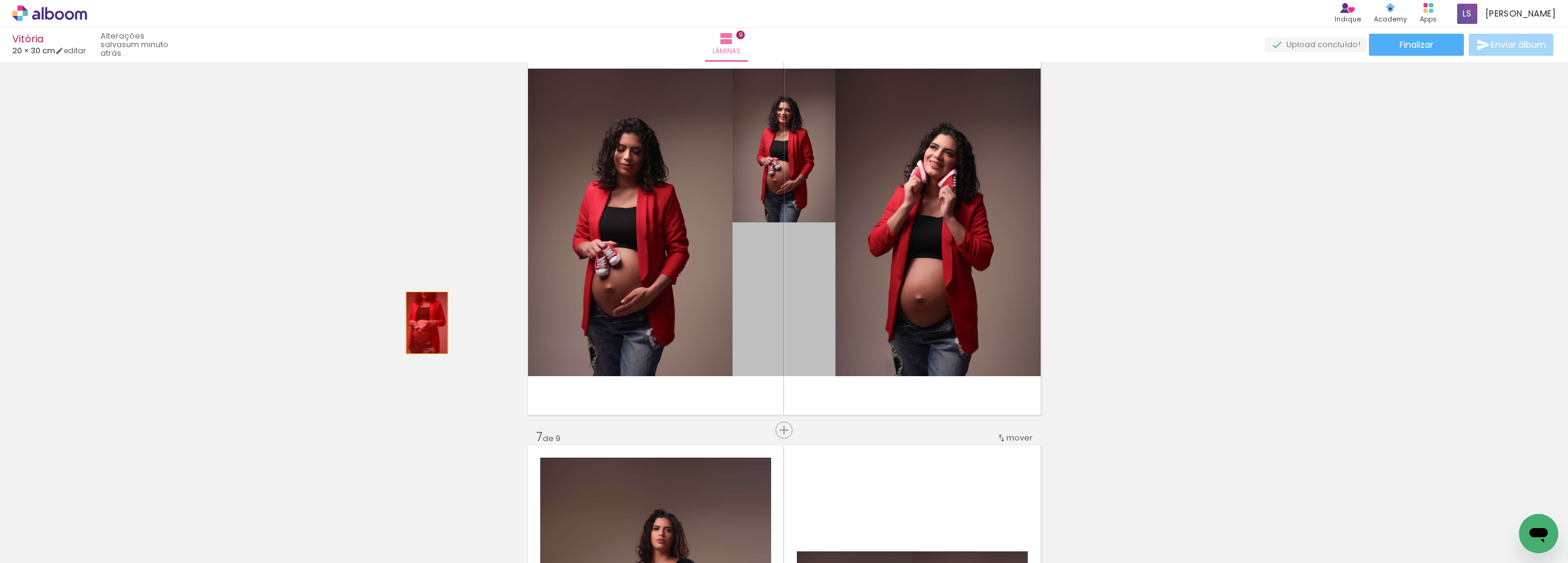
drag, startPoint x: 779, startPoint y: 314, endPoint x: 407, endPoint y: 326, distance: 372.2
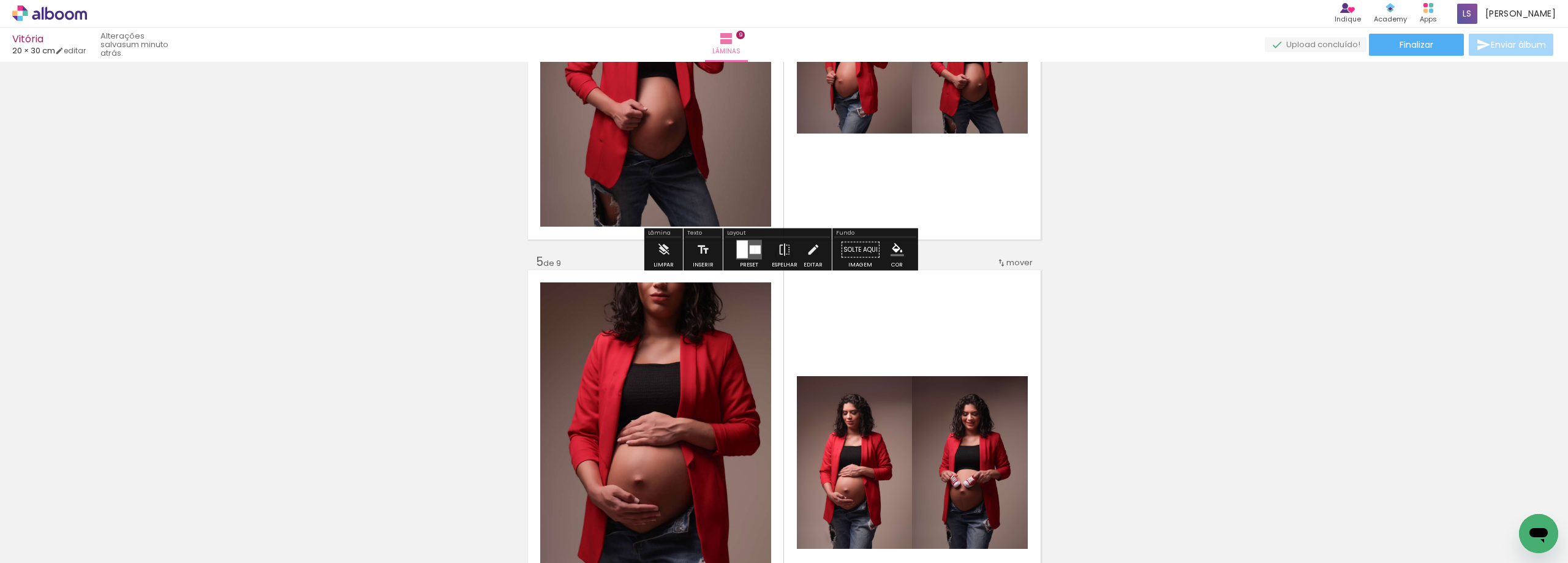
scroll to position [1593, 0]
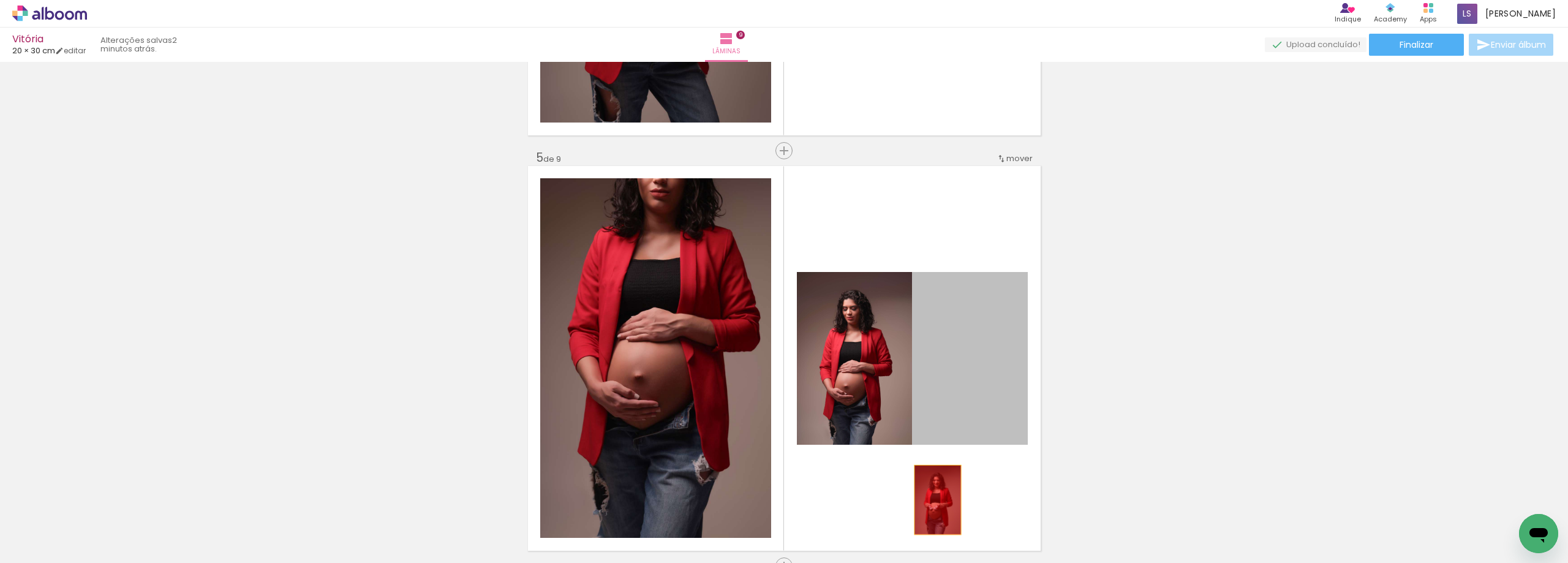
drag, startPoint x: 966, startPoint y: 373, endPoint x: 932, endPoint y: 503, distance: 134.4
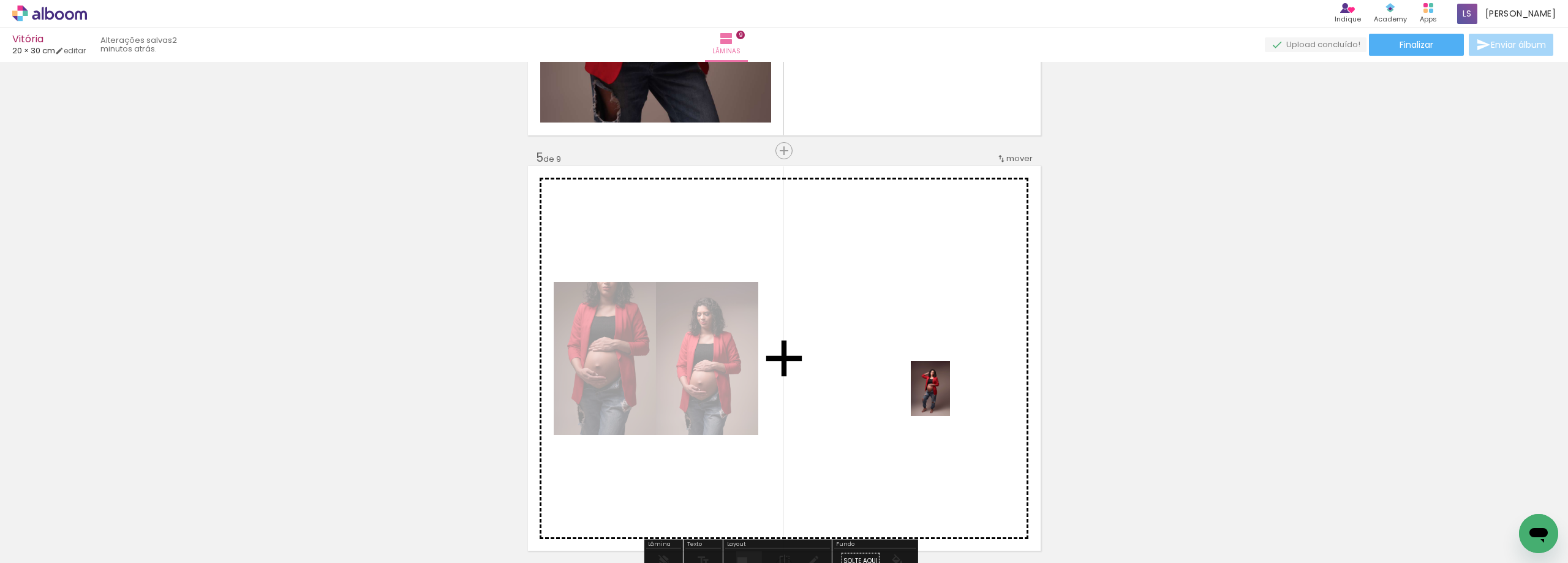
drag, startPoint x: 221, startPoint y: 540, endPoint x: 965, endPoint y: 387, distance: 759.6
click at [965, 387] on quentale-workspace at bounding box center [784, 281] width 1568 height 563
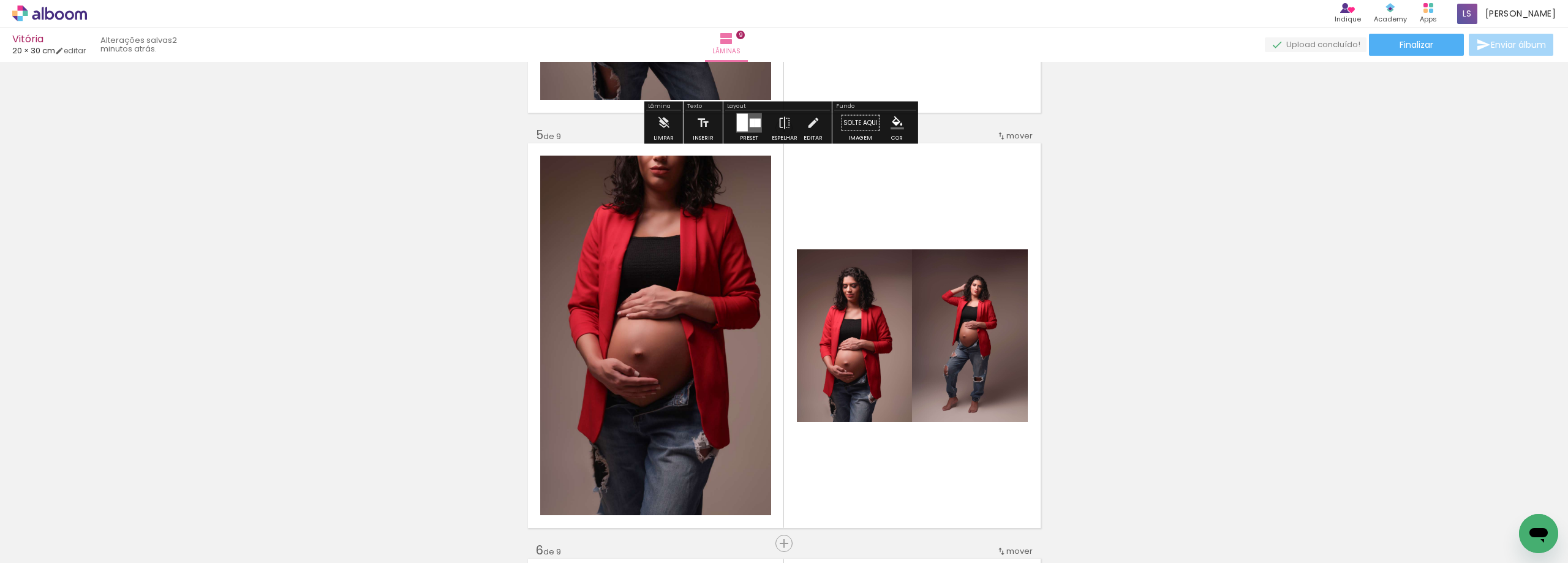
scroll to position [1714, 0]
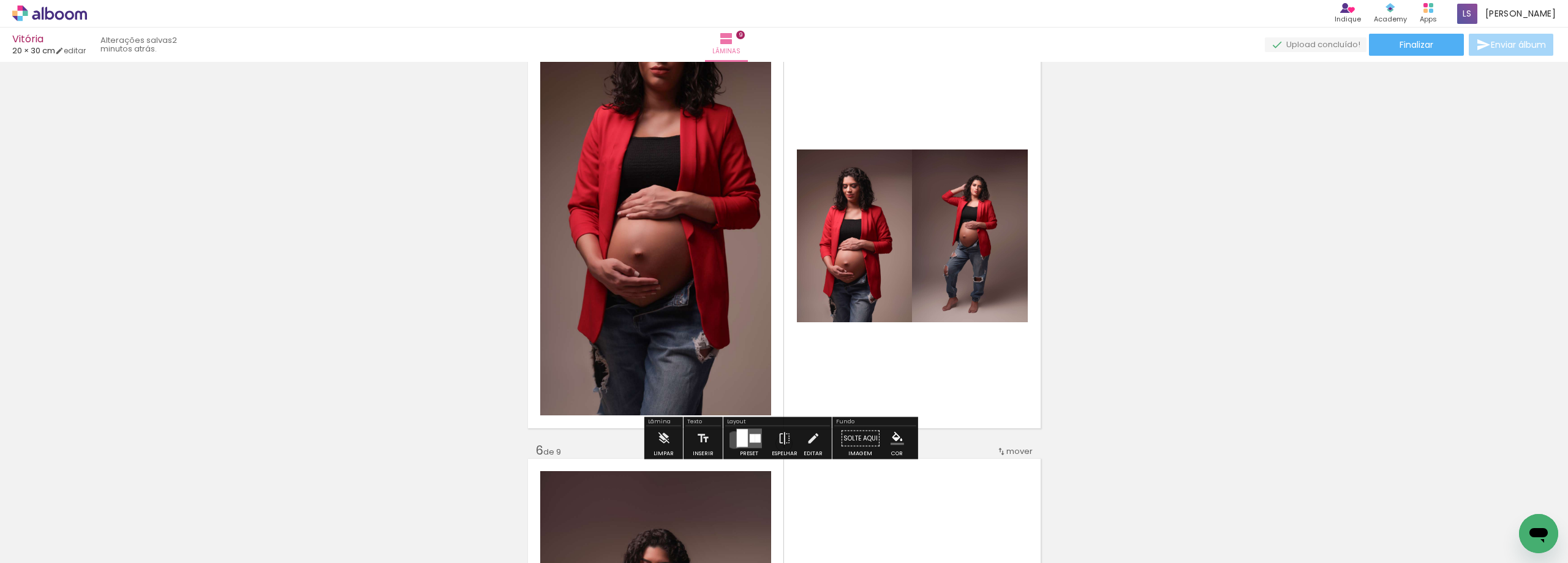
click at [732, 439] on div at bounding box center [749, 438] width 33 height 25
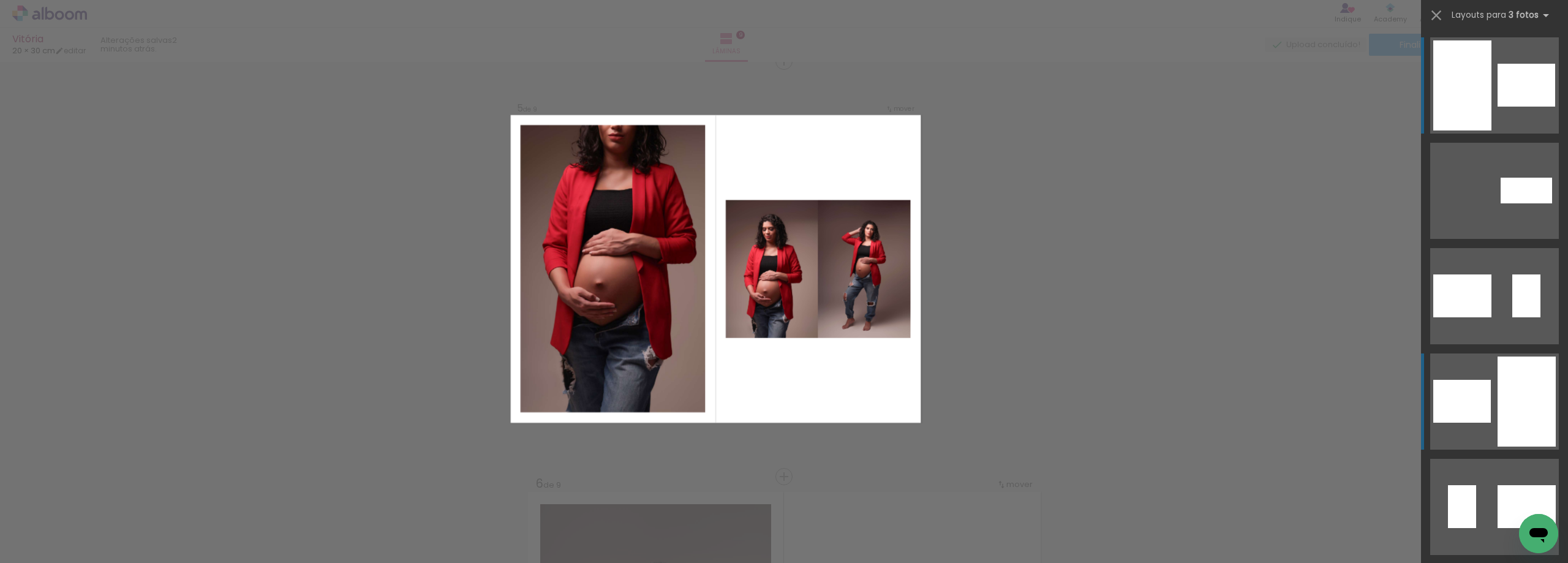
scroll to position [1677, 0]
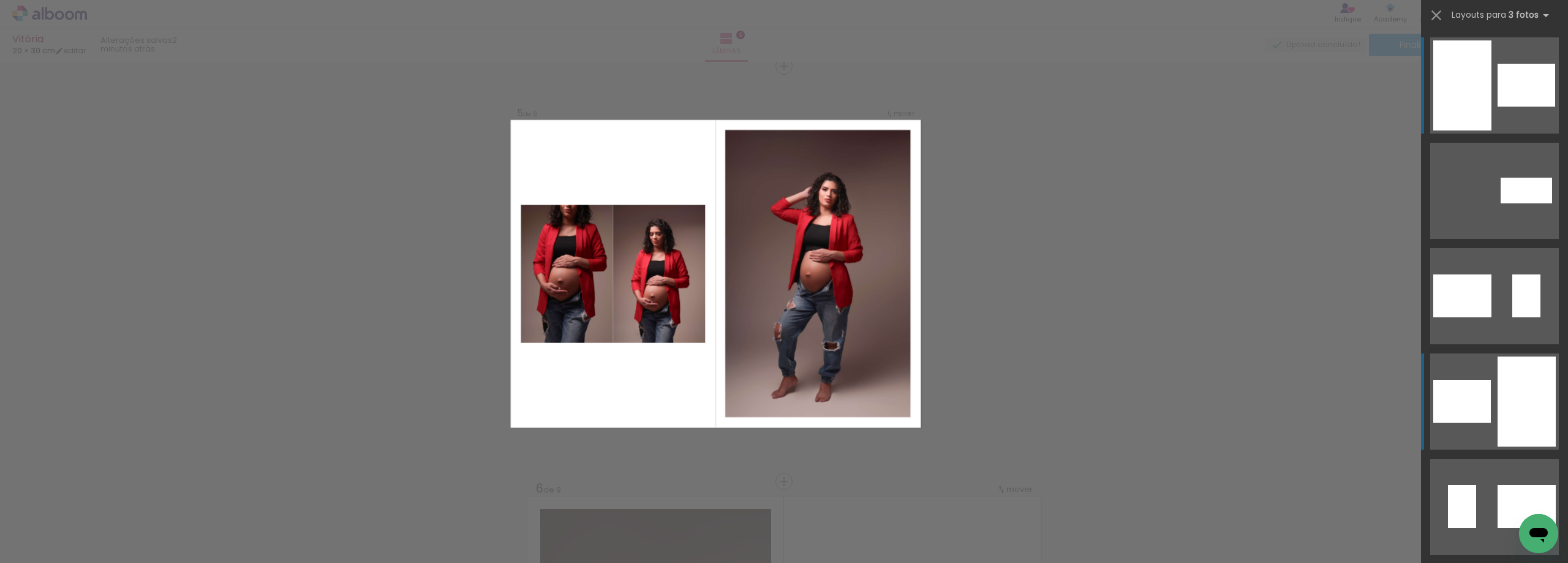
click at [1517, 204] on div at bounding box center [1525, 190] width 17 height 25
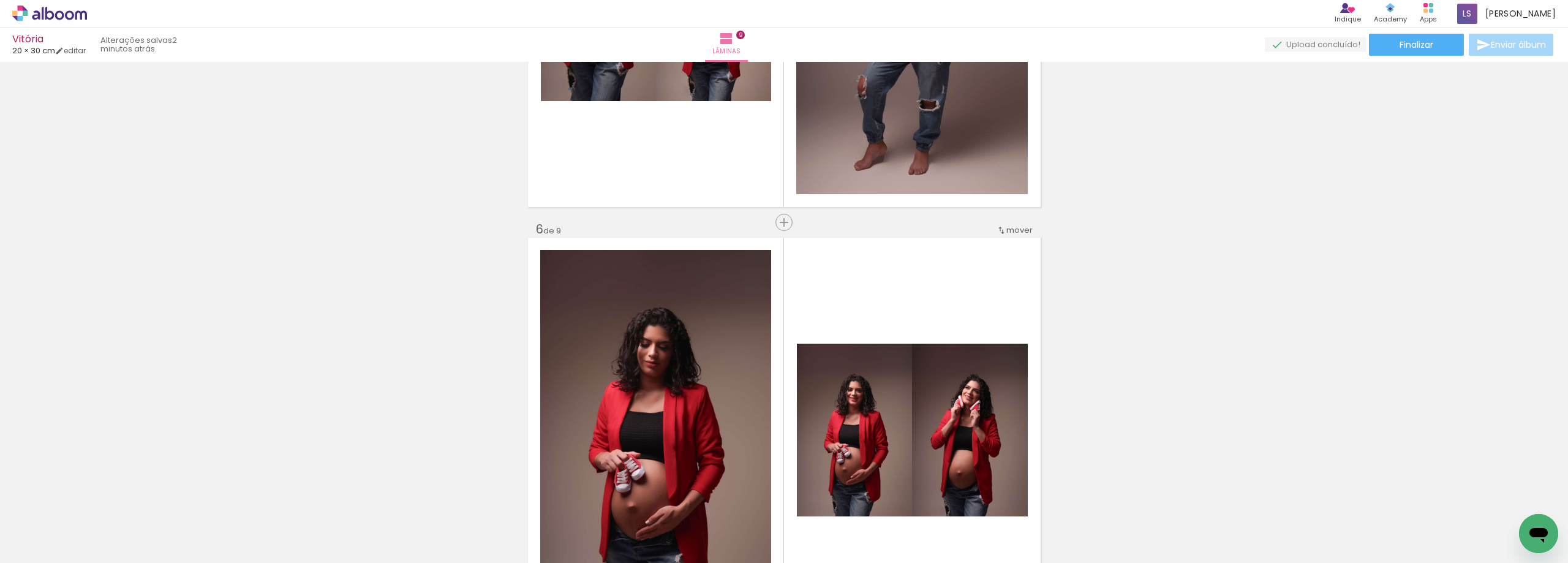
scroll to position [1922, 0]
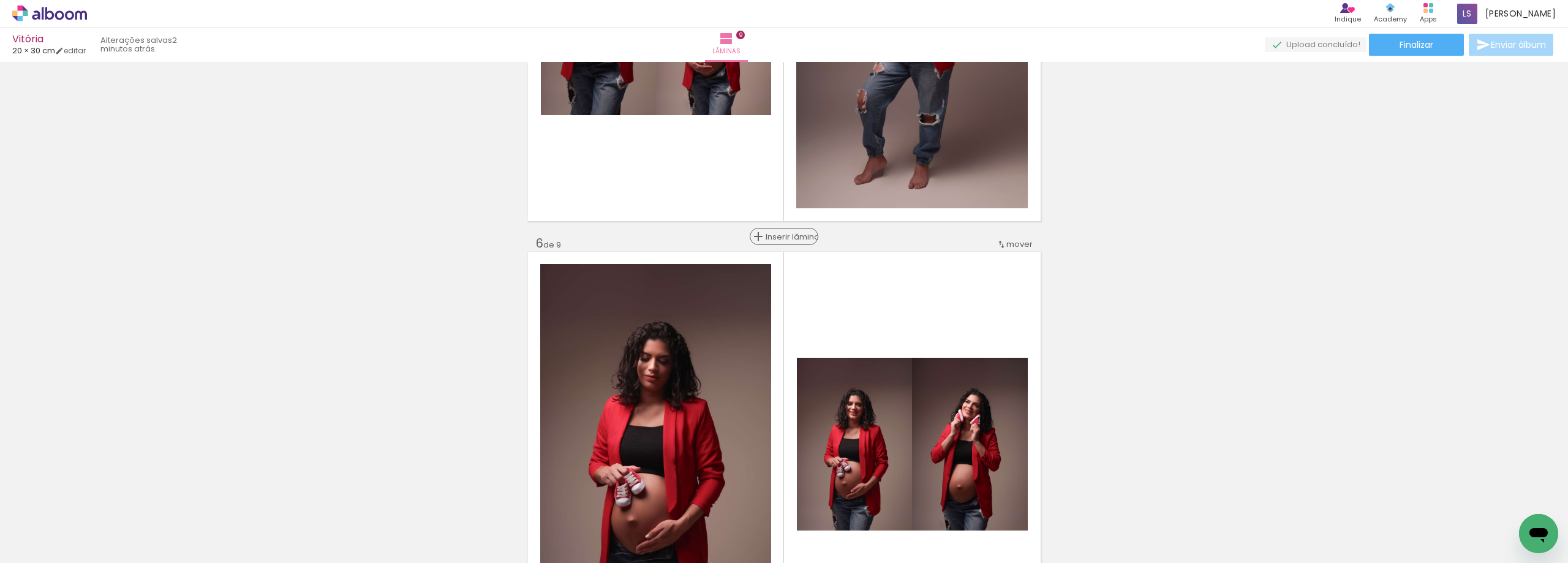
click at [773, 236] on span "Inserir lâmina" at bounding box center [789, 236] width 48 height 8
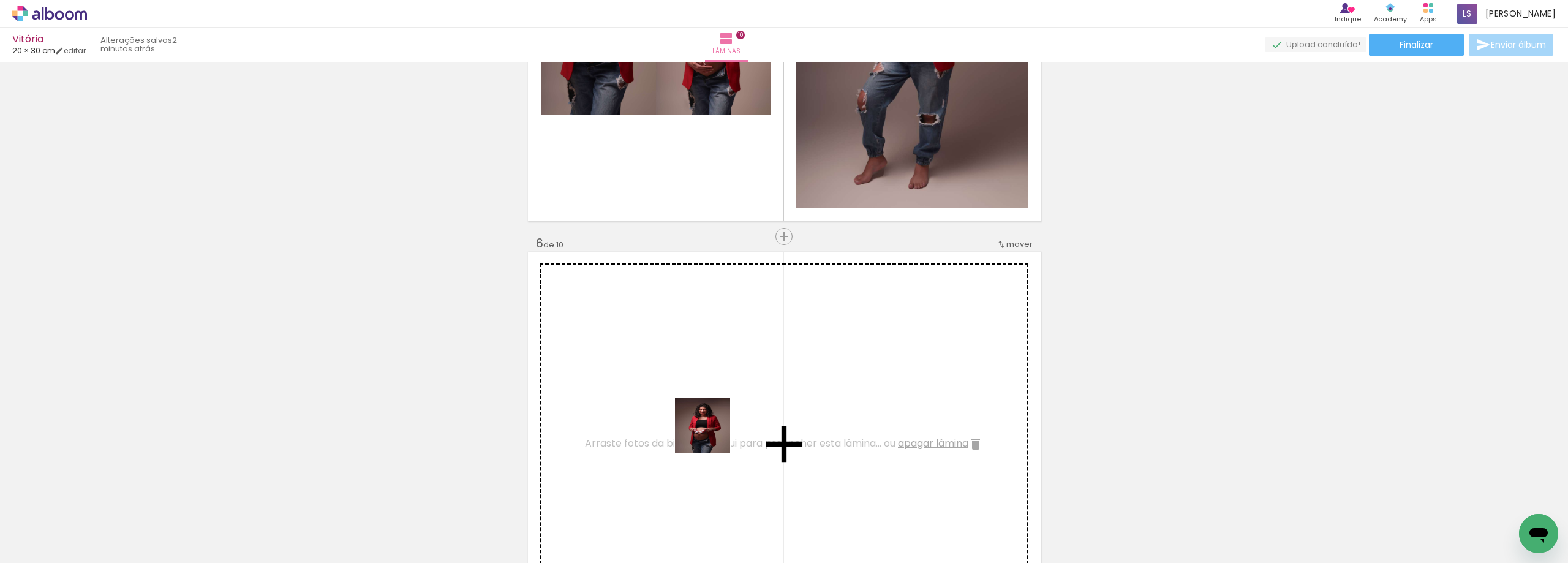
drag, startPoint x: 846, startPoint y: 534, endPoint x: 708, endPoint y: 433, distance: 171.0
click at [708, 433] on quentale-workspace at bounding box center [784, 281] width 1568 height 563
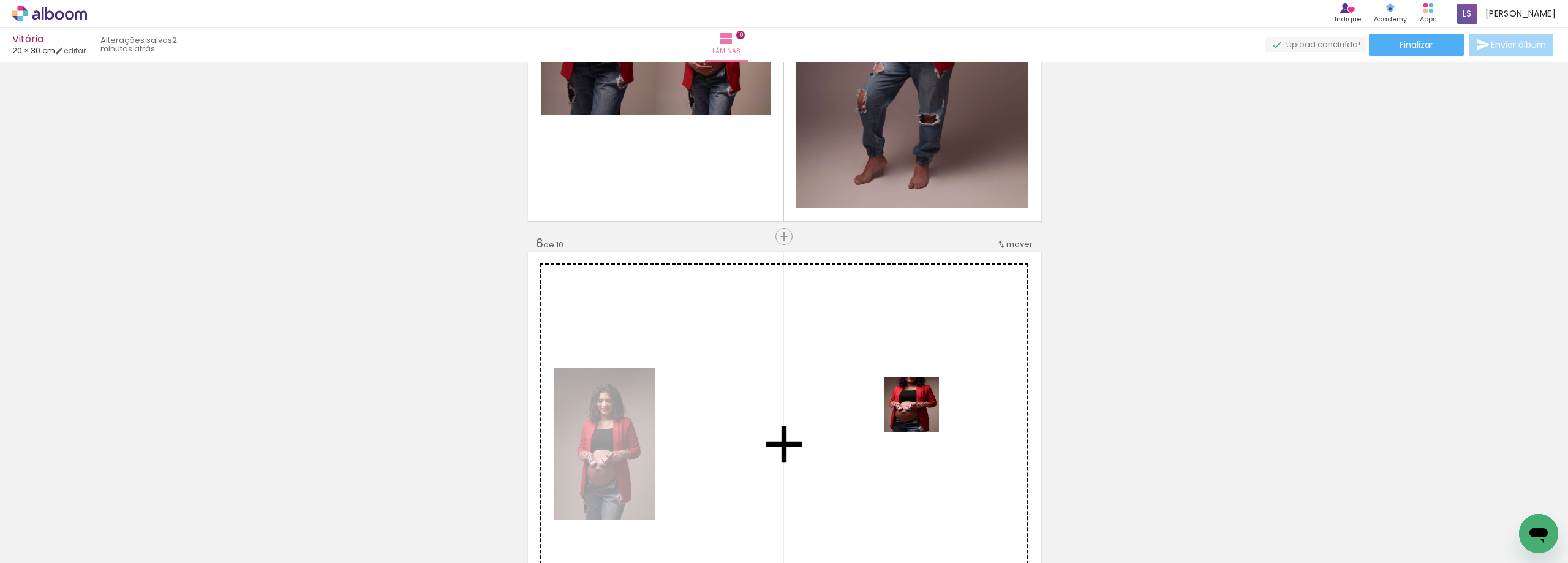
drag, startPoint x: 902, startPoint y: 526, endPoint x: 920, endPoint y: 413, distance: 114.4
click at [920, 413] on quentale-workspace at bounding box center [784, 281] width 1568 height 563
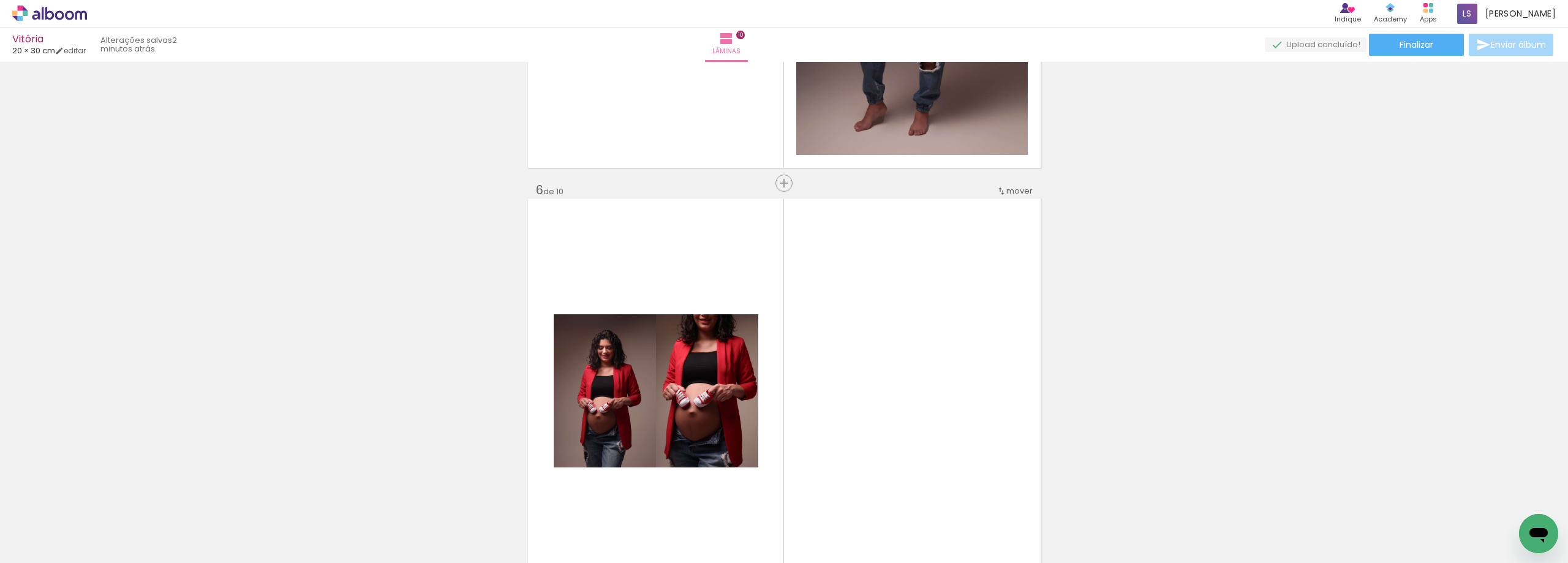
scroll to position [2106, 0]
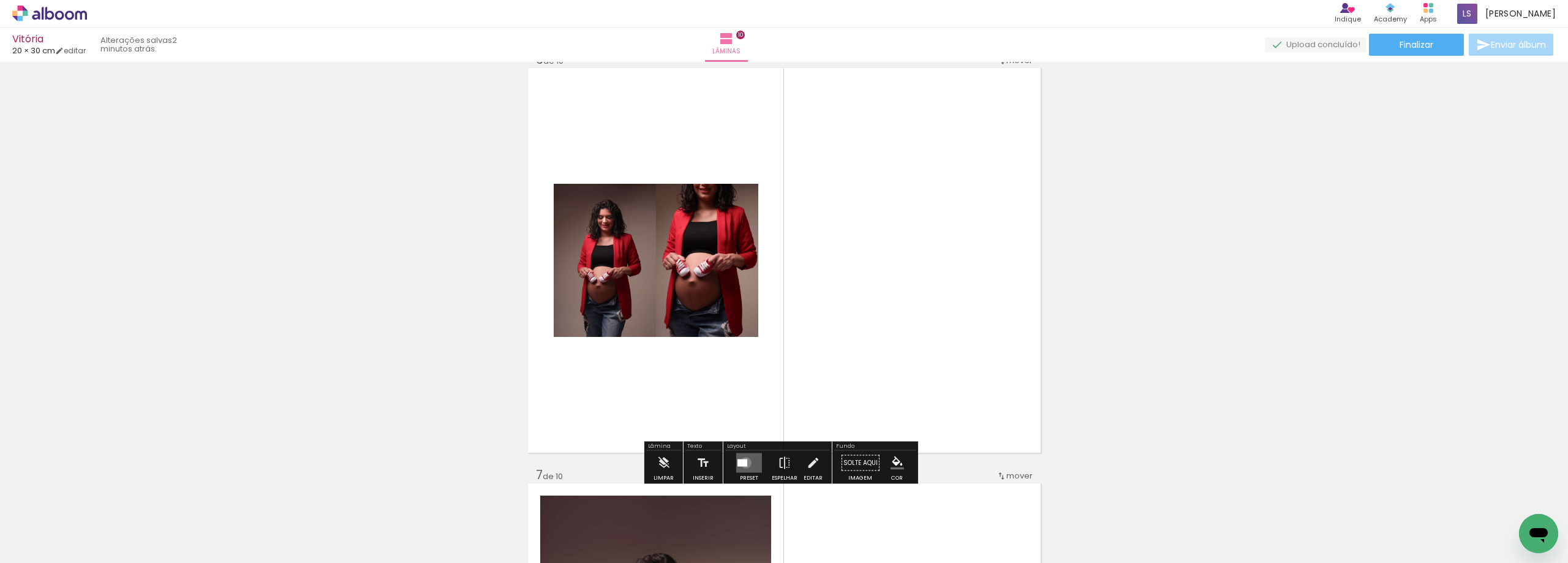
click at [743, 462] on div at bounding box center [744, 463] width 5 height 7
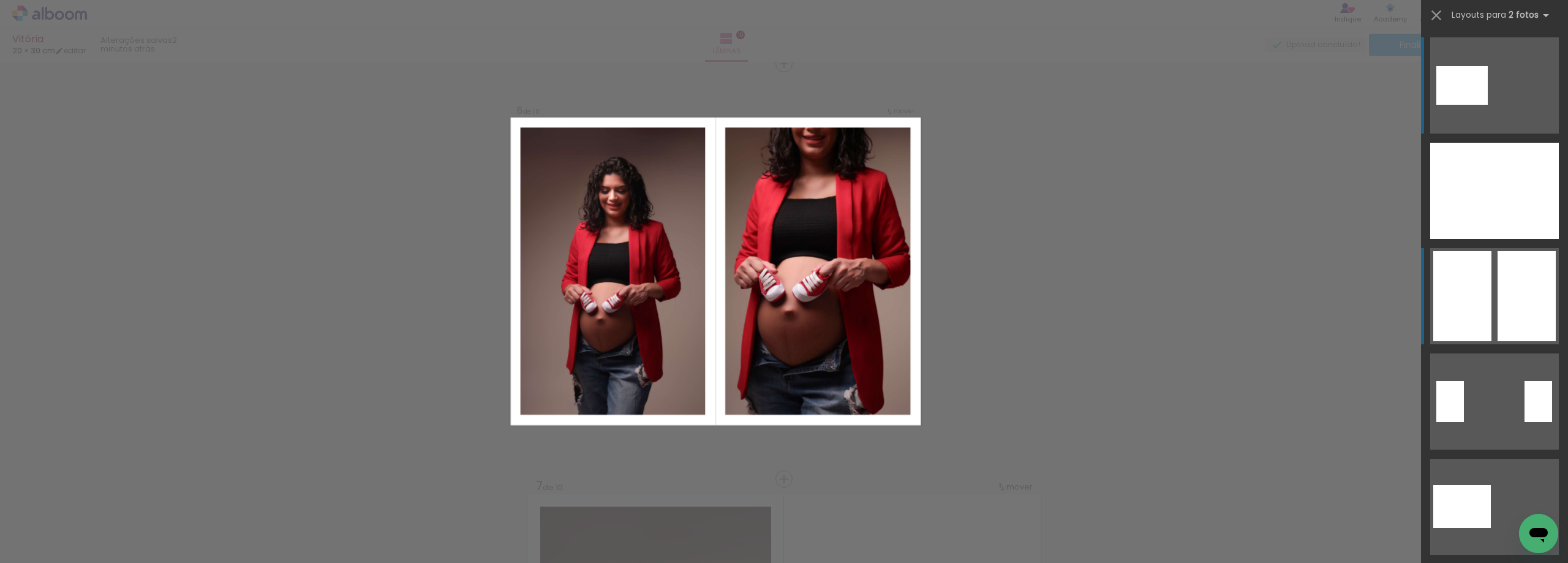
scroll to position [2092, 0]
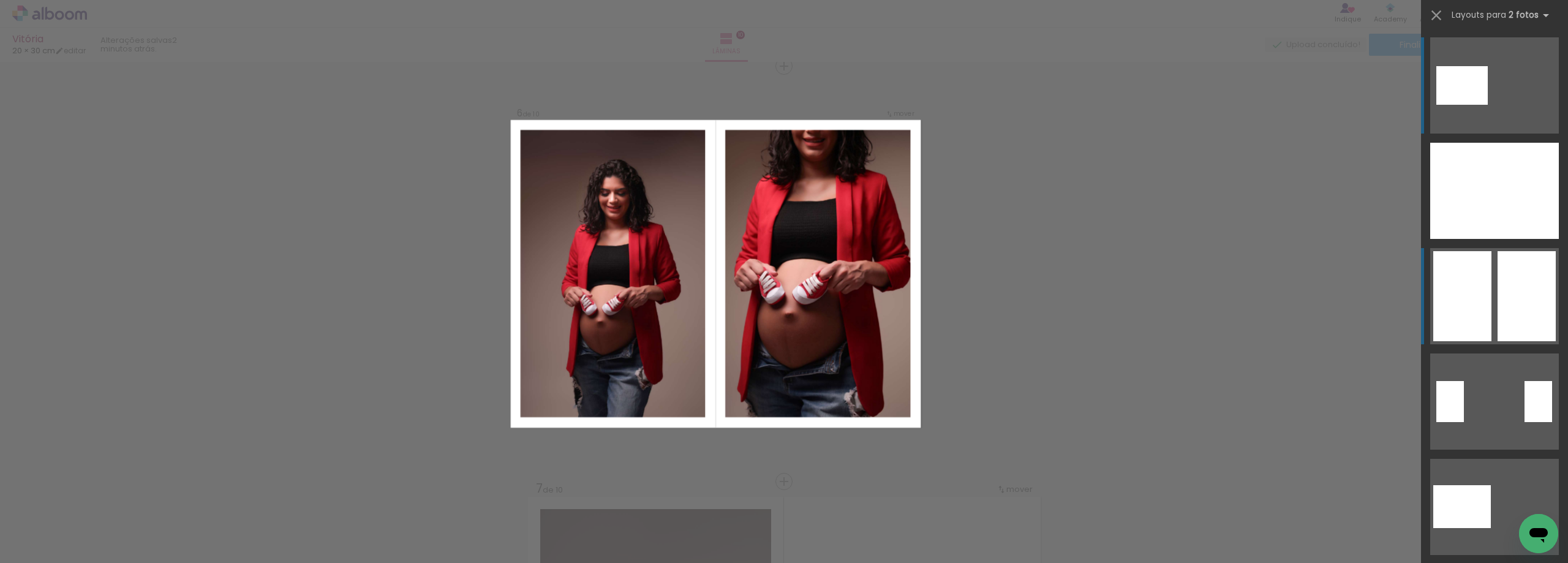
click at [1456, 239] on div at bounding box center [1462, 191] width 65 height 96
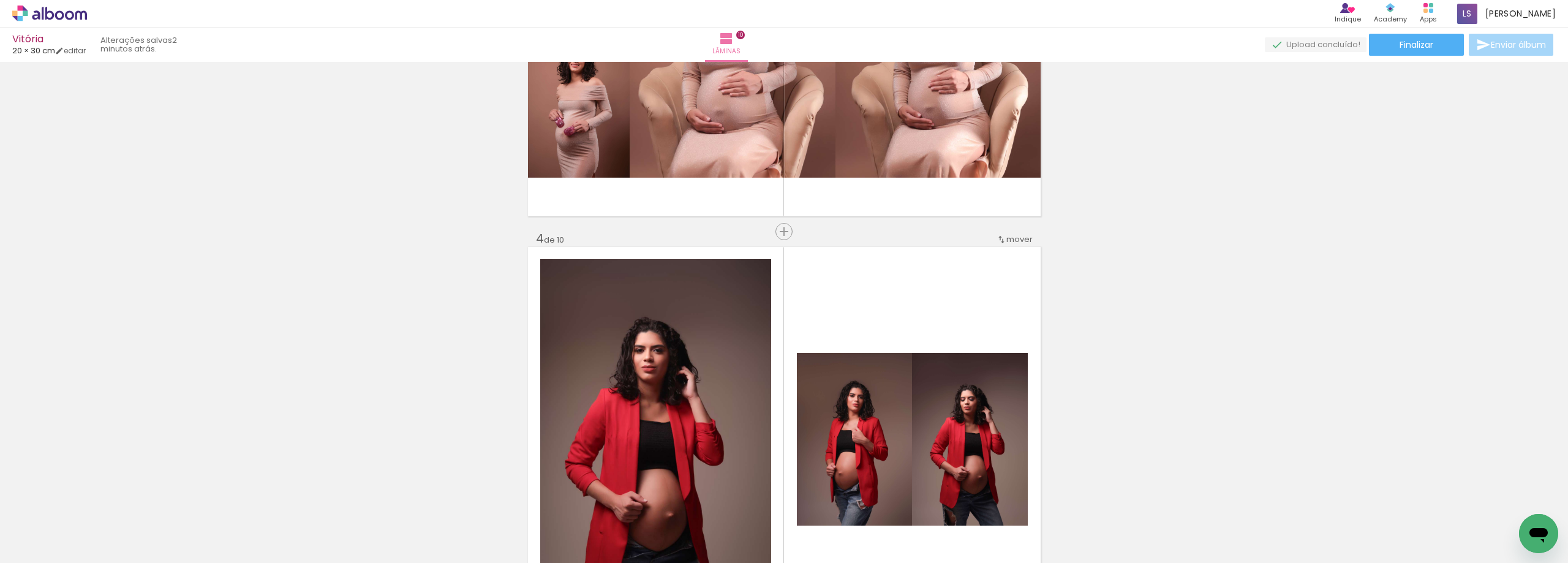
scroll to position [806, 0]
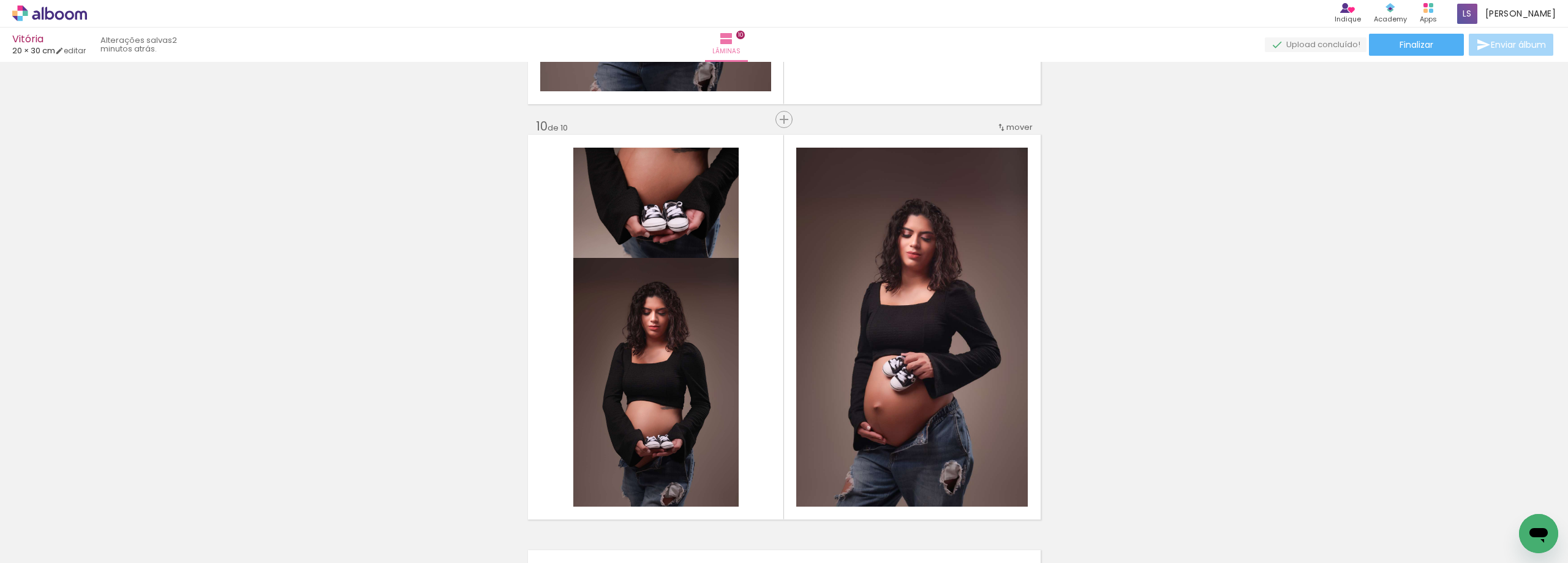
scroll to position [3735, 0]
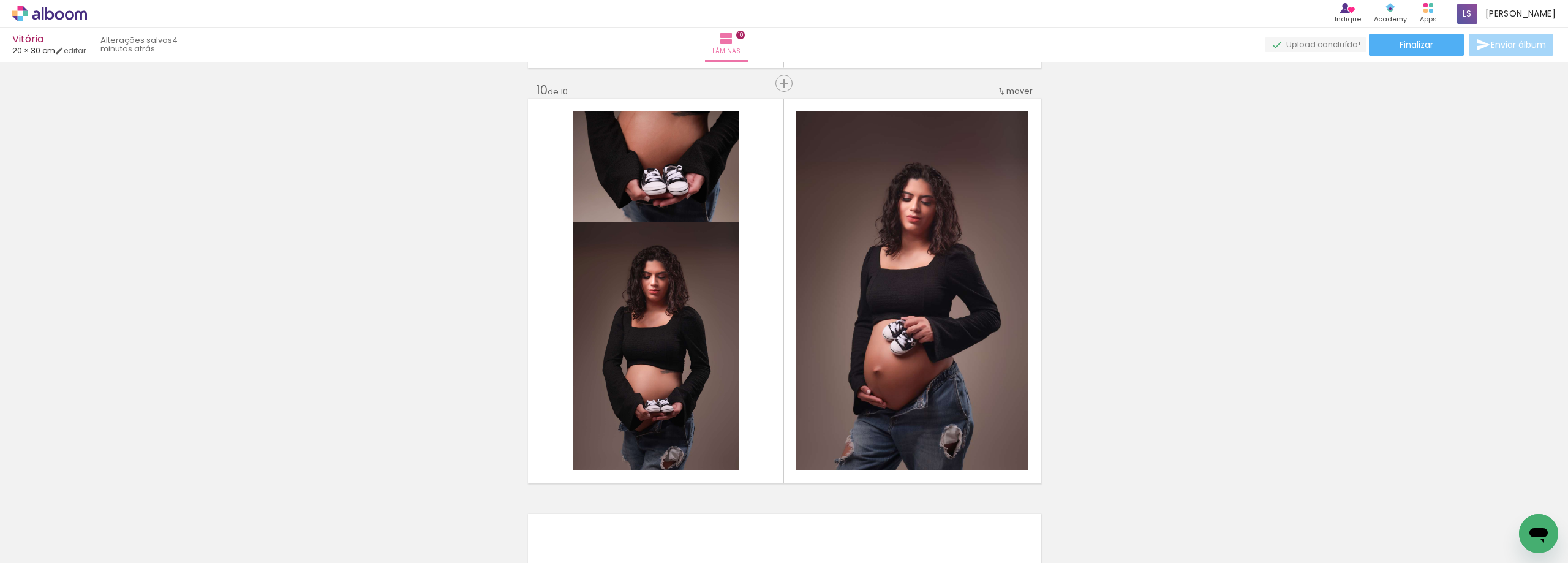
scroll to position [0, 594]
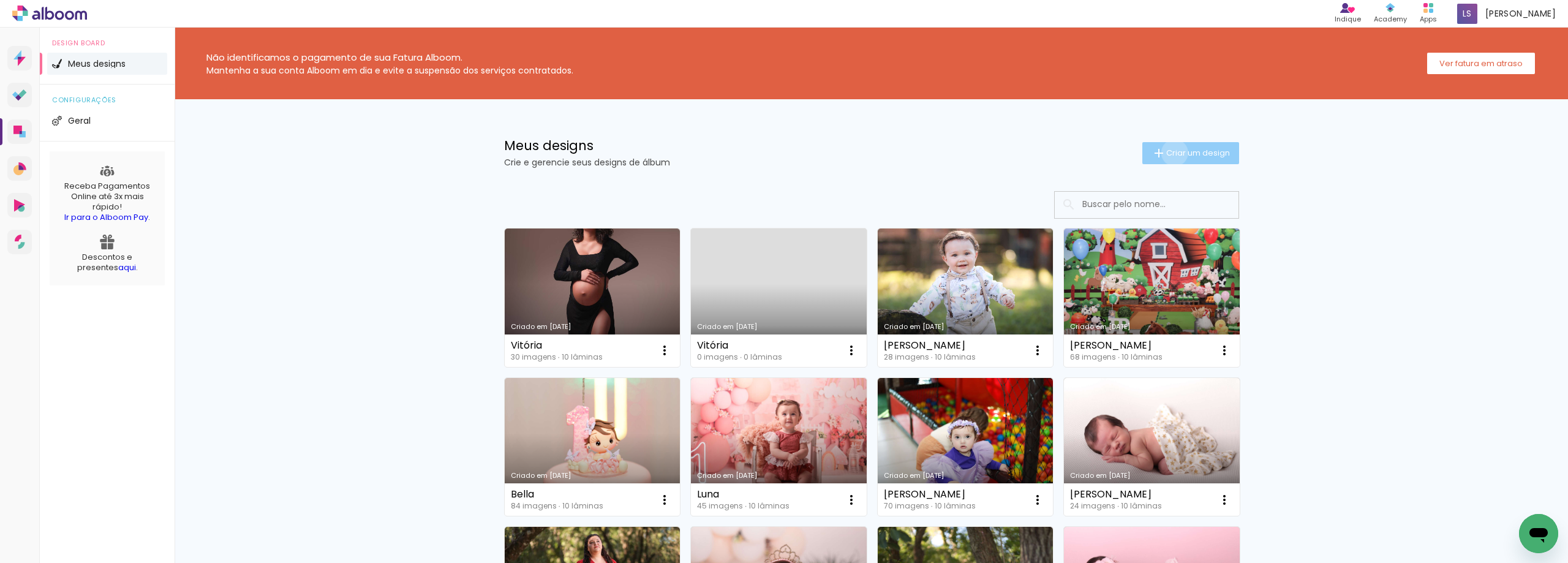
click at [1167, 153] on span "Criar um design" at bounding box center [1198, 153] width 64 height 8
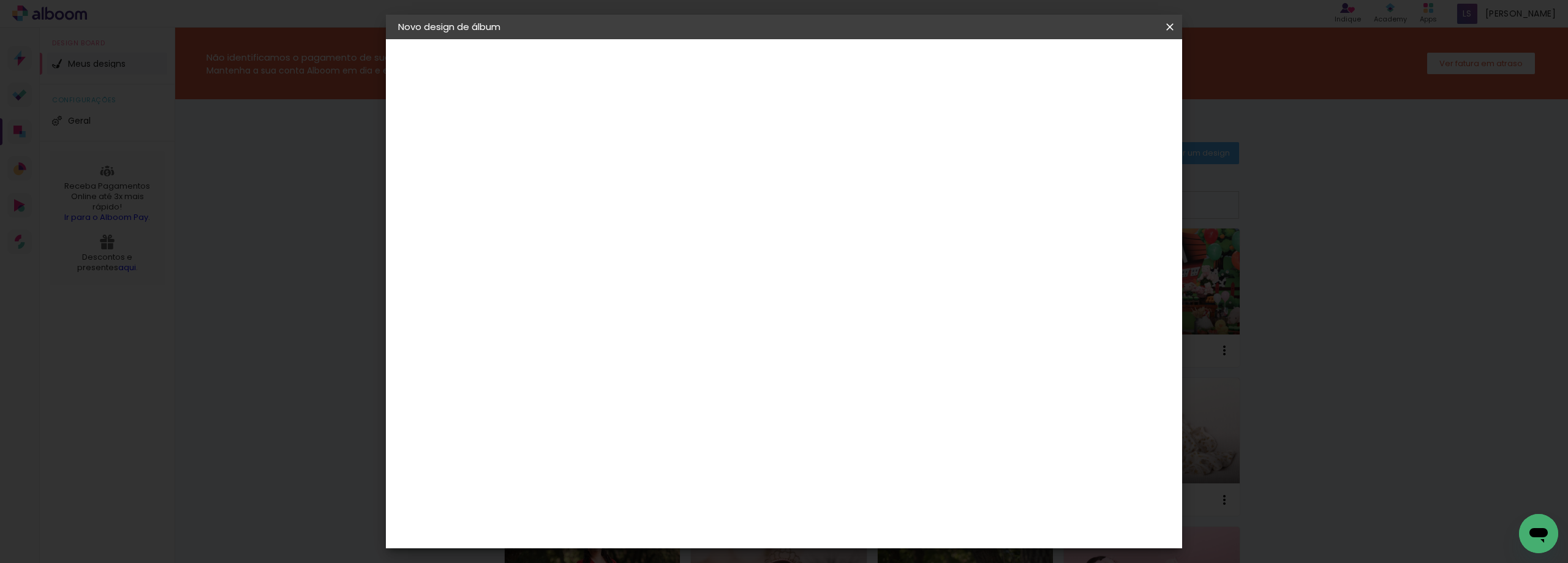
click at [598, 165] on input at bounding box center [598, 164] width 0 height 19
type input "Isa 1 Ano"
type paper-input "Isa 1 Ano"
click at [0, 0] on slot "Avançar" at bounding box center [0, 0] width 0 height 0
click at [828, 196] on paper-item "Tamanho Livre" at bounding box center [769, 186] width 117 height 27
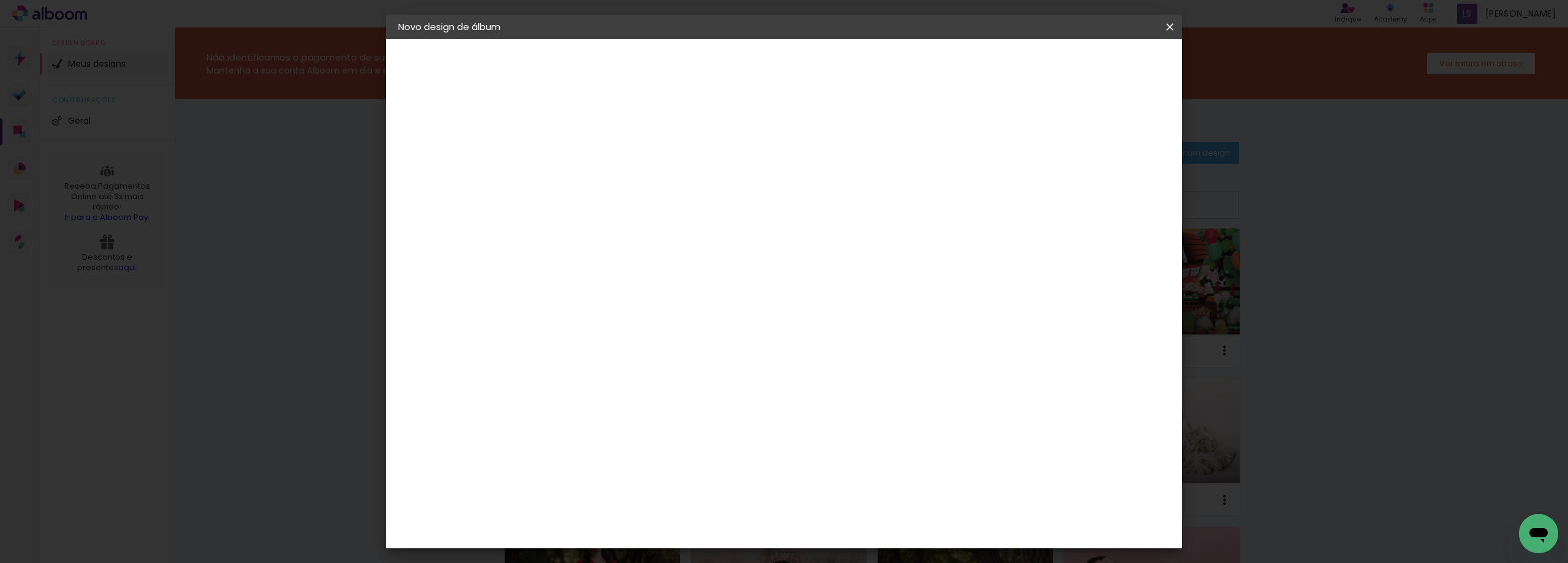
click at [828, 56] on paper-button "Avançar" at bounding box center [798, 65] width 60 height 21
click at [730, 197] on span "30" at bounding box center [731, 192] width 20 height 18
click at [580, 148] on div at bounding box center [600, 148] width 62 height 1
type input "0"
type paper-input "0"
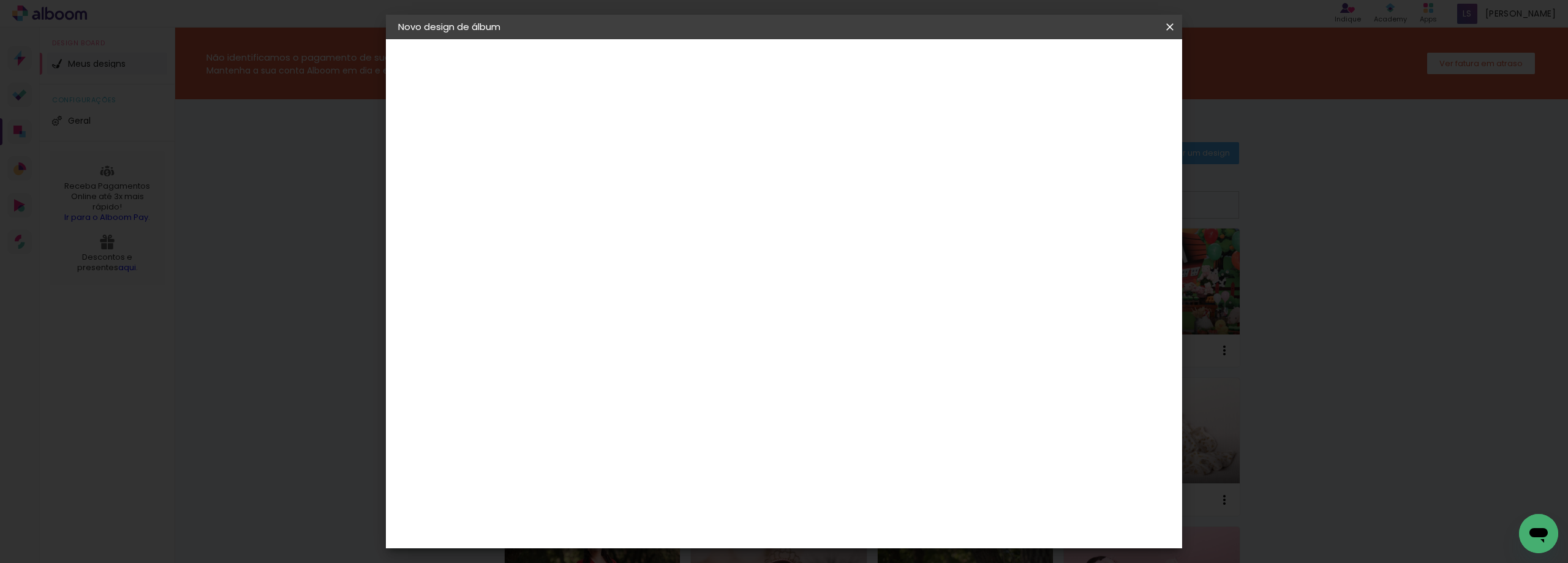
click at [1105, 186] on input "5" at bounding box center [1107, 185] width 22 height 18
type input "0"
click at [859, 510] on input "60" at bounding box center [851, 510] width 32 height 18
type input "40"
type paper-input "40"
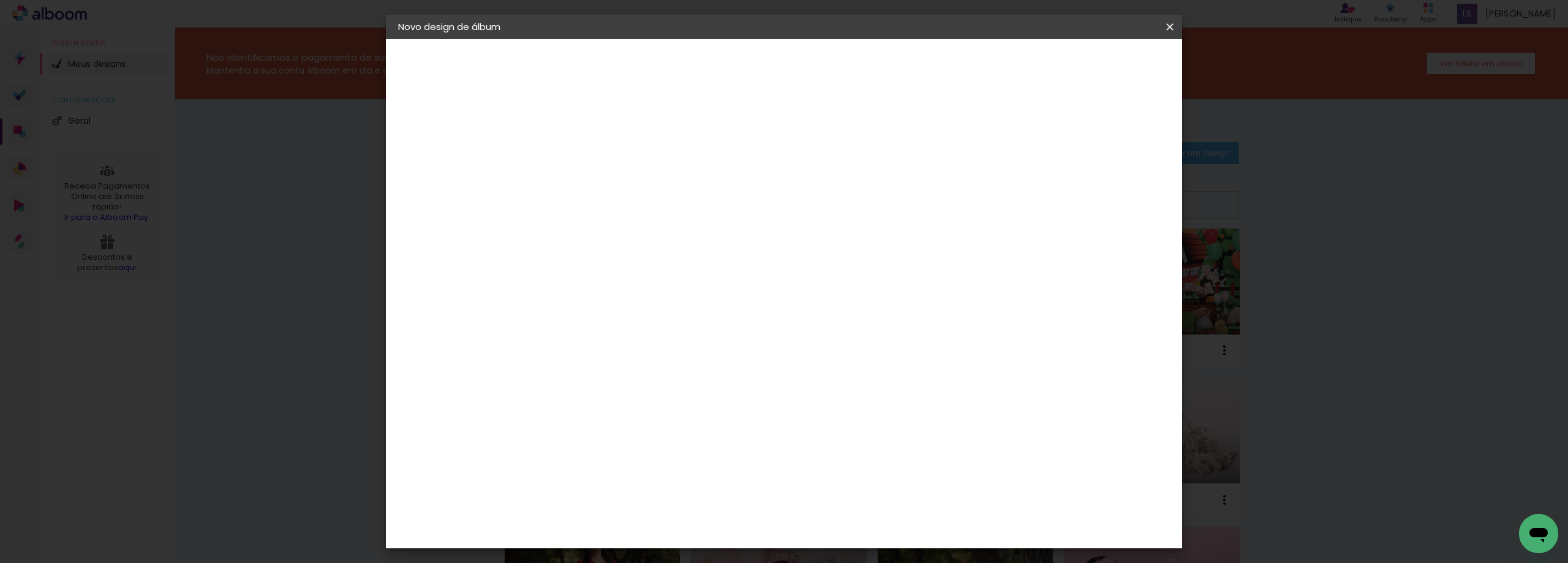
click at [1093, 65] on span "Iniciar design" at bounding box center [1065, 65] width 55 height 8
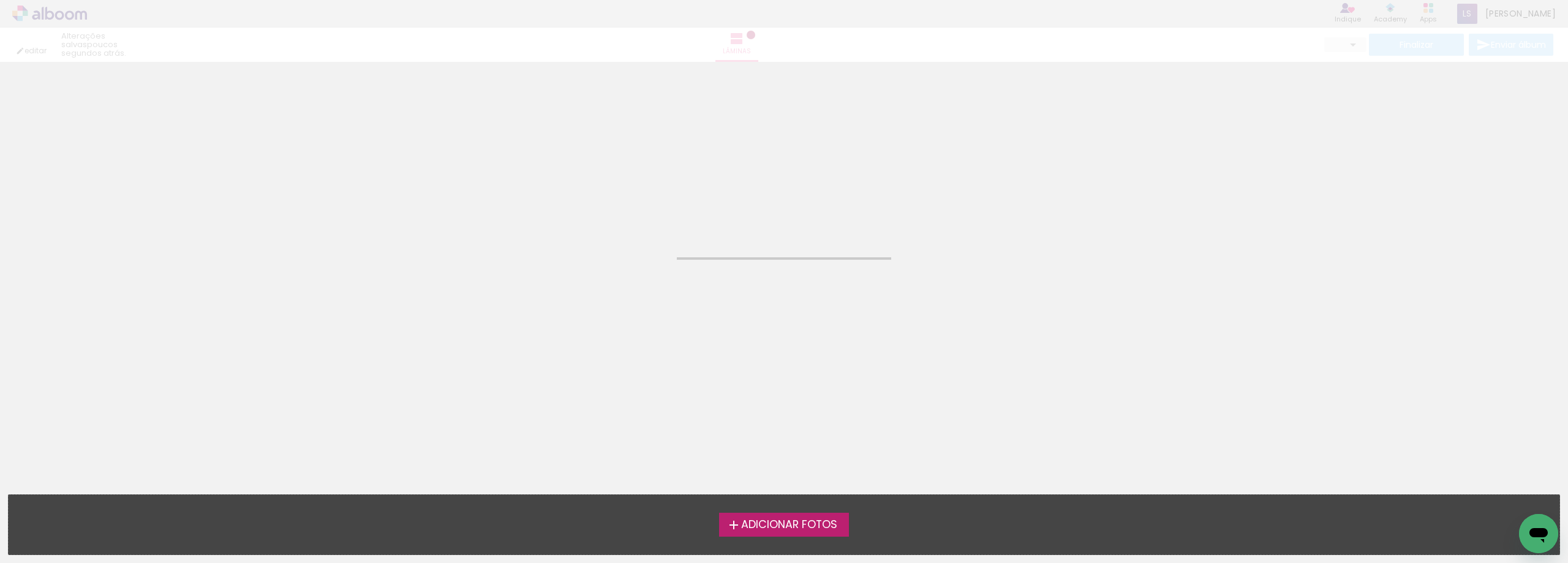
click at [790, 524] on span "Adicionar Fotos" at bounding box center [789, 525] width 96 height 11
click at [0, 0] on input "file" at bounding box center [0, 0] width 0 height 0
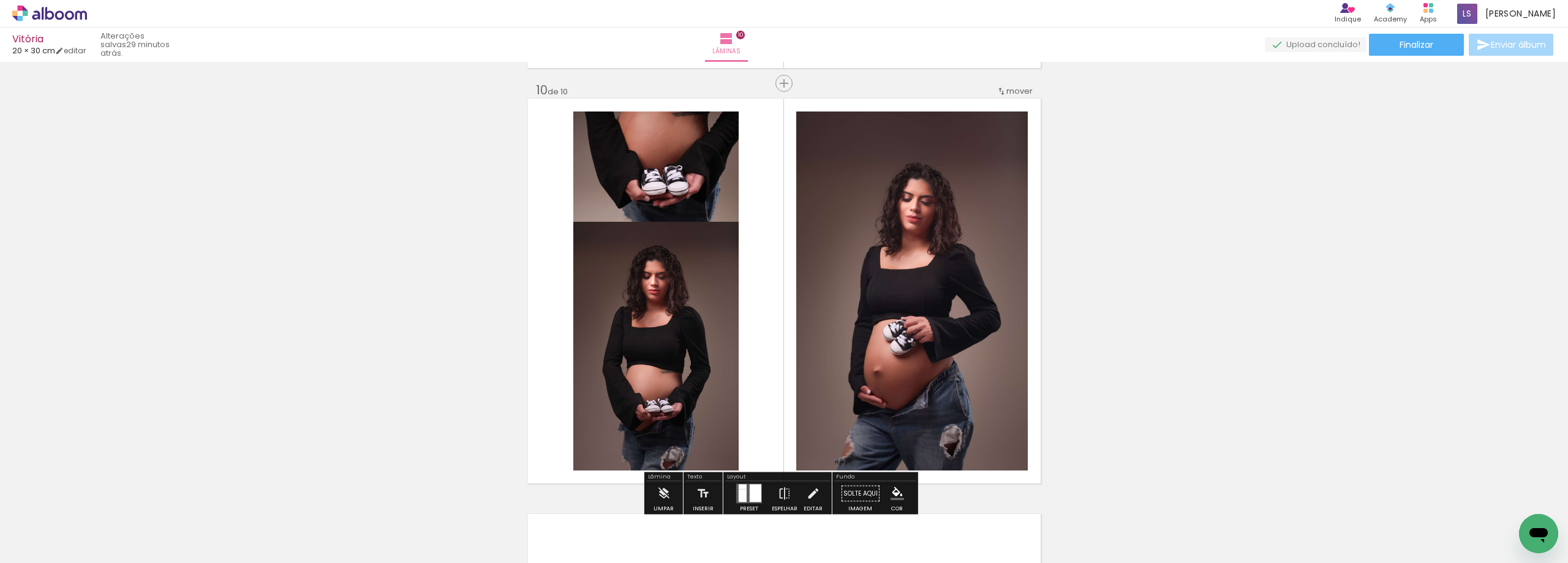
scroll to position [0, 594]
